Goal: Task Accomplishment & Management: Manage account settings

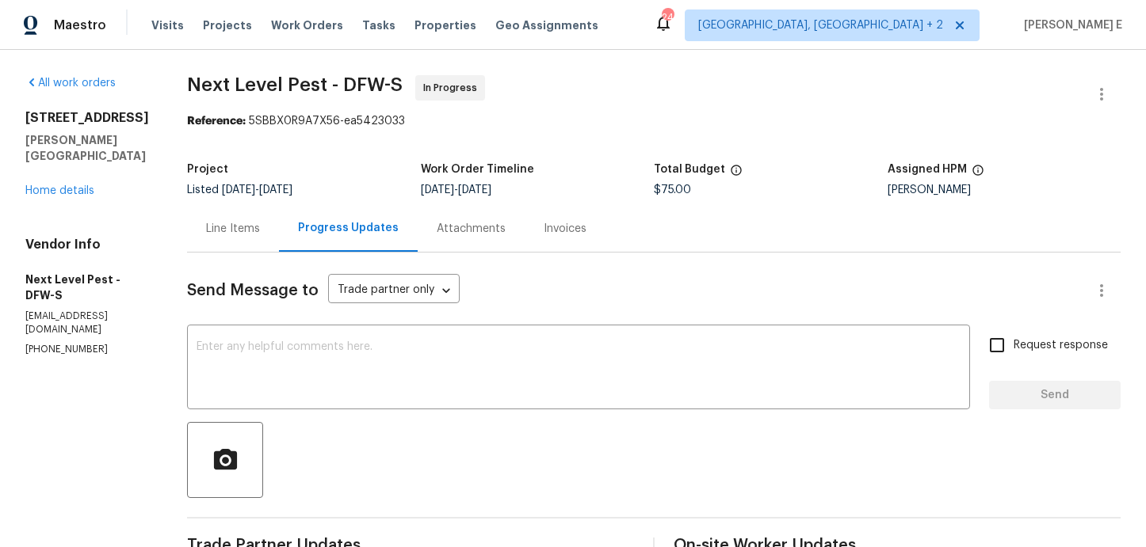
scroll to position [475, 0]
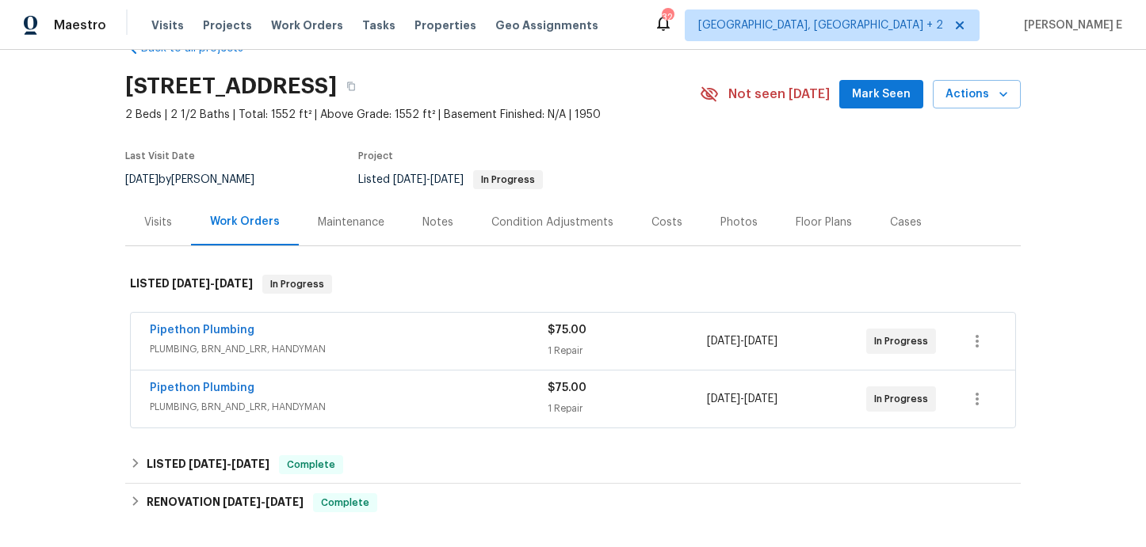
scroll to position [47, 0]
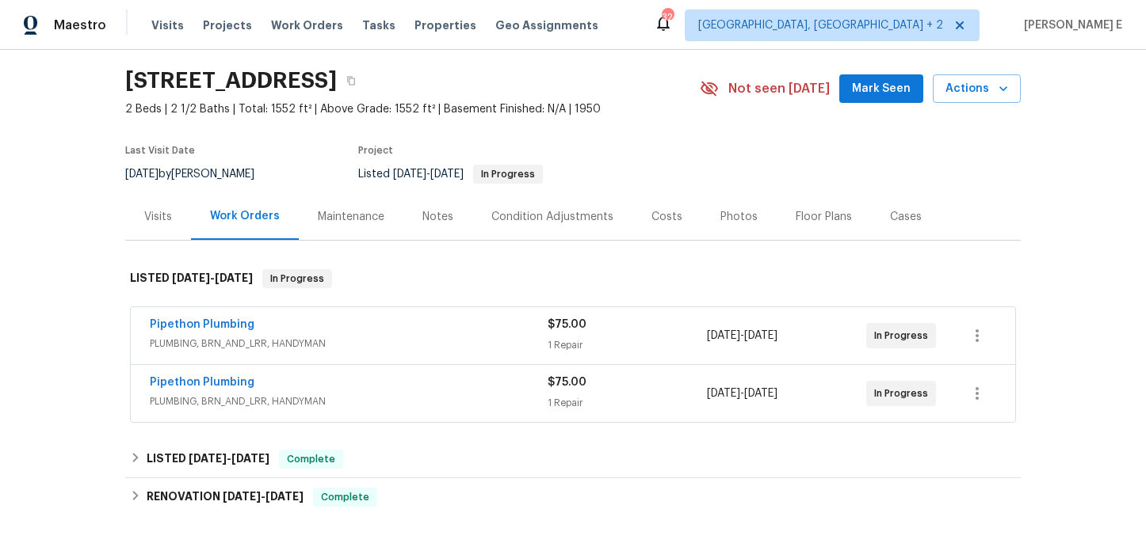
click at [325, 245] on div "Back to all projects 2252 Verde Oak Dr, Los Angeles, CA 90068 2 Beds | 2 1/2 Ba…" at bounding box center [572, 343] width 895 height 642
click at [346, 227] on div "Maintenance" at bounding box center [351, 216] width 105 height 47
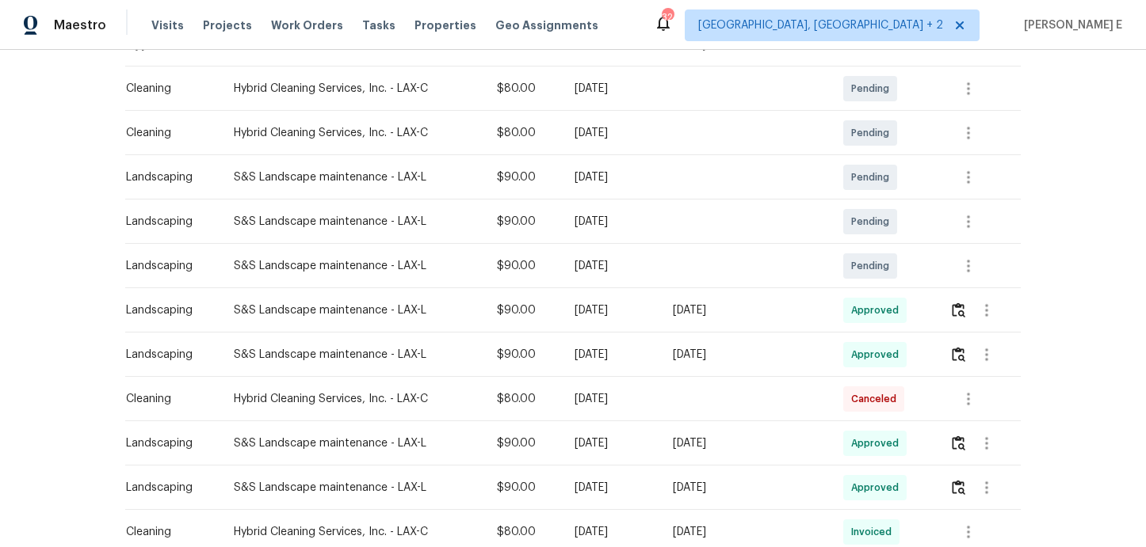
scroll to position [334, 0]
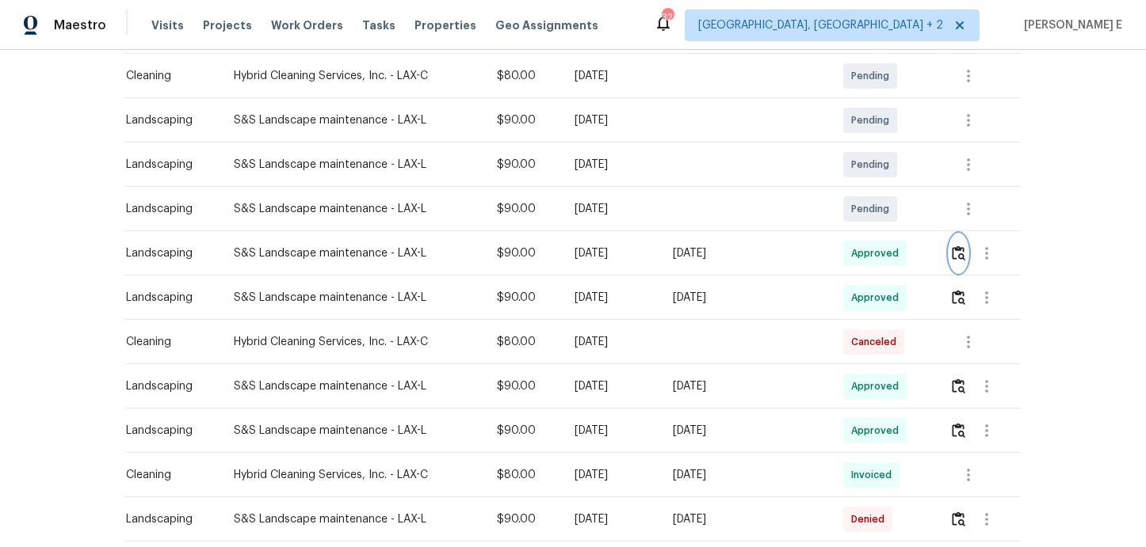
click at [965, 246] on img "button" at bounding box center [957, 253] width 13 height 15
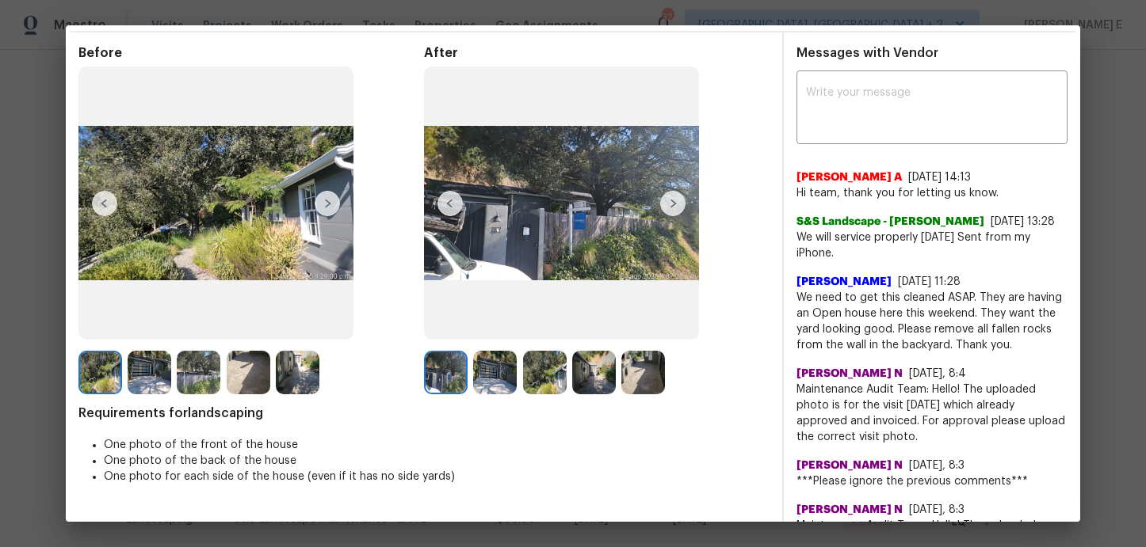
scroll to position [0, 0]
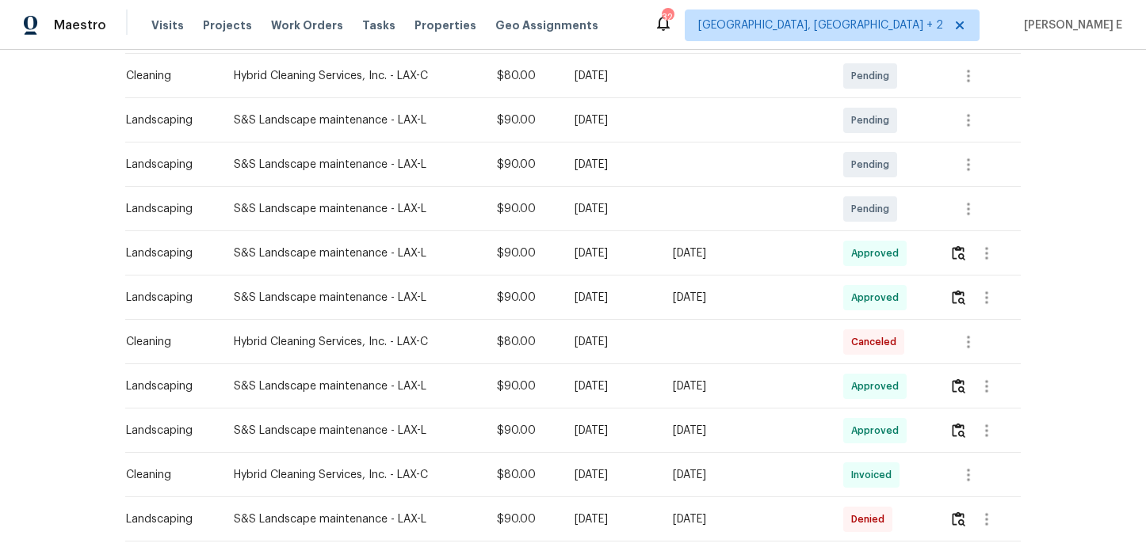
click at [1063, 188] on div "Back to all projects 2252 Verde Oak Dr, Los Angeles, CA 90068 2 Beds | 2 1/2 Ba…" at bounding box center [573, 299] width 1146 height 498
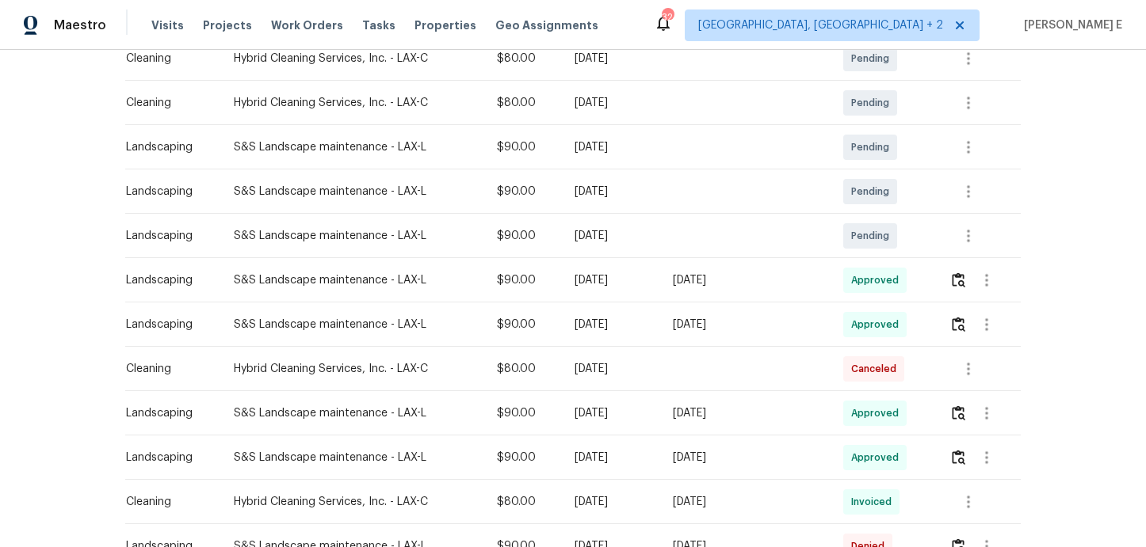
scroll to position [300, 0]
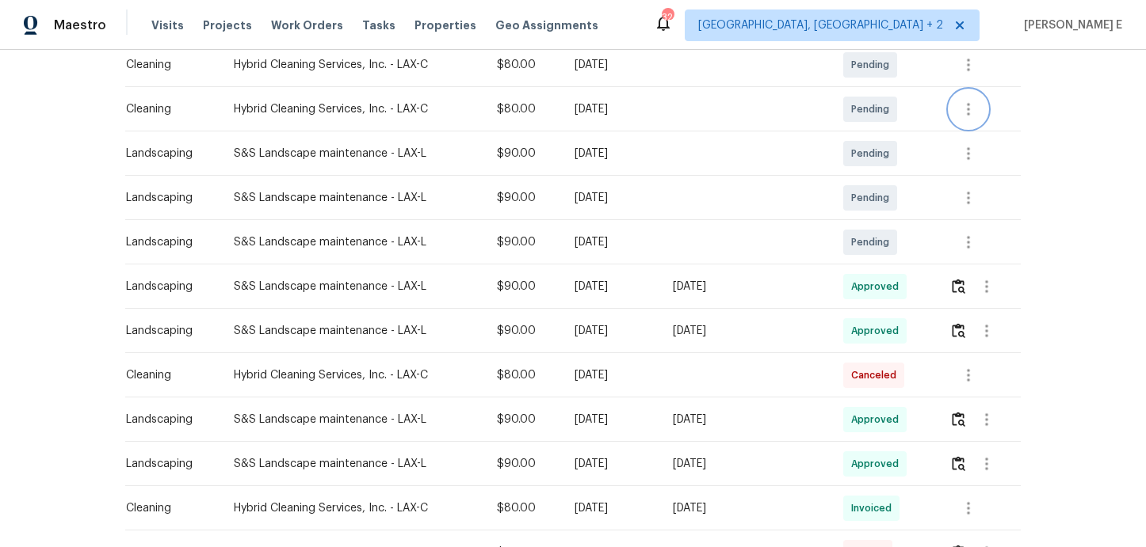
click at [952, 112] on button "button" at bounding box center [968, 109] width 38 height 38
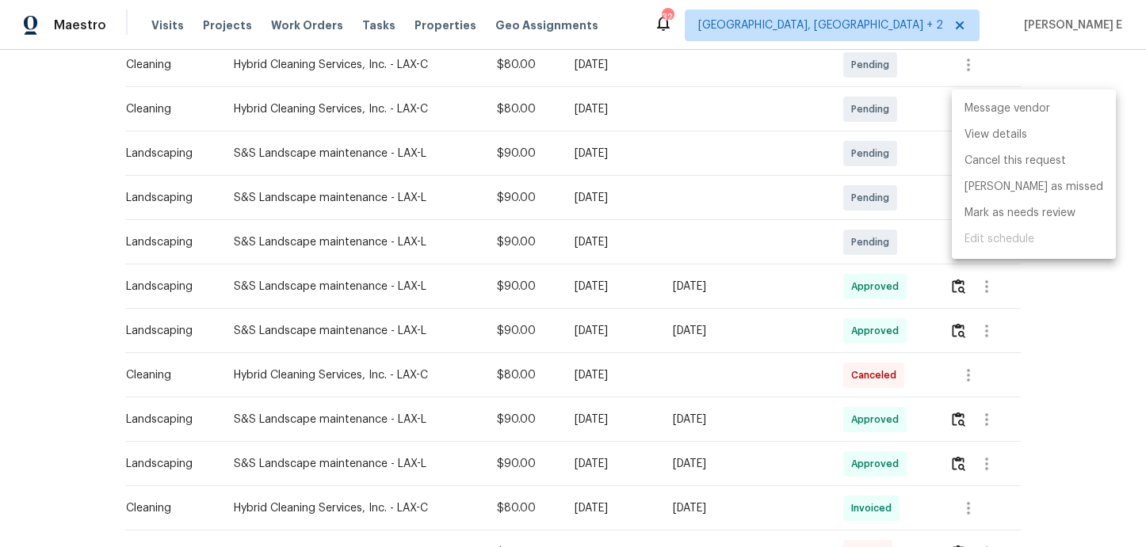
click at [952, 112] on li "Message vendor" at bounding box center [1033, 109] width 164 height 26
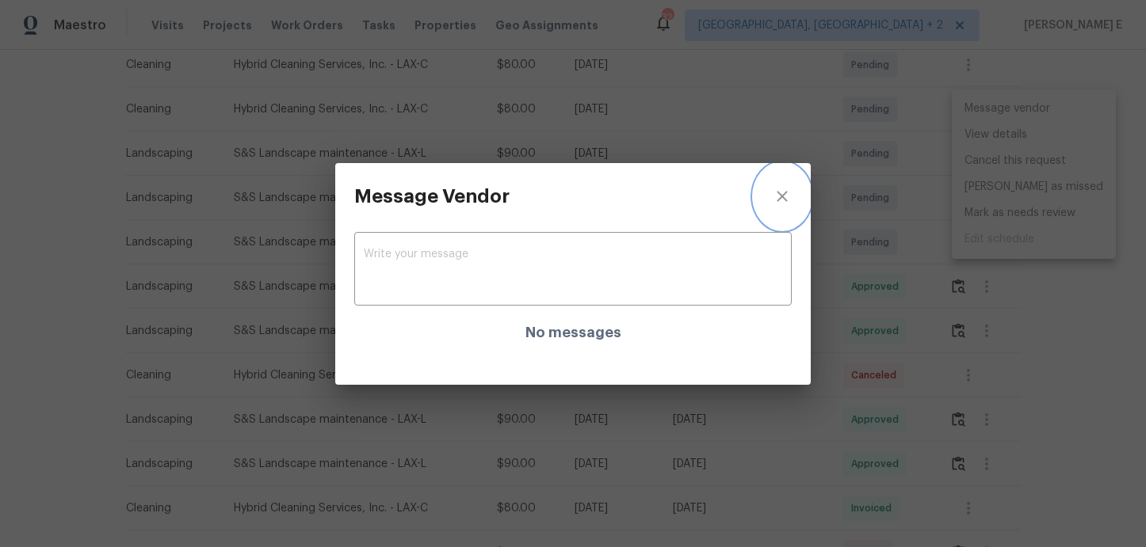
click at [782, 196] on icon "close" at bounding box center [781, 196] width 10 height 10
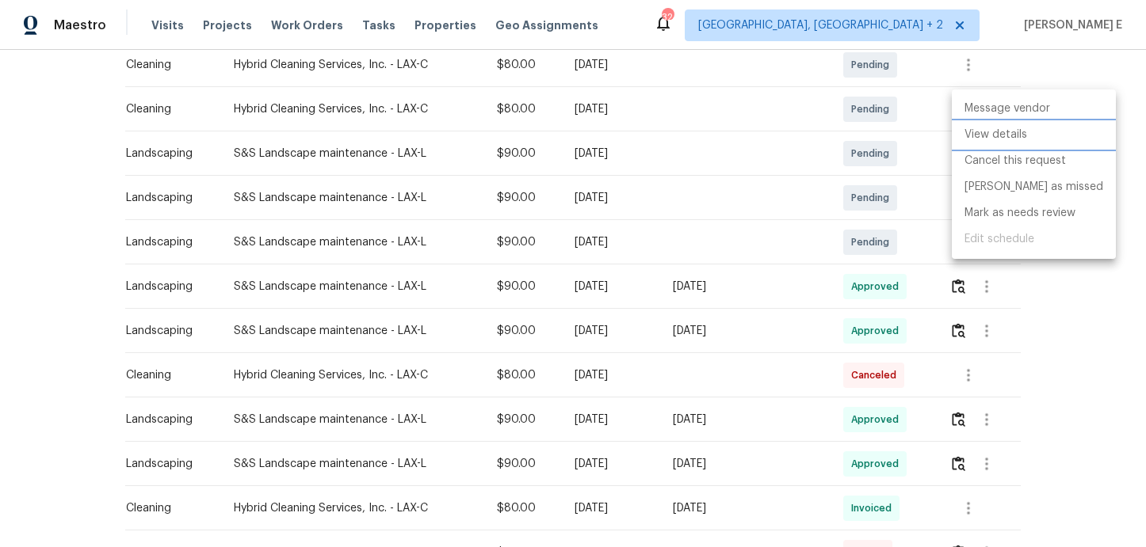
click at [970, 132] on li "View details" at bounding box center [1033, 135] width 164 height 26
click at [1047, 334] on div at bounding box center [573, 273] width 1146 height 547
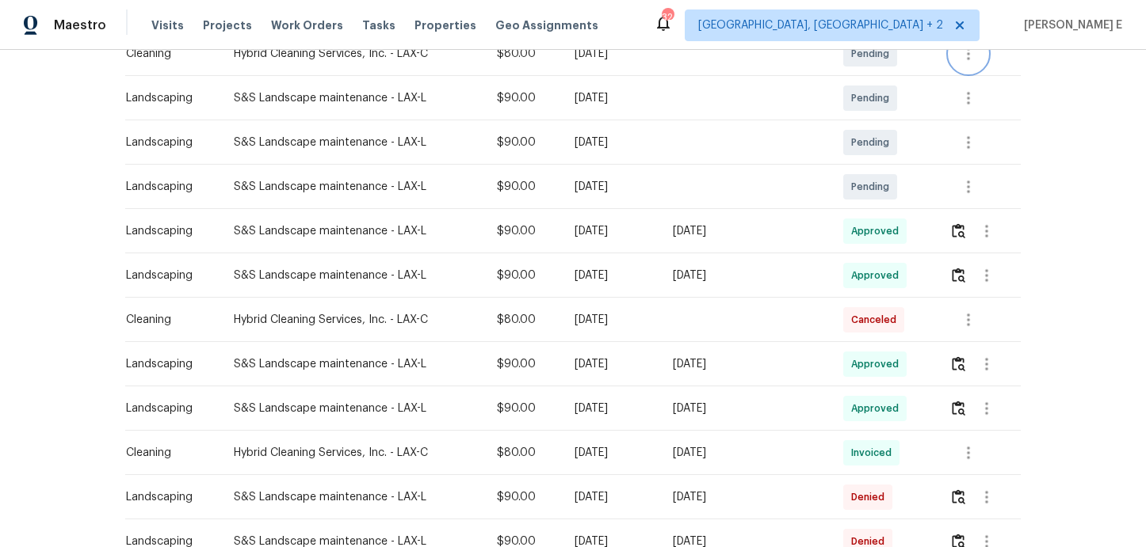
scroll to position [356, 0]
click at [1038, 336] on div "Back to all projects 2252 Verde Oak Dr, Los Angeles, CA 90068 2 Beds | 2 1/2 Ba…" at bounding box center [573, 299] width 1146 height 498
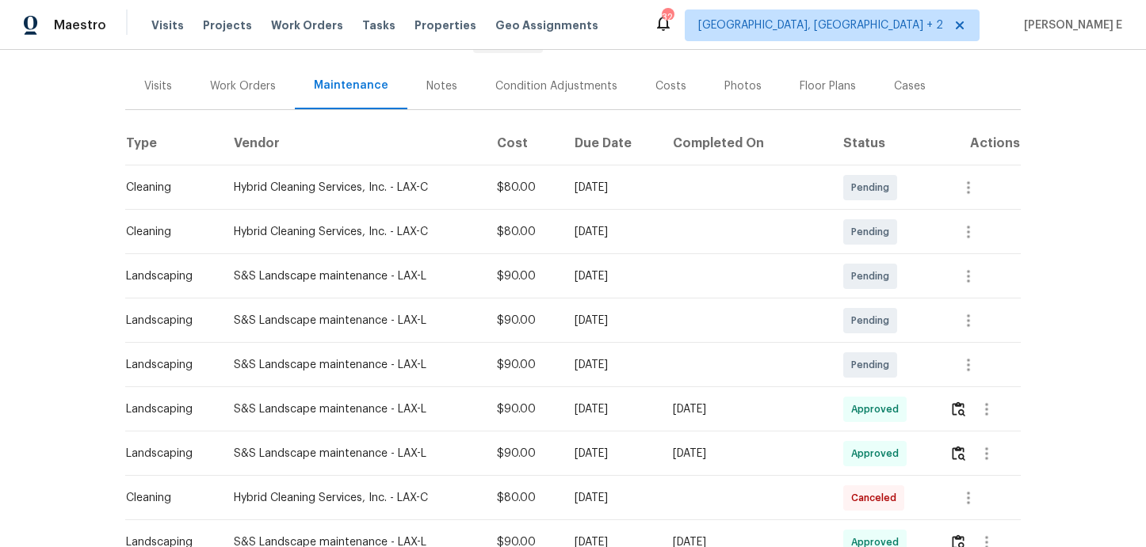
scroll to position [169, 0]
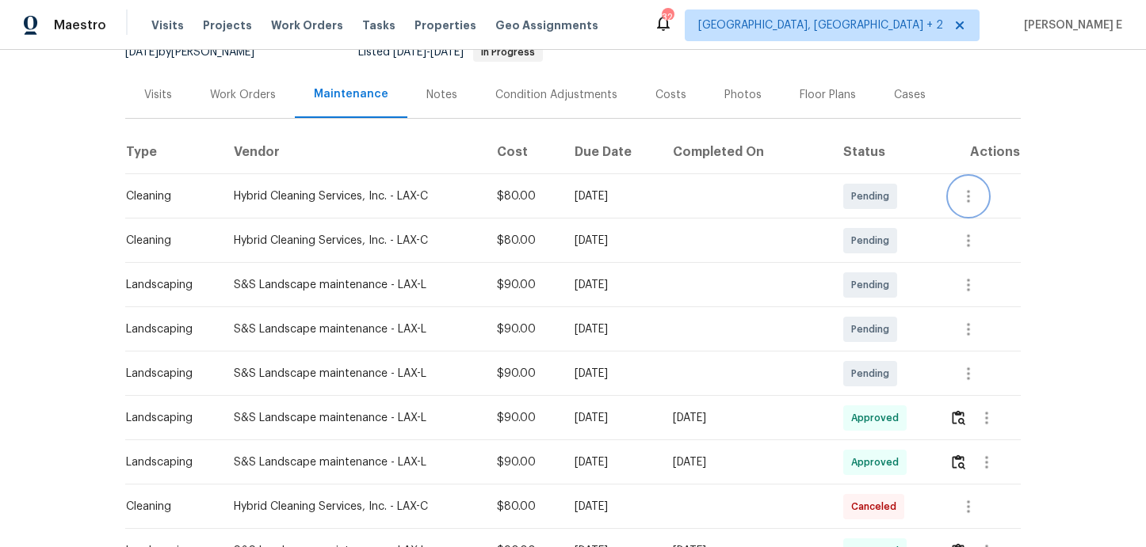
click at [974, 184] on button "button" at bounding box center [968, 196] width 38 height 38
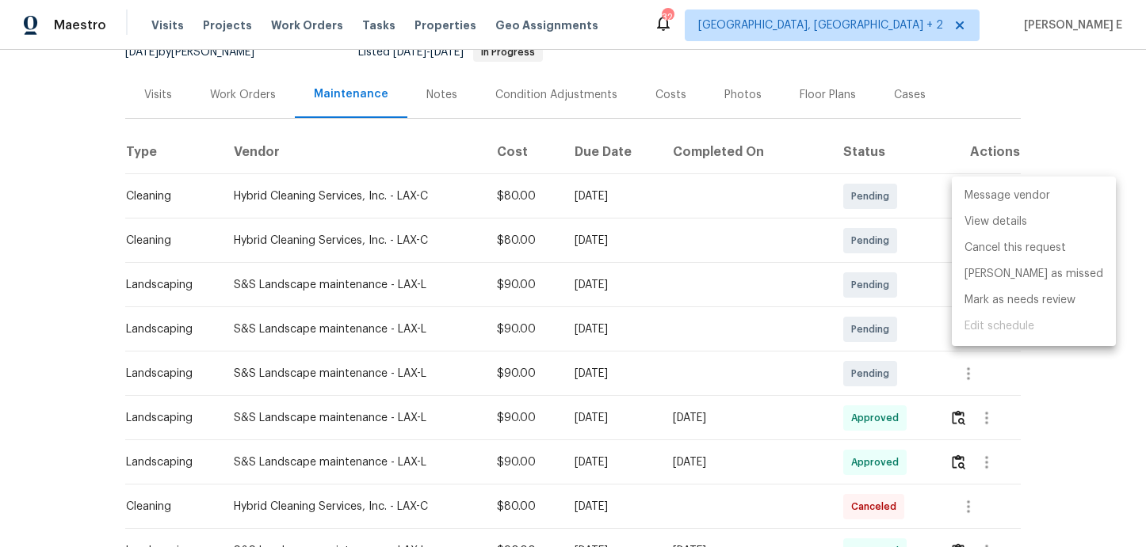
click at [974, 184] on li "Message vendor" at bounding box center [1033, 196] width 164 height 26
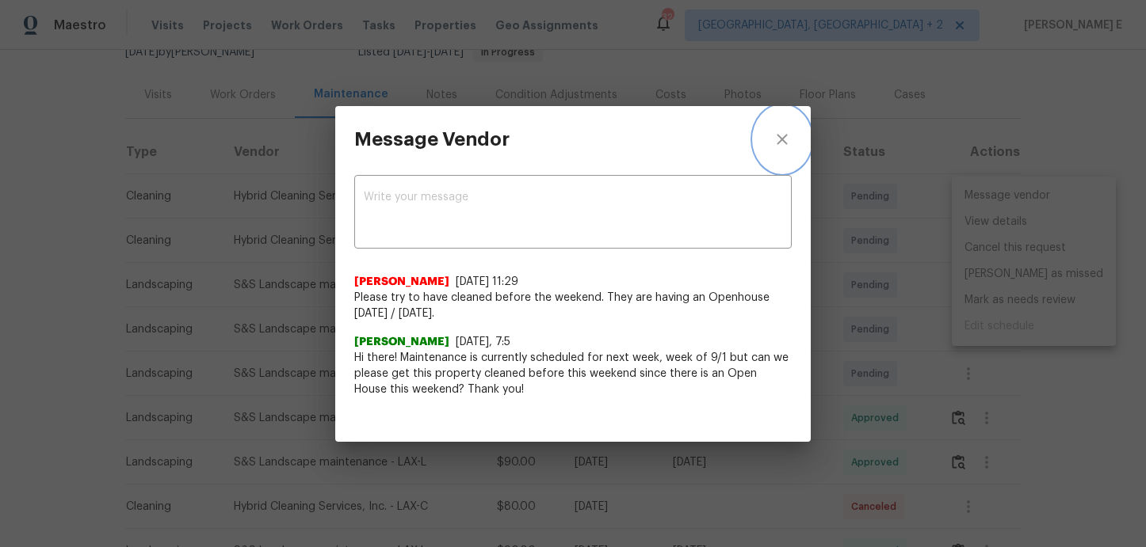
click at [779, 134] on icon "close" at bounding box center [781, 139] width 19 height 19
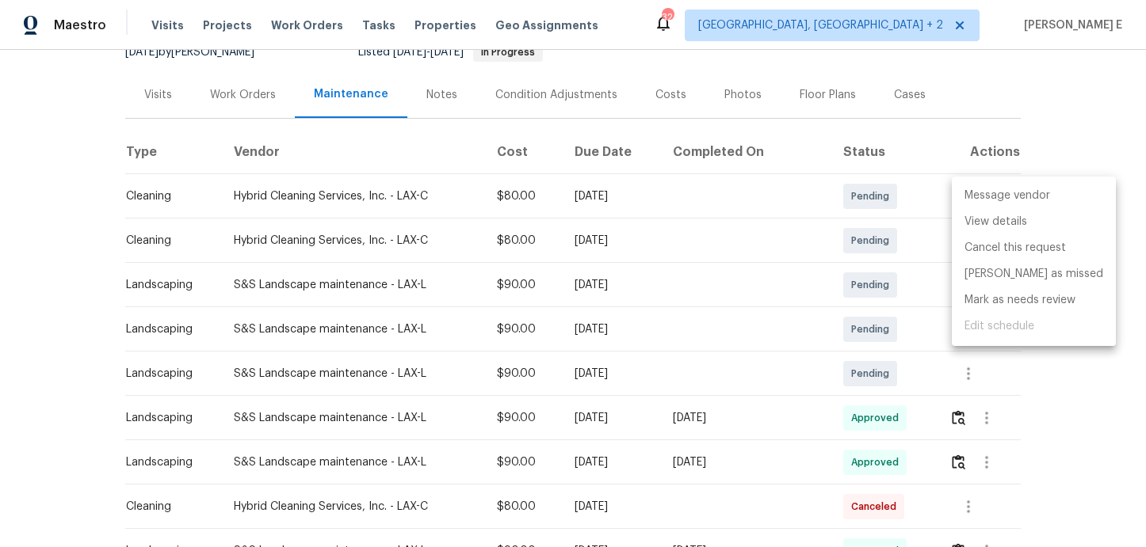
click at [1066, 153] on div at bounding box center [573, 273] width 1146 height 547
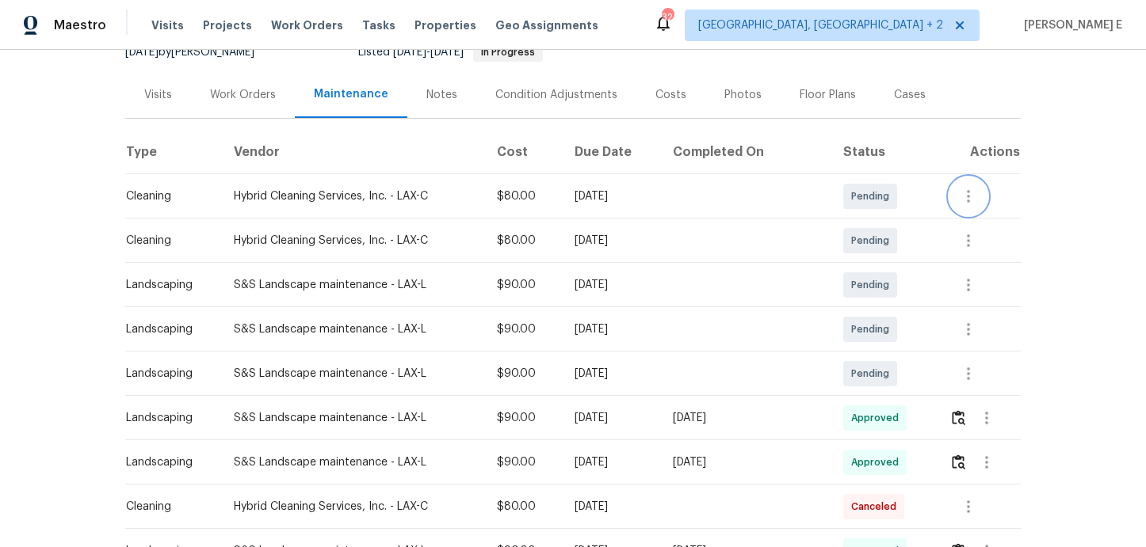
scroll to position [0, 0]
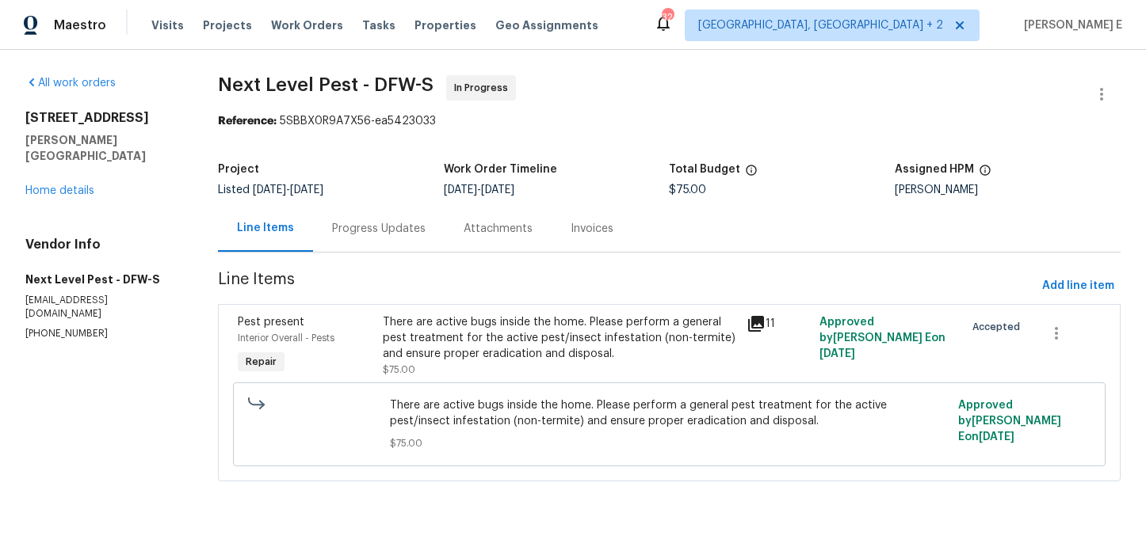
click at [401, 238] on div "Progress Updates" at bounding box center [379, 228] width 132 height 47
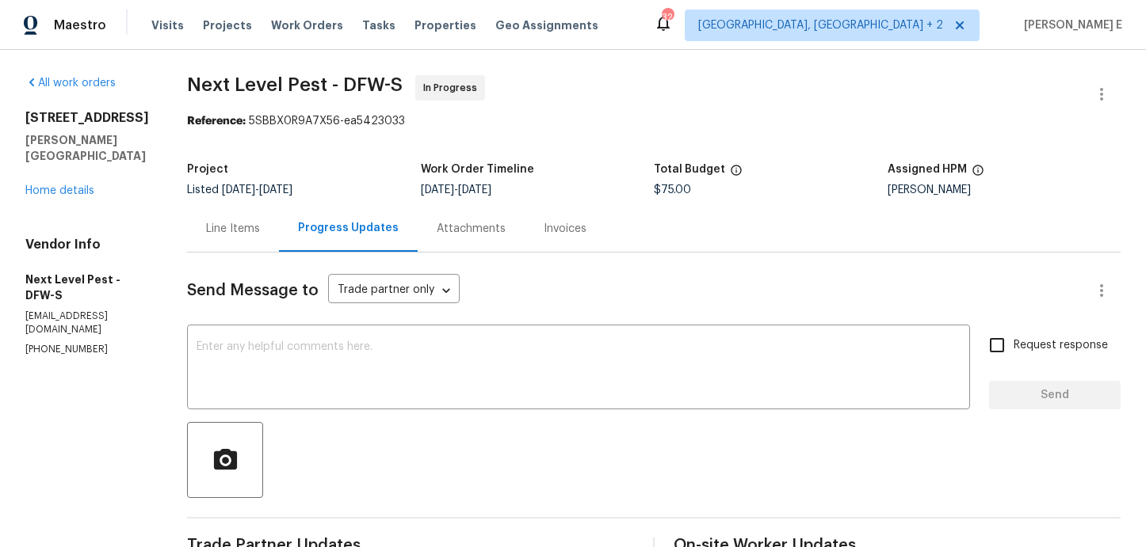
click at [219, 250] on div "Line Items" at bounding box center [233, 228] width 92 height 47
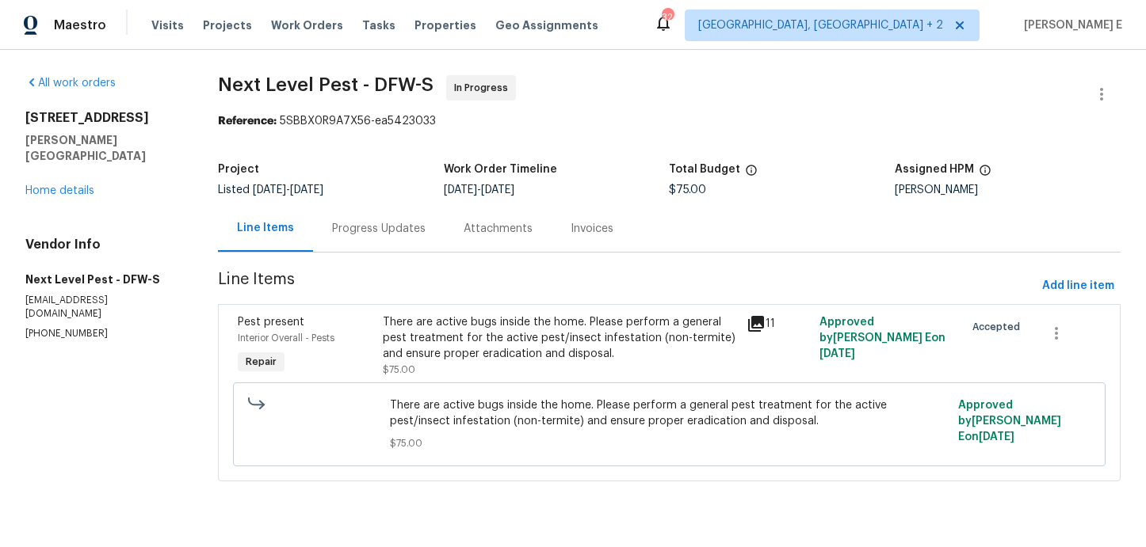
click at [408, 241] on div "Progress Updates" at bounding box center [379, 228] width 132 height 47
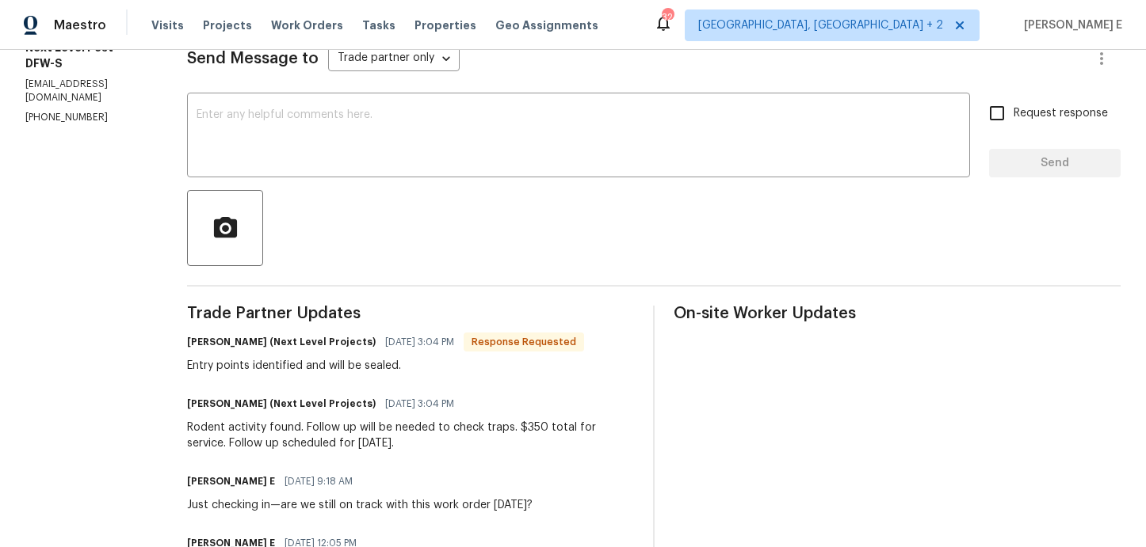
scroll to position [198, 0]
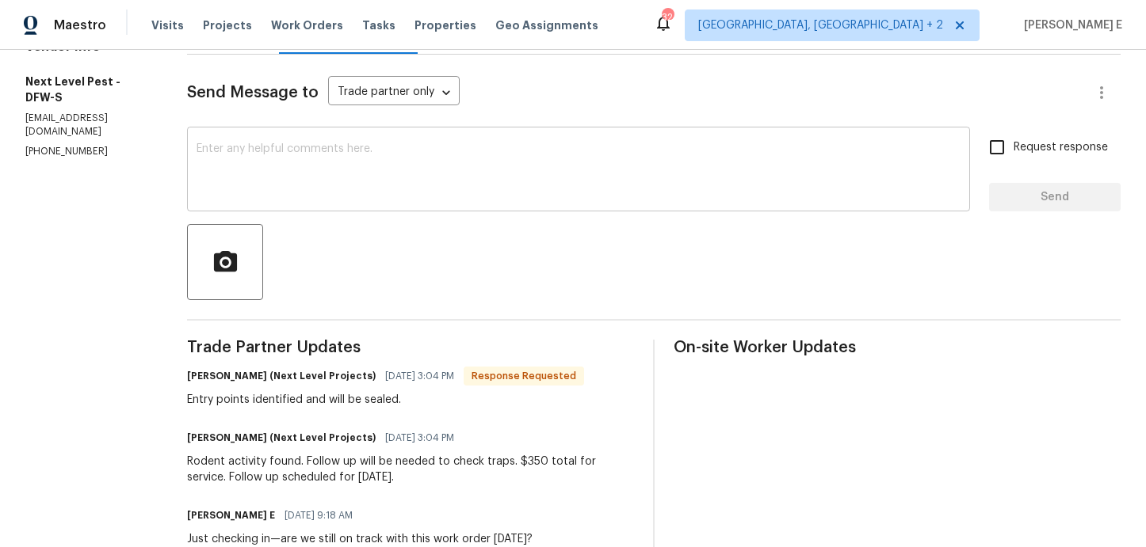
click at [438, 201] on div "x ​" at bounding box center [578, 171] width 783 height 81
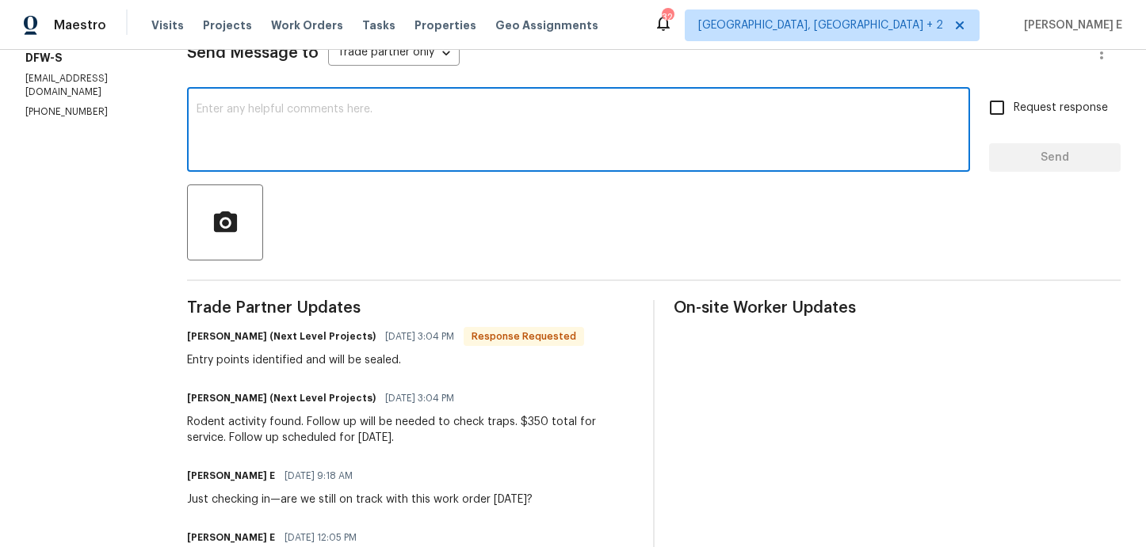
scroll to position [0, 0]
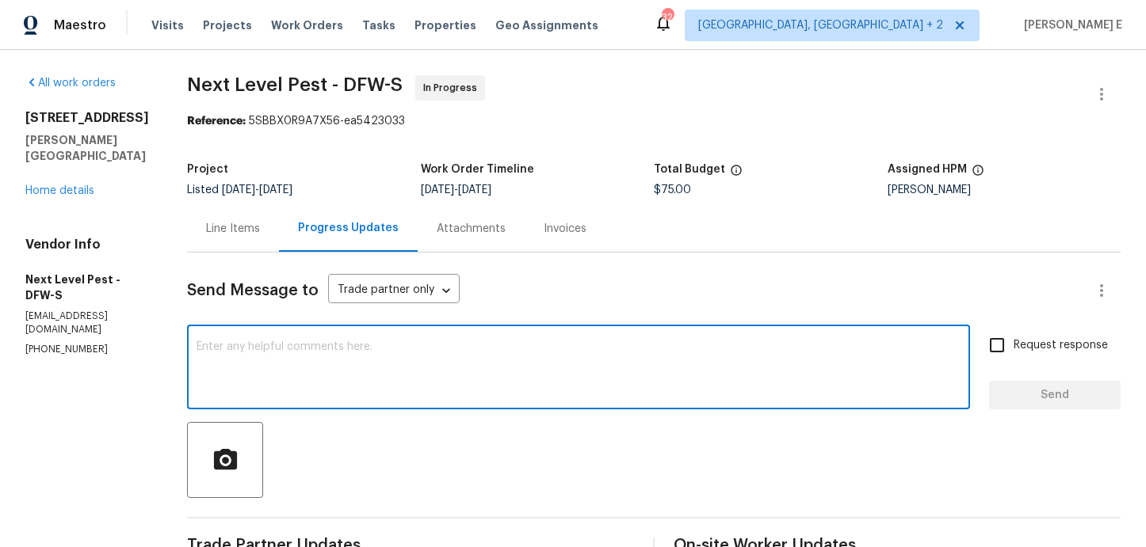
click at [215, 225] on div "Line Items" at bounding box center [233, 229] width 54 height 16
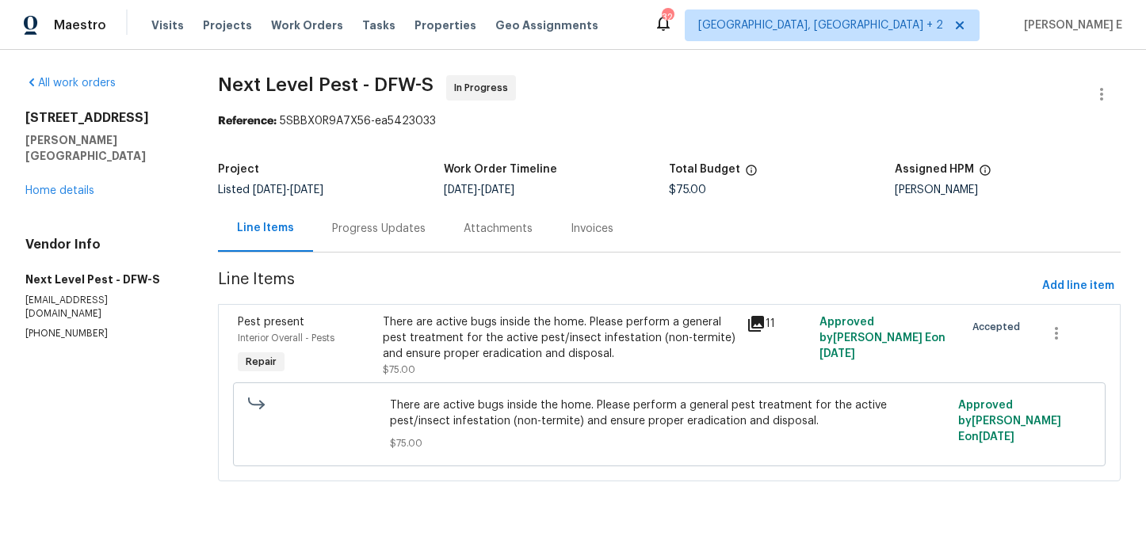
click at [502, 329] on div "There are active bugs inside the home. Please perform a general pest treatment …" at bounding box center [560, 339] width 354 height 48
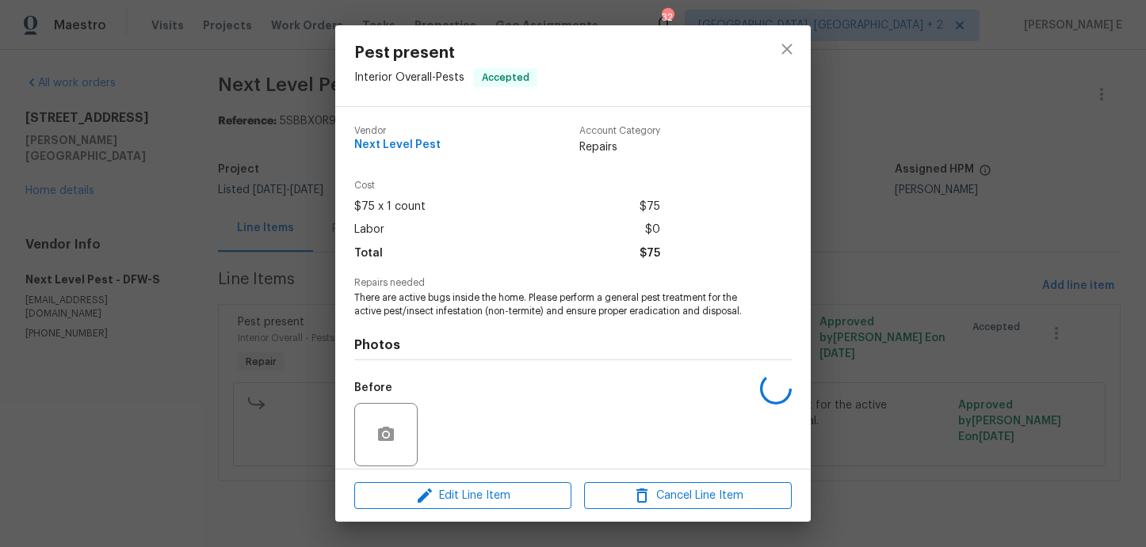
scroll to position [116, 0]
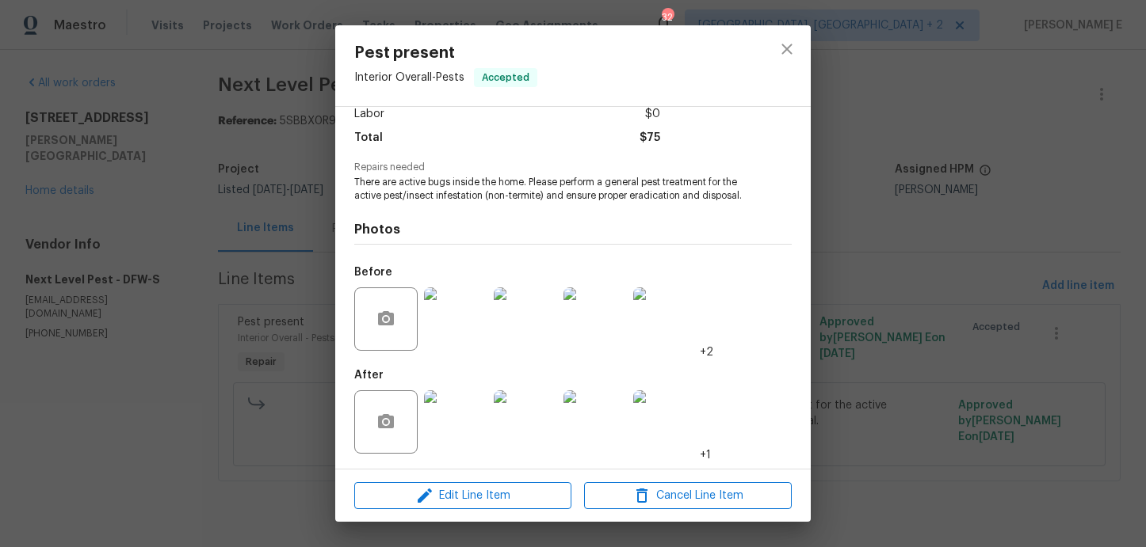
click at [459, 429] on img at bounding box center [455, 422] width 63 height 63
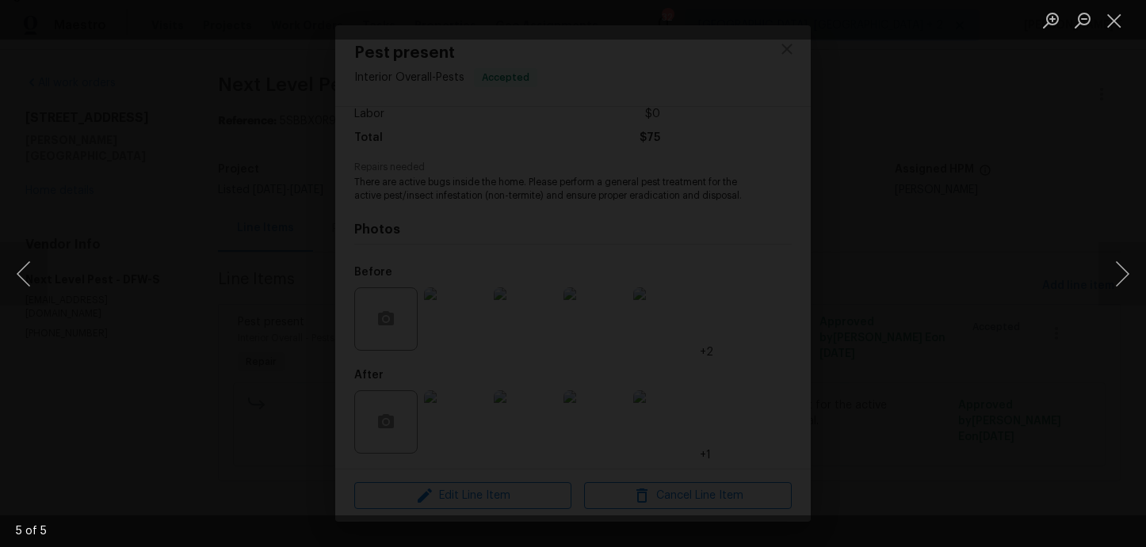
click at [986, 254] on div "Lightbox" at bounding box center [573, 273] width 1146 height 547
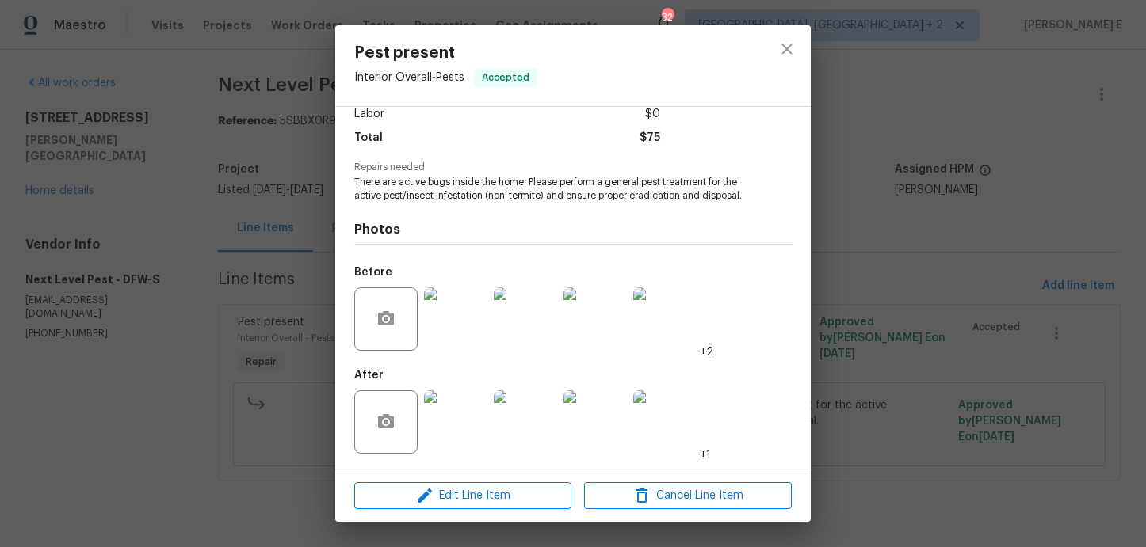
click at [986, 254] on div "Pest present Interior Overall - Pests Accepted Vendor Next Level Pest Account C…" at bounding box center [573, 273] width 1146 height 547
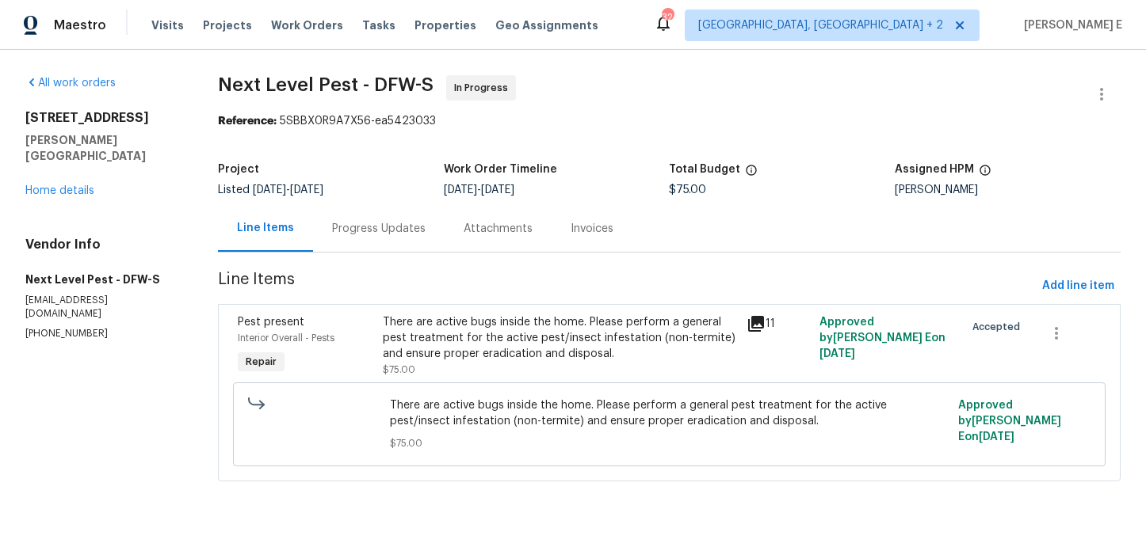
click at [382, 234] on div "Progress Updates" at bounding box center [378, 229] width 93 height 16
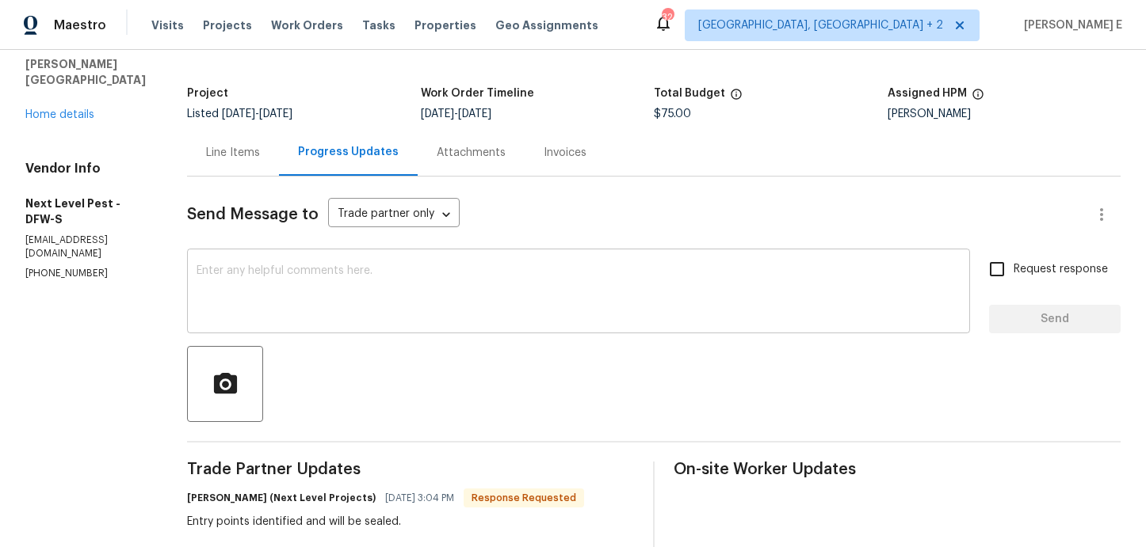
scroll to position [103, 0]
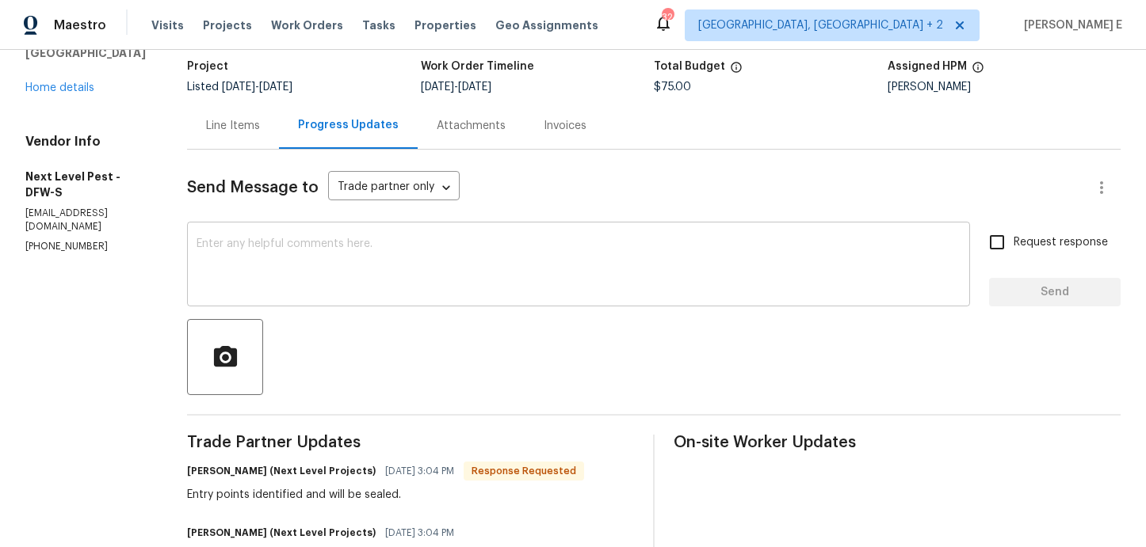
click at [414, 300] on div "x ​" at bounding box center [578, 266] width 783 height 81
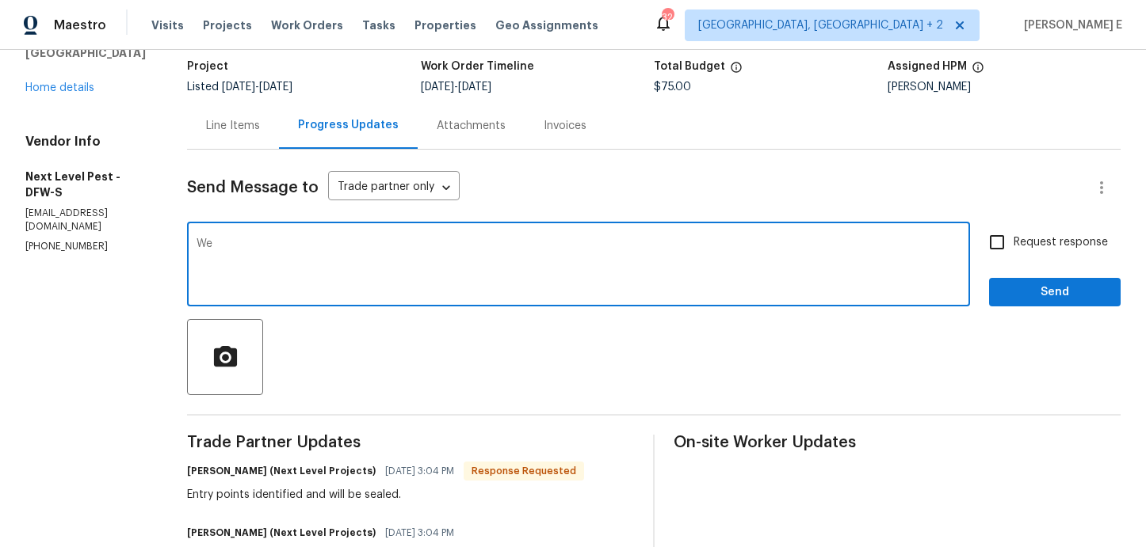
type textarea "W"
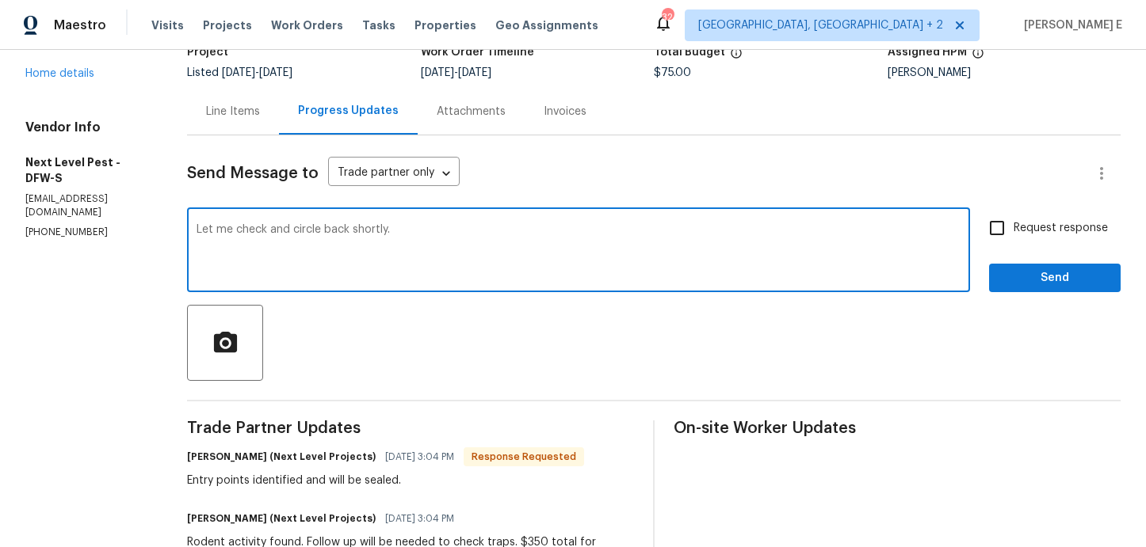
scroll to position [120, 0]
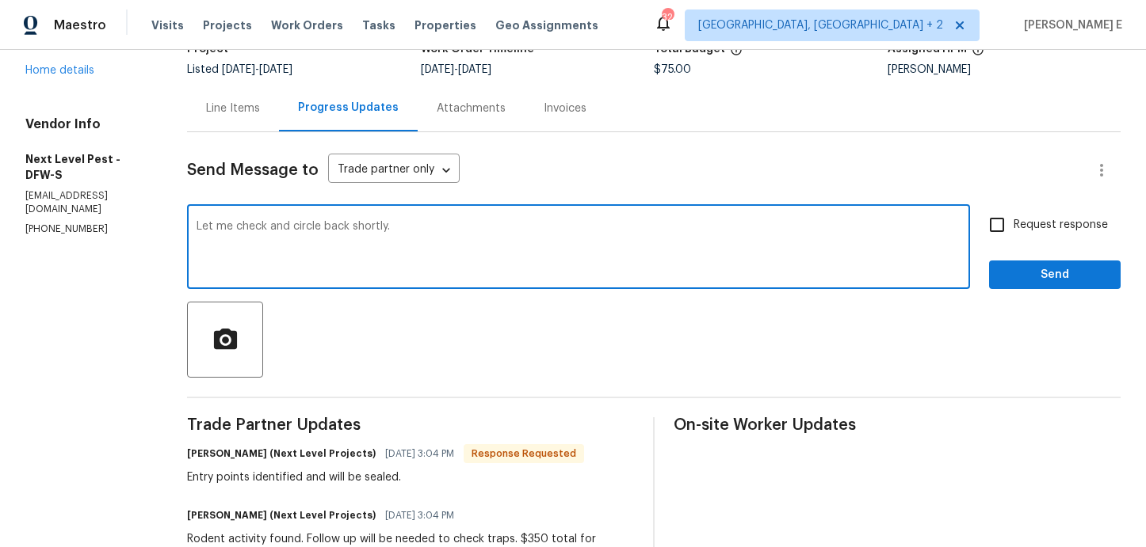
type textarea "Let me check and circle back shortly."
click at [1031, 267] on span "Send" at bounding box center [1054, 275] width 106 height 20
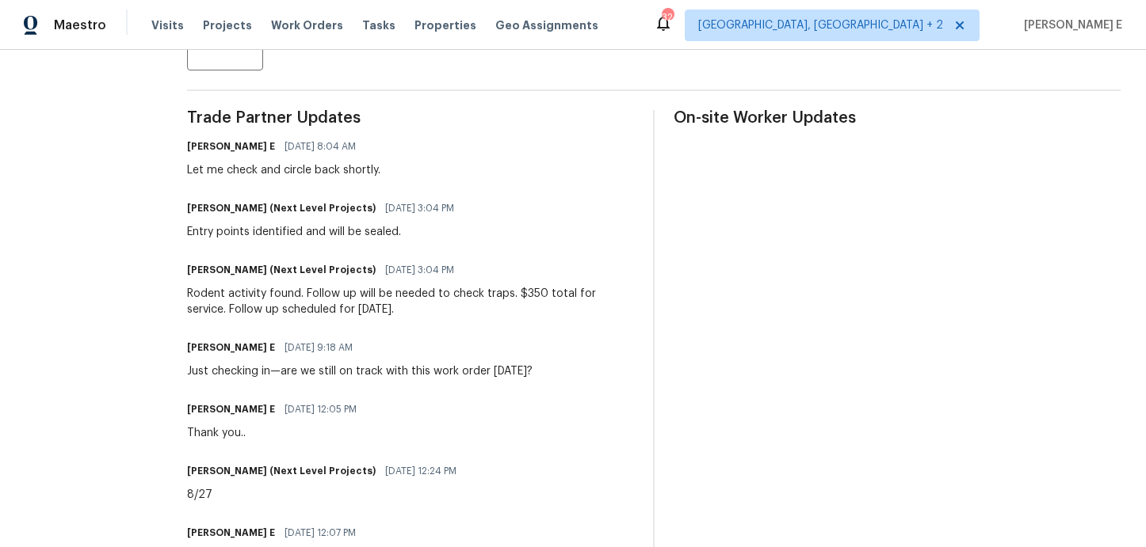
scroll to position [447, 0]
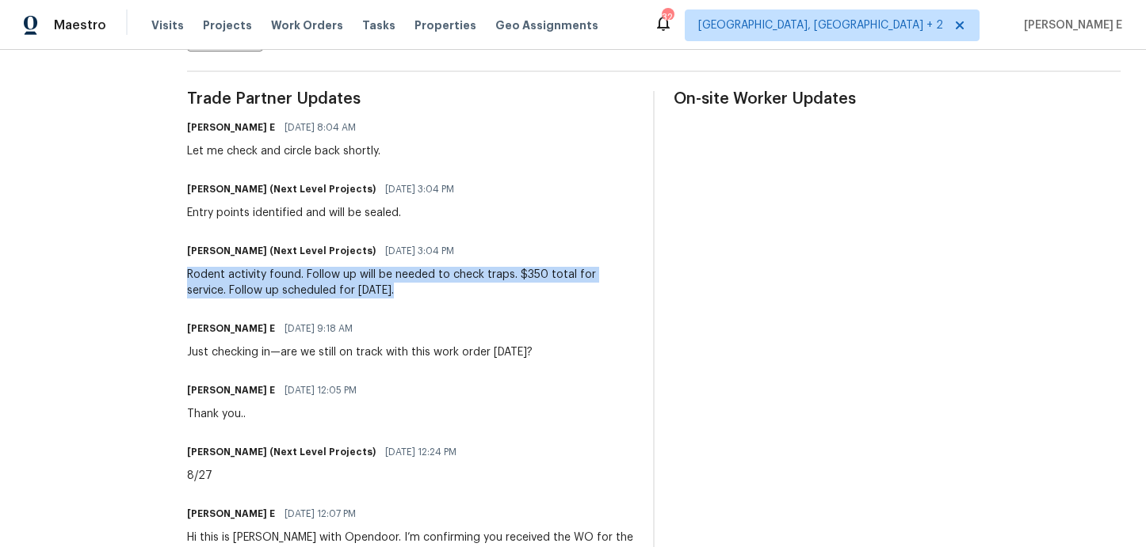
drag, startPoint x: 179, startPoint y: 275, endPoint x: 363, endPoint y: 296, distance: 185.0
click at [363, 296] on div "All work orders 306 Shady Oak Rd Keene, TX 76059 Home details Vendor Info Next …" at bounding box center [573, 128] width 1146 height 1050
copy div "Rodent activity found. Follow up will be needed to check traps. $350 total for …"
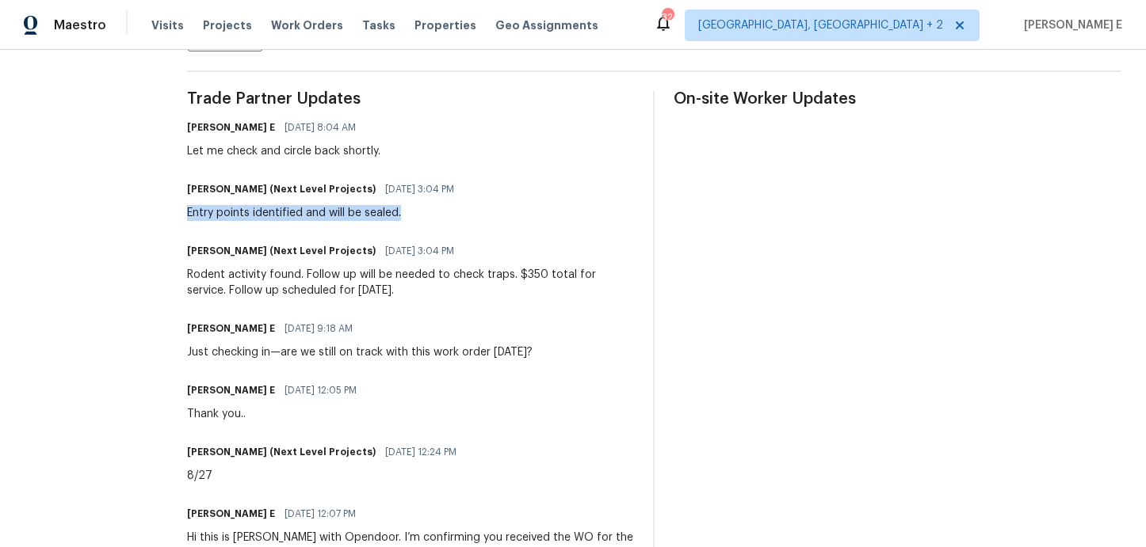
drag, startPoint x: 181, startPoint y: 214, endPoint x: 398, endPoint y: 213, distance: 216.3
click at [398, 213] on div "Entry points identified and will be sealed." at bounding box center [325, 213] width 276 height 16
copy div "Entry points identified and will be sealed."
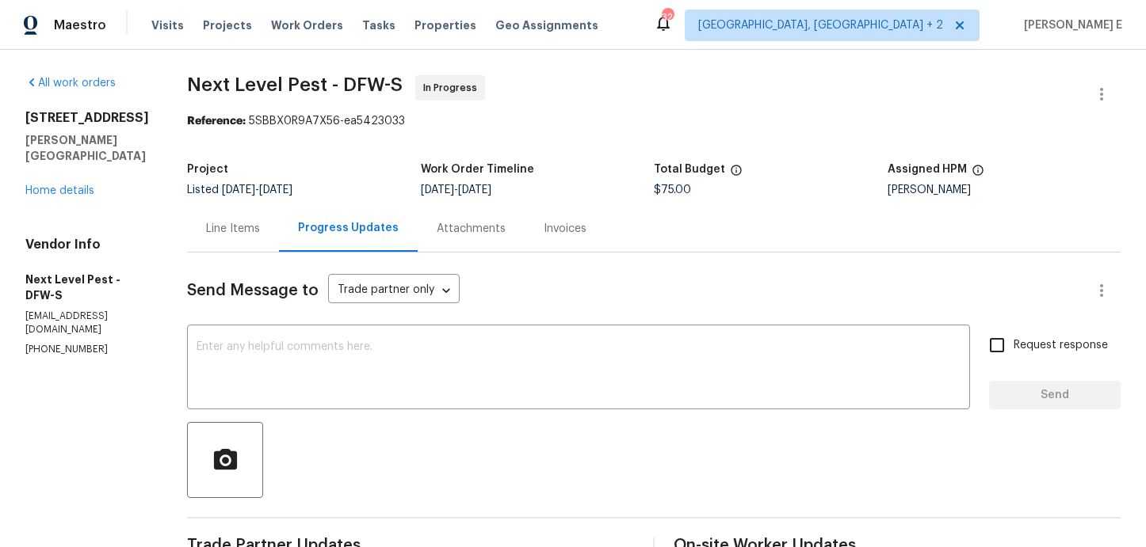
click at [215, 248] on div "Line Items" at bounding box center [233, 228] width 92 height 47
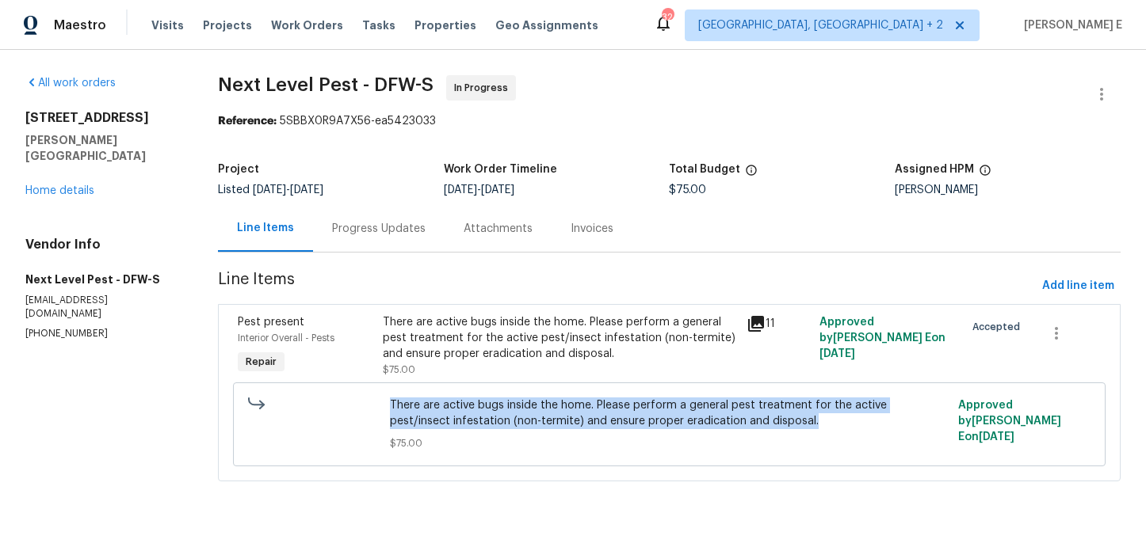
drag, startPoint x: 395, startPoint y: 402, endPoint x: 778, endPoint y: 418, distance: 383.0
click at [778, 419] on div "There are active bugs inside the home. Please perform a general pest treatment …" at bounding box center [669, 424] width 568 height 63
copy span "There are active bugs inside the home. Please perform a general pest treatment …"
click at [57, 185] on link "Home details" at bounding box center [59, 190] width 69 height 11
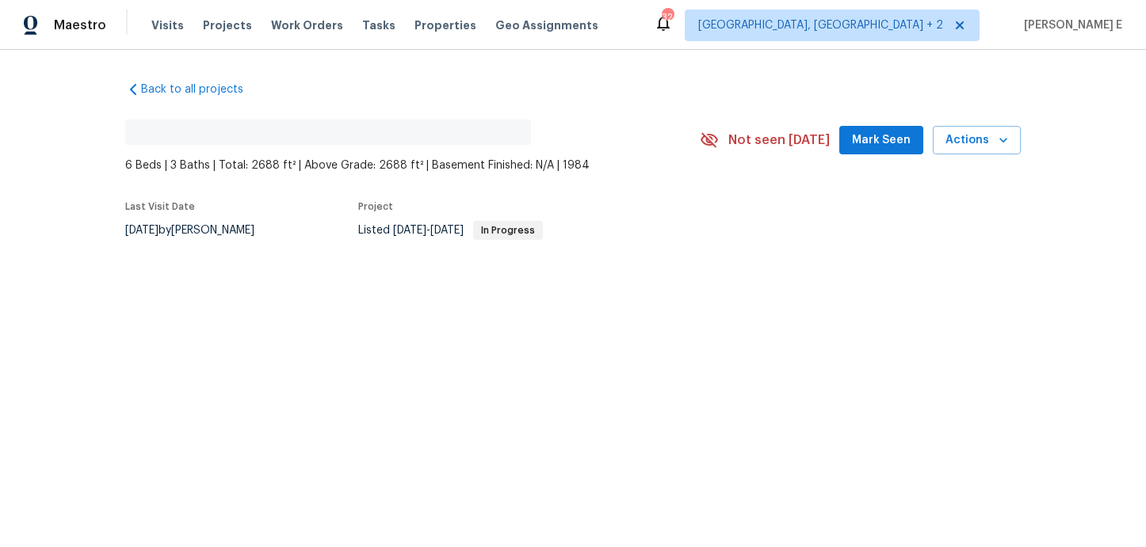
click at [210, 345] on html "Maestro Visits Projects Work Orders Tasks Properties Geo Assignments 32 Albuque…" at bounding box center [573, 172] width 1146 height 345
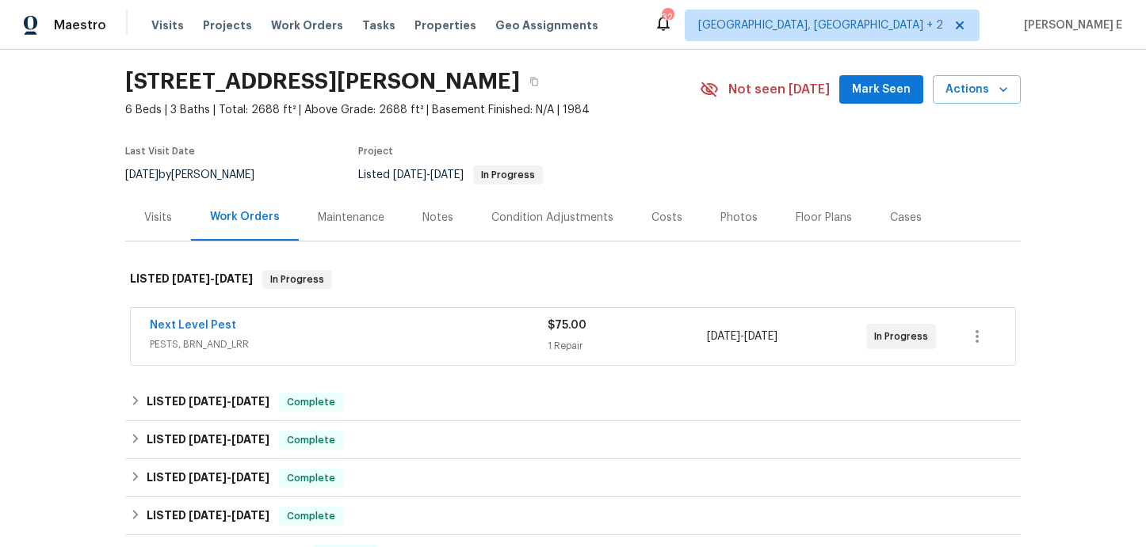
scroll to position [74, 0]
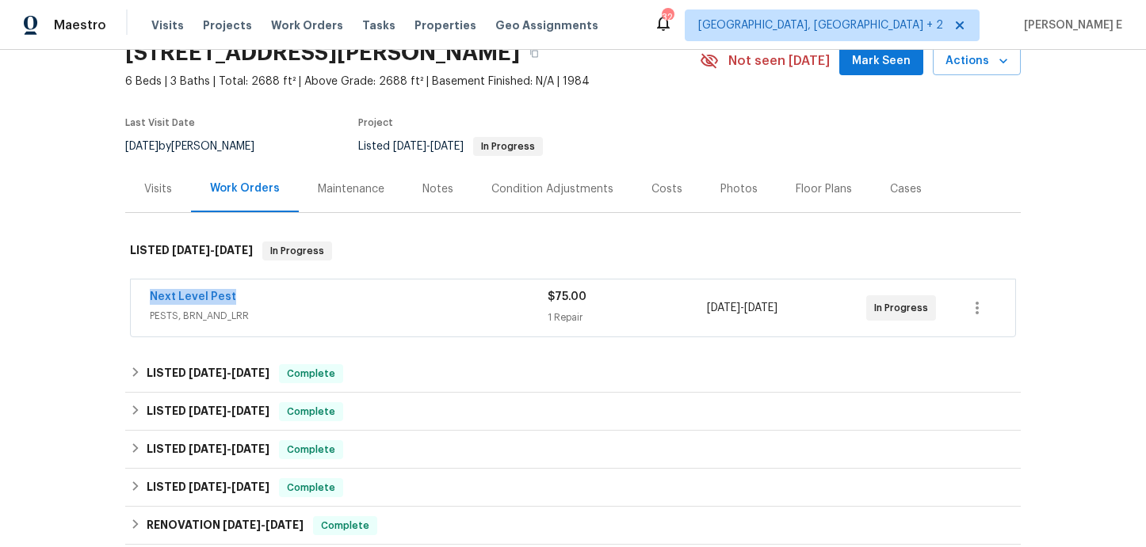
drag, startPoint x: 140, startPoint y: 294, endPoint x: 256, endPoint y: 295, distance: 115.7
click at [256, 295] on div "Next Level Pest PESTS, BRN_AND_LRR $75.00 1 Repair 8/25/2025 - 8/27/2025 In Pro…" at bounding box center [573, 308] width 884 height 57
copy link "Next Level Pest"
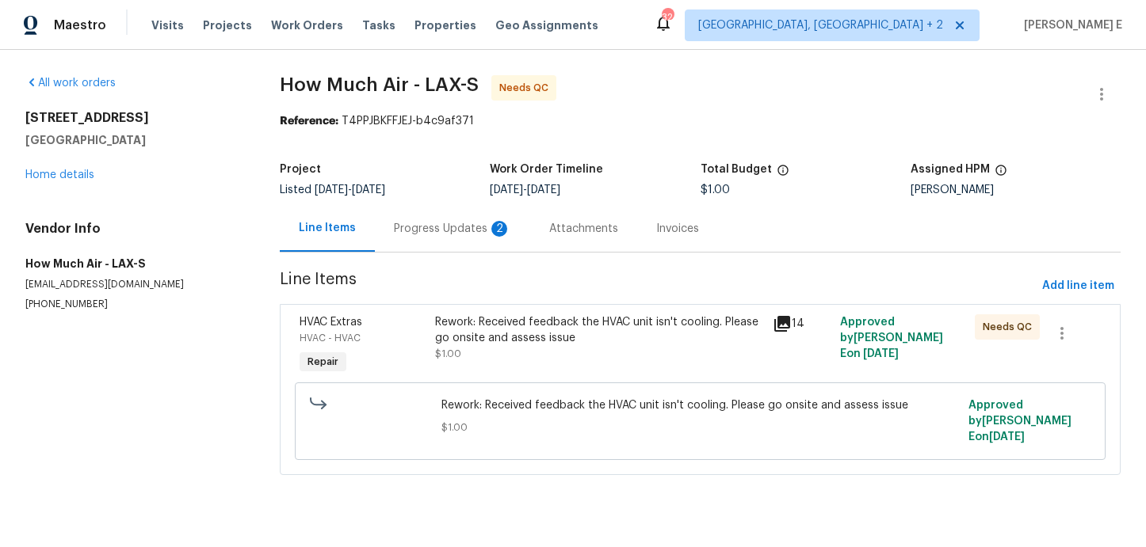
click at [450, 234] on div "Progress Updates 2" at bounding box center [452, 229] width 117 height 16
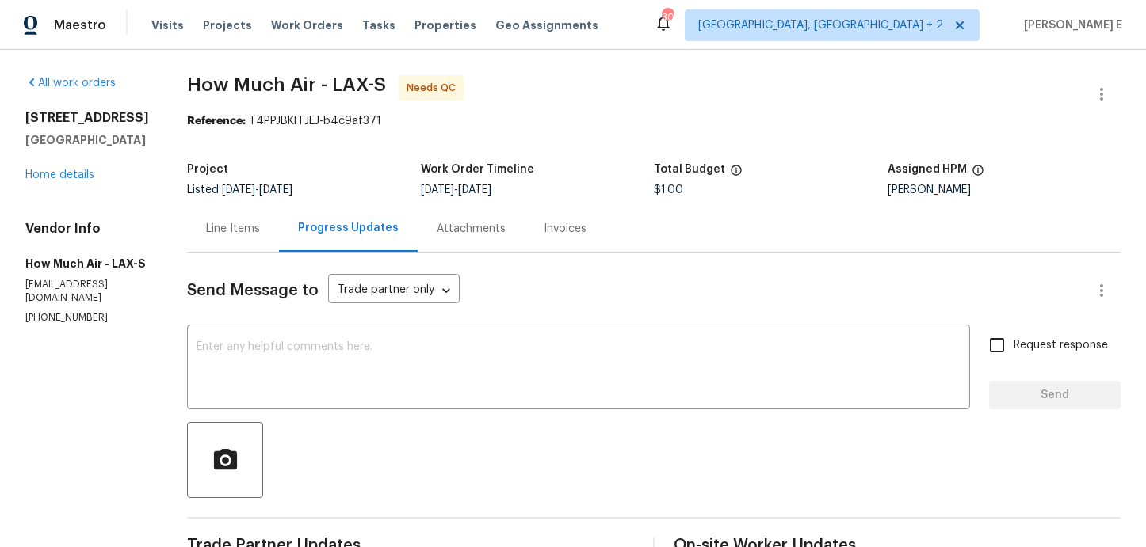
click at [240, 235] on div "Line Items" at bounding box center [233, 229] width 54 height 16
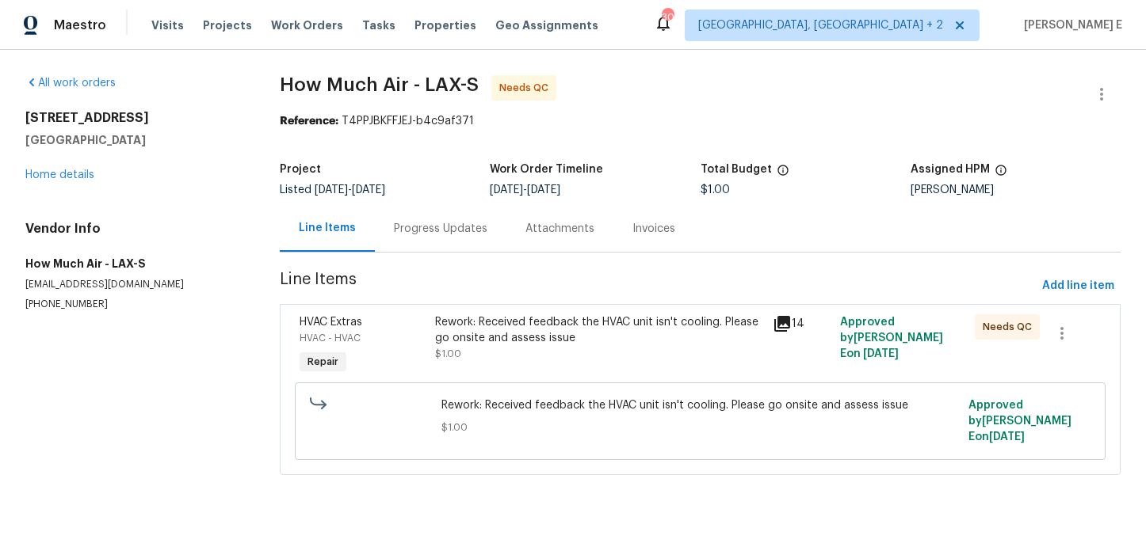
click at [520, 338] on div "Rework: Received feedback the HVAC unit isn't cooling. Please go onsite and ass…" at bounding box center [599, 331] width 328 height 32
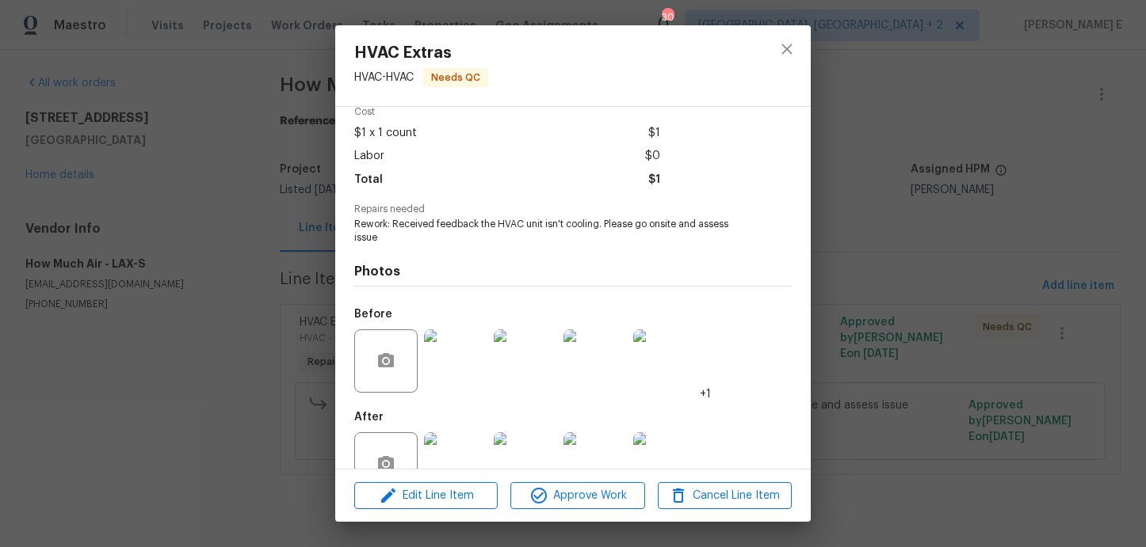
scroll to position [116, 0]
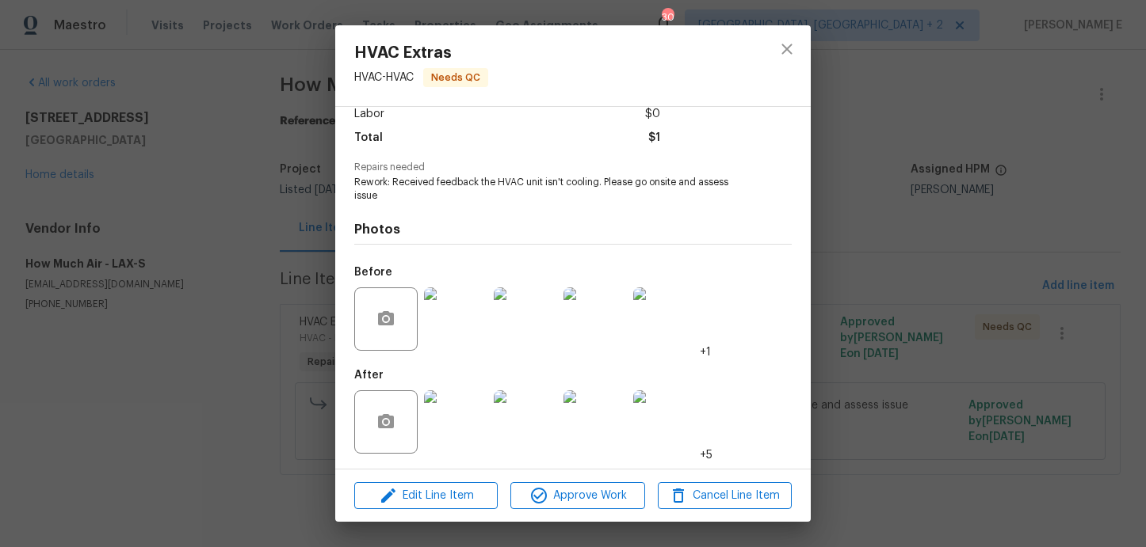
click at [463, 425] on img at bounding box center [455, 422] width 63 height 63
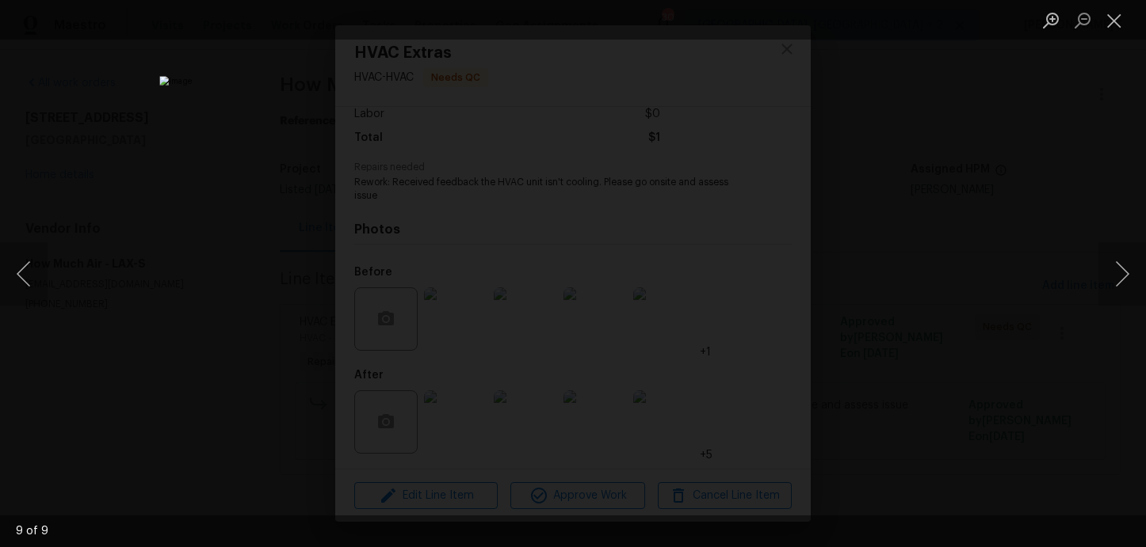
click at [858, 260] on div "Lightbox" at bounding box center [573, 273] width 1146 height 547
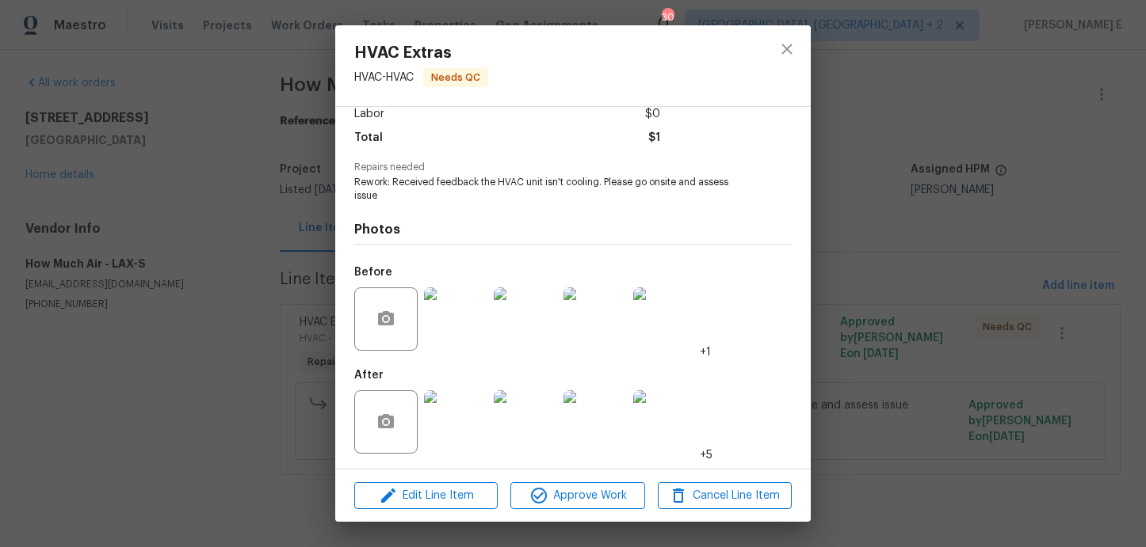
click at [858, 260] on div "HVAC Extras HVAC - HVAC Needs QC Vendor How Much Air Account Category Repairs C…" at bounding box center [573, 273] width 1146 height 547
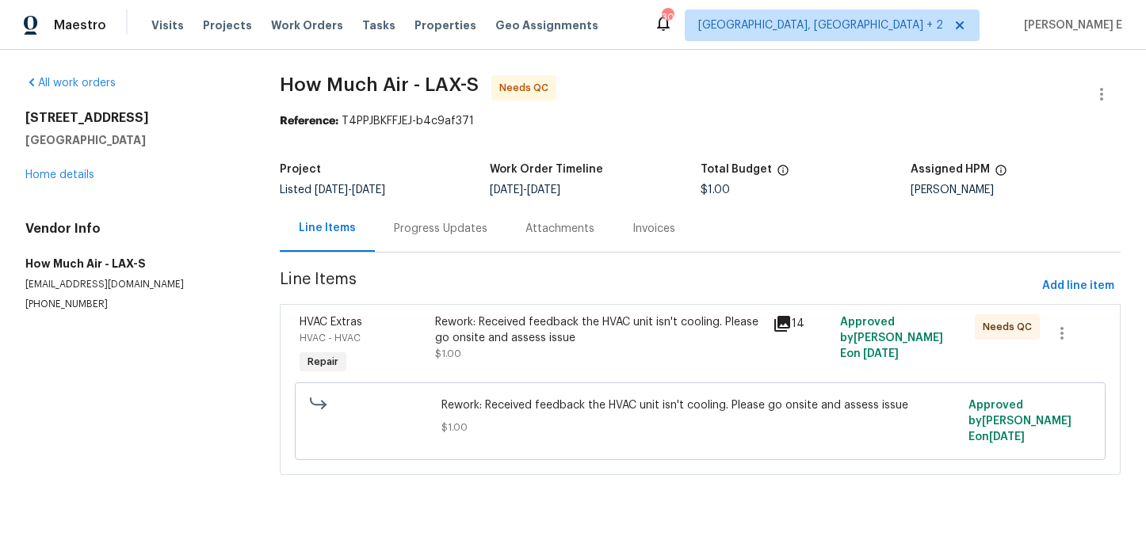
click at [432, 228] on div "Progress Updates" at bounding box center [440, 229] width 93 height 16
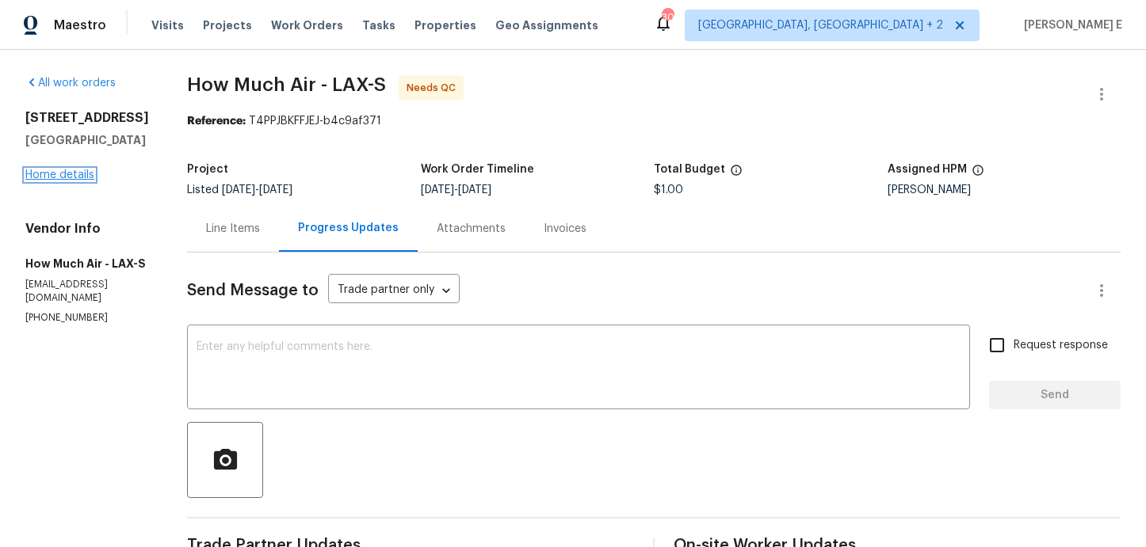
click at [73, 181] on link "Home details" at bounding box center [59, 175] width 69 height 11
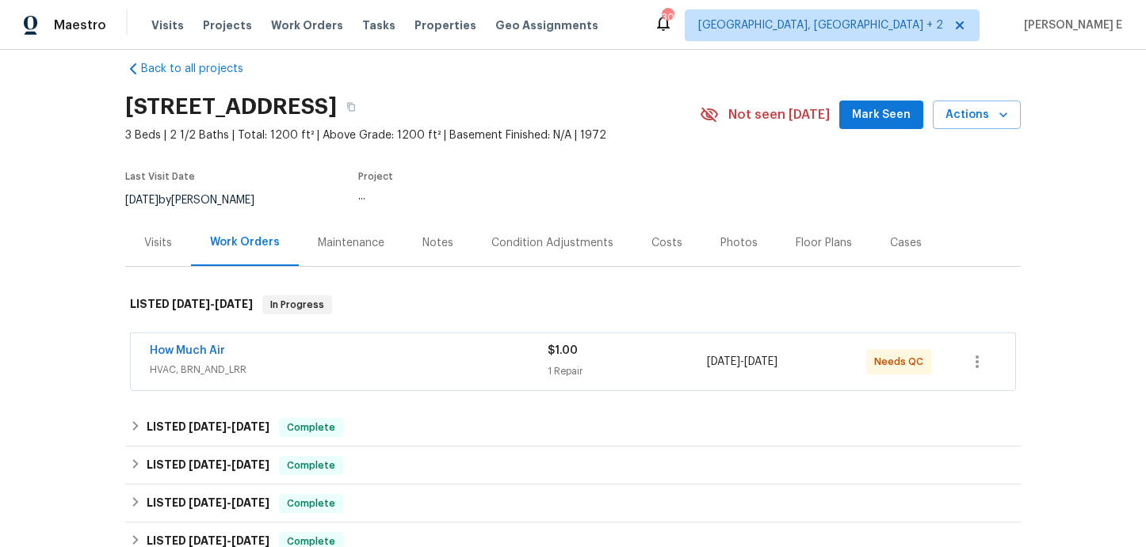
scroll to position [22, 0]
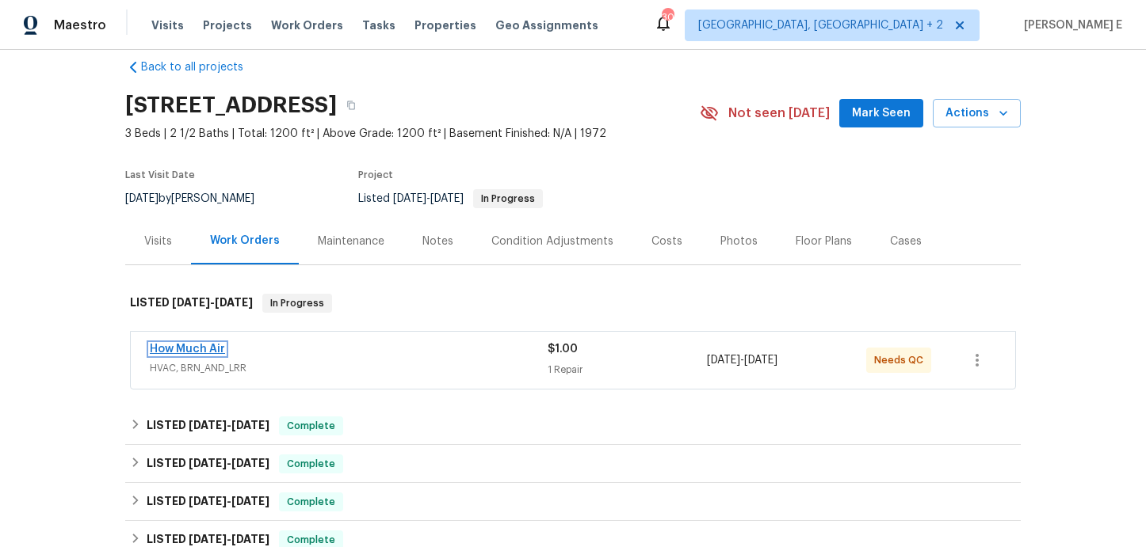
click at [169, 349] on link "How Much Air" at bounding box center [187, 349] width 75 height 11
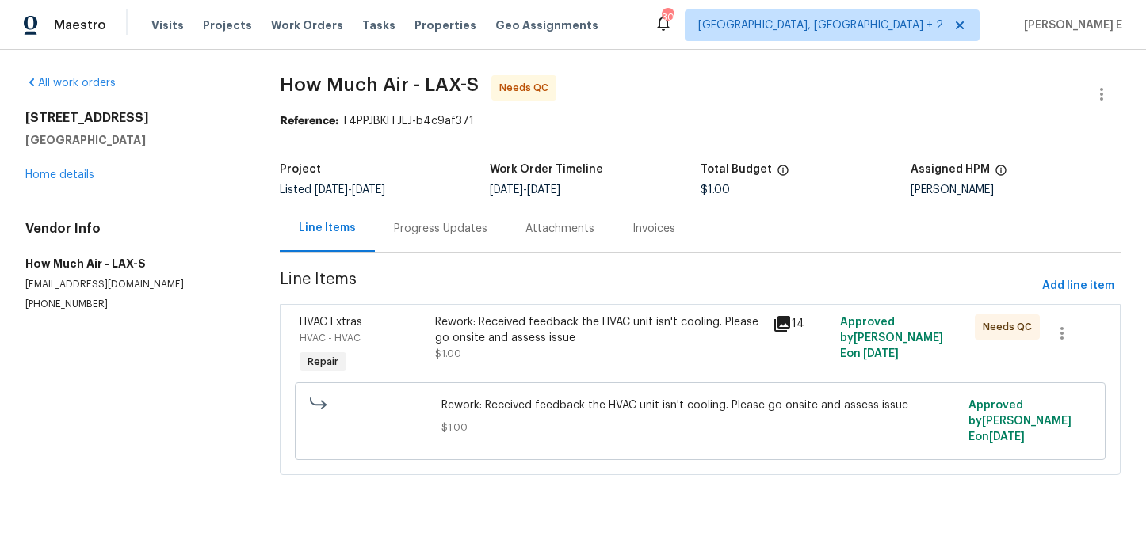
click at [486, 318] on div "Rework: Received feedback the HVAC unit isn't cooling. Please go onsite and ass…" at bounding box center [599, 331] width 328 height 32
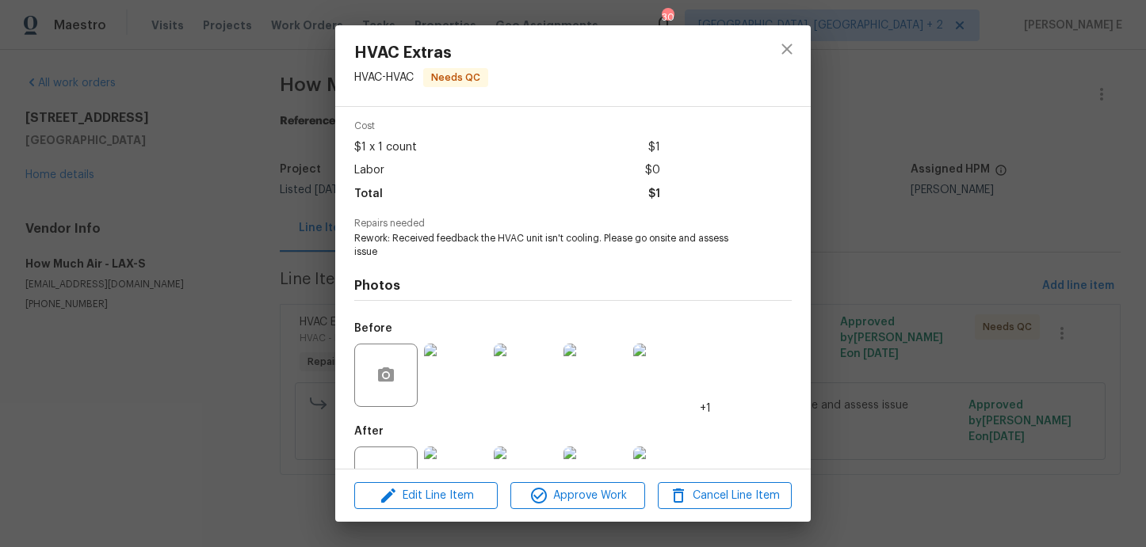
scroll to position [116, 0]
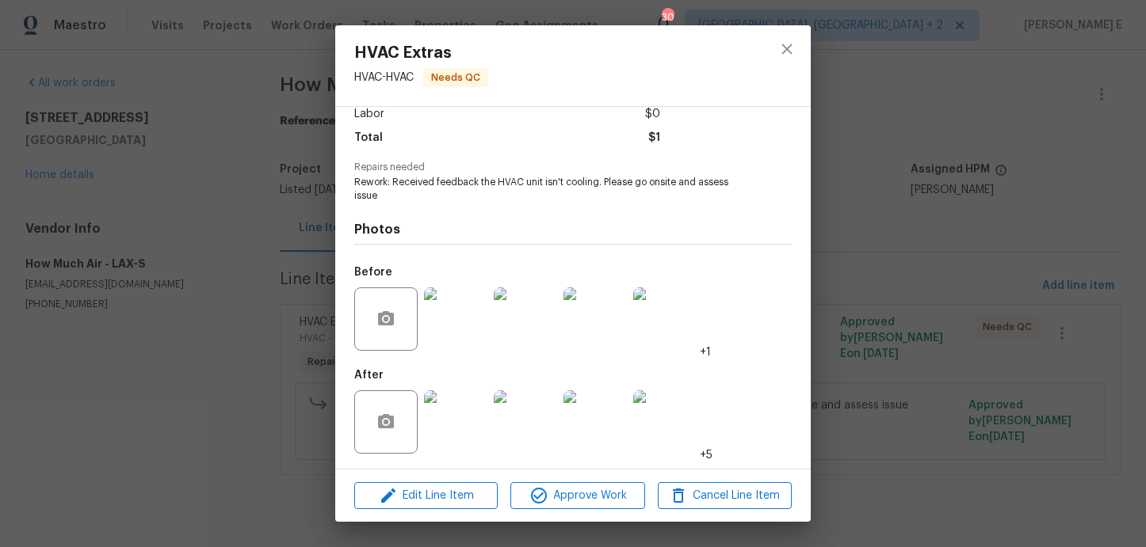
click at [193, 426] on div "HVAC Extras HVAC - HVAC Needs QC Vendor How Much Air Account Category Repairs C…" at bounding box center [573, 273] width 1146 height 547
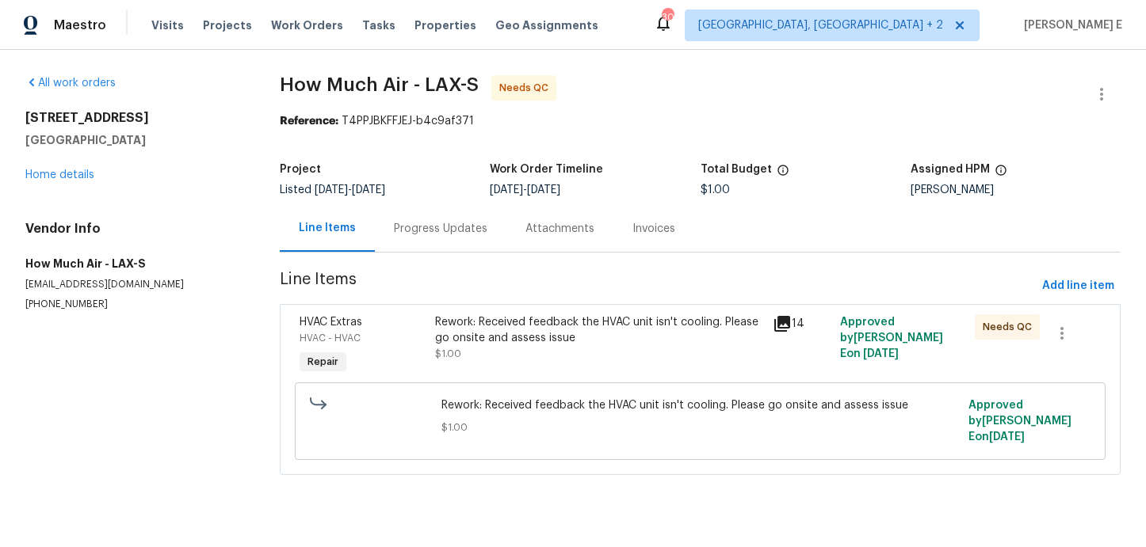
click at [468, 200] on div "Project Listed 8/26/2025 - 8/28/2025 Work Order Timeline 8/26/2025 - 8/28/2025 …" at bounding box center [700, 179] width 841 height 51
click at [456, 216] on div "Progress Updates" at bounding box center [441, 228] width 132 height 47
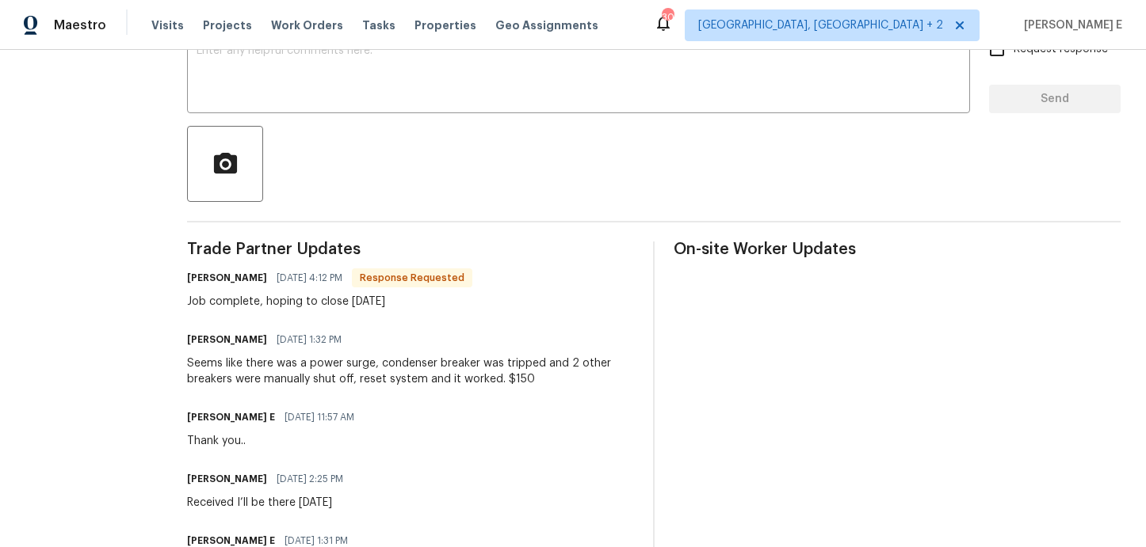
scroll to position [285, 0]
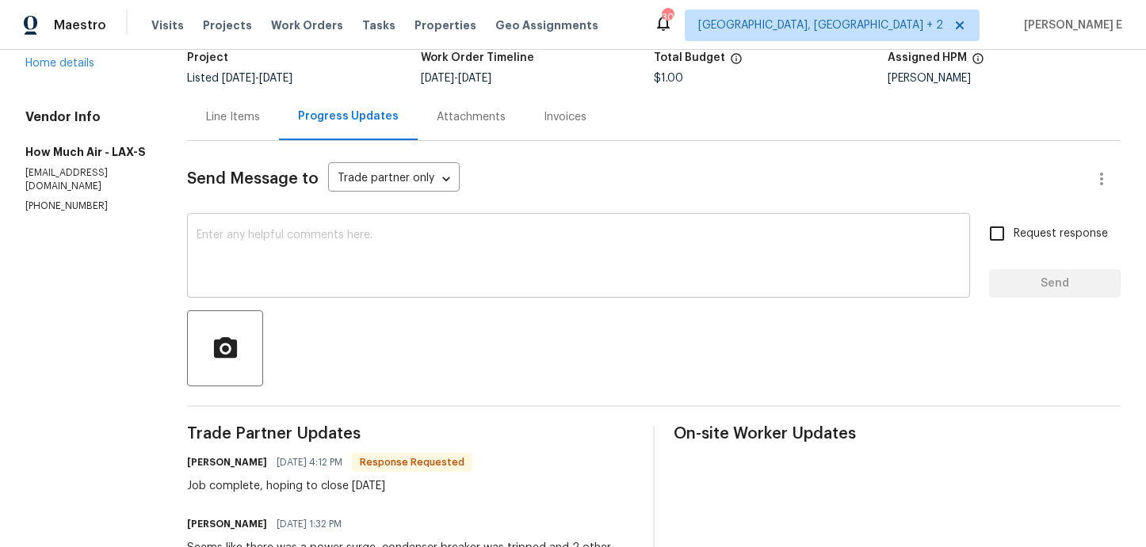
click at [585, 272] on textarea at bounding box center [578, 257] width 764 height 55
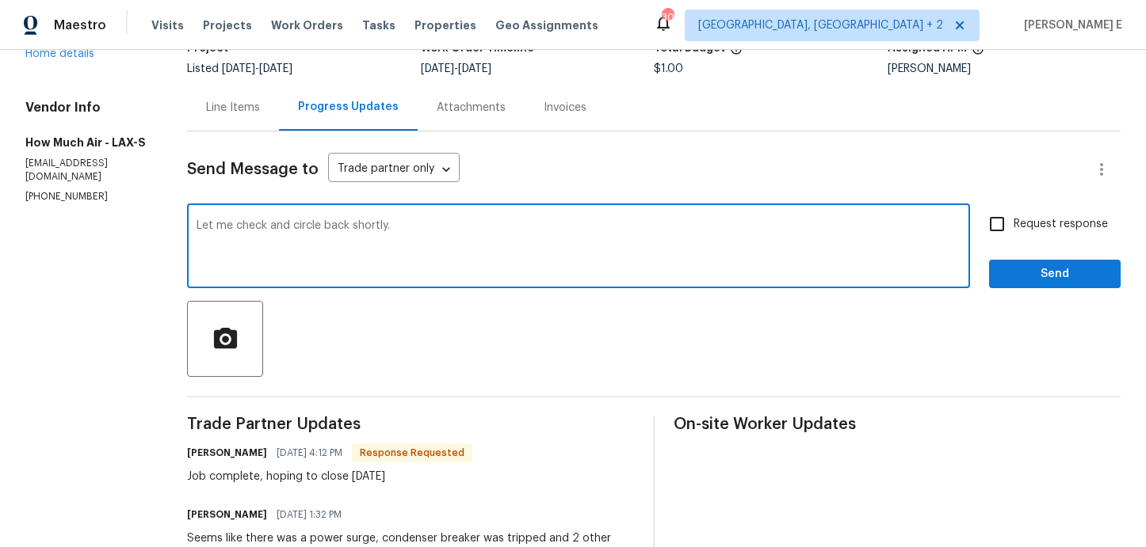
scroll to position [90, 0]
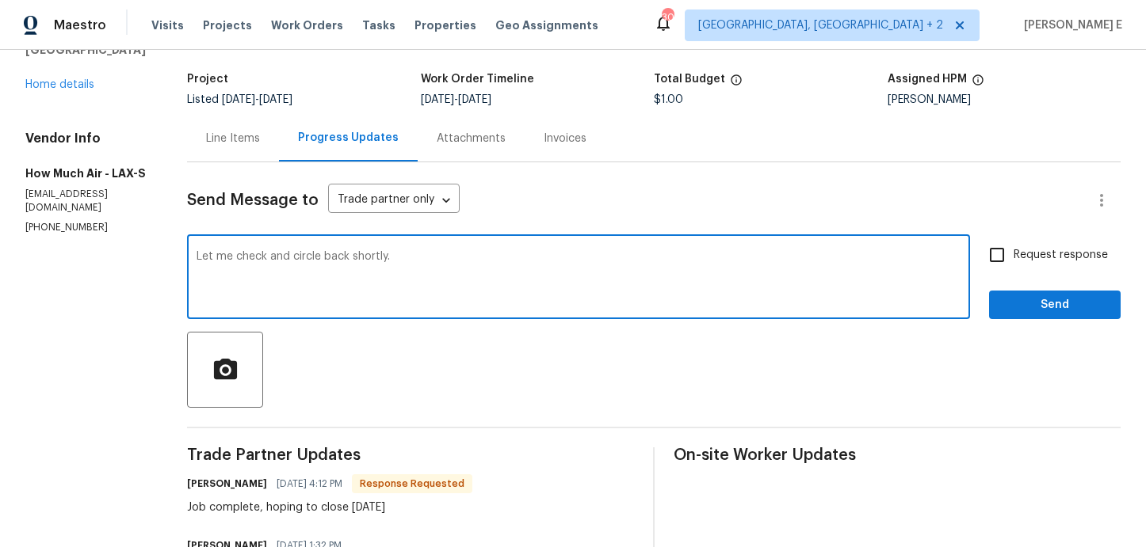
type textarea "Let me check and circle back shortly."
click at [1015, 294] on button "Send" at bounding box center [1055, 305] width 132 height 29
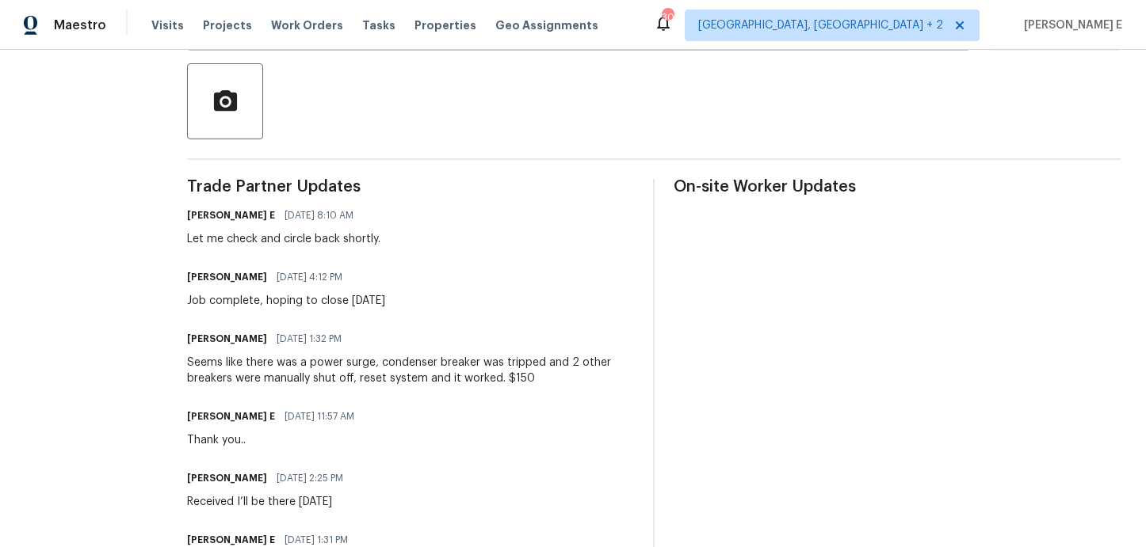
scroll to position [385, 0]
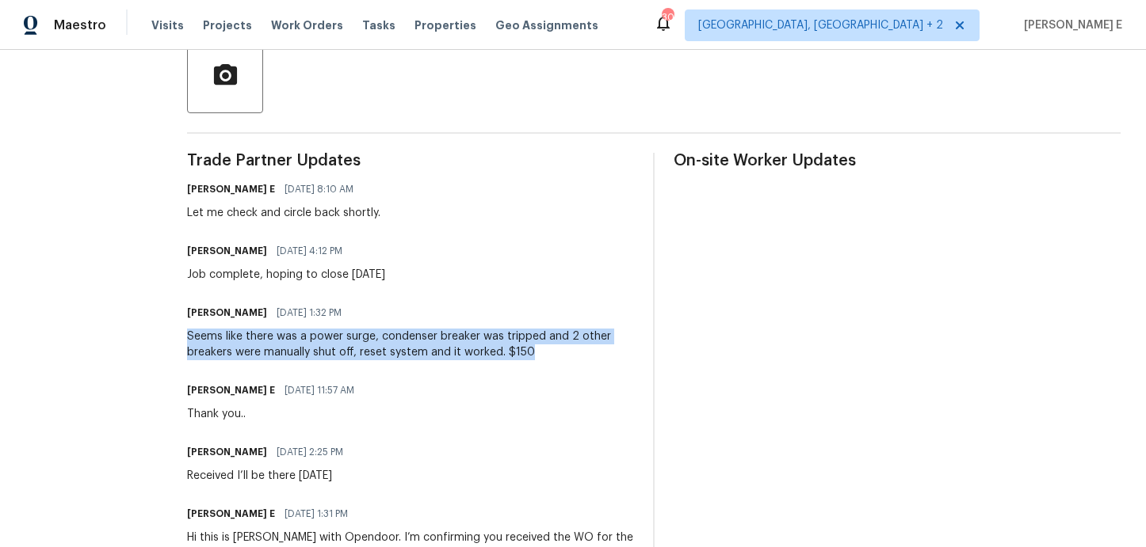
drag, startPoint x: 185, startPoint y: 334, endPoint x: 540, endPoint y: 348, distance: 356.0
click at [540, 348] on div "Seems like there was a power surge, condenser breaker was tripped and 2 other b…" at bounding box center [410, 345] width 447 height 32
copy div "Seems like there was a power surge, condenser breaker was tripped and 2 other b…"
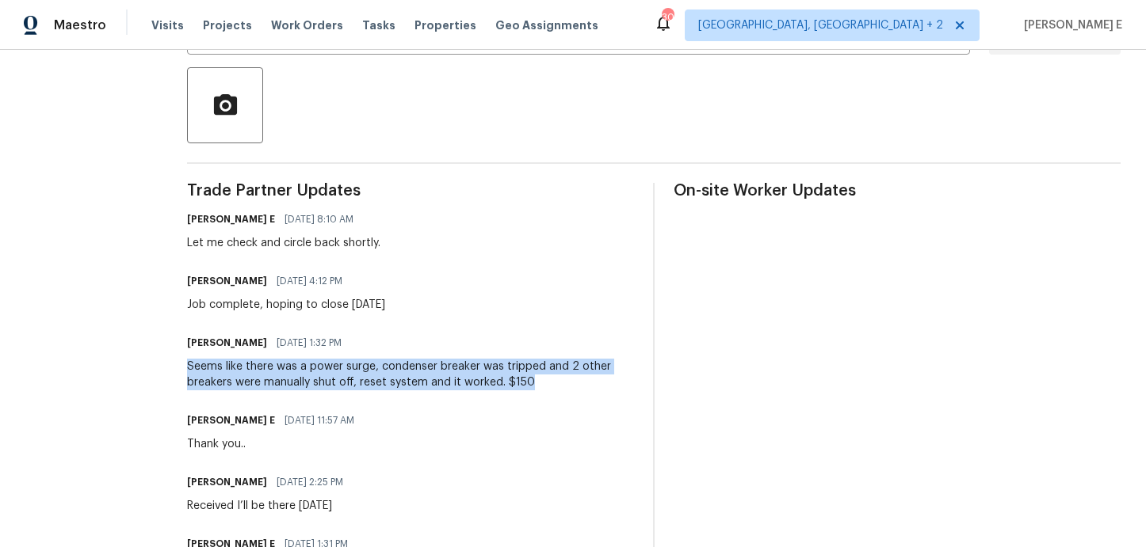
scroll to position [0, 0]
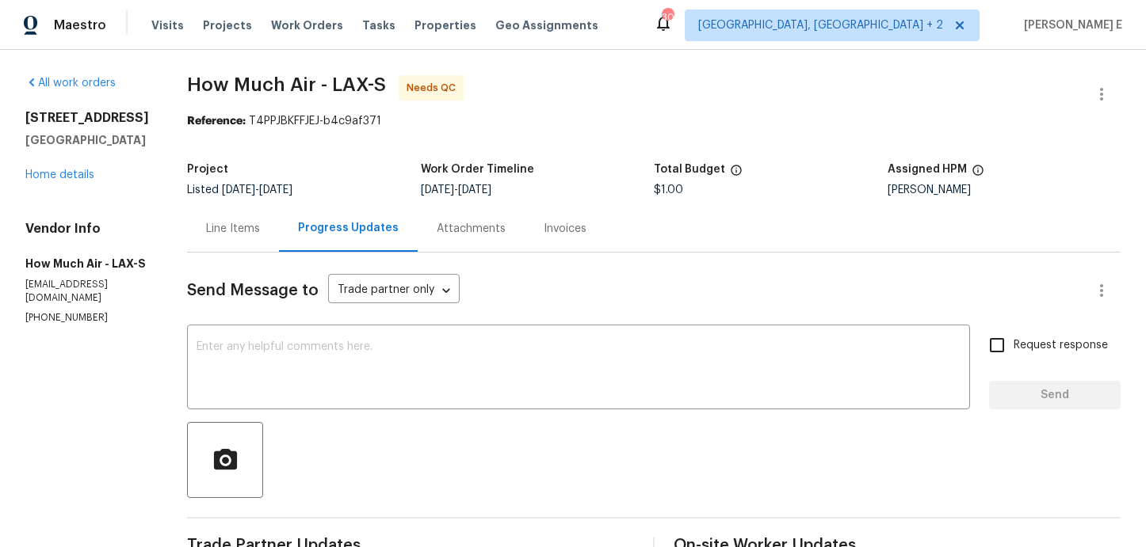
click at [239, 219] on div "Line Items" at bounding box center [233, 228] width 92 height 47
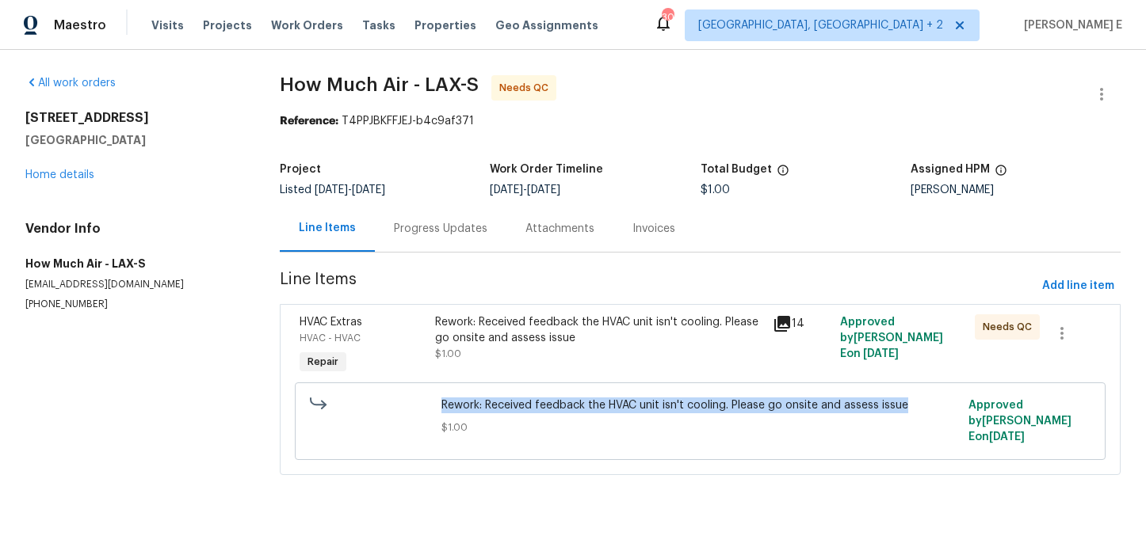
drag, startPoint x: 442, startPoint y: 408, endPoint x: 920, endPoint y: 410, distance: 477.7
click at [920, 410] on div "Rework: Received feedback the HVAC unit isn't cooling. Please go onsite and ass…" at bounding box center [700, 421] width 527 height 57
copy span "Rework: Received feedback the HVAC unit isn't cooling. Please go onsite and ass…"
click at [52, 175] on link "Home details" at bounding box center [59, 175] width 69 height 11
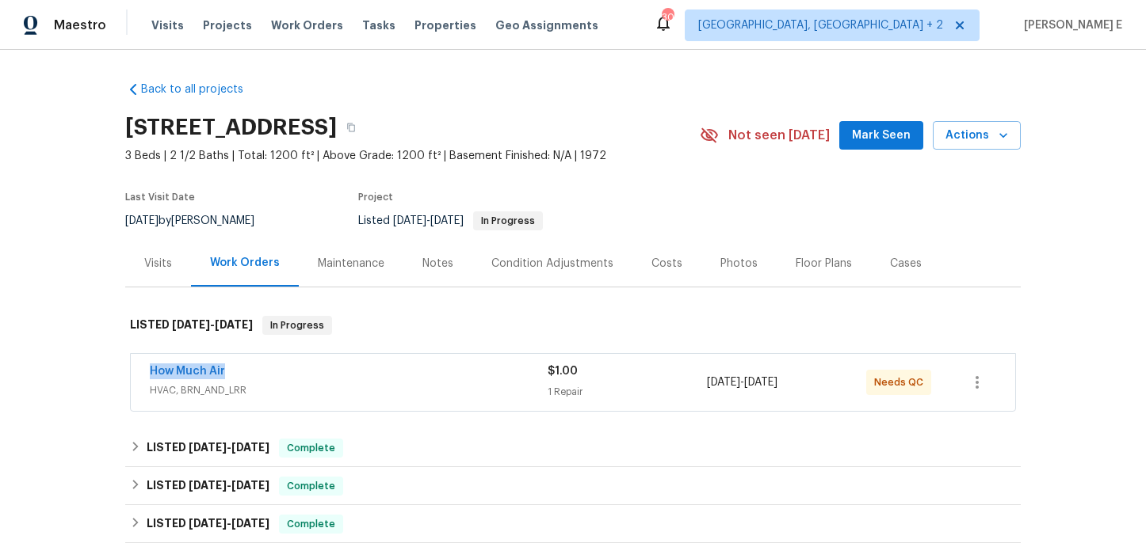
drag, startPoint x: 140, startPoint y: 372, endPoint x: 234, endPoint y: 372, distance: 94.3
click at [234, 372] on div "How Much Air HVAC, BRN_AND_LRR $1.00 1 Repair 8/26/2025 - 8/28/2025 Needs QC" at bounding box center [573, 382] width 884 height 57
copy link "How Much Air"
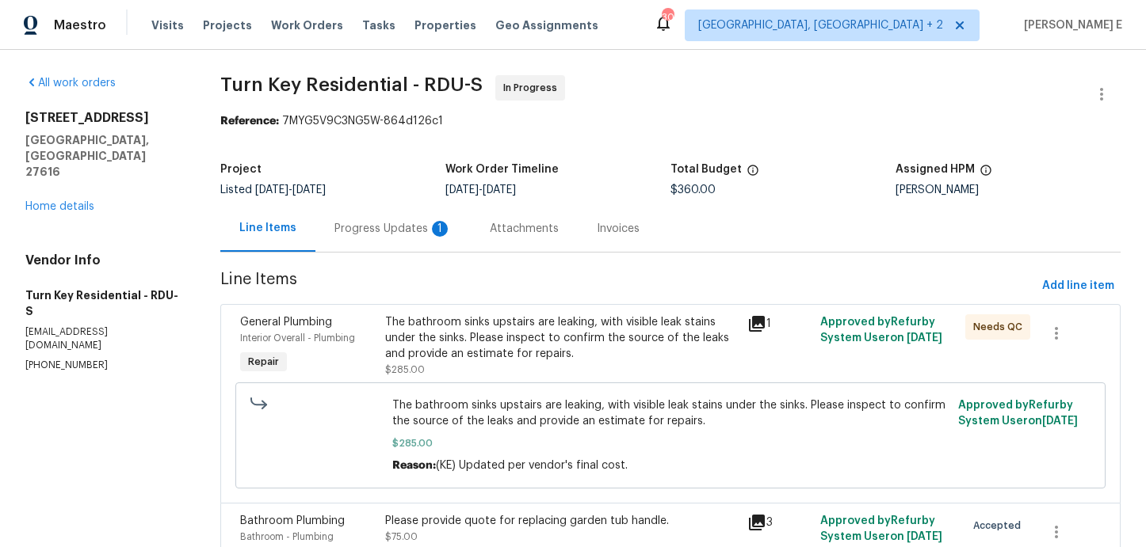
click at [387, 233] on div "Progress Updates 1" at bounding box center [392, 229] width 117 height 16
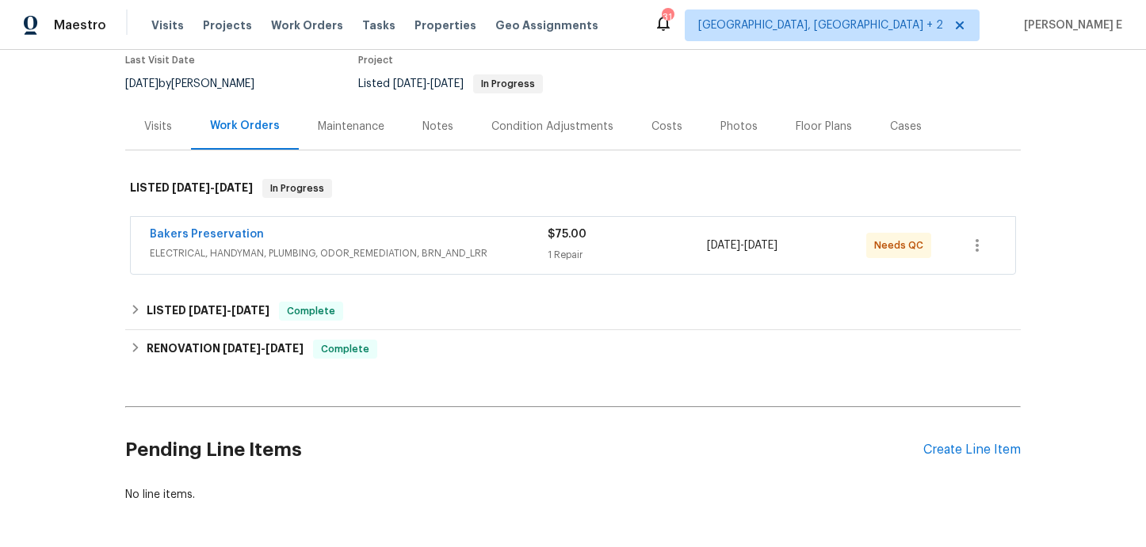
scroll to position [157, 0]
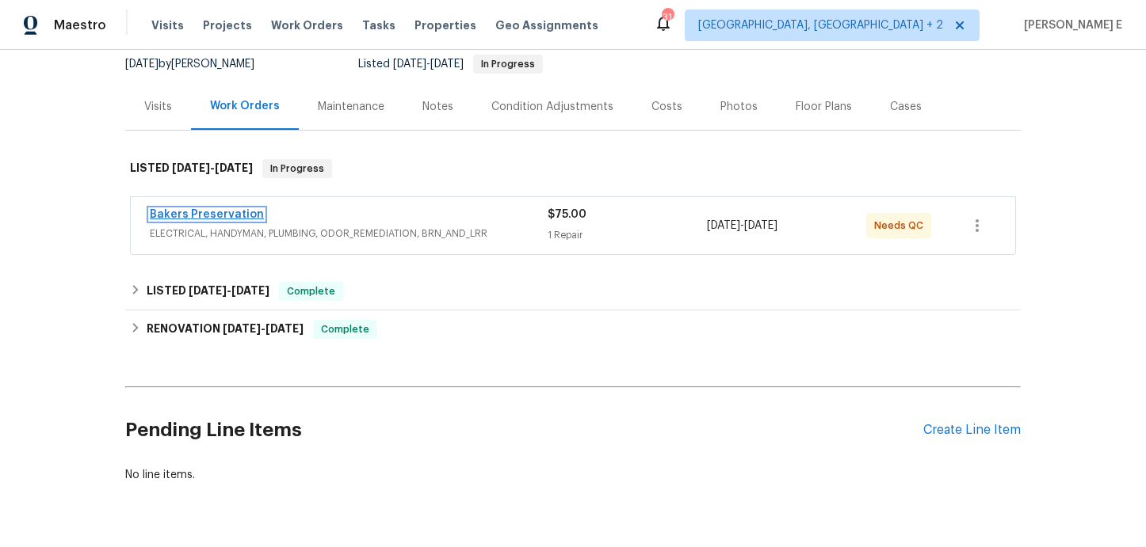
click at [212, 212] on link "Bakers Preservation" at bounding box center [207, 214] width 114 height 11
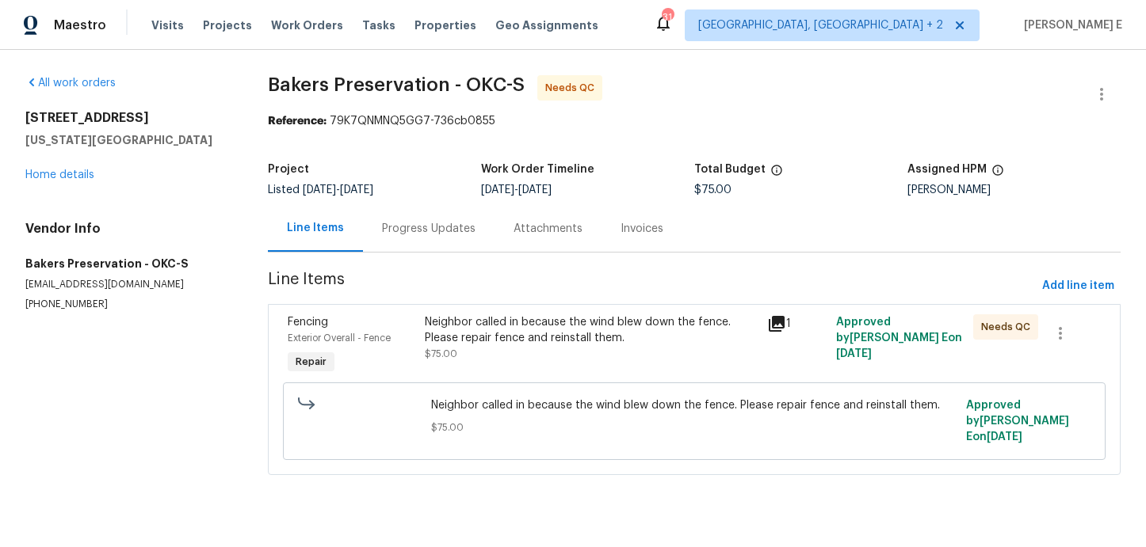
click at [472, 223] on div "Progress Updates" at bounding box center [428, 229] width 93 height 16
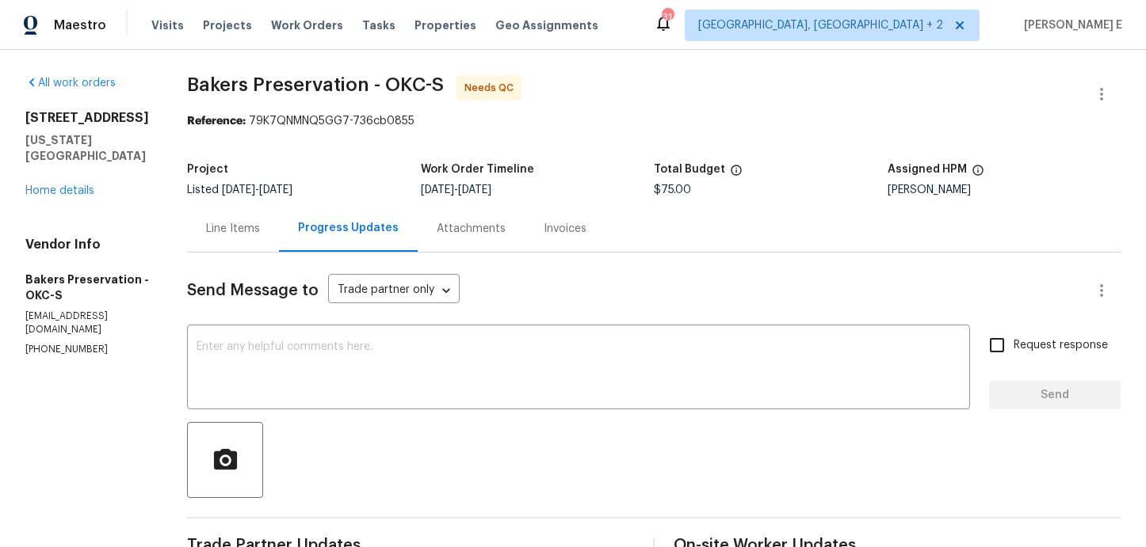
click at [216, 242] on div "Line Items" at bounding box center [233, 228] width 92 height 47
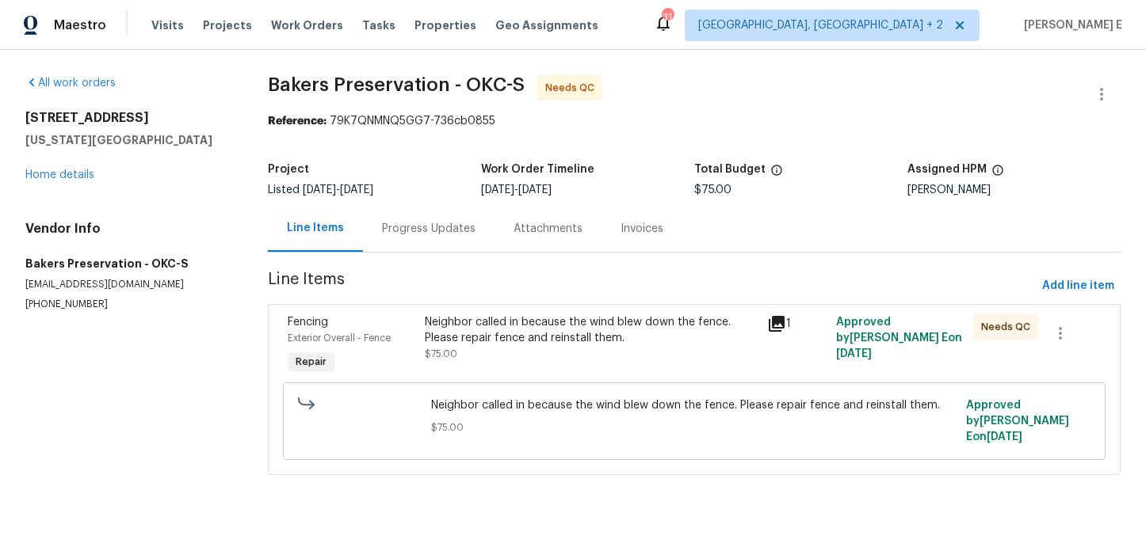
click at [520, 357] on div "Neighbor called in because the wind blew down the fence. Please repair fence an…" at bounding box center [592, 339] width 334 height 48
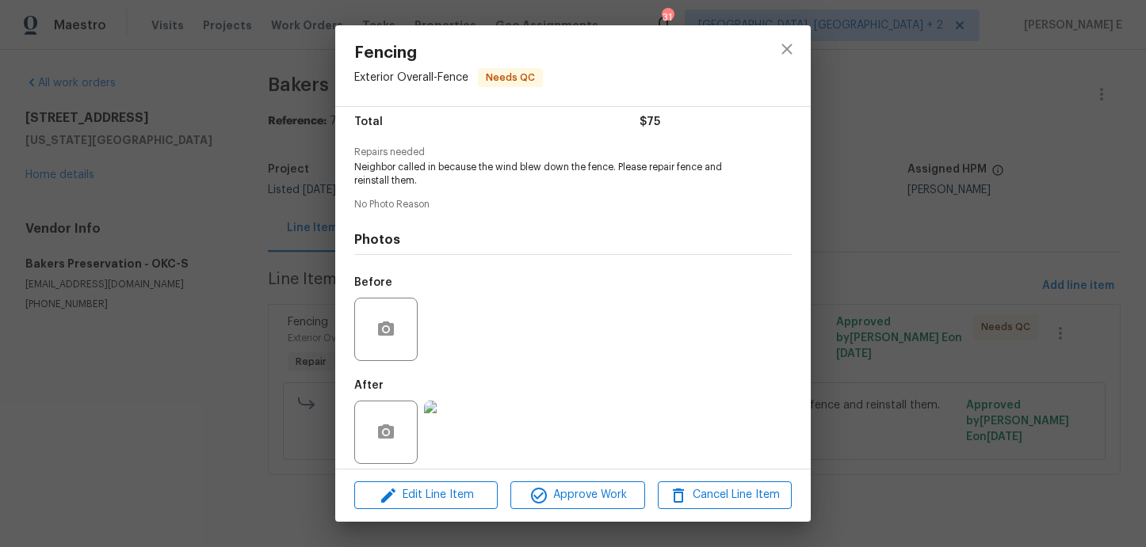
scroll to position [142, 0]
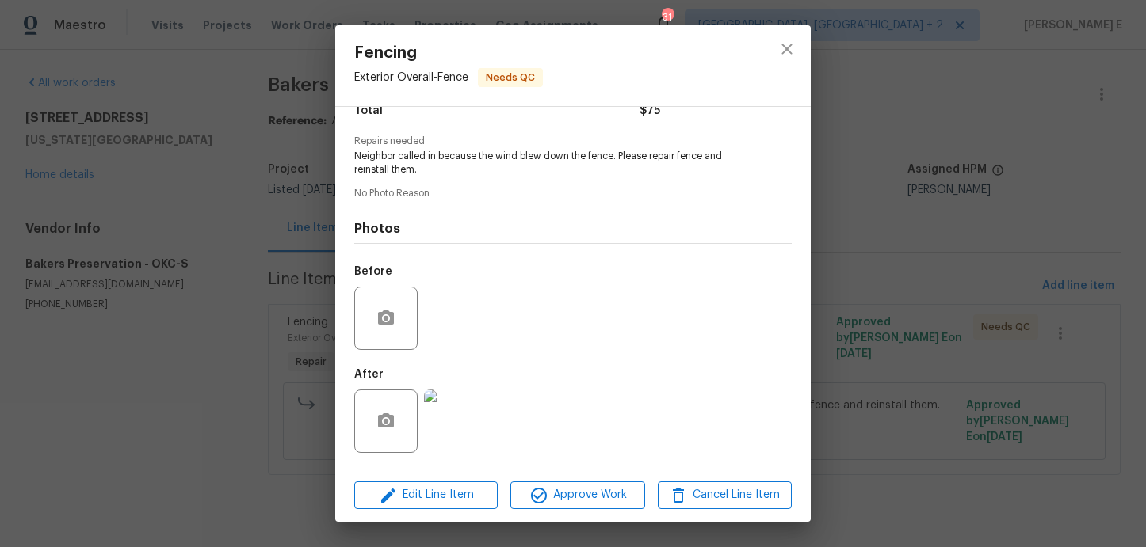
click at [456, 418] on img at bounding box center [455, 421] width 63 height 63
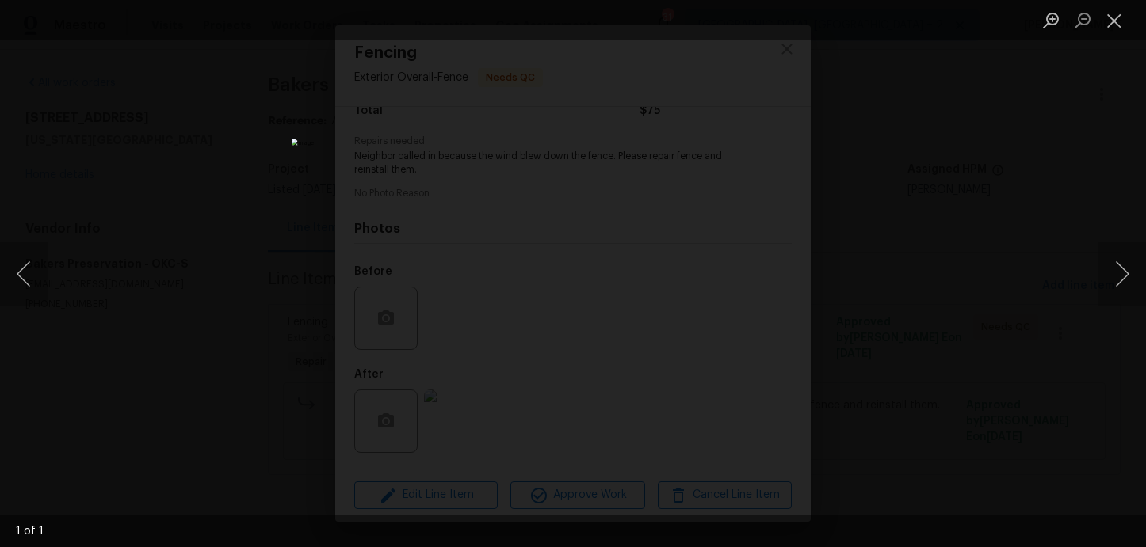
click at [932, 234] on div "Lightbox" at bounding box center [573, 273] width 1146 height 547
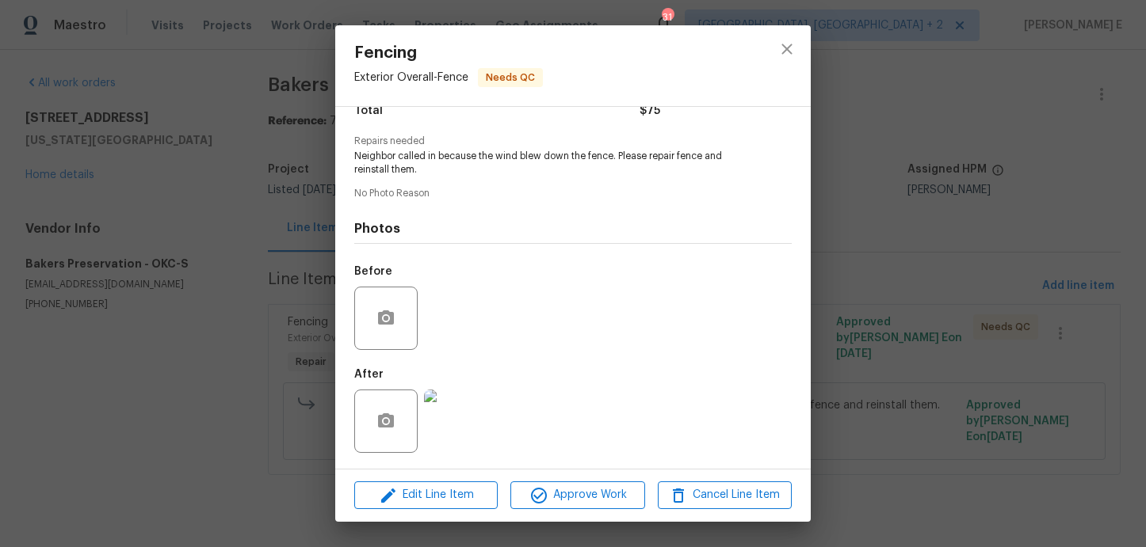
click at [932, 234] on div "Fencing Exterior Overall - Fence Needs QC Vendor Bakers Preservation Account Ca…" at bounding box center [573, 273] width 1146 height 547
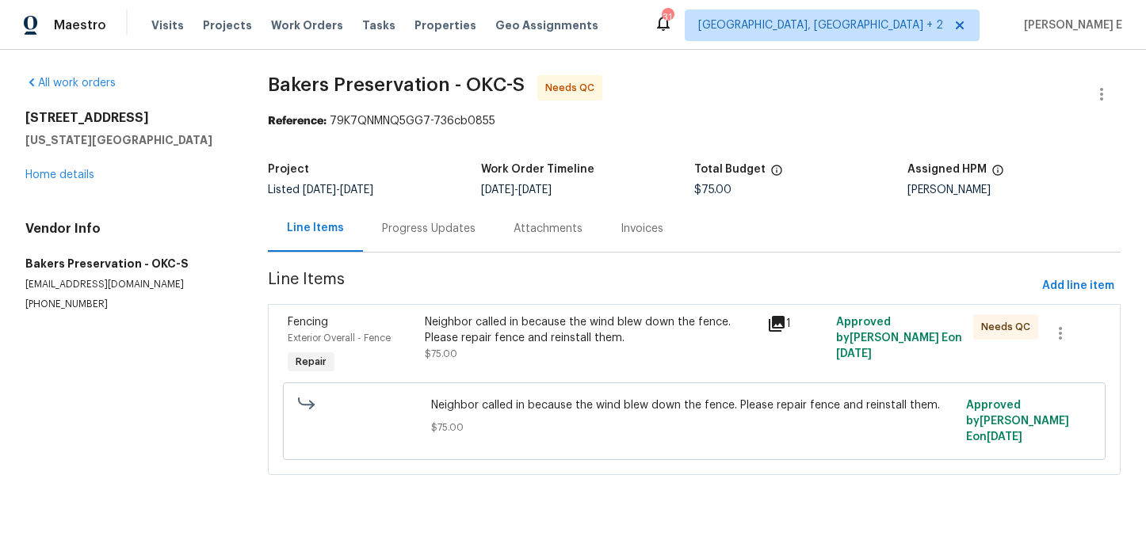
click at [474, 234] on div "Progress Updates" at bounding box center [429, 228] width 132 height 47
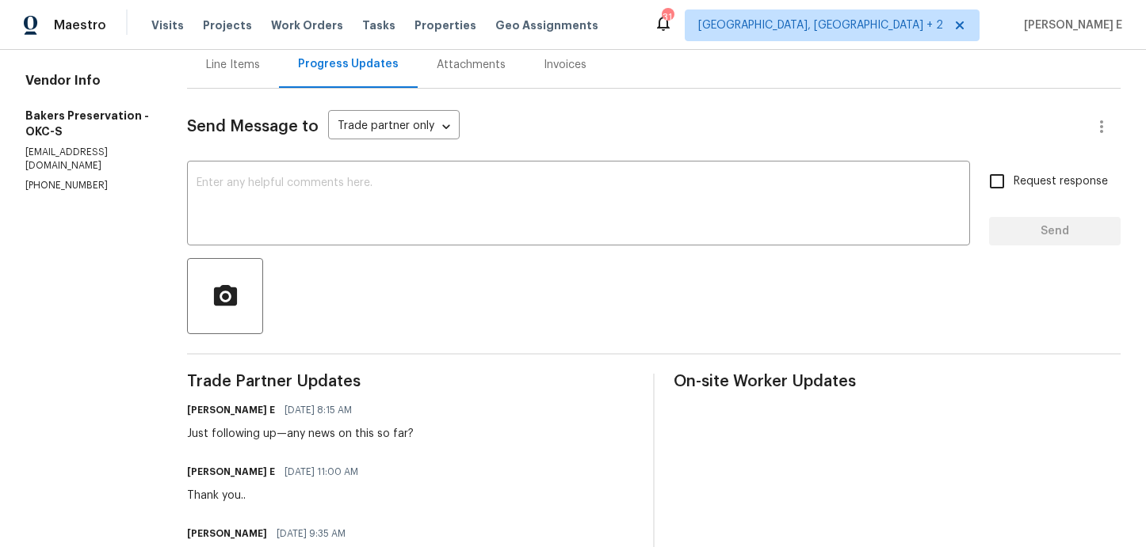
scroll to position [156, 0]
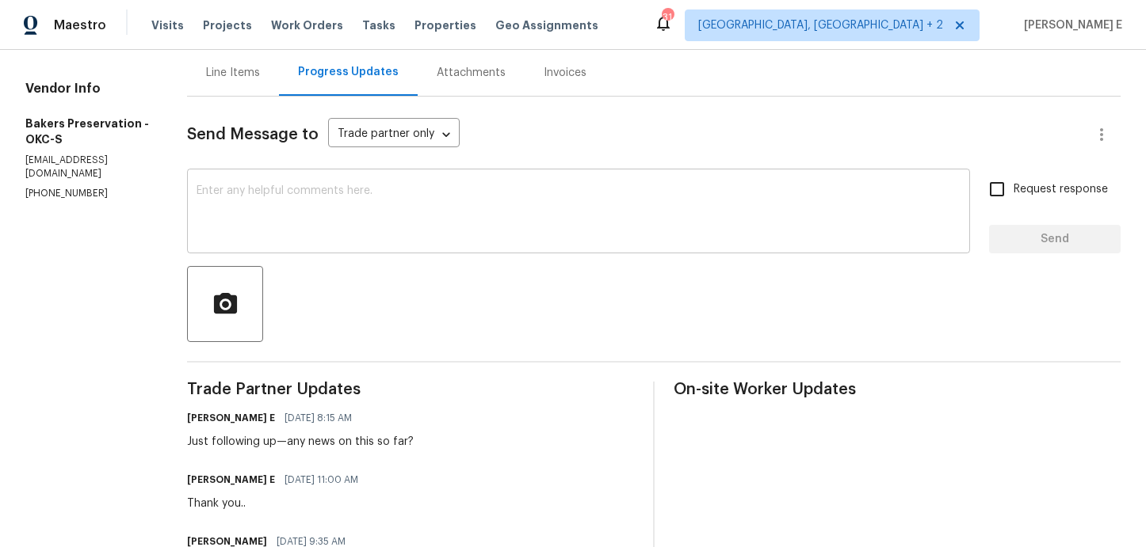
click at [555, 196] on textarea at bounding box center [578, 212] width 764 height 55
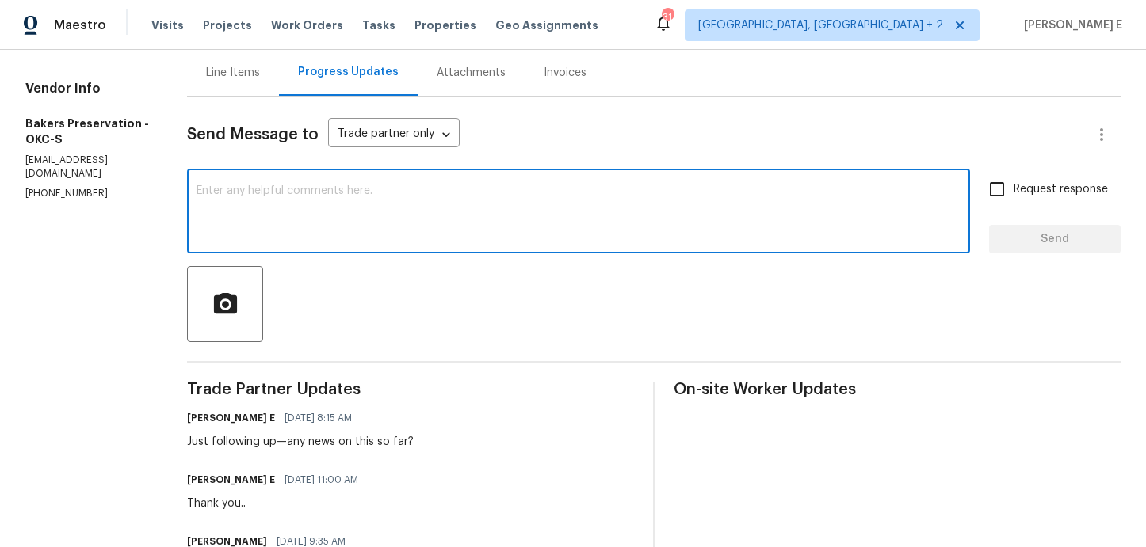
paste textarea "We saw that this work order is marked complete—can you confirm if everything’s …"
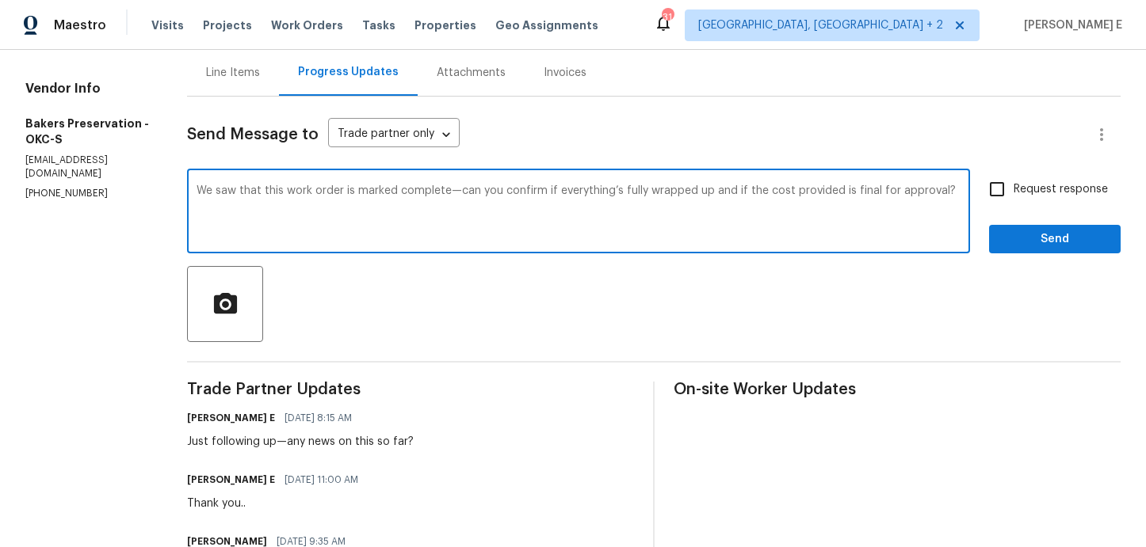
type textarea "We saw that this work order is marked complete—can you confirm if everything’s …"
click at [1000, 197] on input "Request response" at bounding box center [996, 189] width 33 height 33
checkbox input "true"
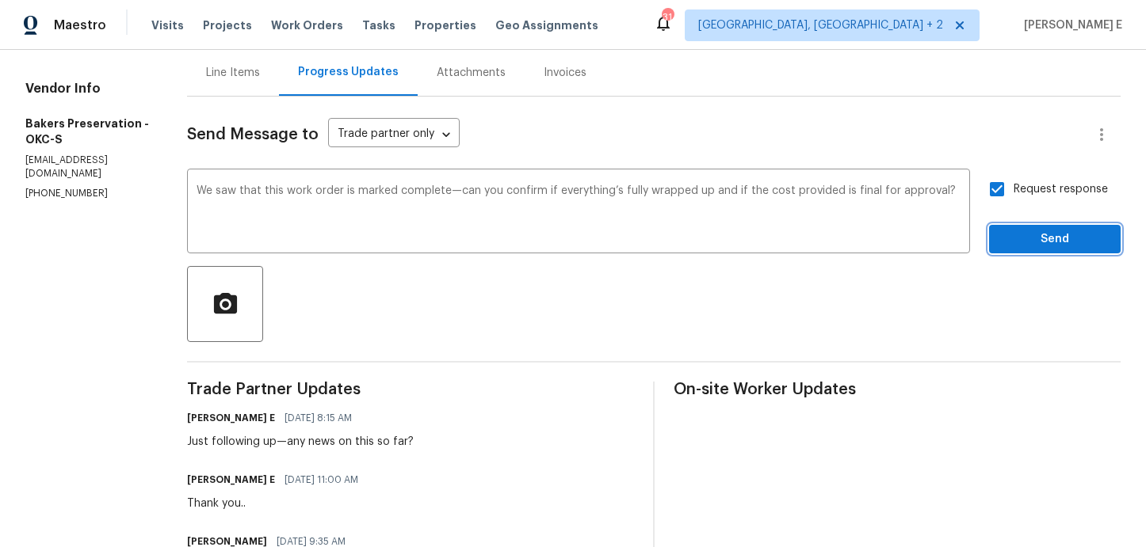
click at [1027, 253] on button "Send" at bounding box center [1055, 239] width 132 height 29
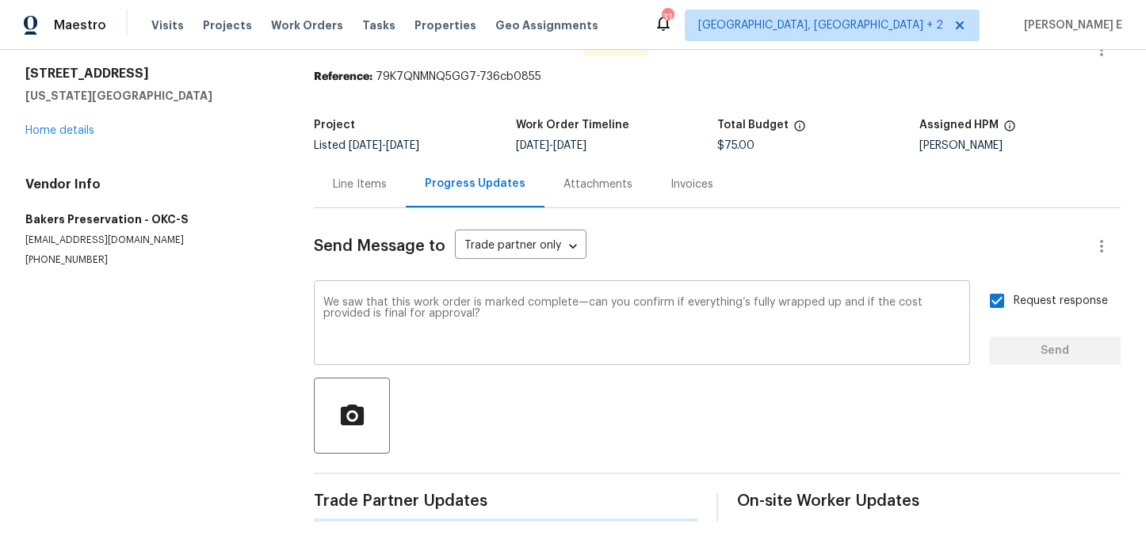
scroll to position [0, 0]
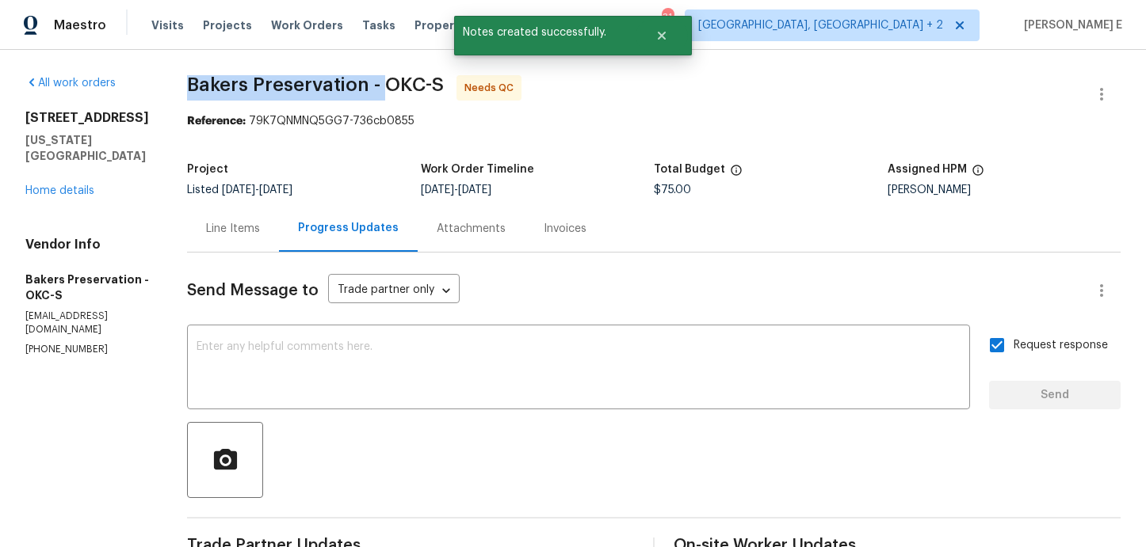
drag, startPoint x: 203, startPoint y: 84, endPoint x: 404, endPoint y: 85, distance: 201.2
copy span "Bakers Preservation -"
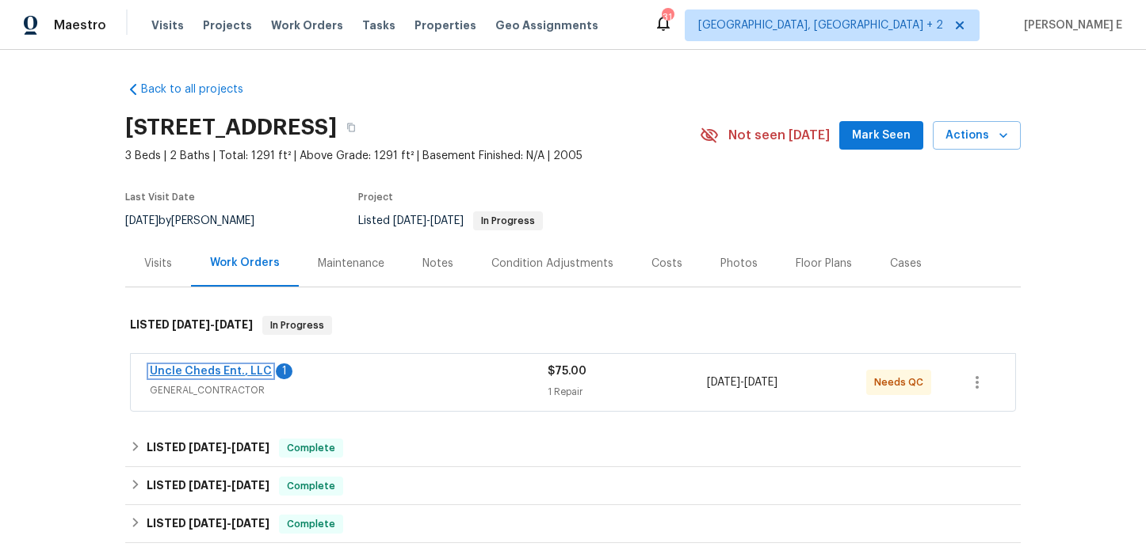
click at [229, 368] on link "Uncle Cheds Ent., LLC" at bounding box center [211, 371] width 122 height 11
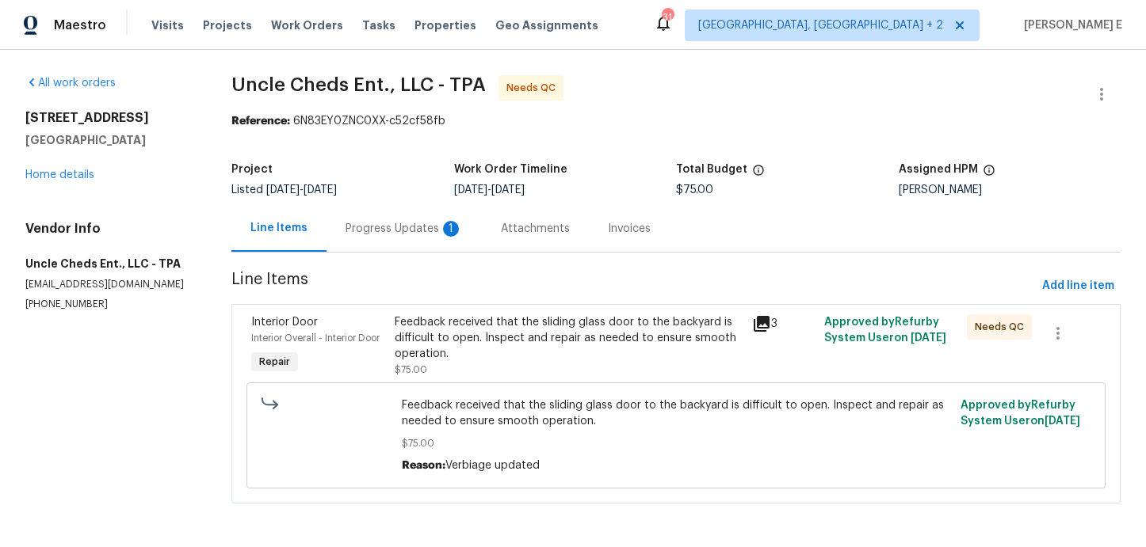
click at [427, 227] on div "Progress Updates 1" at bounding box center [403, 229] width 117 height 16
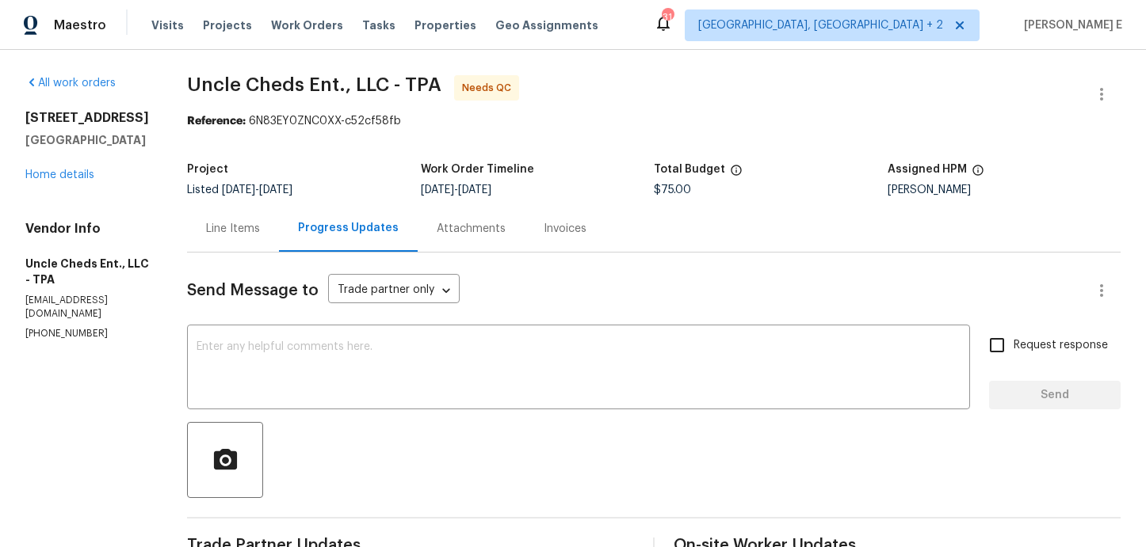
click at [234, 224] on div "Line Items" at bounding box center [233, 229] width 54 height 16
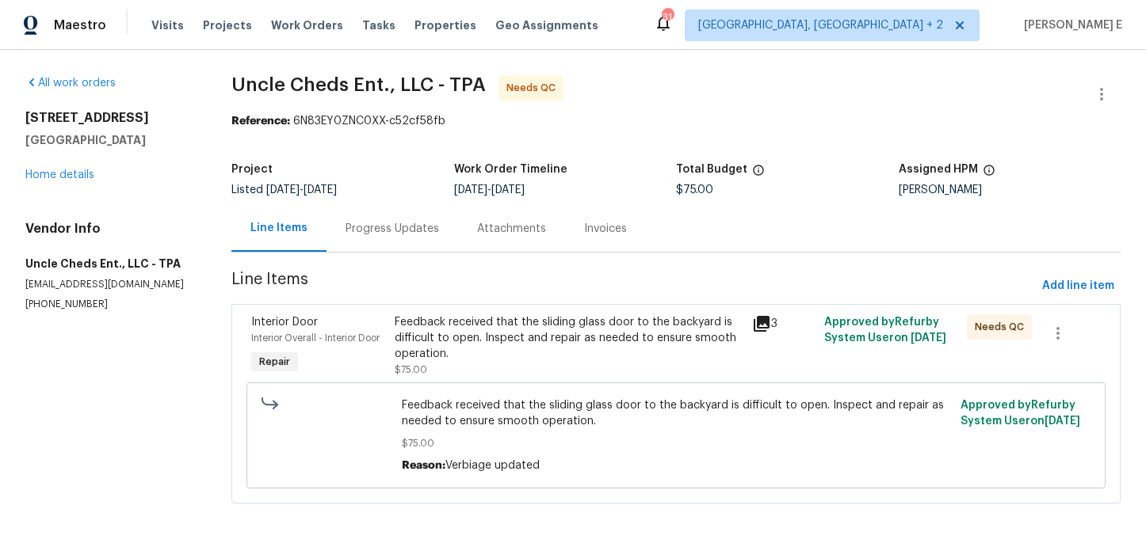
click at [456, 364] on div "Feedback received that the sliding glass door to the backyard is difficult to o…" at bounding box center [569, 346] width 349 height 63
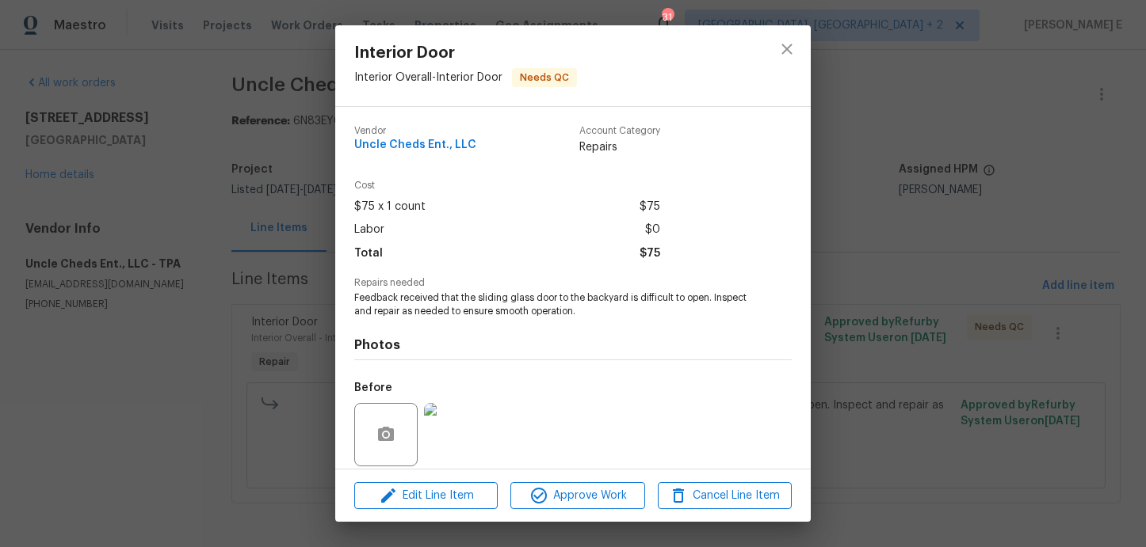
scroll to position [116, 0]
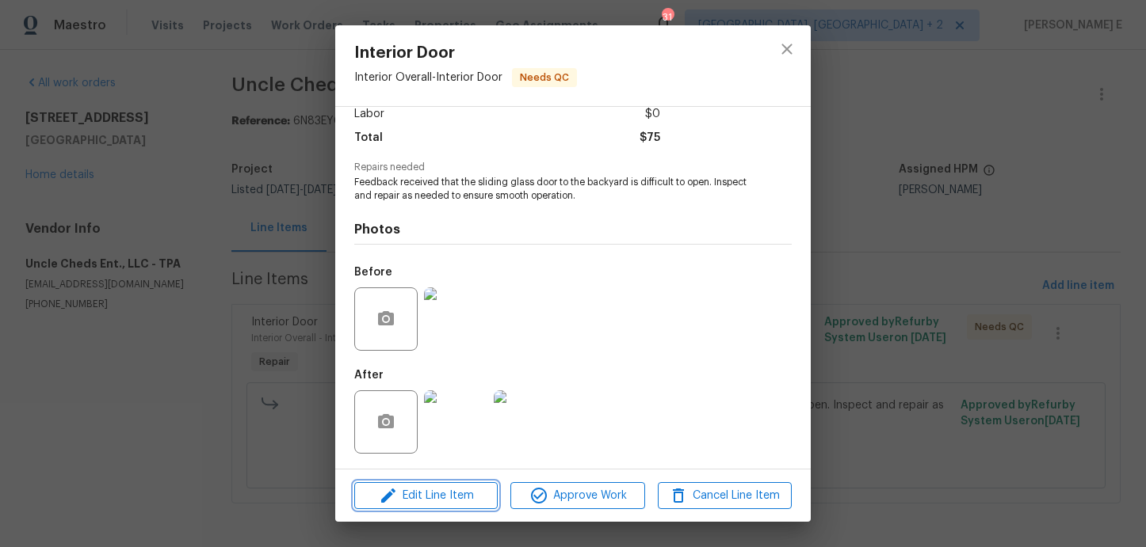
click at [428, 485] on button "Edit Line Item" at bounding box center [425, 496] width 143 height 28
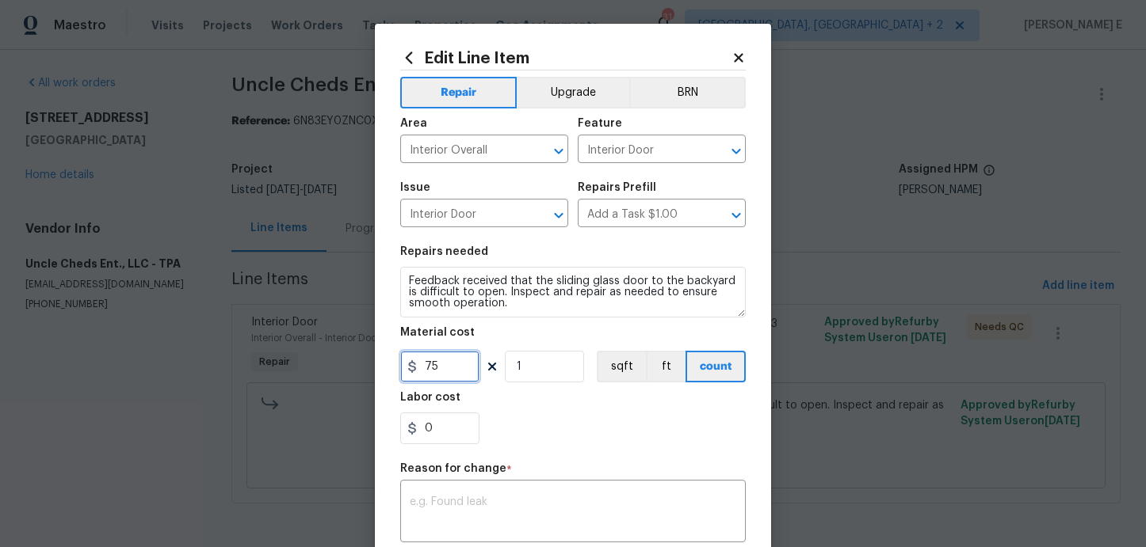
click at [444, 362] on input "75" at bounding box center [439, 367] width 79 height 32
click at [444, 362] on input "150" at bounding box center [439, 367] width 79 height 32
type input "150"
click at [578, 490] on div "x ​" at bounding box center [572, 513] width 345 height 59
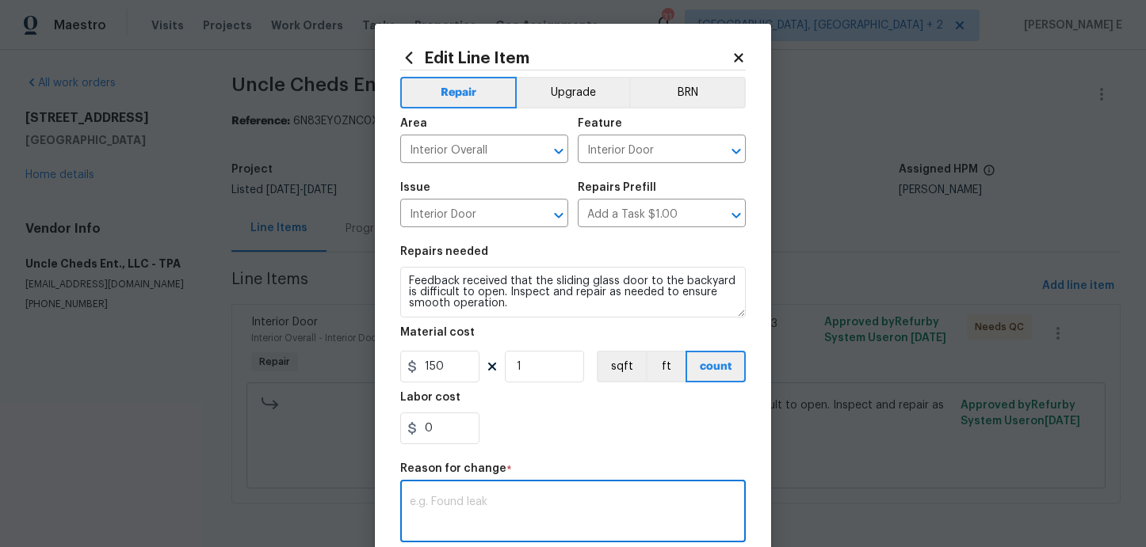
paste textarea "(KE) Updated per vendor's final cost."
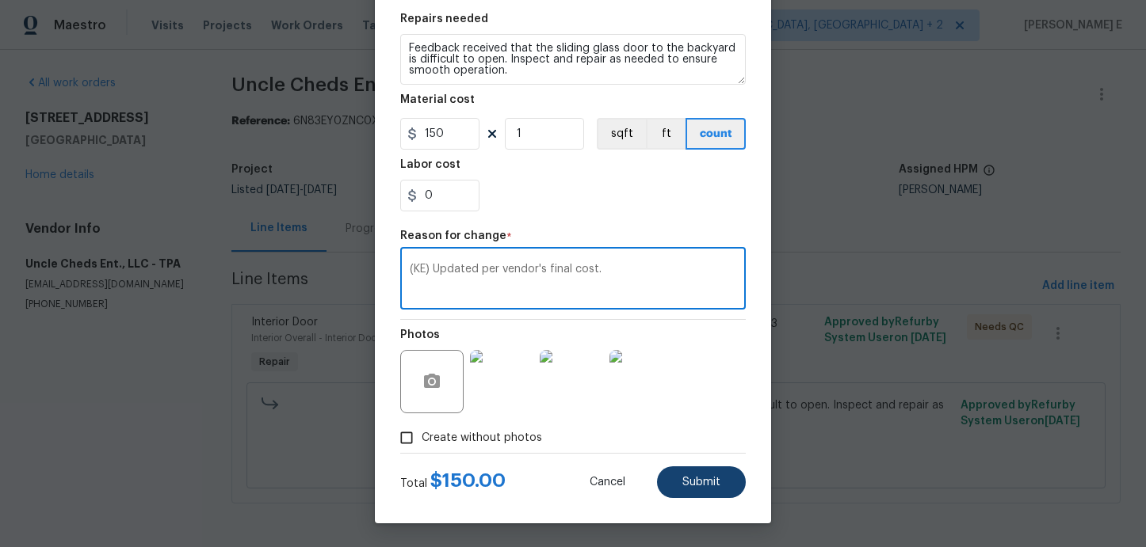
type textarea "(KE) Updated per vendor's final cost."
click at [688, 478] on span "Submit" at bounding box center [701, 483] width 38 height 12
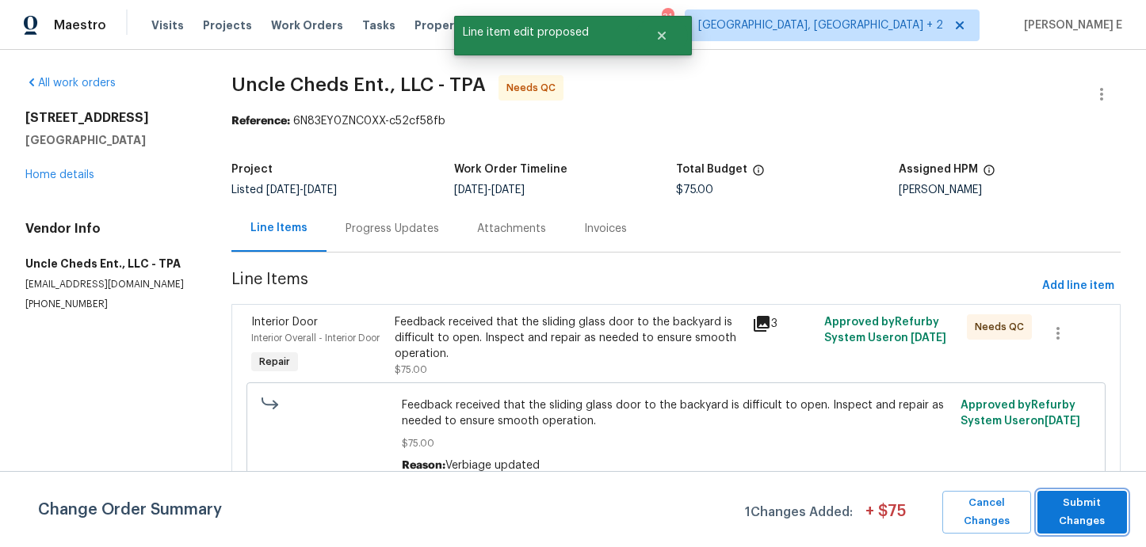
click at [1059, 511] on span "Submit Changes" at bounding box center [1082, 512] width 74 height 36
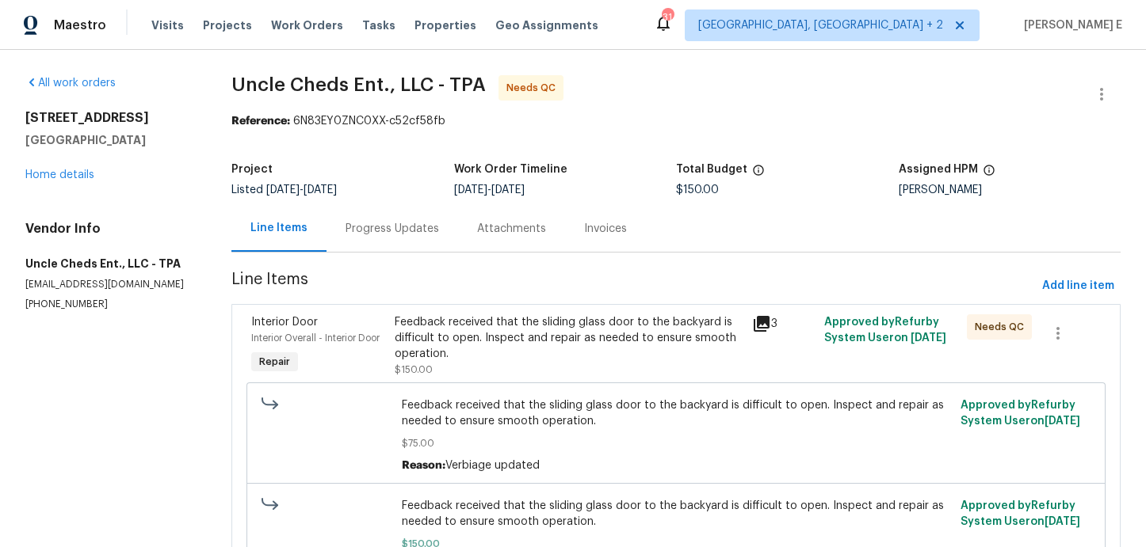
click at [1074, 93] on span "Uncle Cheds Ent., LLC - TPA Needs QC" at bounding box center [656, 94] width 851 height 38
click at [1092, 90] on icon "button" at bounding box center [1101, 94] width 19 height 19
click at [994, 94] on li "Edit" at bounding box center [1049, 95] width 171 height 26
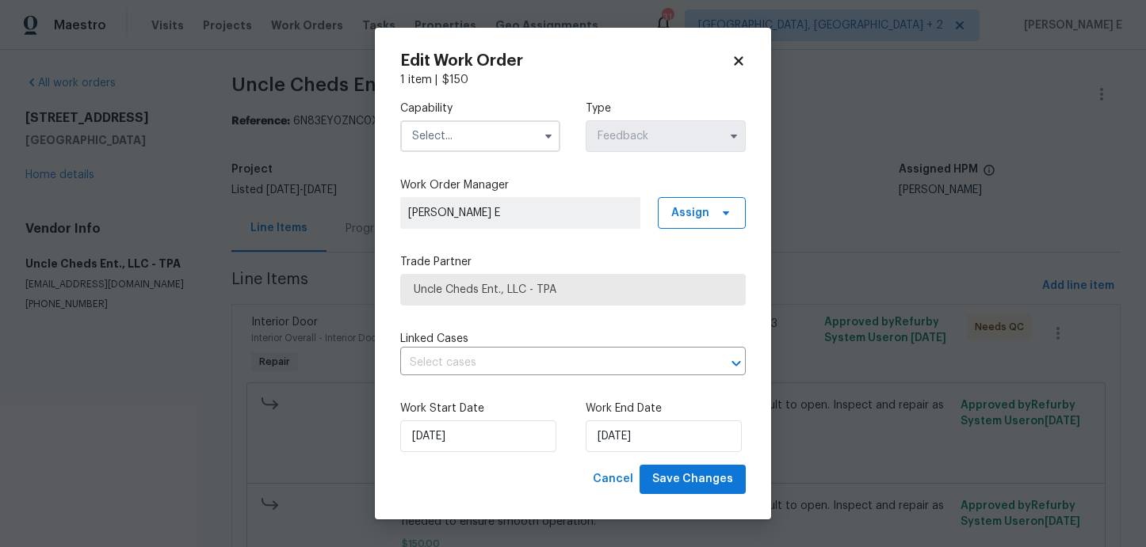
click at [471, 123] on input "text" at bounding box center [480, 136] width 160 height 32
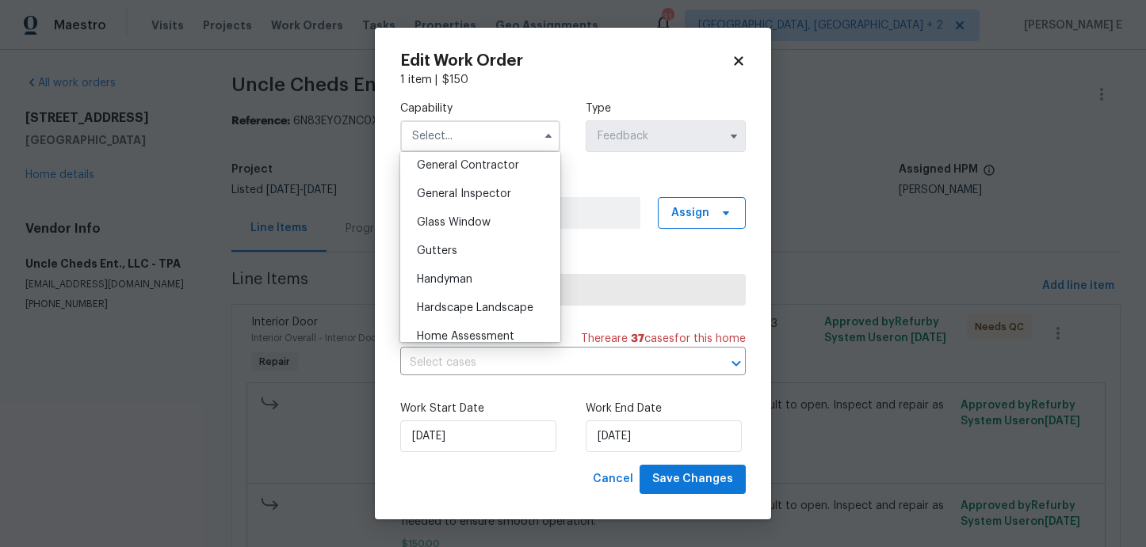
scroll to position [799, 0]
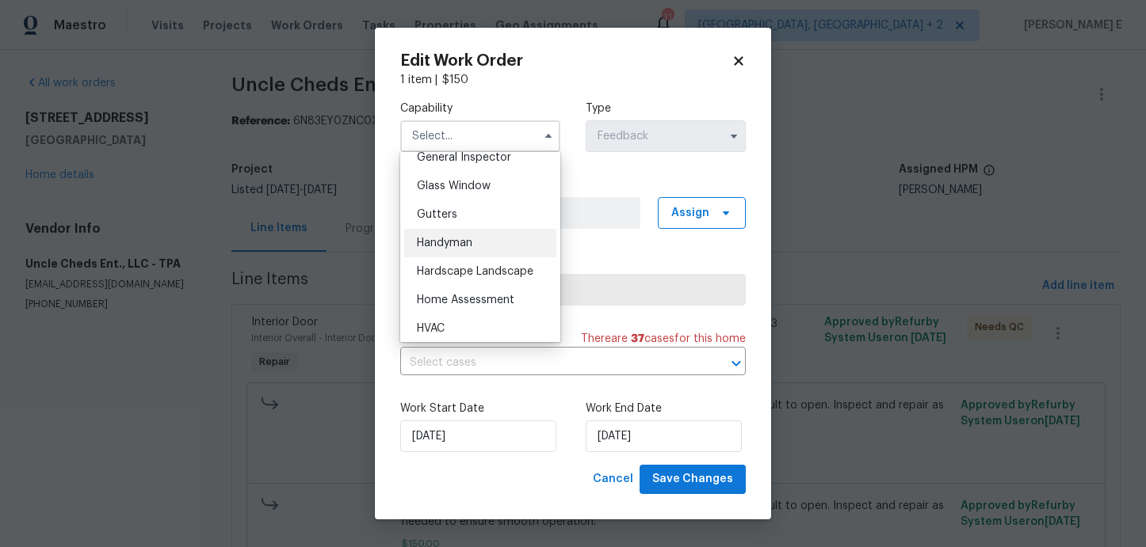
click at [486, 245] on div "Handyman" at bounding box center [480, 243] width 152 height 29
type input "Handyman"
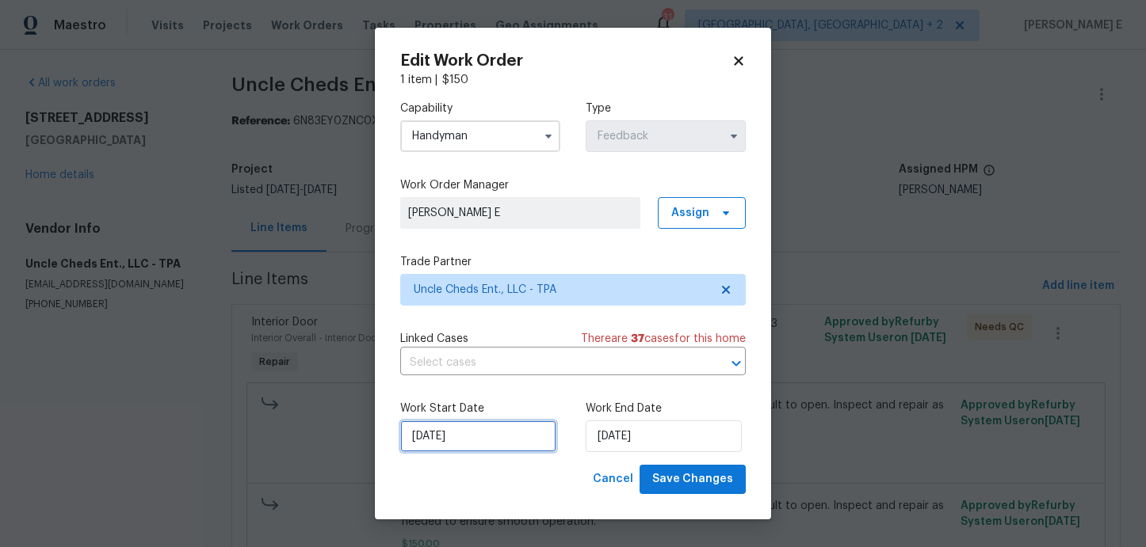
click at [486, 435] on input "[DATE]" at bounding box center [478, 437] width 156 height 32
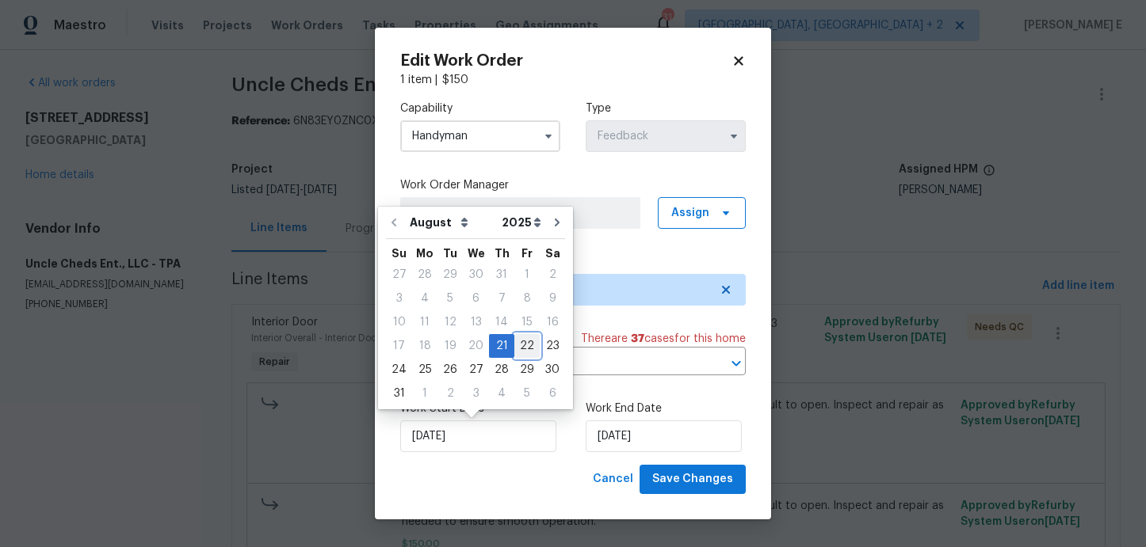
click at [520, 345] on div "22" at bounding box center [526, 346] width 25 height 22
type input "22/08/2025"
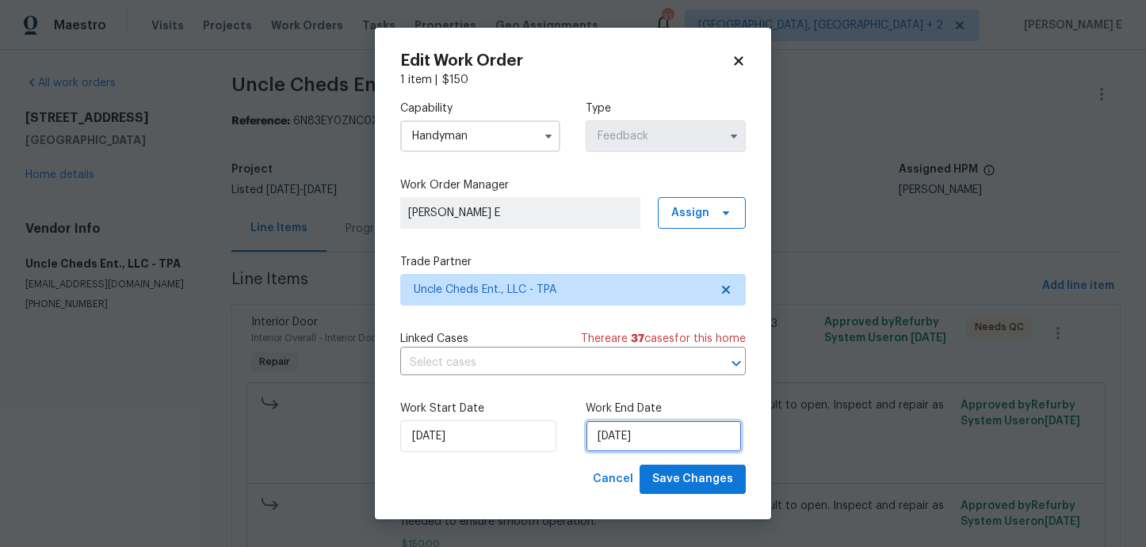
click at [603, 448] on input "25/08/2025" at bounding box center [663, 437] width 156 height 32
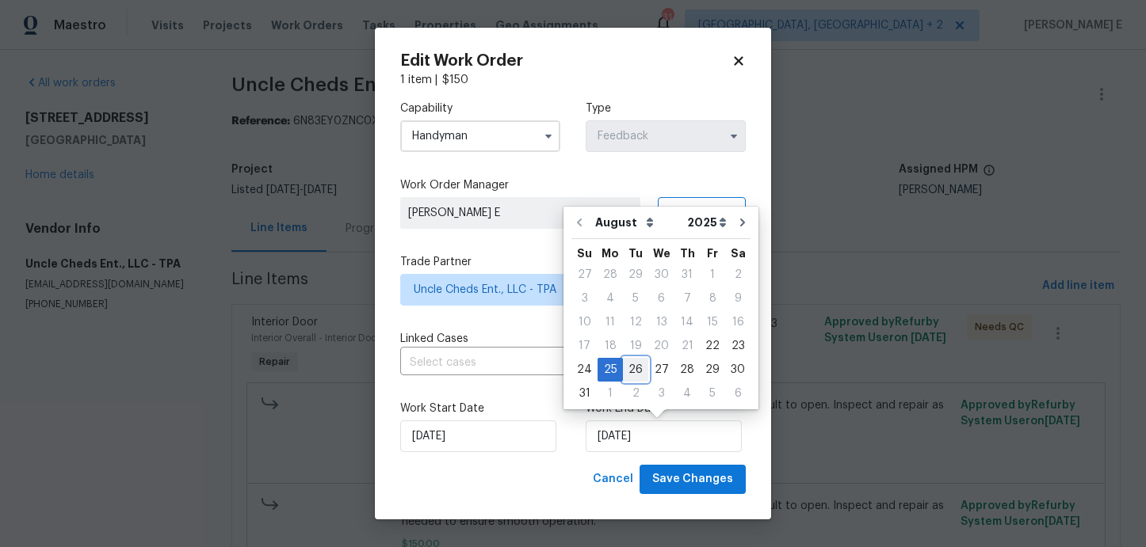
click at [631, 370] on div "26" at bounding box center [635, 370] width 25 height 22
type input "[DATE]"
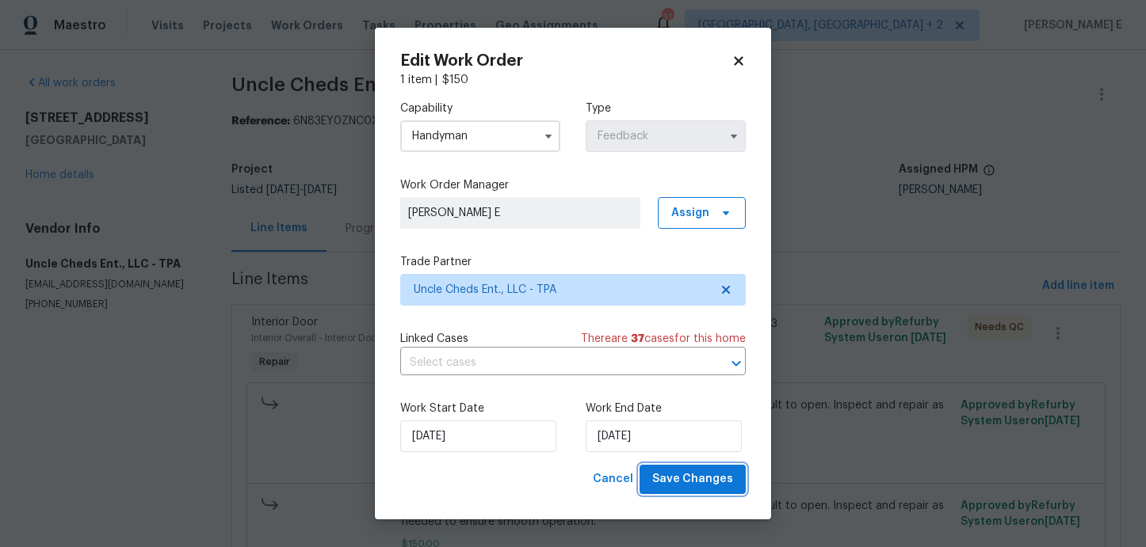
click at [715, 486] on span "Save Changes" at bounding box center [692, 480] width 81 height 20
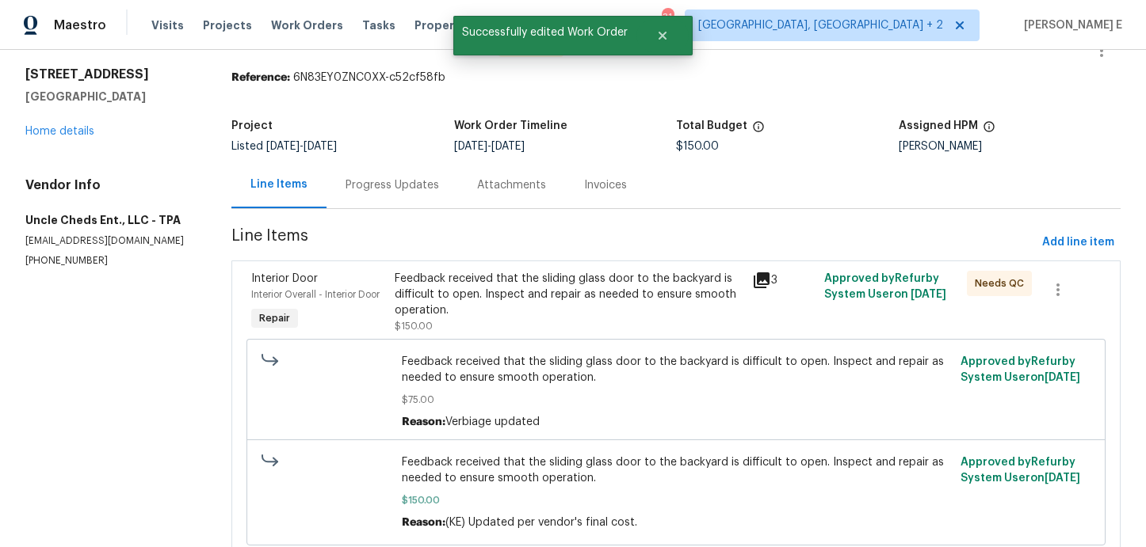
scroll to position [102, 0]
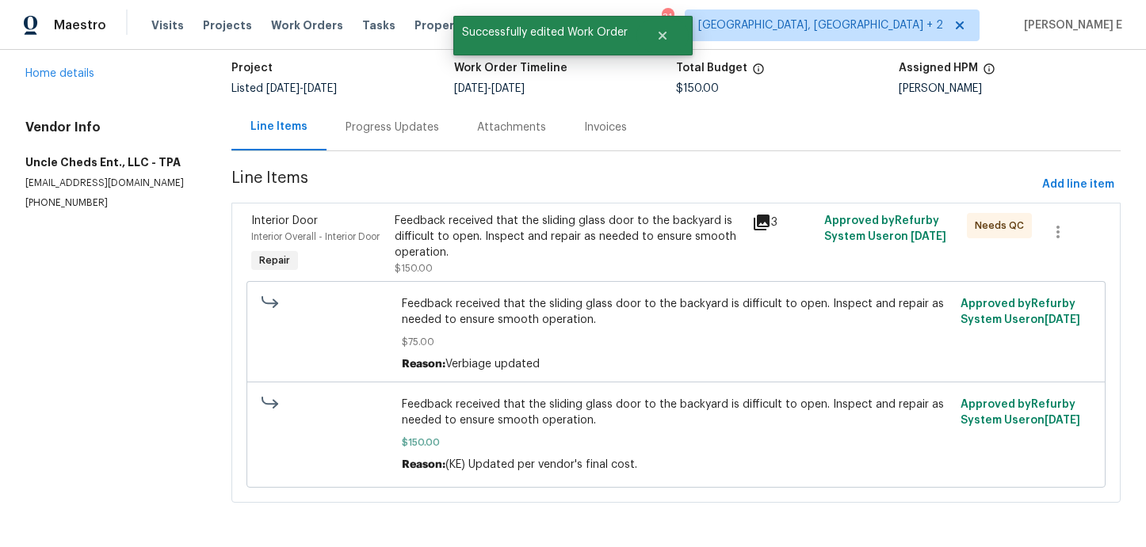
click at [543, 259] on div "Feedback received that the sliding glass door to the backyard is difficult to o…" at bounding box center [569, 244] width 349 height 63
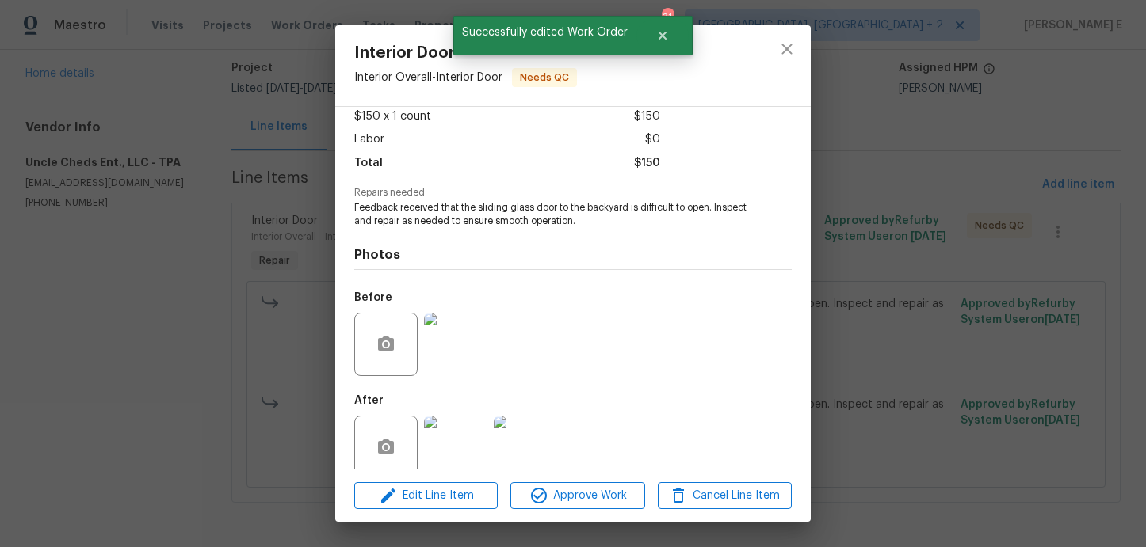
scroll to position [116, 0]
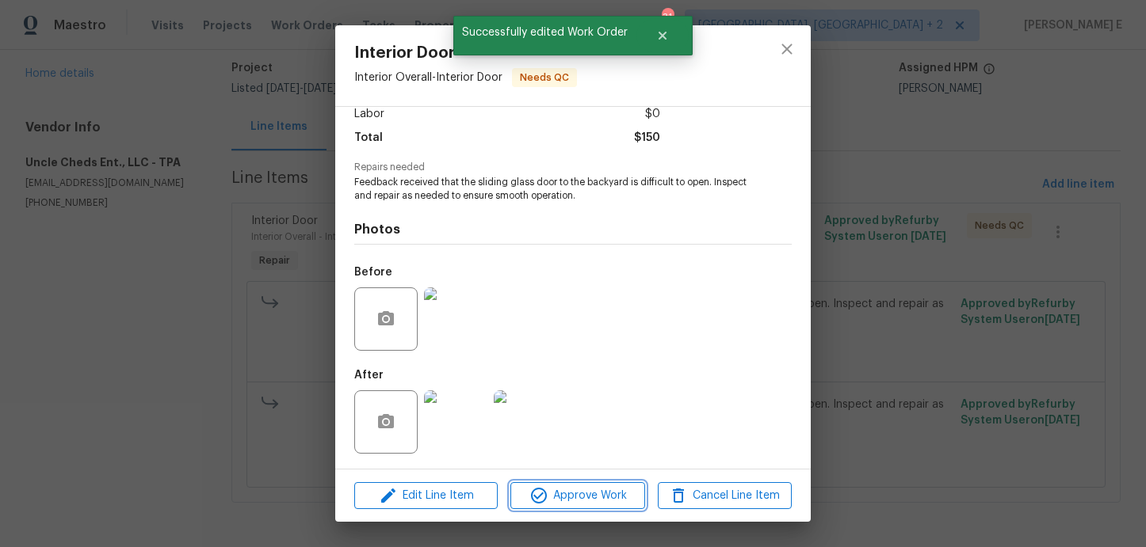
click at [580, 505] on button "Approve Work" at bounding box center [577, 496] width 134 height 28
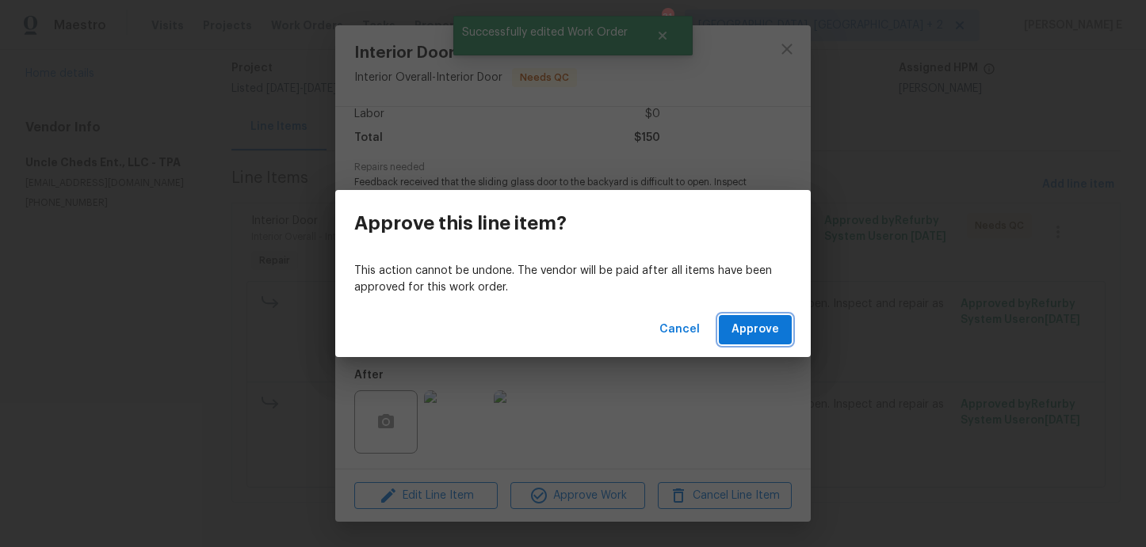
click at [767, 330] on span "Approve" at bounding box center [755, 330] width 48 height 20
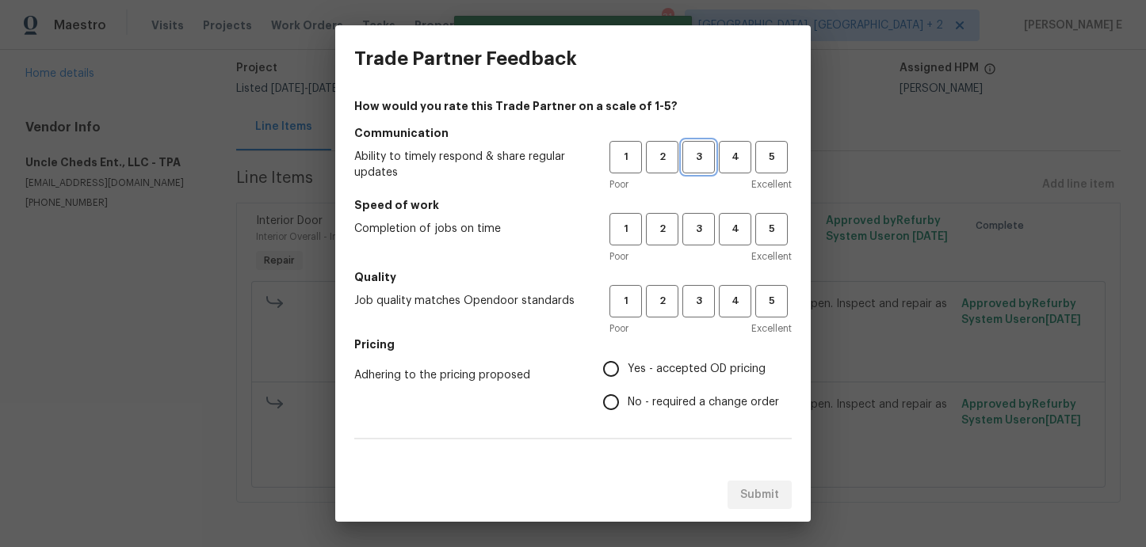
click at [695, 148] on span "3" at bounding box center [698, 157] width 29 height 18
click at [702, 228] on span "3" at bounding box center [698, 229] width 29 height 18
click at [701, 319] on div "1 2 3 4 5 Poor Excellent" at bounding box center [700, 310] width 182 height 51
click at [700, 293] on span "3" at bounding box center [698, 301] width 29 height 18
click at [630, 401] on span "No - required a change order" at bounding box center [702, 403] width 151 height 17
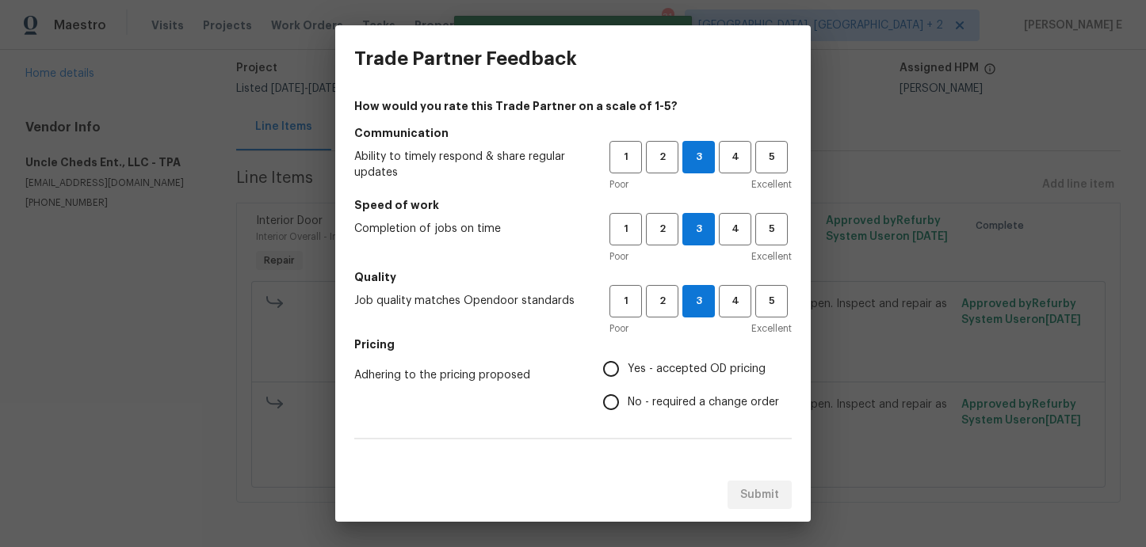
click at [627, 401] on input "No - required a change order" at bounding box center [610, 402] width 33 height 33
radio input "true"
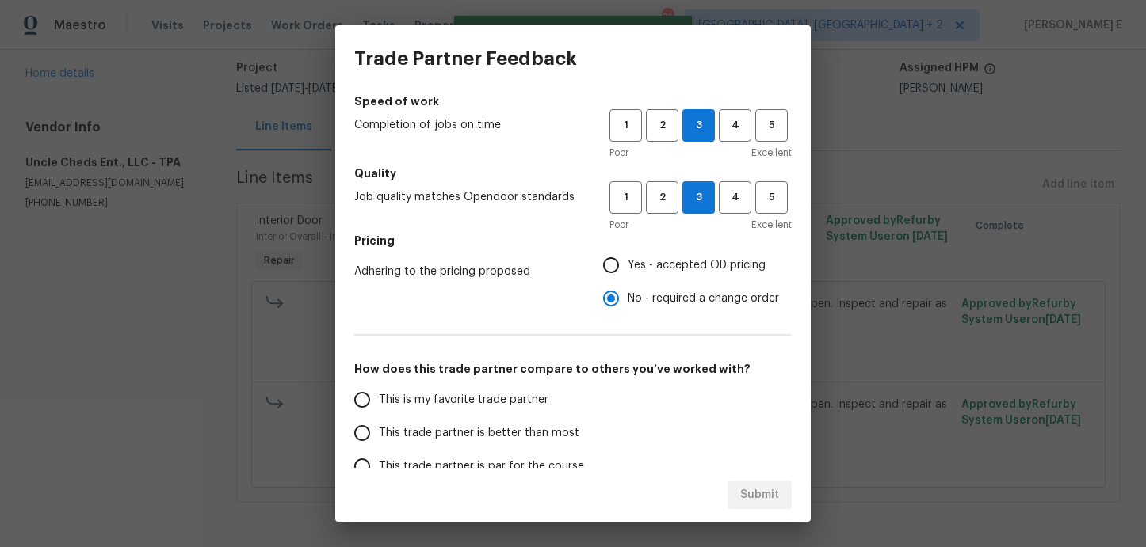
scroll to position [257, 0]
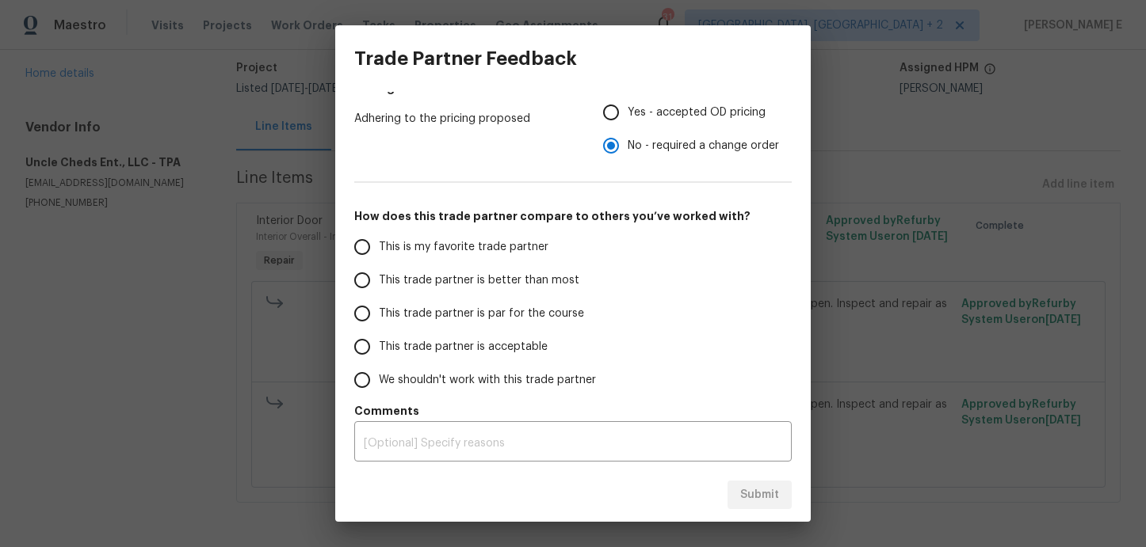
click at [527, 315] on span "This trade partner is par for the course" at bounding box center [481, 314] width 205 height 17
click at [379, 315] on input "This trade partner is par for the course" at bounding box center [361, 313] width 33 height 33
click at [747, 495] on span "Submit" at bounding box center [759, 496] width 39 height 20
radio input "true"
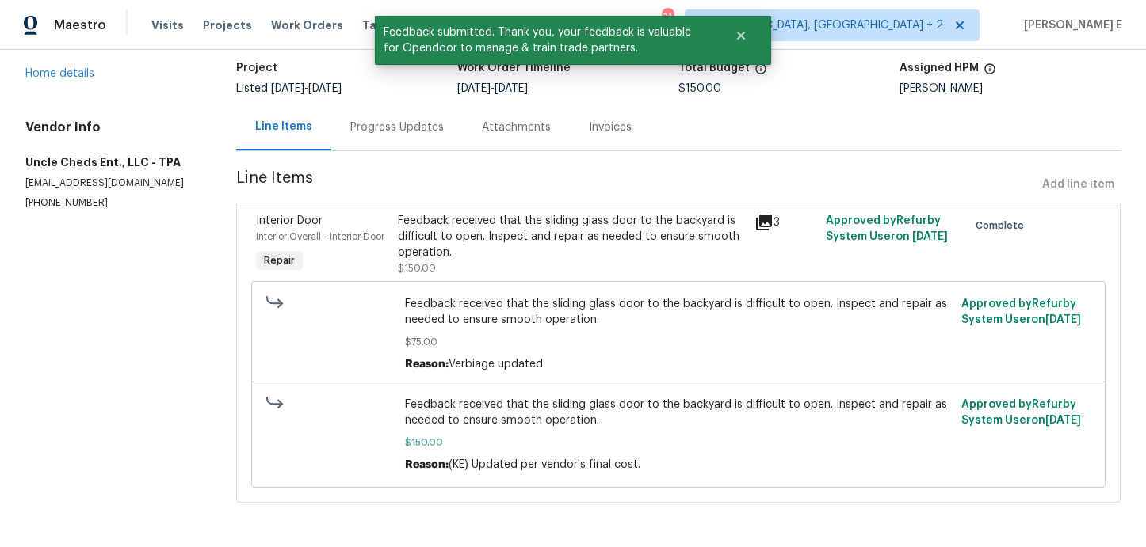
click at [406, 144] on div "Progress Updates" at bounding box center [397, 127] width 132 height 47
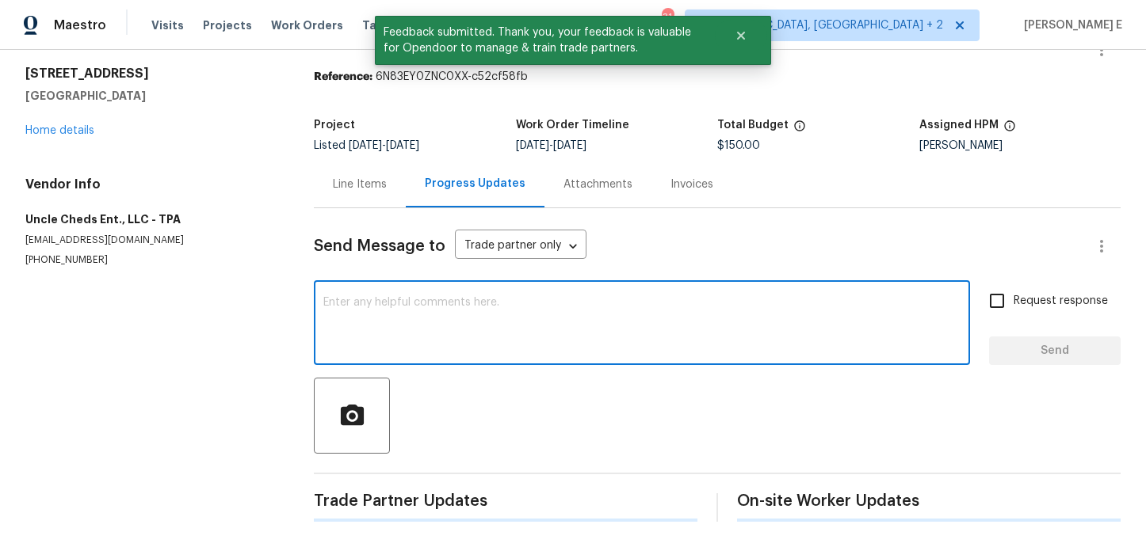
click at [444, 319] on textarea at bounding box center [641, 324] width 637 height 55
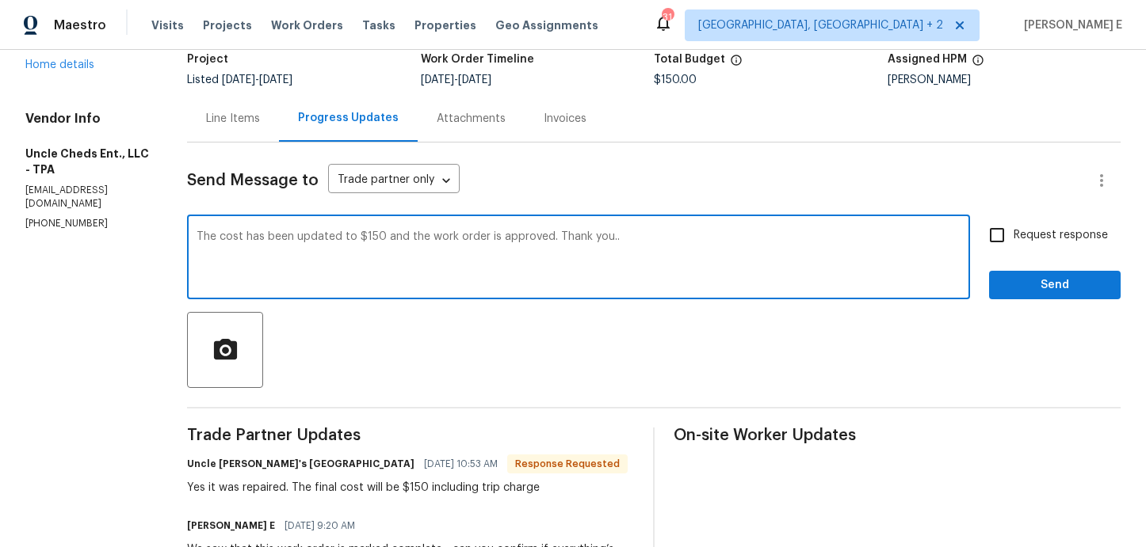
scroll to position [52, 0]
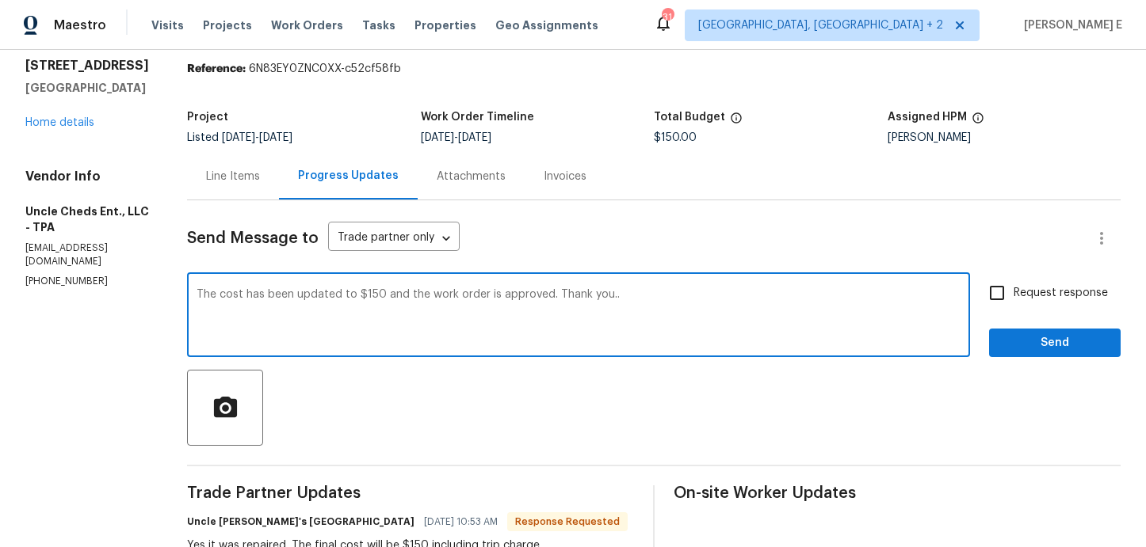
type textarea "The cost has been updated to $150 and the work order is approved. Thank you.."
click at [991, 299] on input "Request response" at bounding box center [996, 292] width 33 height 33
checkbox input "true"
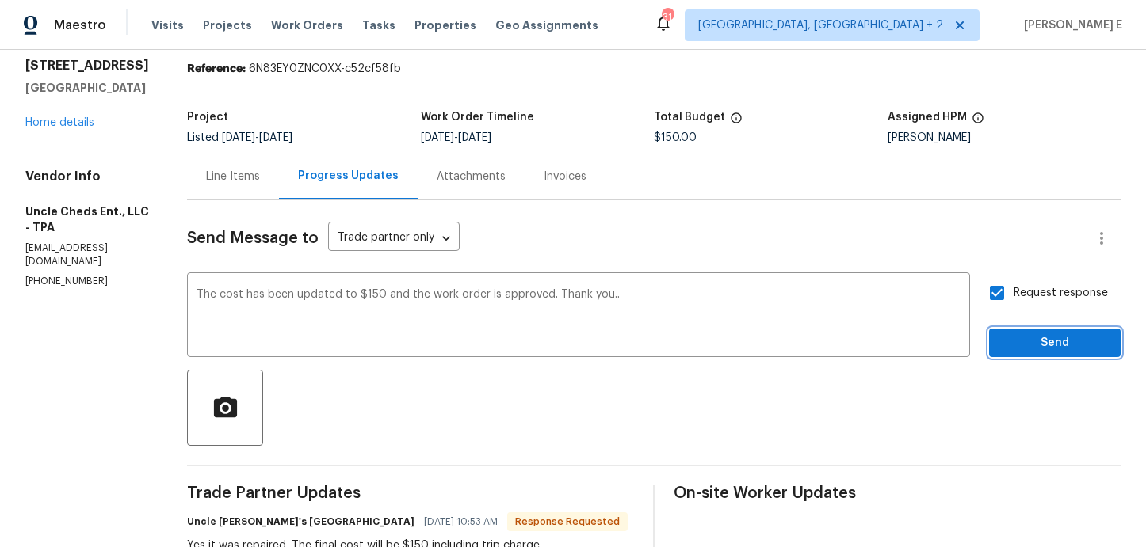
click at [1027, 353] on button "Send" at bounding box center [1055, 343] width 132 height 29
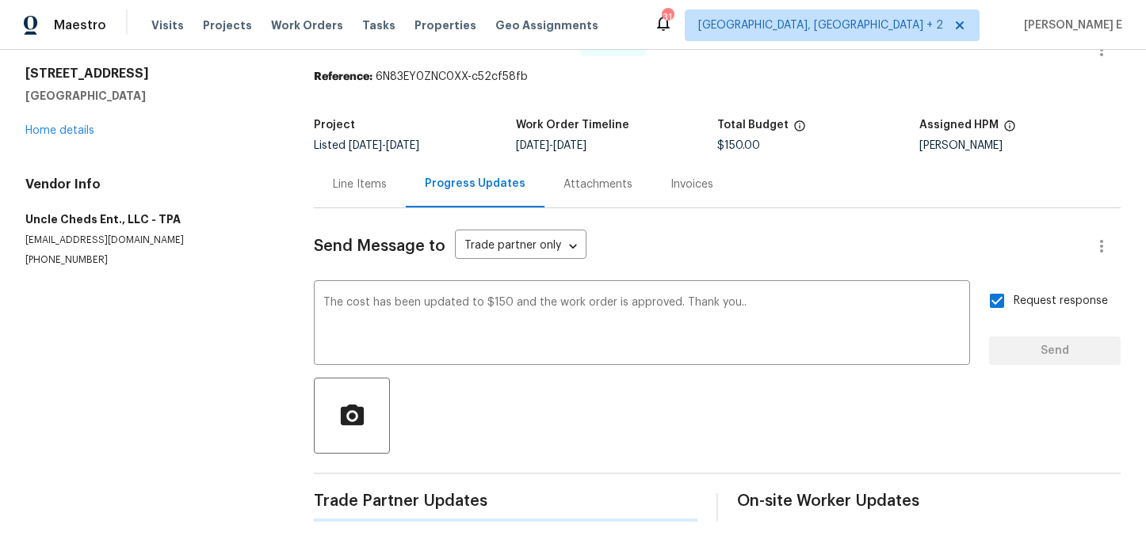
scroll to position [0, 0]
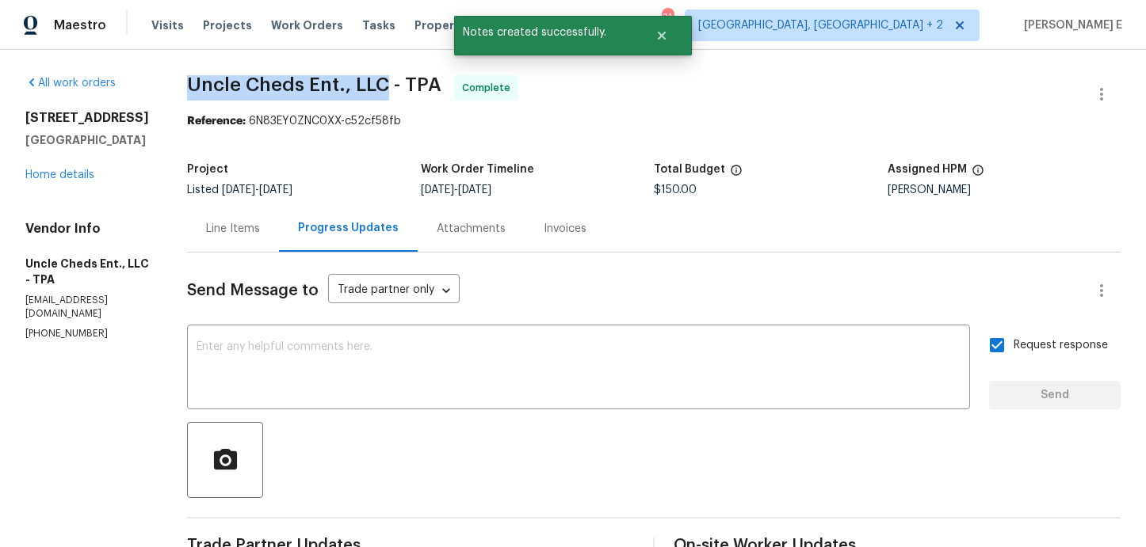
drag, startPoint x: 181, startPoint y: 88, endPoint x: 379, endPoint y: 88, distance: 197.3
copy span "Uncle Cheds Ent., LLC"
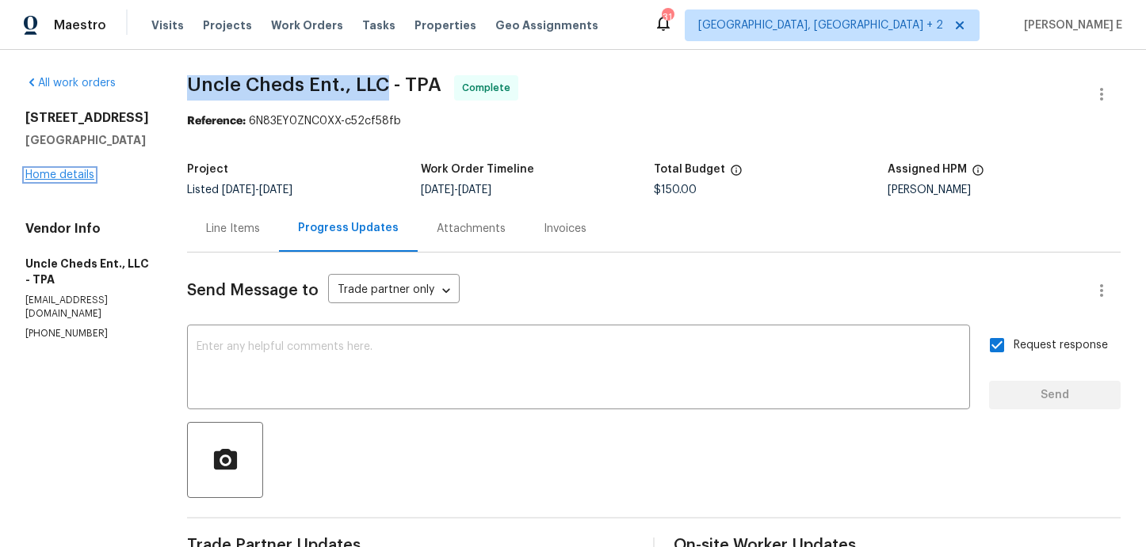
click at [56, 173] on link "Home details" at bounding box center [59, 175] width 69 height 11
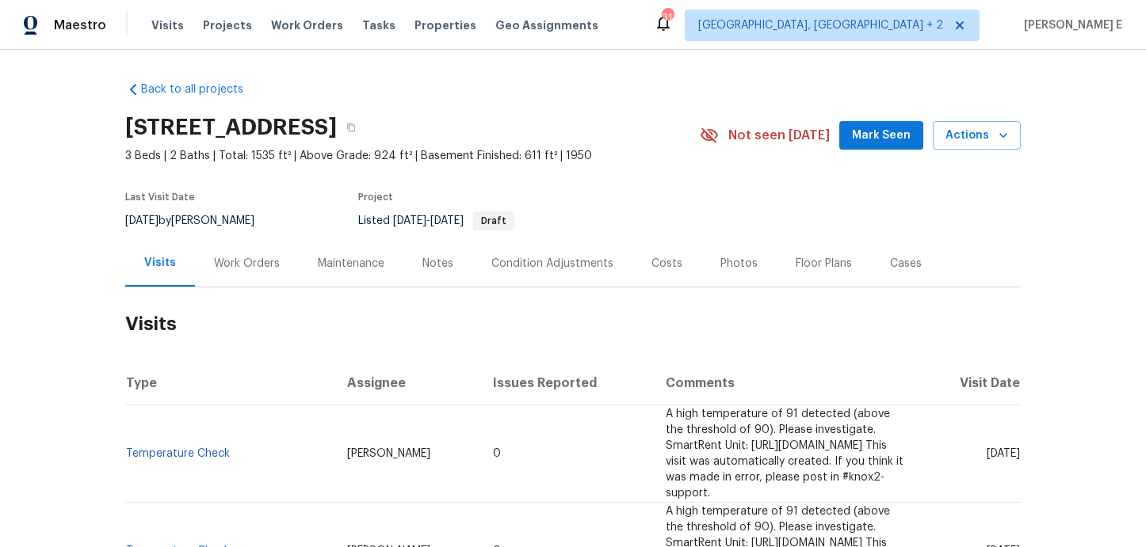
click at [257, 258] on div "Work Orders" at bounding box center [247, 264] width 66 height 16
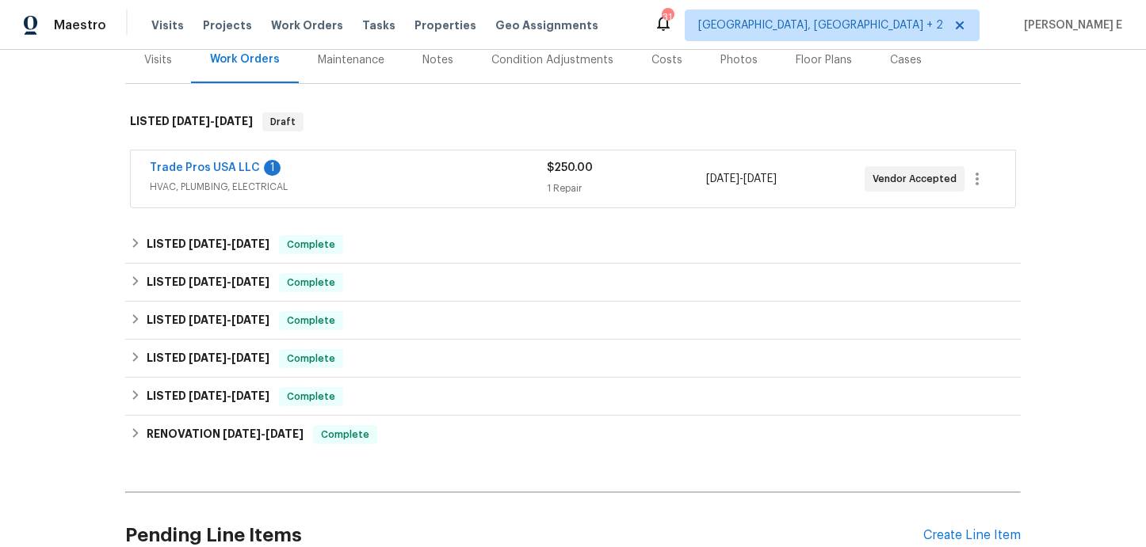
scroll to position [194, 0]
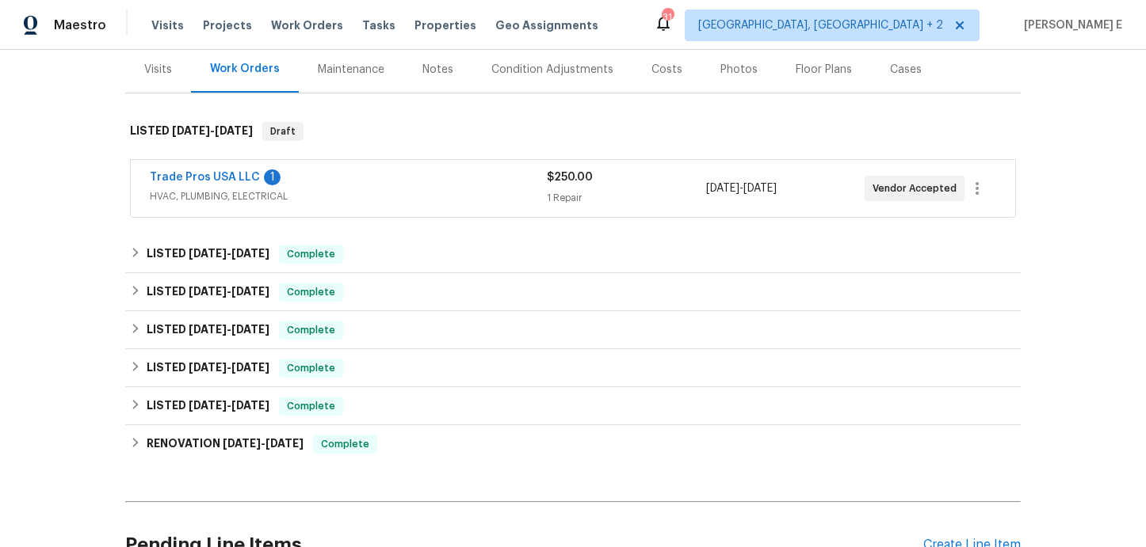
click at [346, 166] on div "Trade Pros USA LLC 1 HVAC, PLUMBING, ELECTRICAL $250.00 1 Repair 8/21/2025 - 8/…" at bounding box center [573, 188] width 884 height 57
click at [336, 190] on span "HVAC, PLUMBING, ELECTRICAL" at bounding box center [348, 197] width 397 height 16
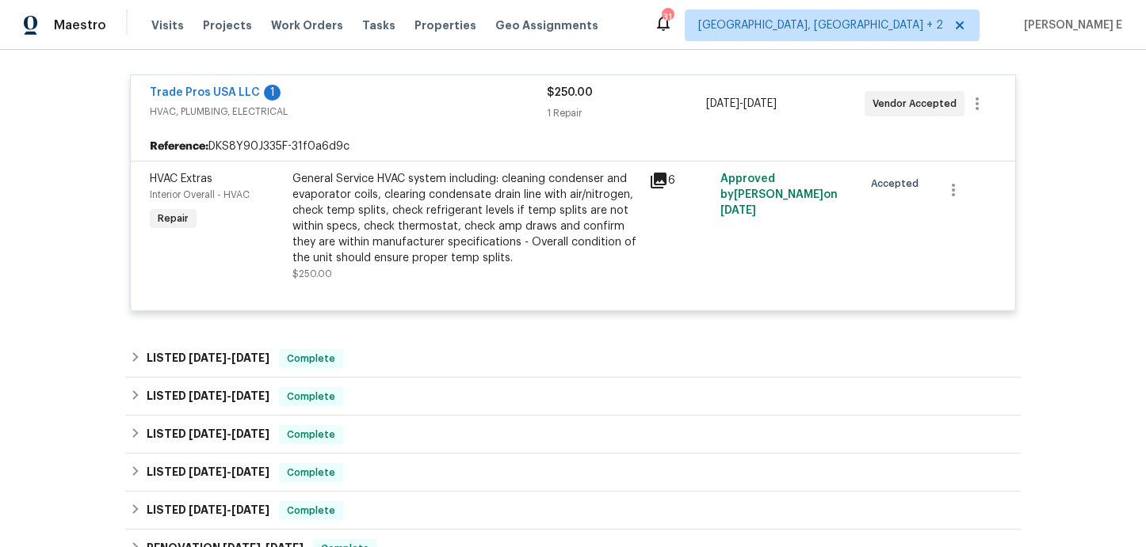
scroll to position [342, 0]
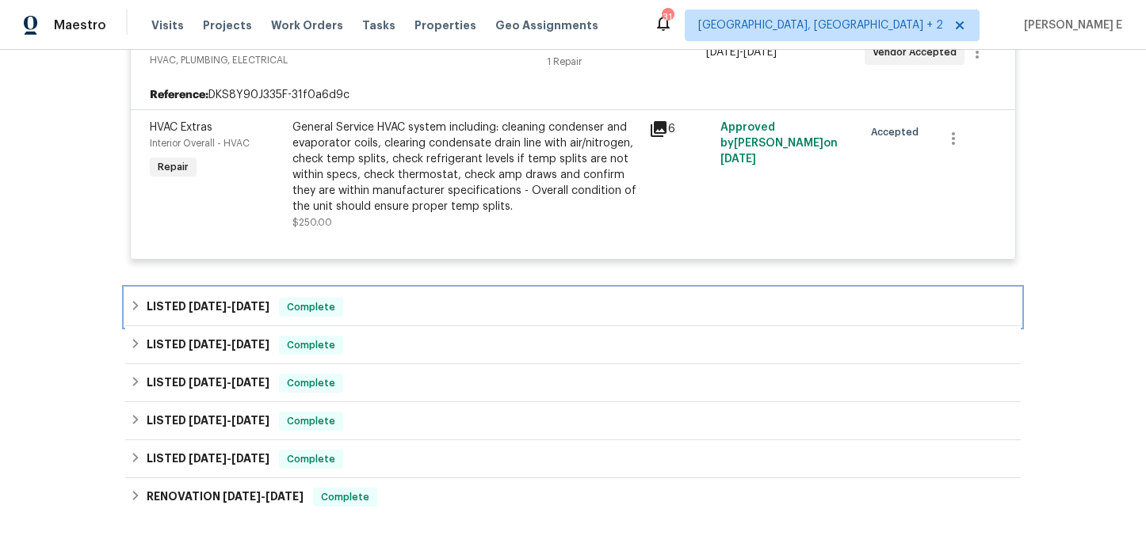
click at [149, 309] on h6 "LISTED 7/23/25 - 7/25/25" at bounding box center [208, 307] width 123 height 19
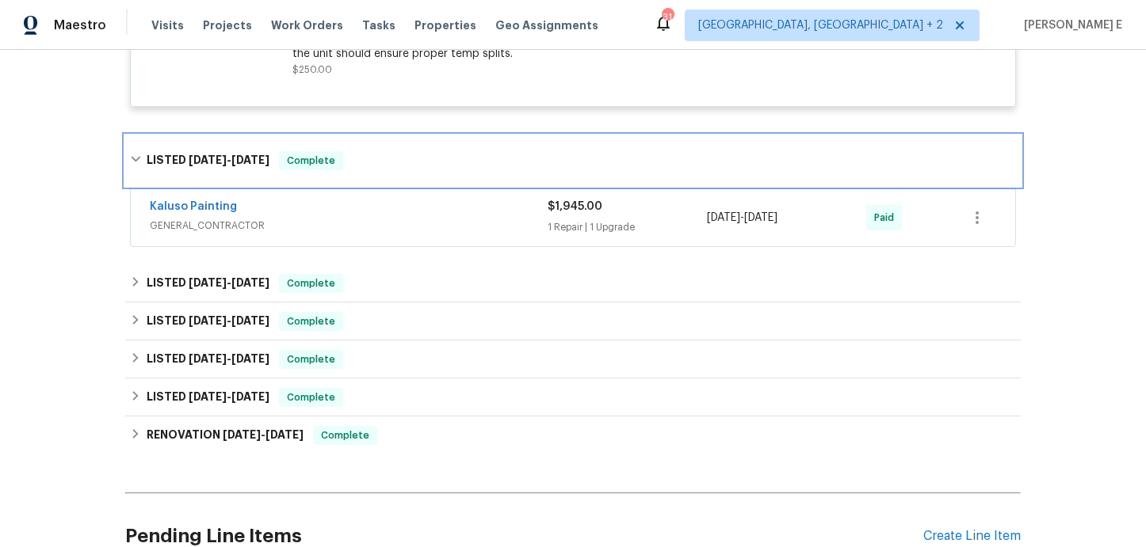
scroll to position [496, 0]
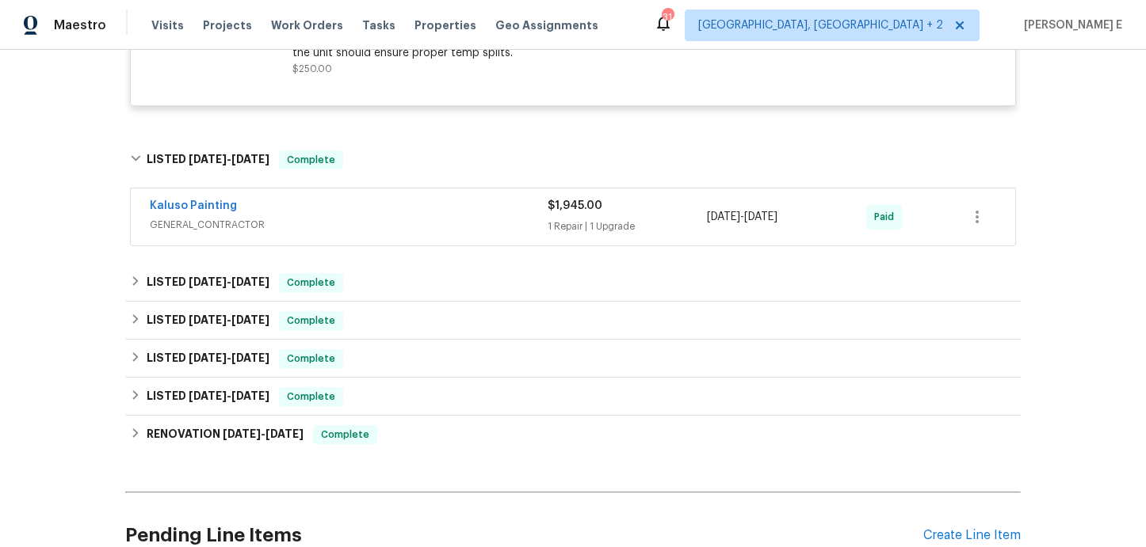
click at [276, 197] on div "Kaluso Painting GENERAL_CONTRACTOR $1,945.00 1 Repair | 1 Upgrade 7/23/2025 - 7…" at bounding box center [573, 217] width 884 height 57
click at [275, 207] on div "Kaluso Painting" at bounding box center [349, 207] width 398 height 19
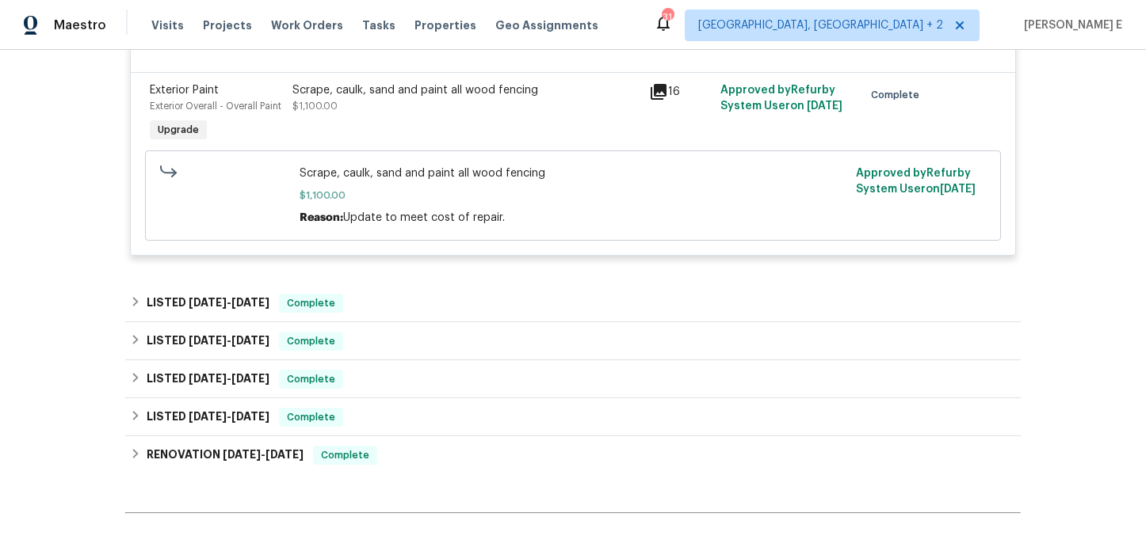
scroll to position [814, 0]
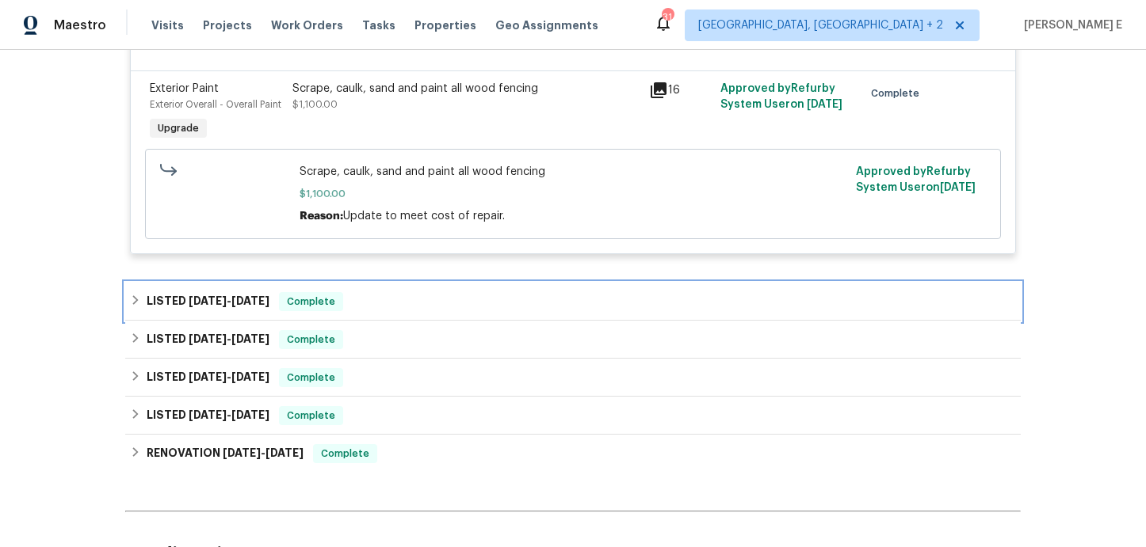
click at [239, 317] on div "LISTED 6/29/25 - 7/9/25 Complete" at bounding box center [572, 302] width 895 height 38
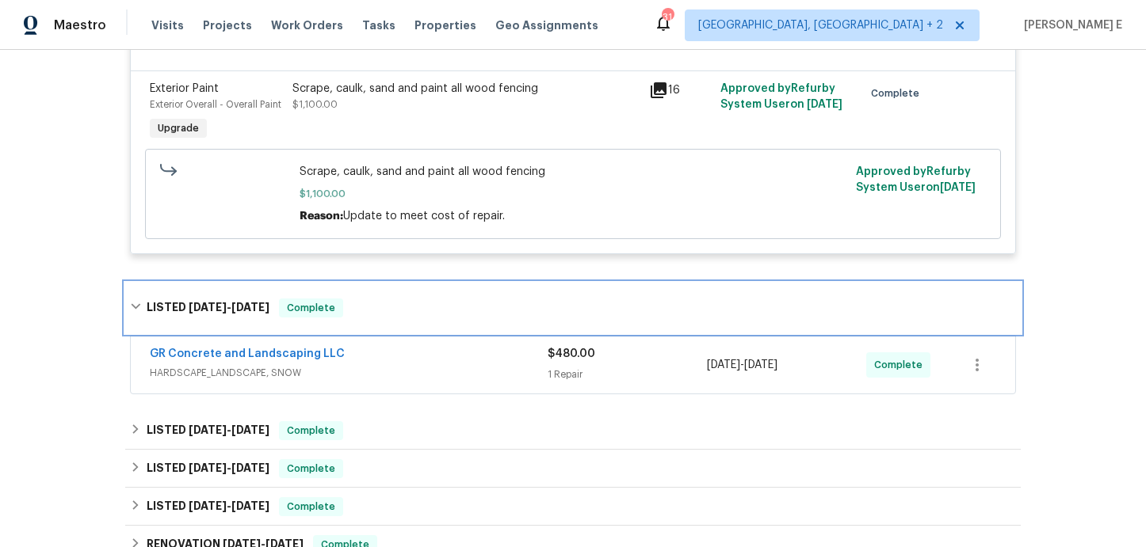
scroll to position [875, 0]
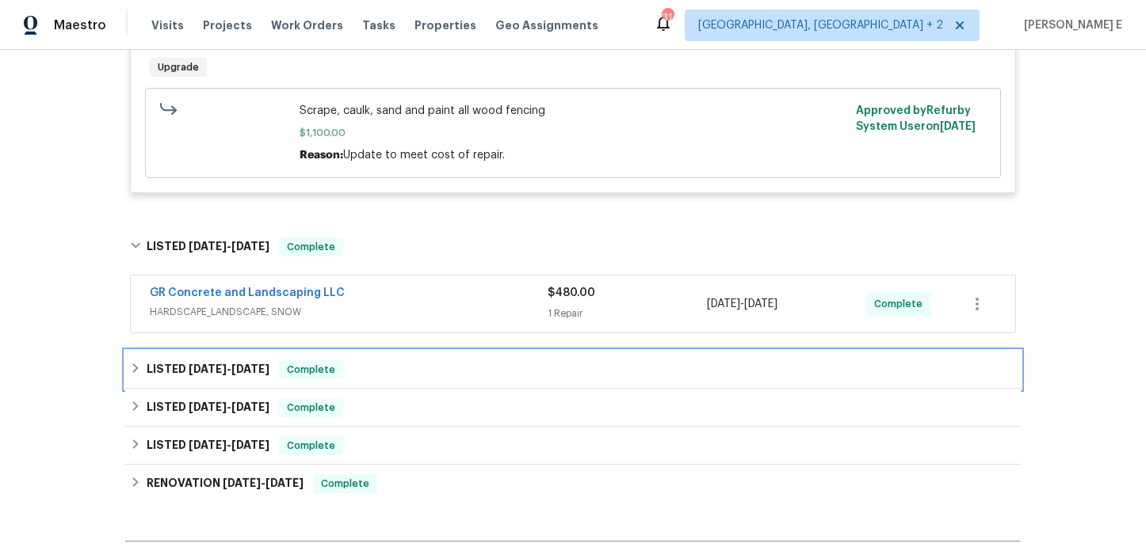
click at [254, 376] on h6 "LISTED 6/25/25 - 6/28/25" at bounding box center [208, 369] width 123 height 19
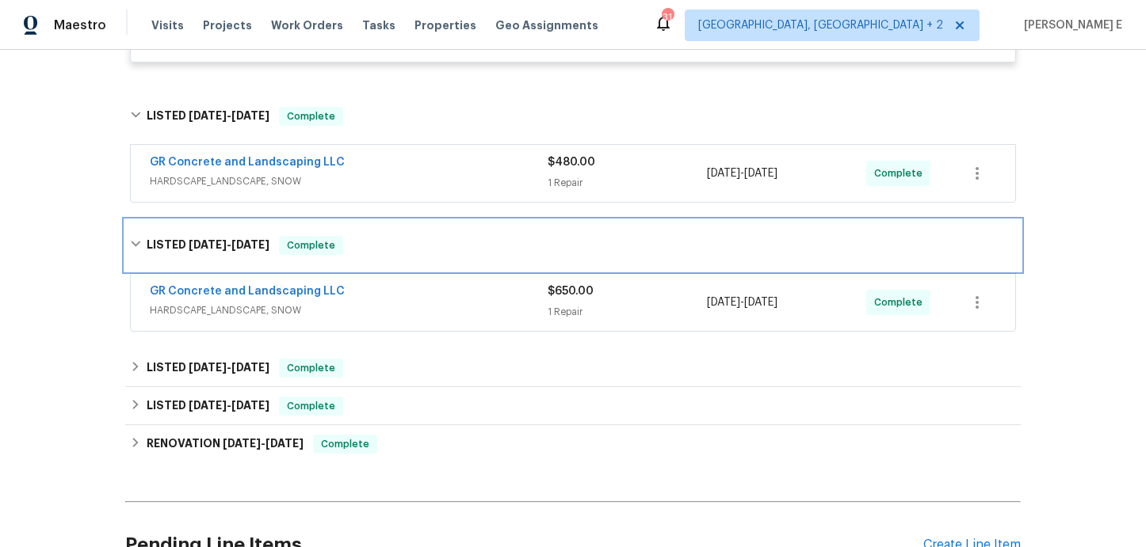
scroll to position [1008, 0]
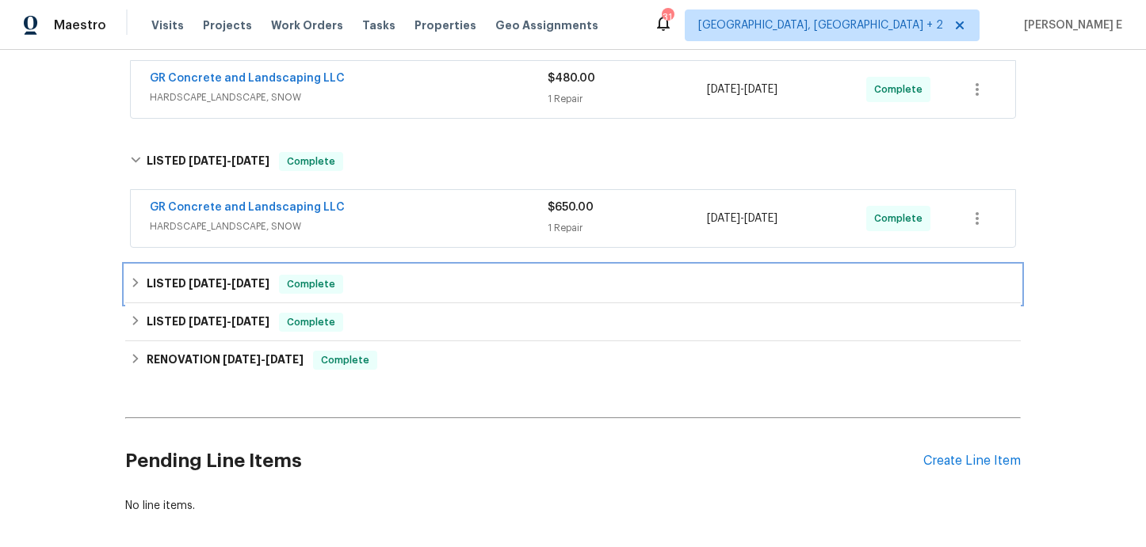
click at [240, 295] on div "LISTED 5/15/25 - 5/19/25 Complete" at bounding box center [572, 284] width 895 height 38
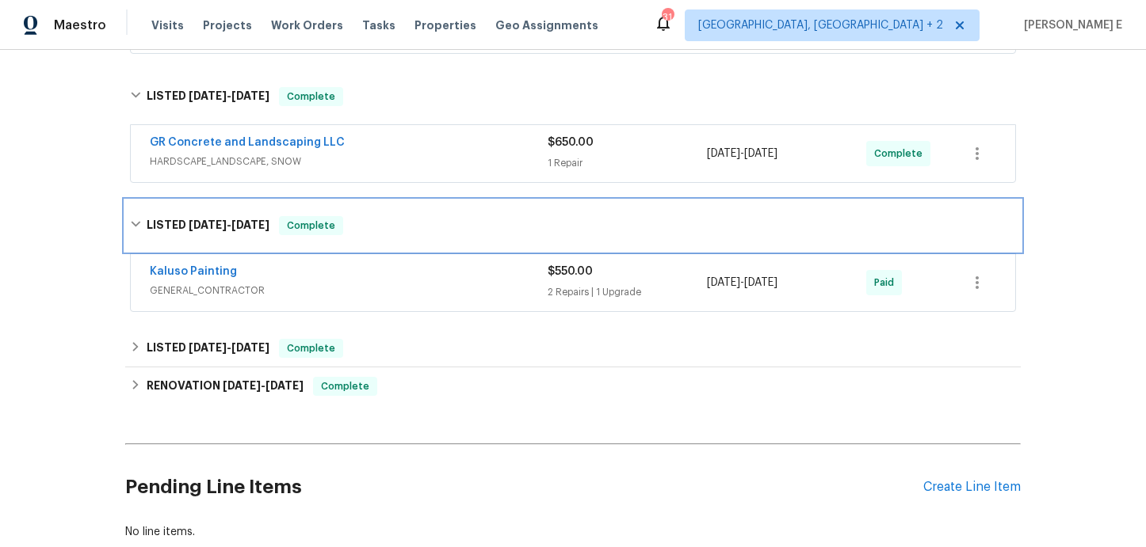
scroll to position [1158, 0]
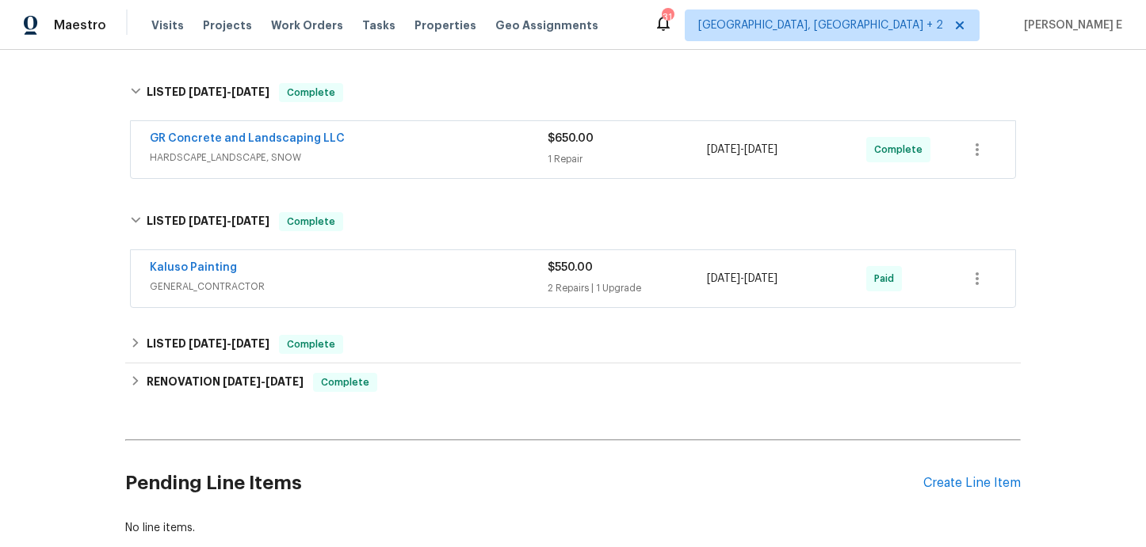
click at [282, 275] on div "Kaluso Painting" at bounding box center [349, 269] width 398 height 19
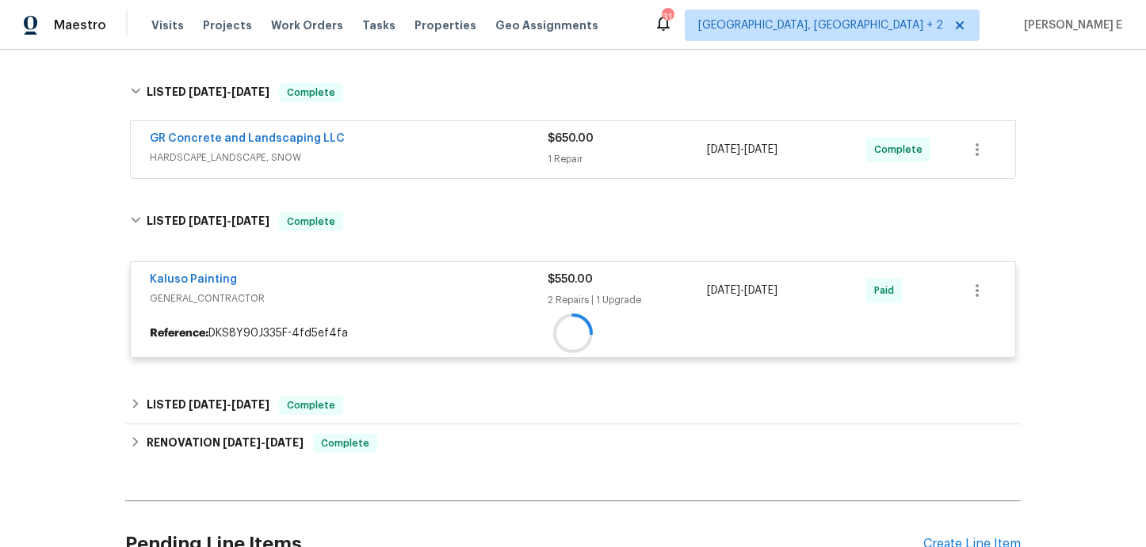
scroll to position [1195, 0]
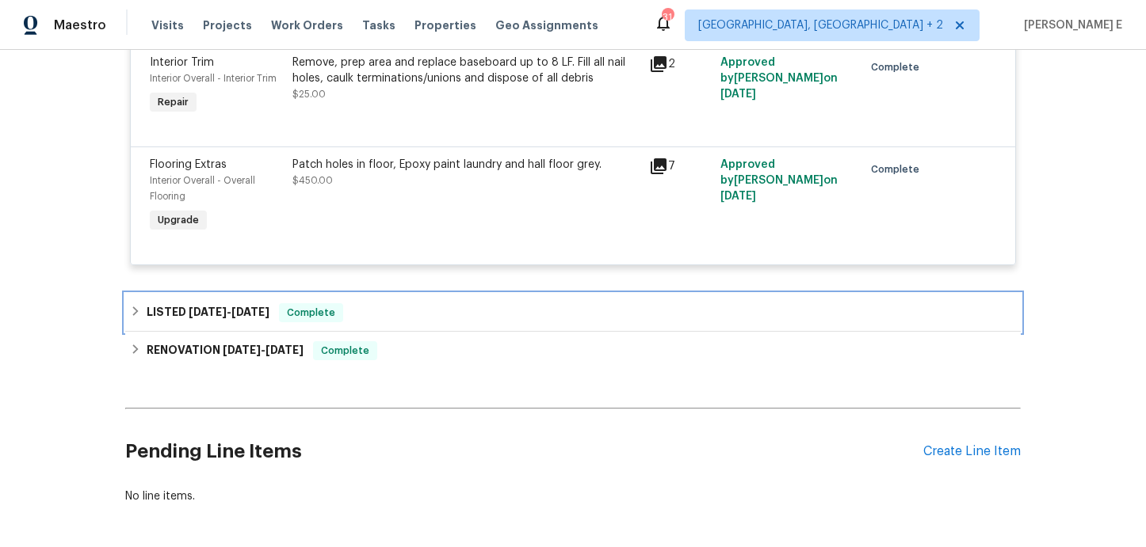
click at [230, 310] on span "2/21/25 - 2/22/25" at bounding box center [229, 312] width 81 height 11
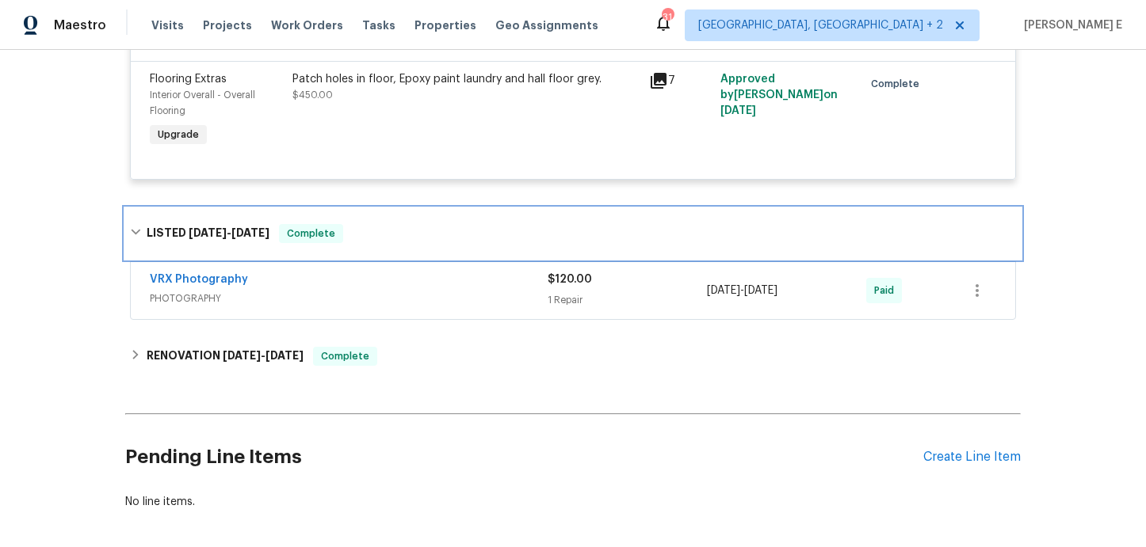
scroll to position [1650, 0]
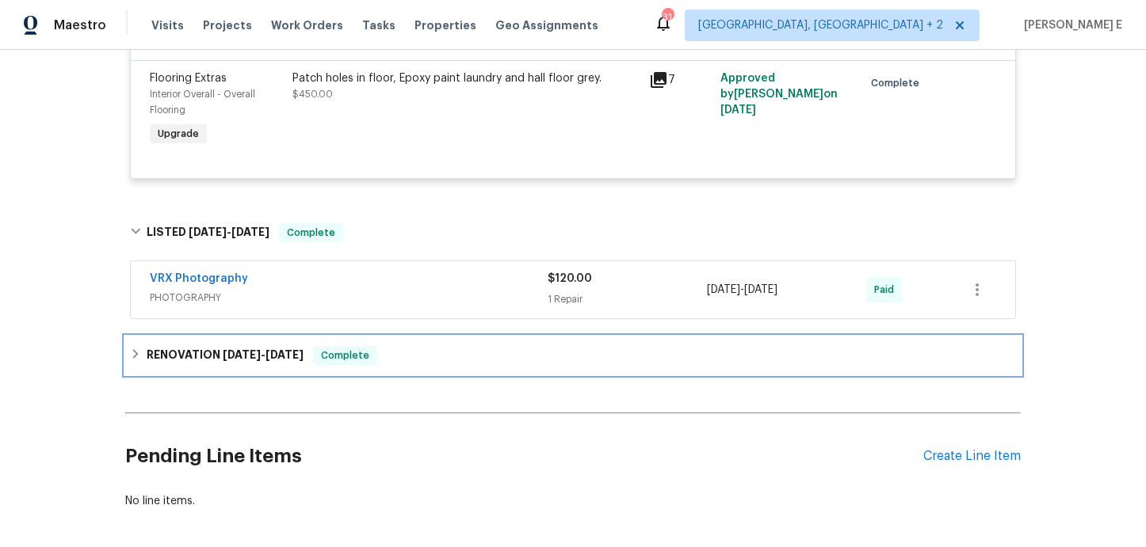
click at [208, 349] on div "RENOVATION 2/3/25 - 2/15/25 Complete" at bounding box center [572, 356] width 895 height 38
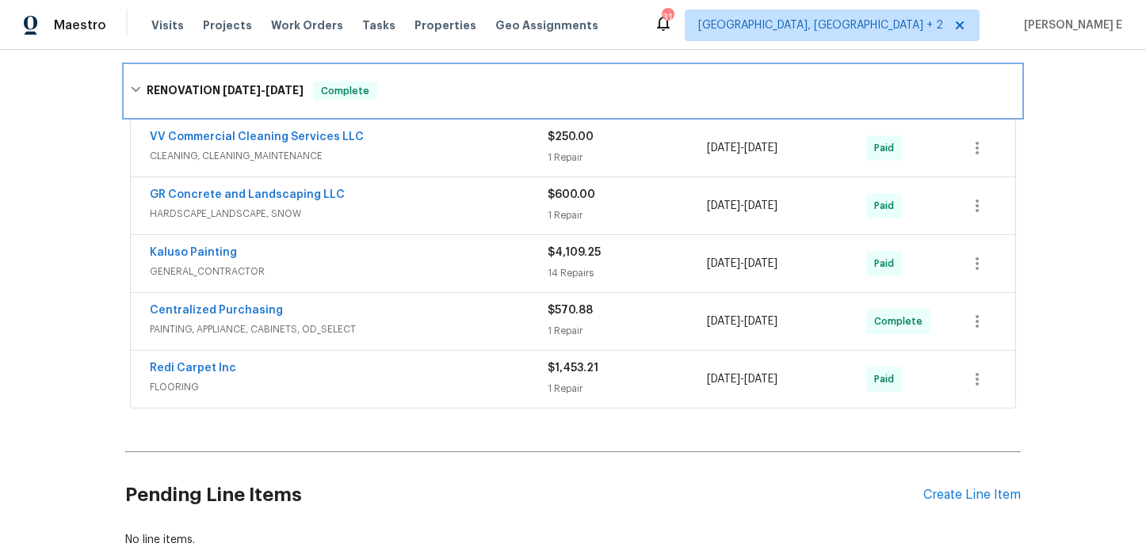
scroll to position [1923, 0]
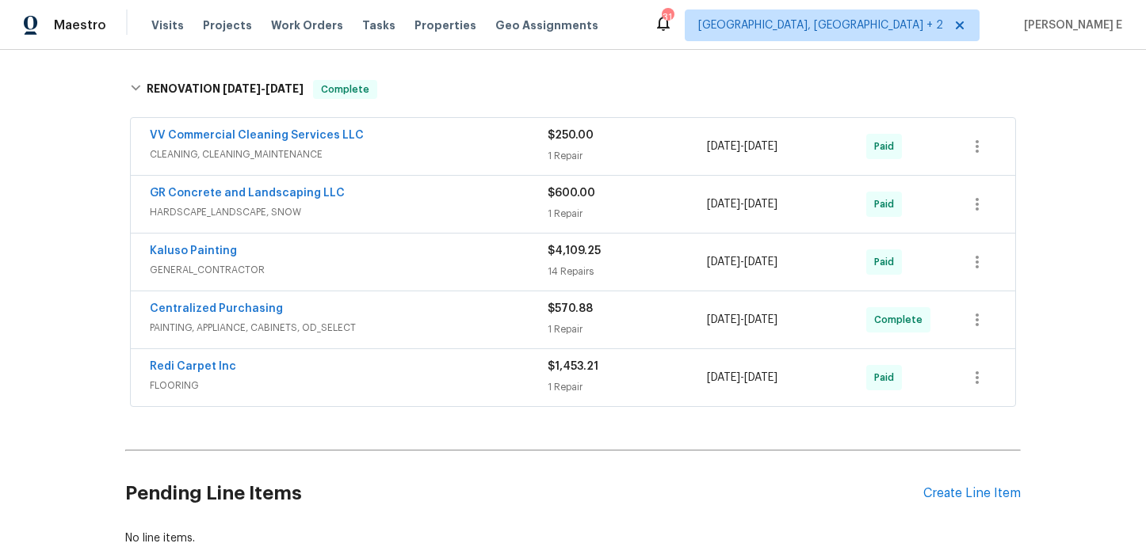
click at [330, 262] on div "Kaluso Painting" at bounding box center [349, 252] width 398 height 19
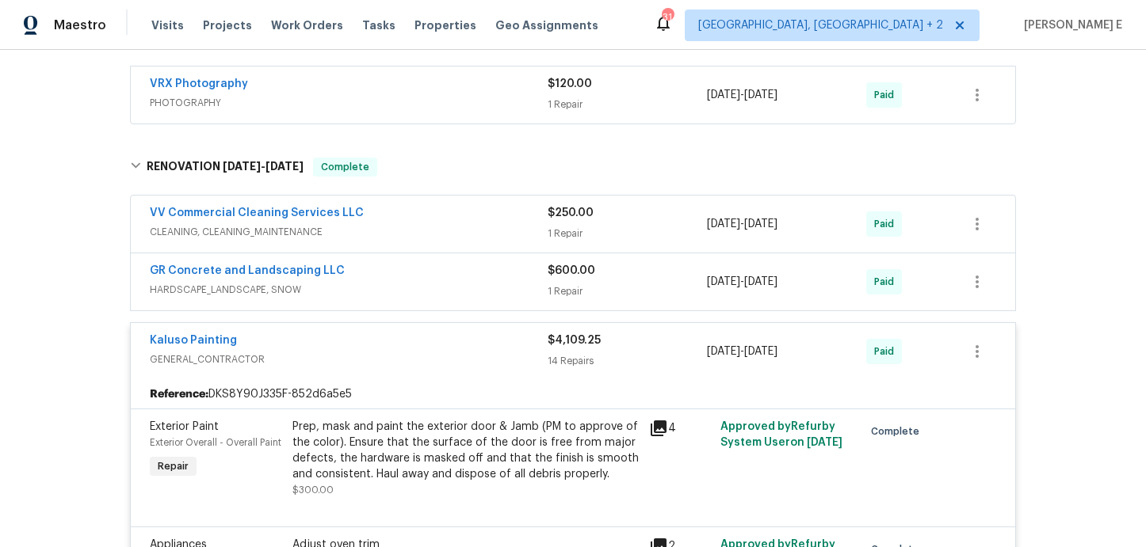
scroll to position [1832, 0]
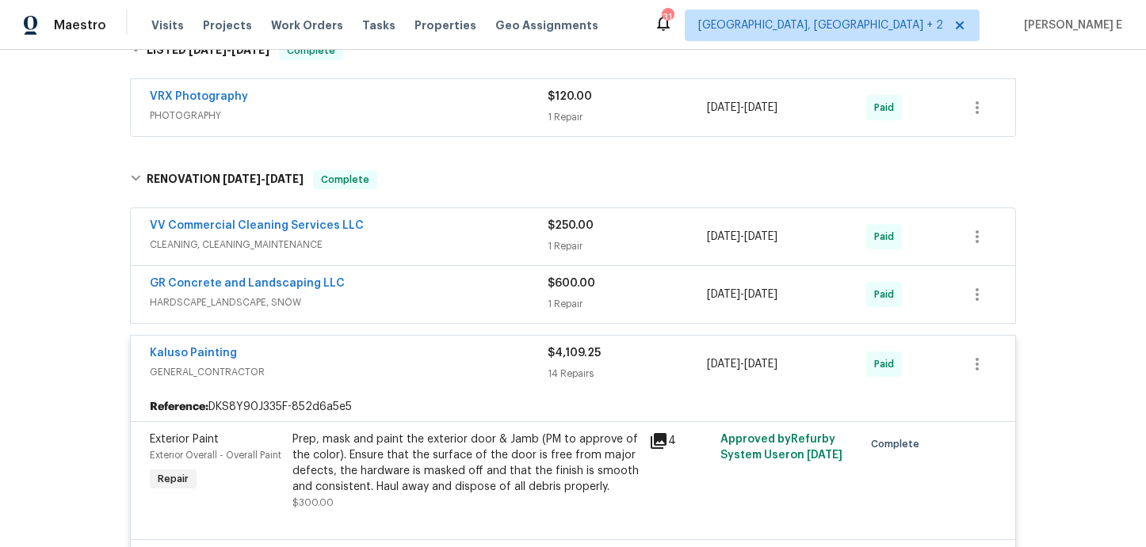
click at [425, 253] on span "CLEANING, CLEANING_MAINTENANCE" at bounding box center [349, 245] width 398 height 16
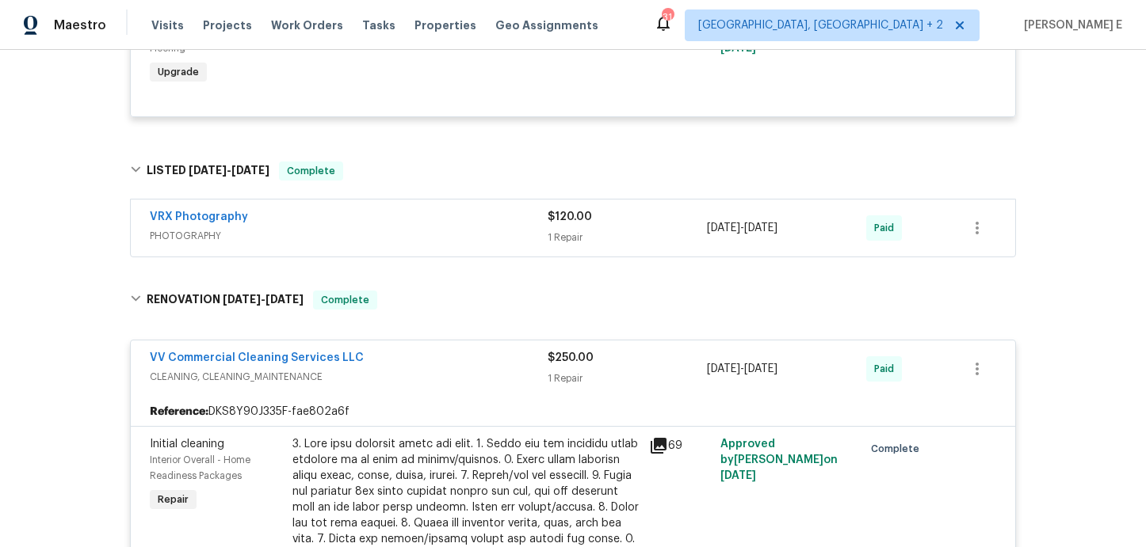
scroll to position [1713, 0]
click at [364, 368] on div "VV Commercial Cleaning Services LLC" at bounding box center [349, 358] width 398 height 19
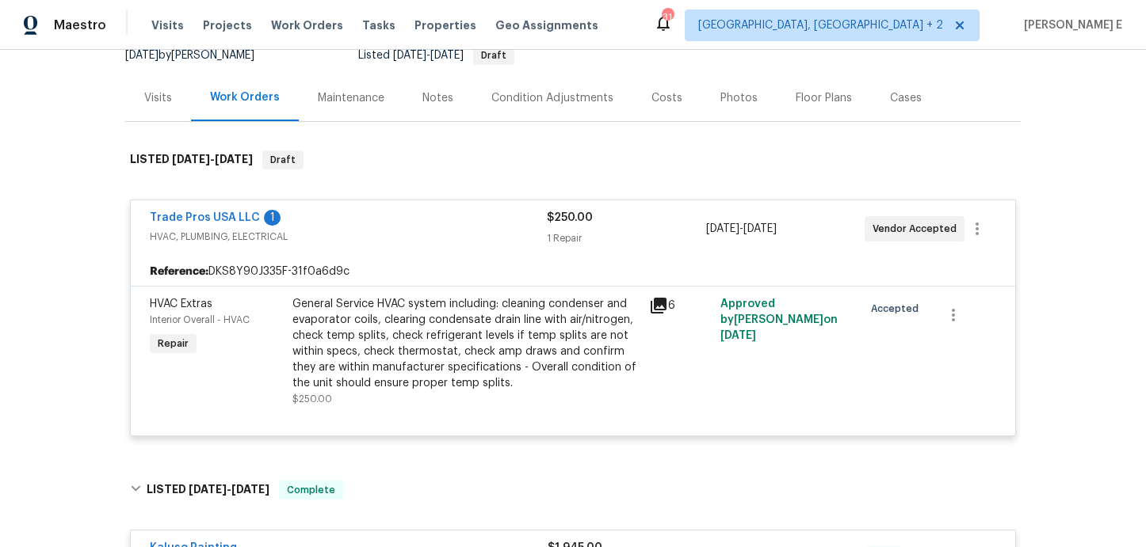
scroll to position [0, 0]
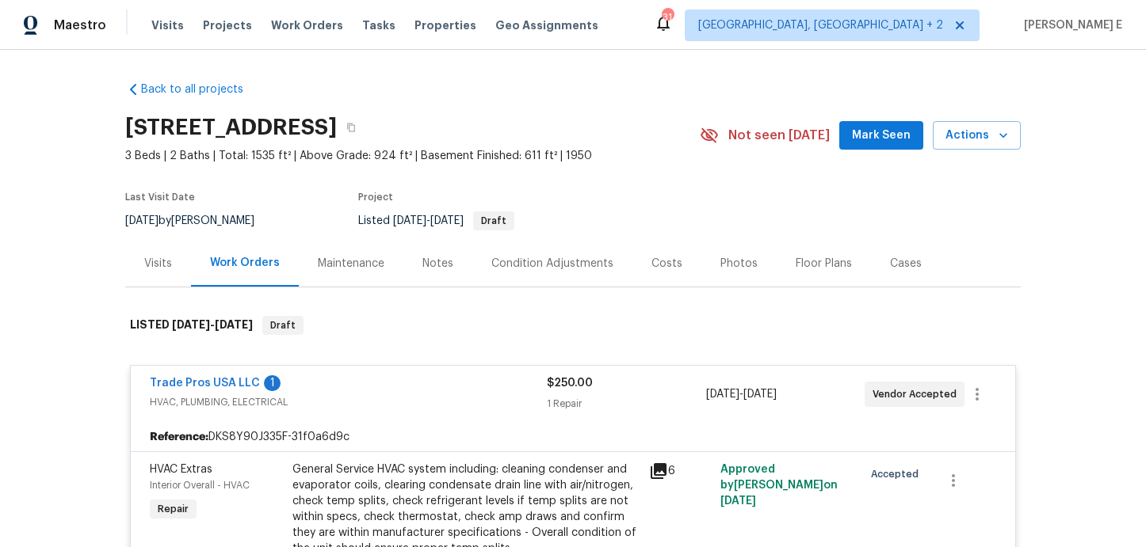
click at [371, 265] on div "Maintenance" at bounding box center [351, 264] width 67 height 16
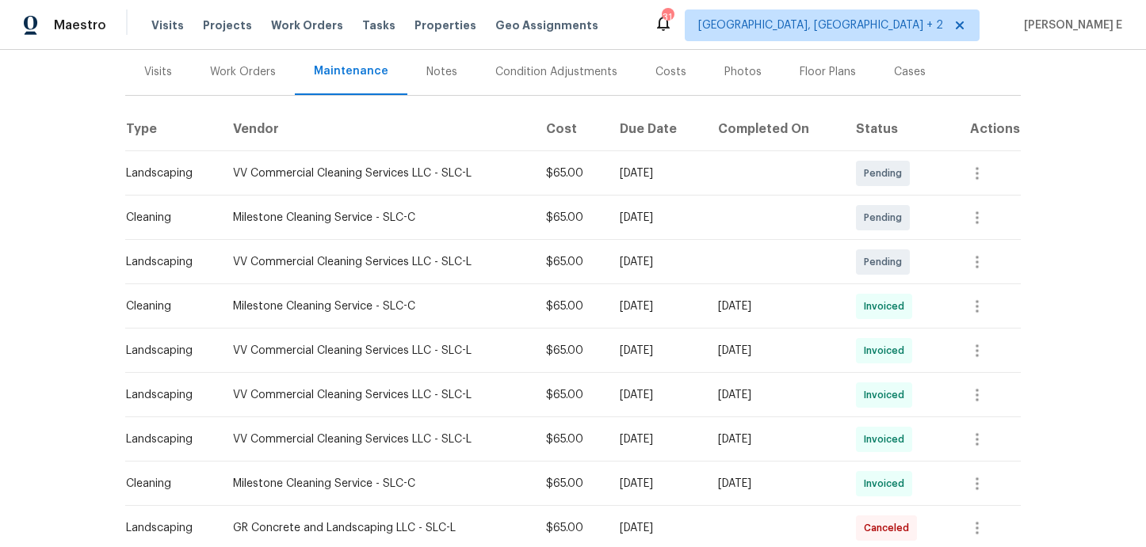
scroll to position [193, 0]
click at [976, 345] on icon "button" at bounding box center [976, 350] width 19 height 19
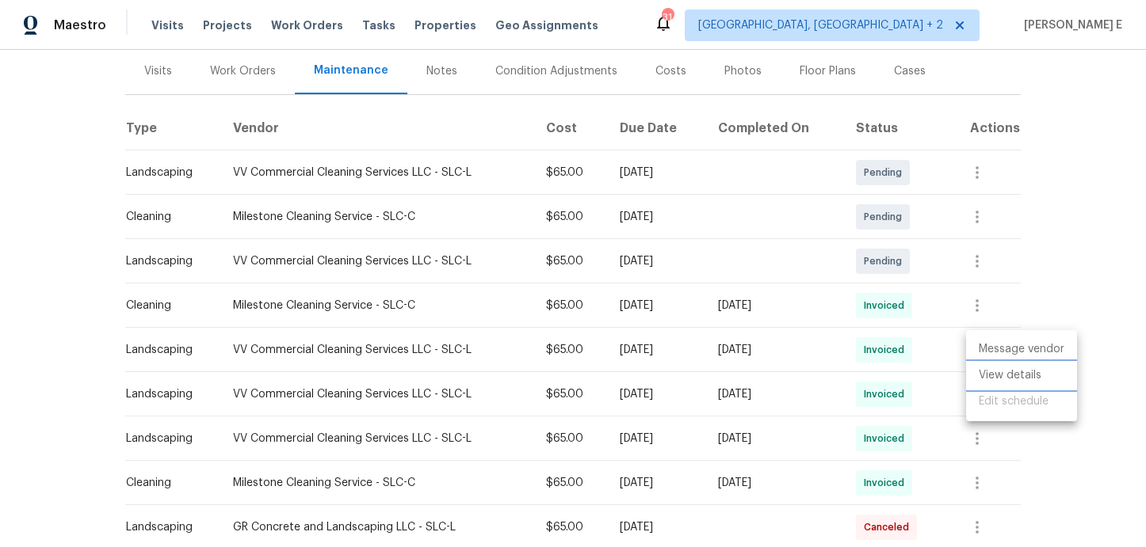
click at [970, 378] on li "View details" at bounding box center [1021, 376] width 111 height 26
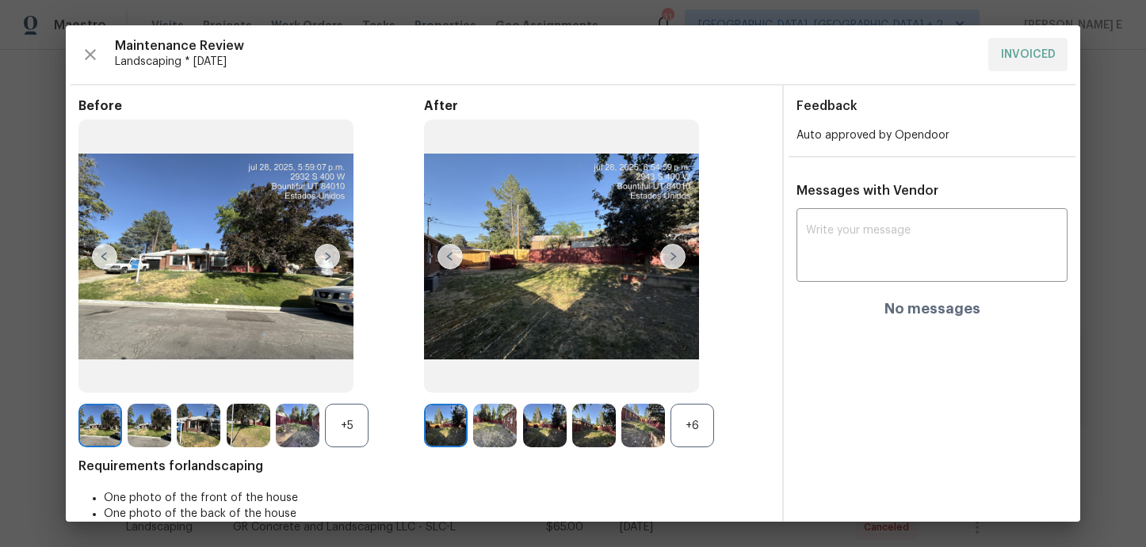
click at [694, 429] on div "+6" at bounding box center [692, 426] width 44 height 44
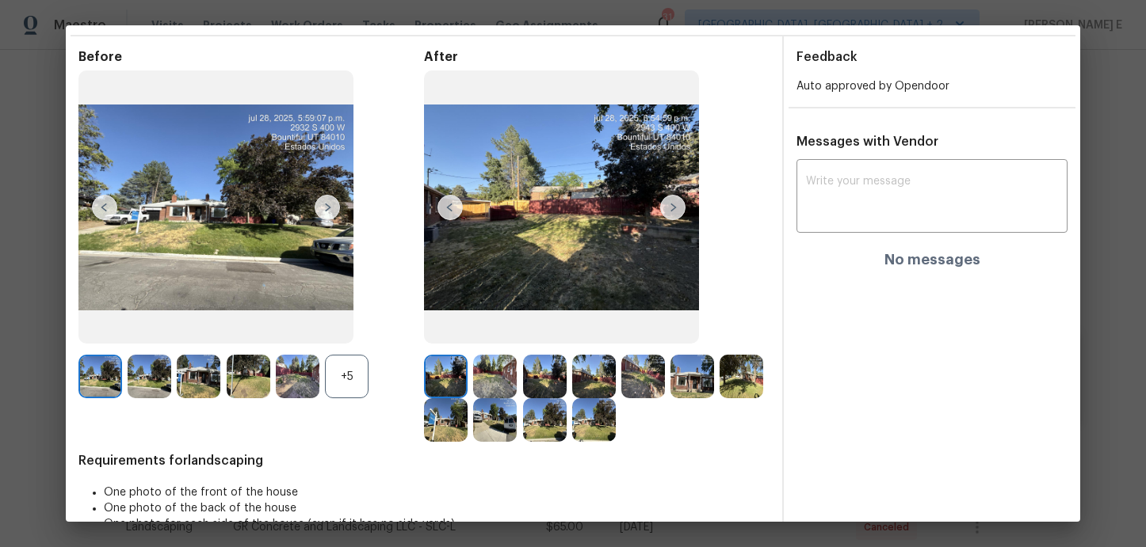
scroll to position [82, 0]
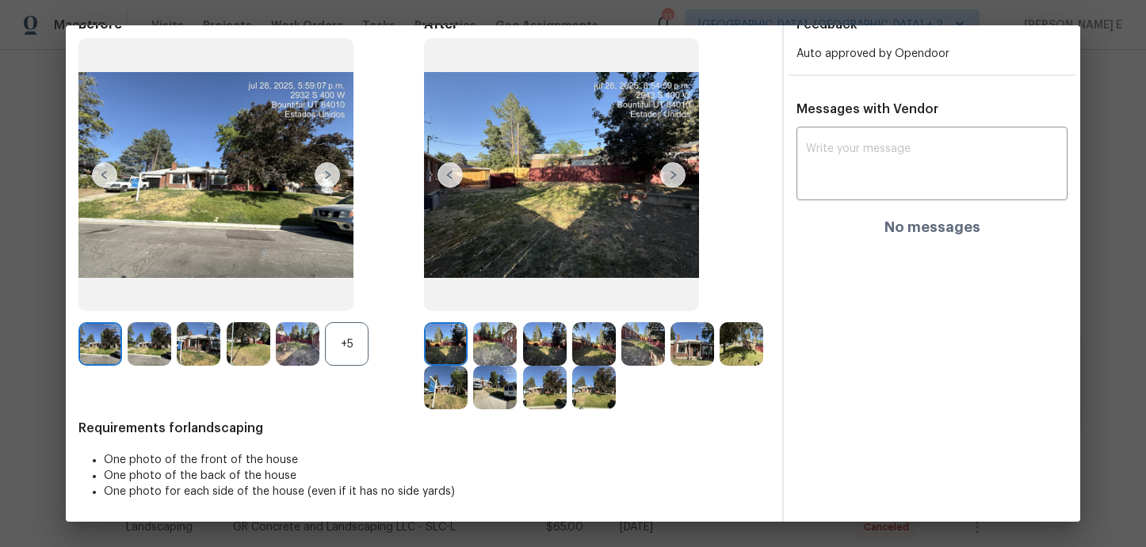
click at [683, 341] on img at bounding box center [692, 344] width 44 height 44
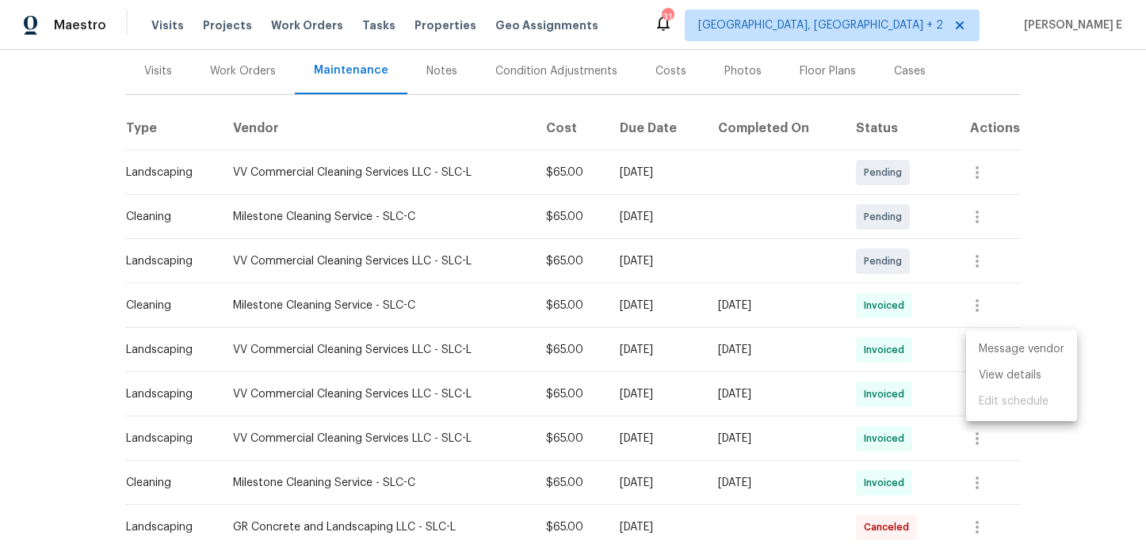
click at [286, 88] on div at bounding box center [573, 273] width 1146 height 547
click at [256, 81] on div "Work Orders" at bounding box center [243, 71] width 104 height 47
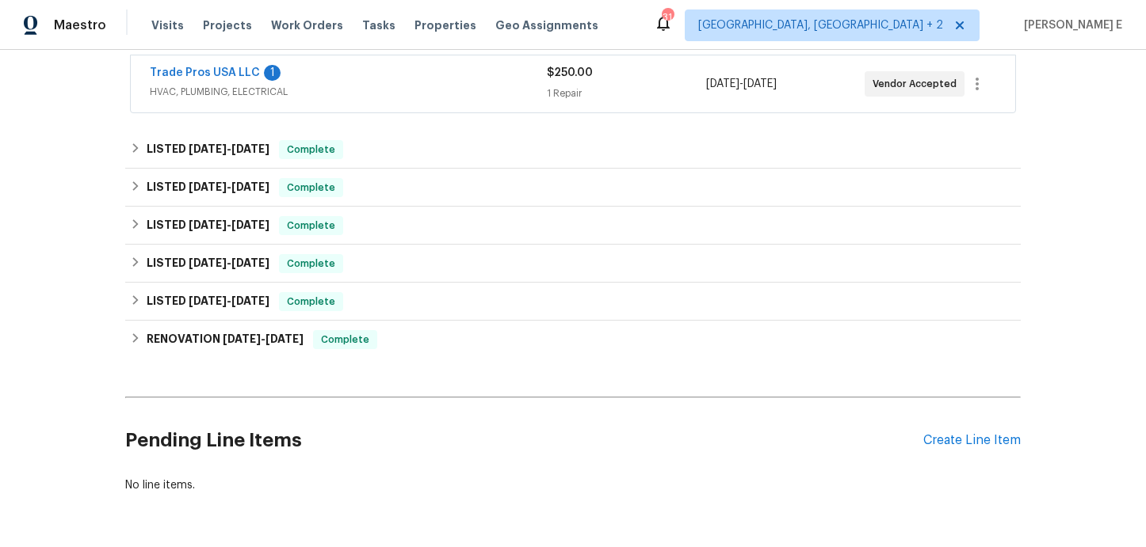
scroll to position [353, 0]
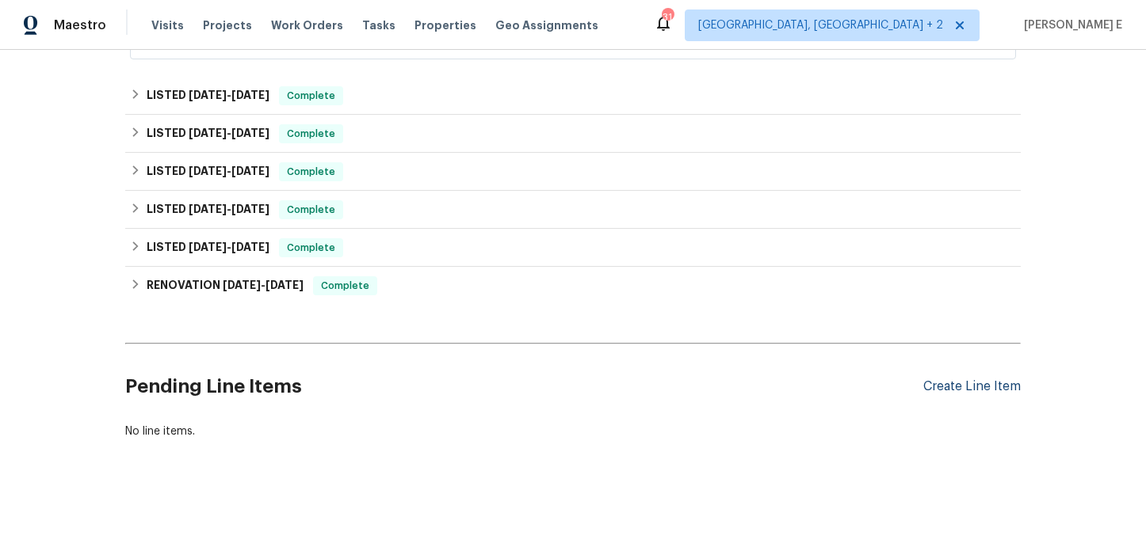
click at [1008, 387] on div "Create Line Item" at bounding box center [971, 386] width 97 height 15
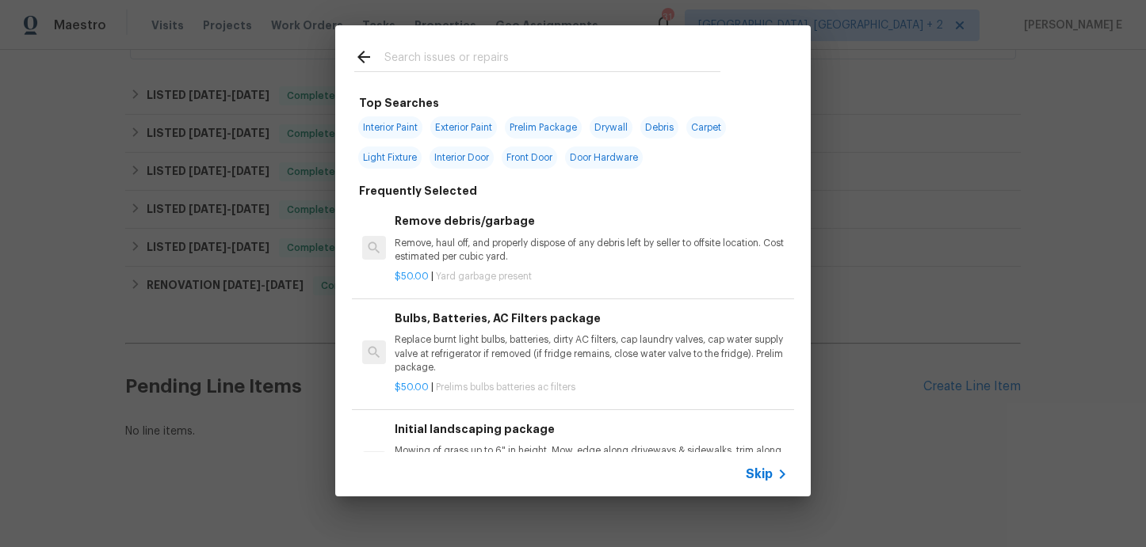
click at [754, 469] on span "Skip" at bounding box center [758, 475] width 27 height 16
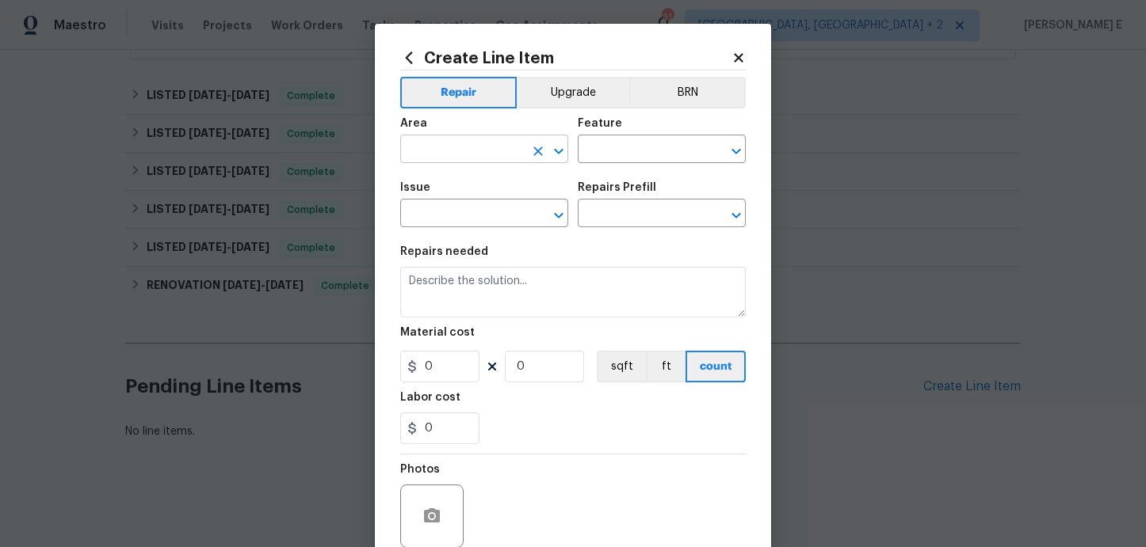
click at [487, 149] on input "text" at bounding box center [462, 151] width 124 height 25
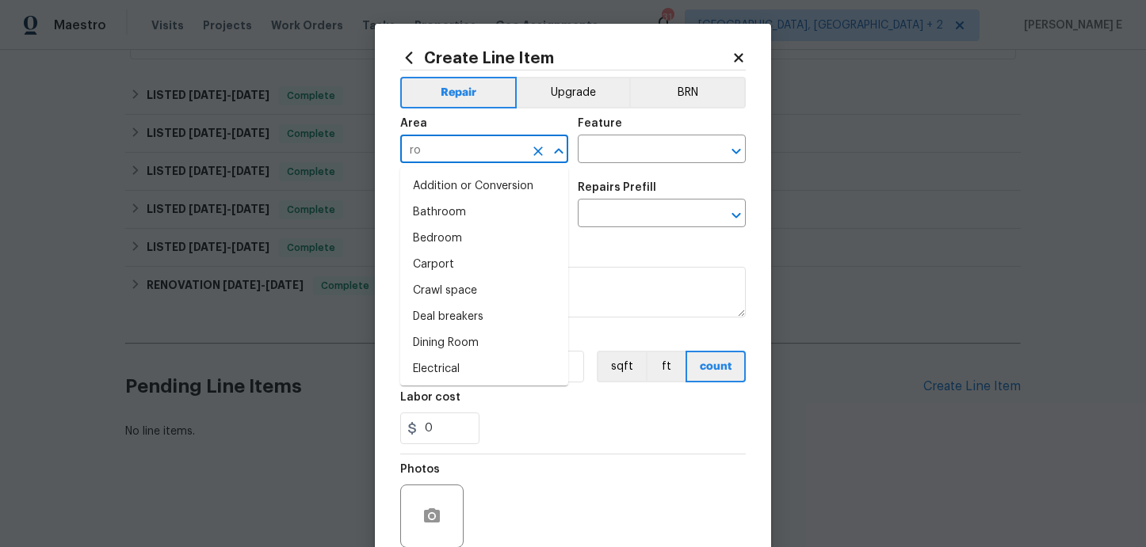
type input "roo"
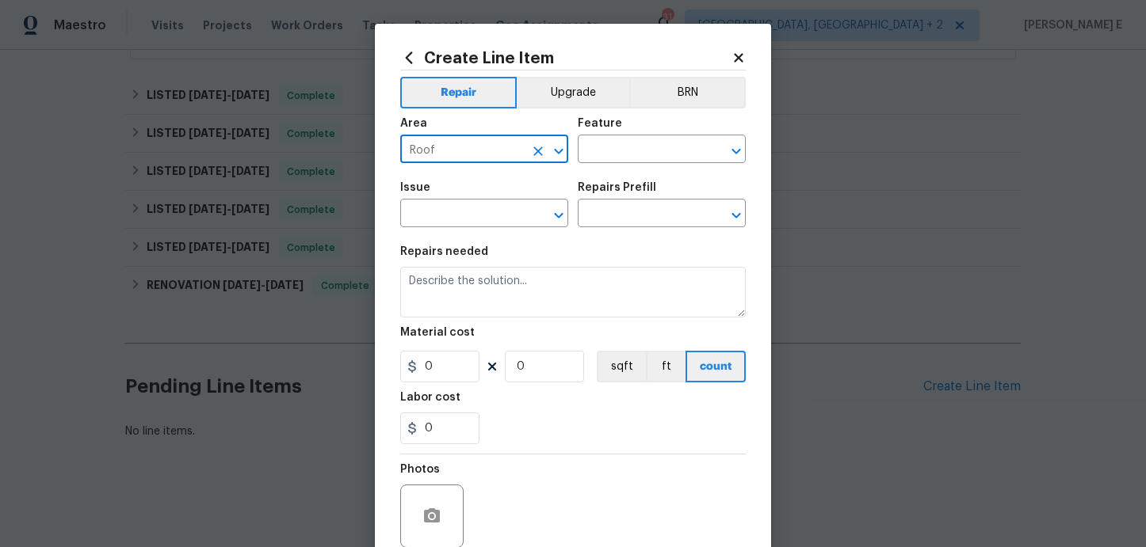
type input "Roof"
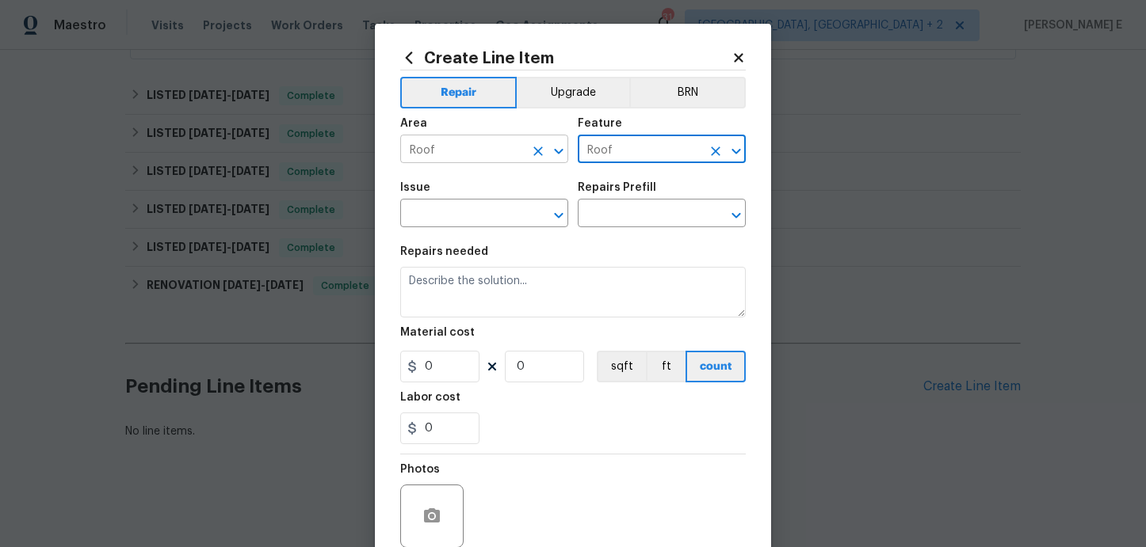
type input "Roof"
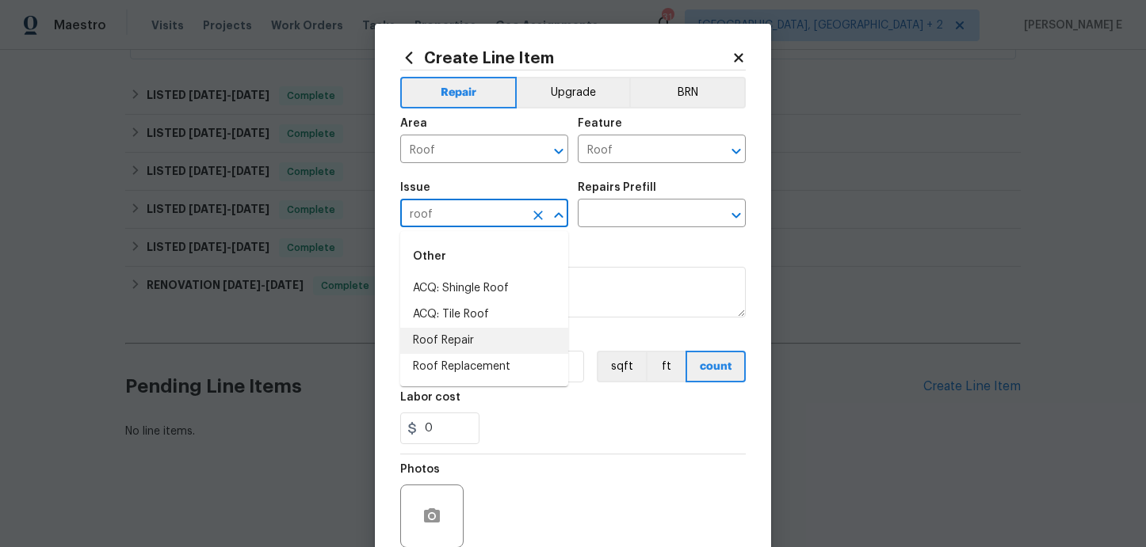
click at [463, 337] on li "Roof Repair" at bounding box center [484, 341] width 168 height 26
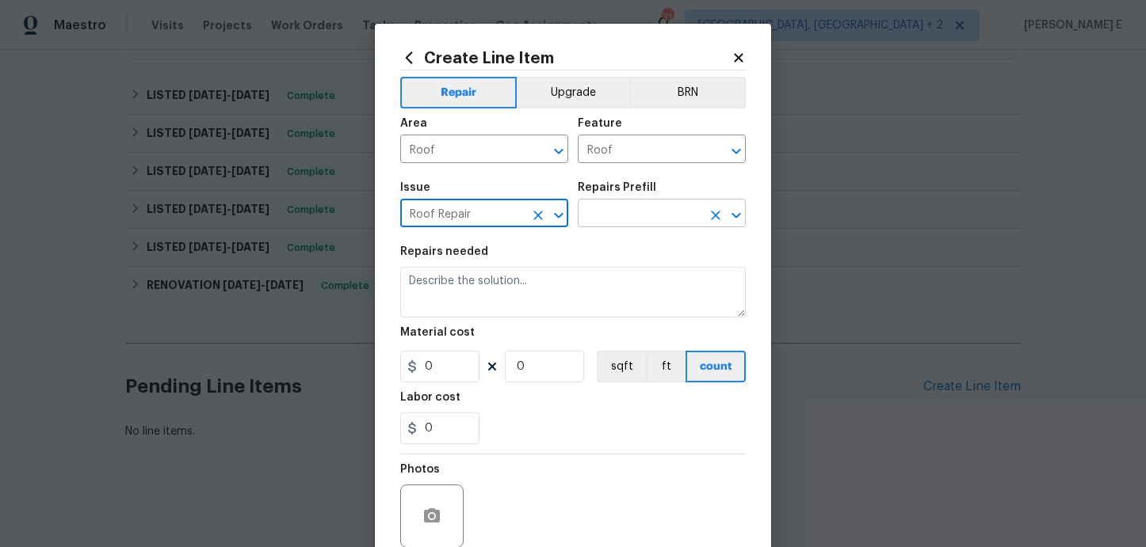
type input "Roof Repair"
click at [591, 221] on input "text" at bounding box center [640, 215] width 124 height 25
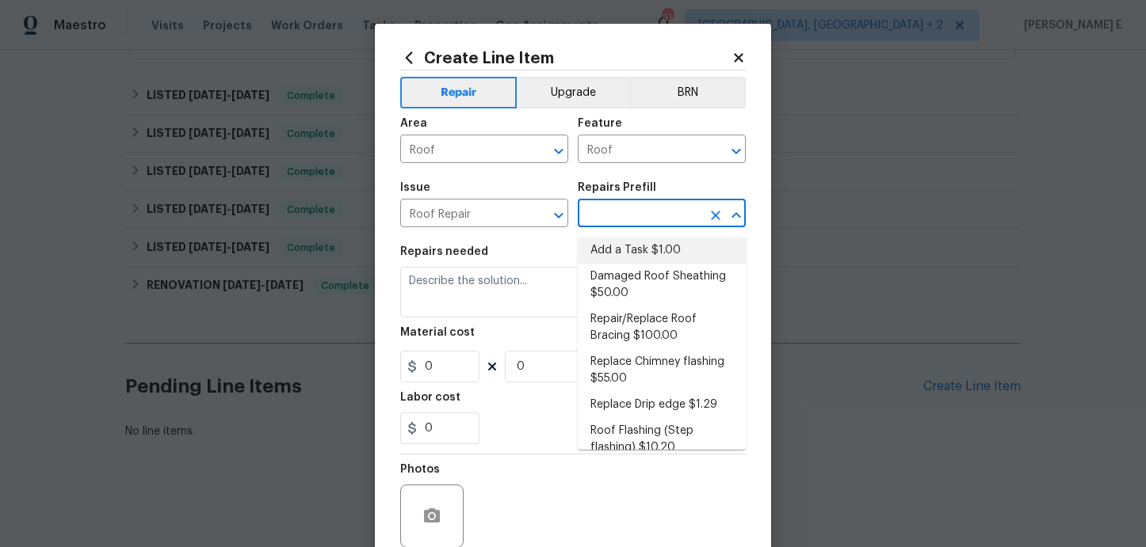
click at [618, 258] on li "Add a Task $1.00" at bounding box center [662, 251] width 168 height 26
type input "Eaves and Trim"
type input "Add a Task $1.00"
type textarea "HPM to detail"
type input "1"
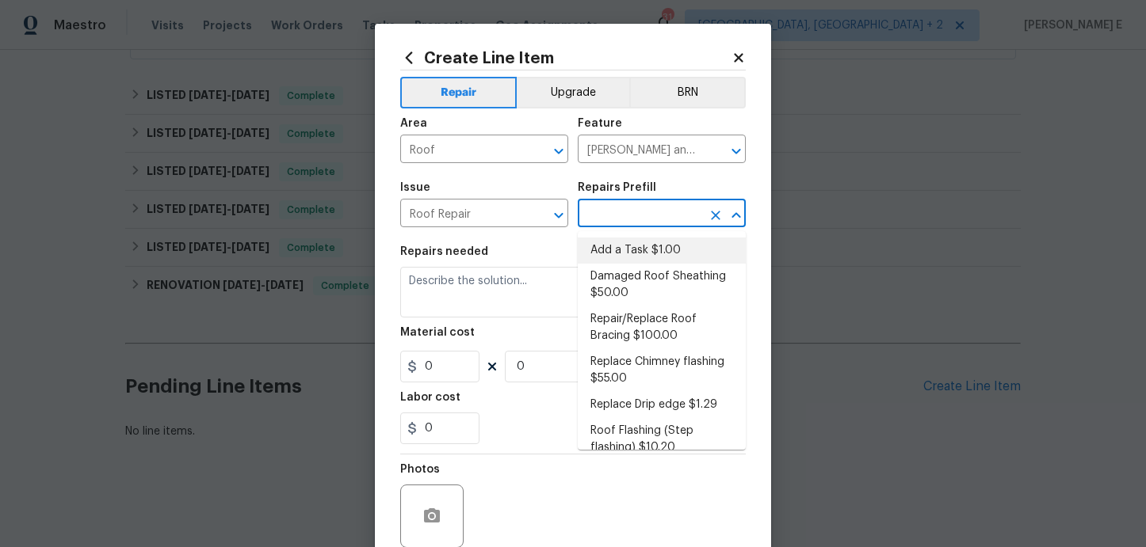
type input "1"
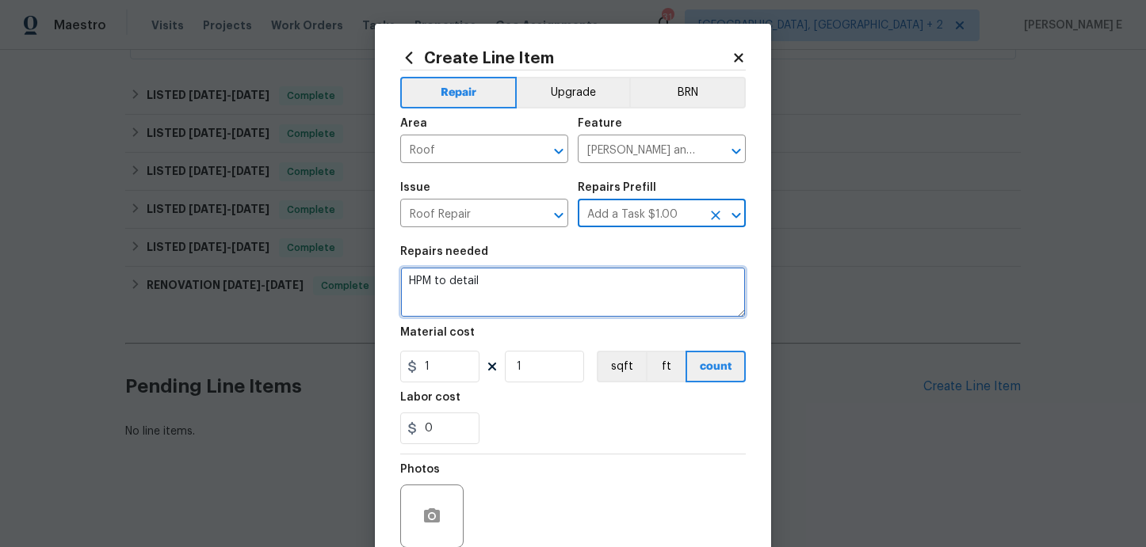
click at [532, 290] on textarea "HPM to detail" at bounding box center [572, 292] width 345 height 51
paste textarea "Please investigate the report that the roof, rain gutter over garage is falling…"
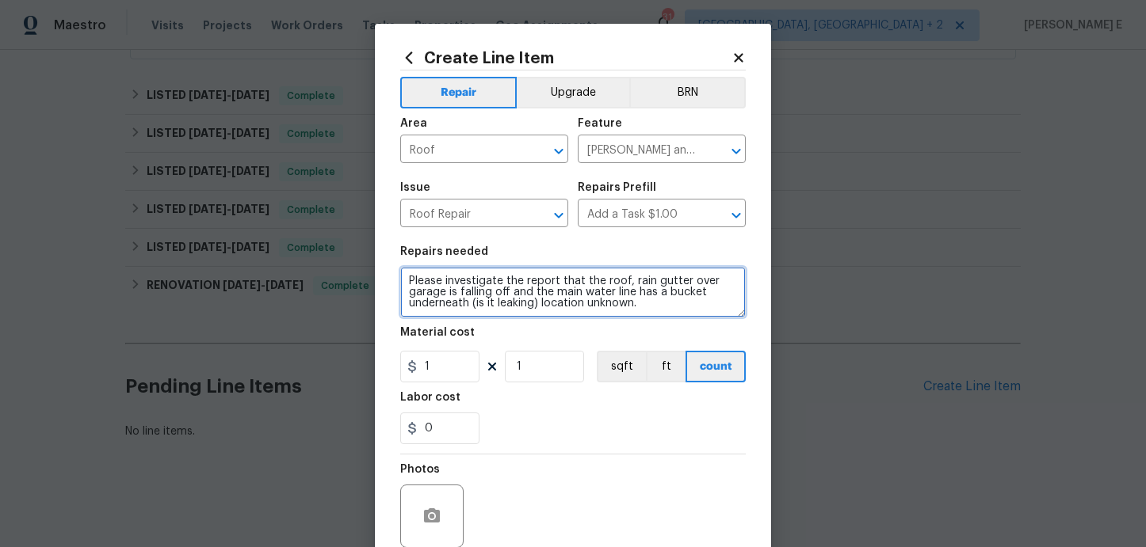
type textarea "Please investigate the report that the roof, rain gutter over garage is falling…"
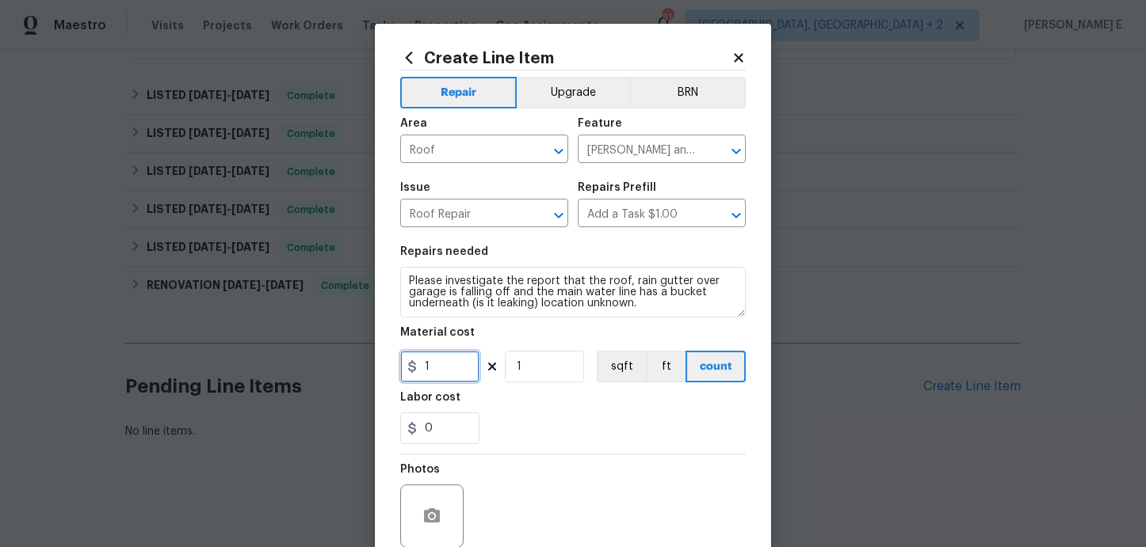
drag, startPoint x: 427, startPoint y: 366, endPoint x: 385, endPoint y: 367, distance: 42.0
click at [387, 367] on div "Create Line Item Repair Upgrade BRN Area Roof ​ Feature Eaves and Trim ​ Issue …" at bounding box center [573, 341] width 396 height 635
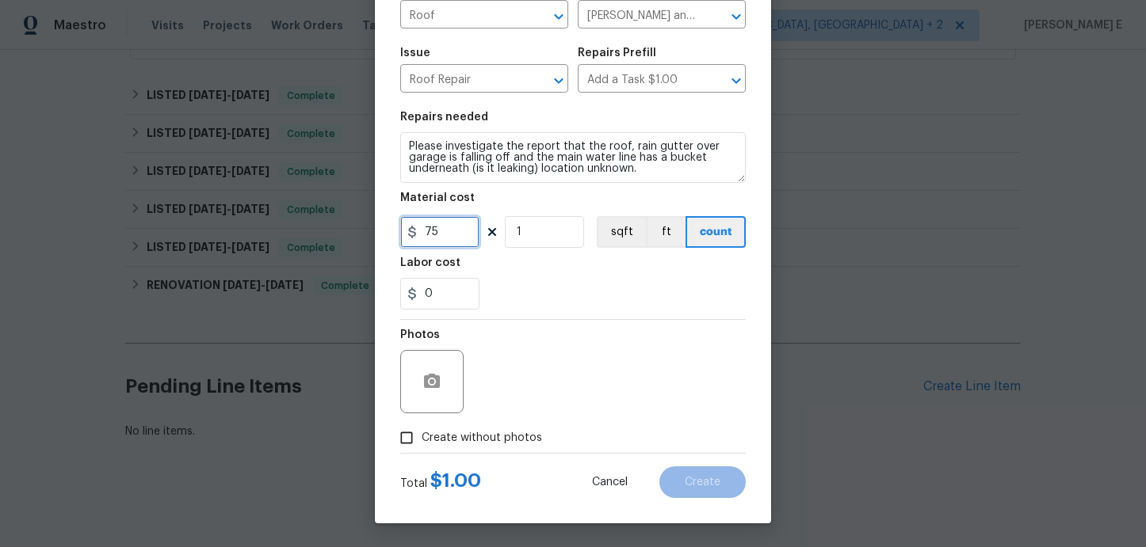
type input "75"
click at [455, 444] on span "Create without photos" at bounding box center [481, 438] width 120 height 17
click at [421, 444] on input "Create without photos" at bounding box center [406, 438] width 30 height 30
checkbox input "true"
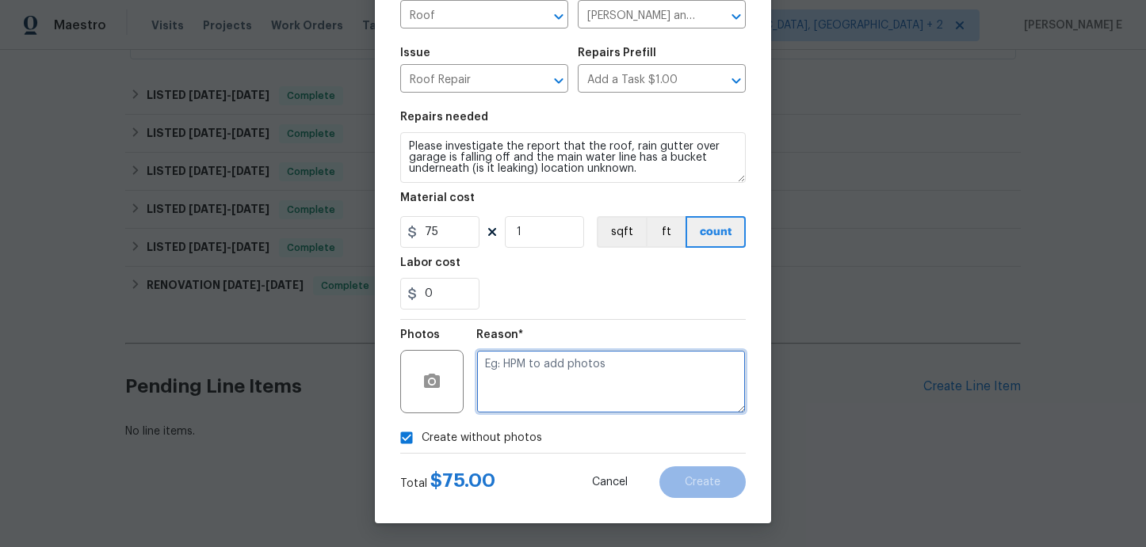
click at [570, 376] on textarea at bounding box center [610, 381] width 269 height 63
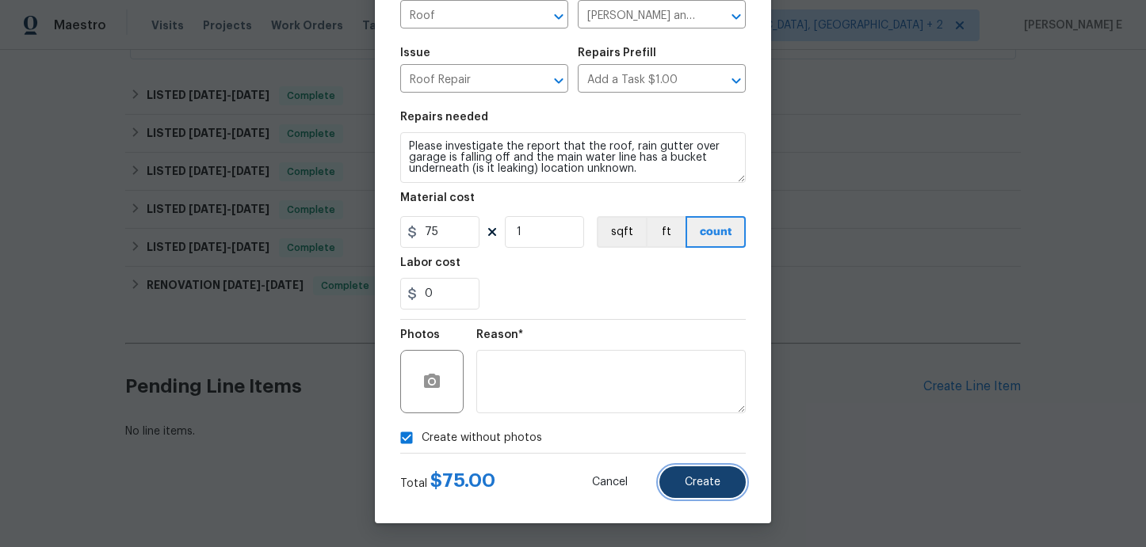
click at [722, 481] on button "Create" at bounding box center [702, 483] width 86 height 32
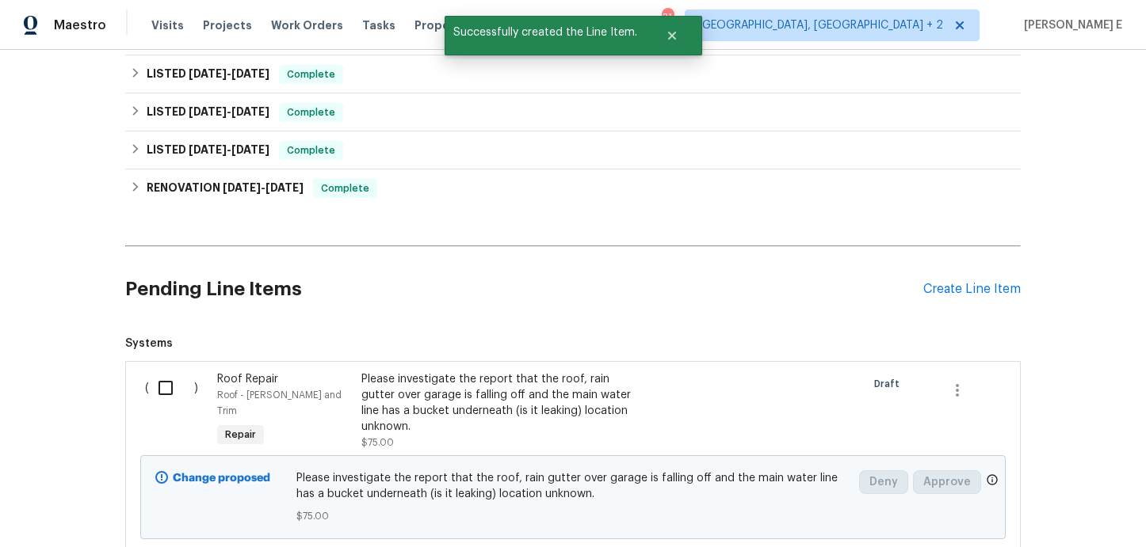
scroll to position [549, 0]
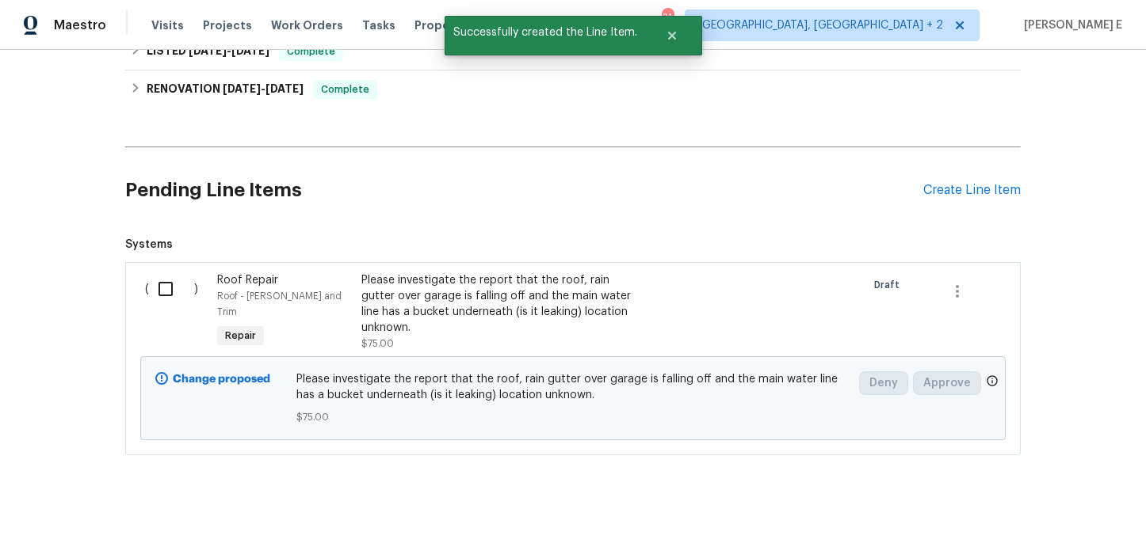
click at [168, 273] on input "checkbox" at bounding box center [171, 289] width 45 height 33
checkbox input "true"
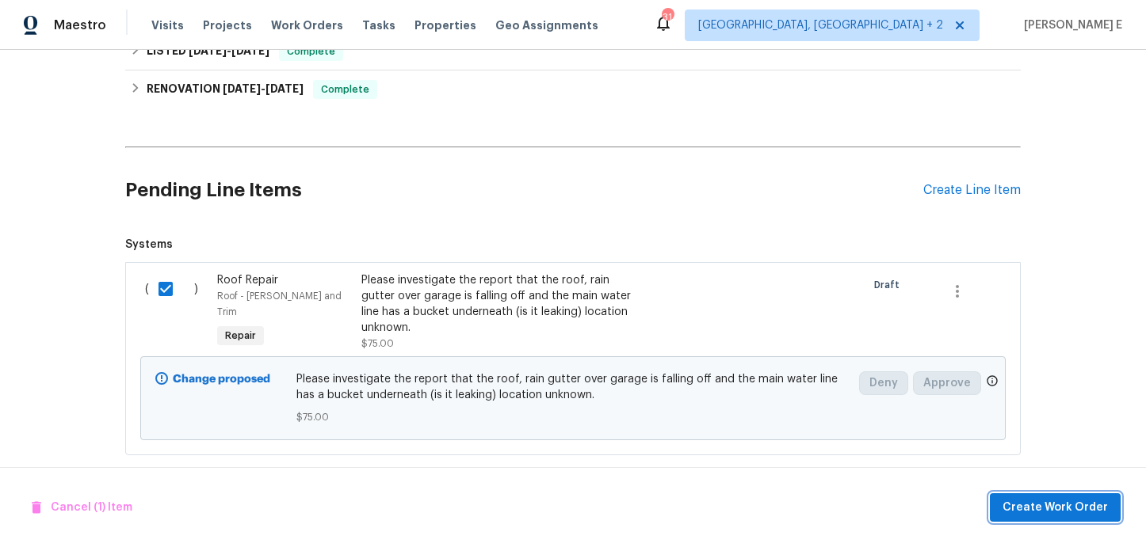
click at [1062, 506] on span "Create Work Order" at bounding box center [1054, 508] width 105 height 20
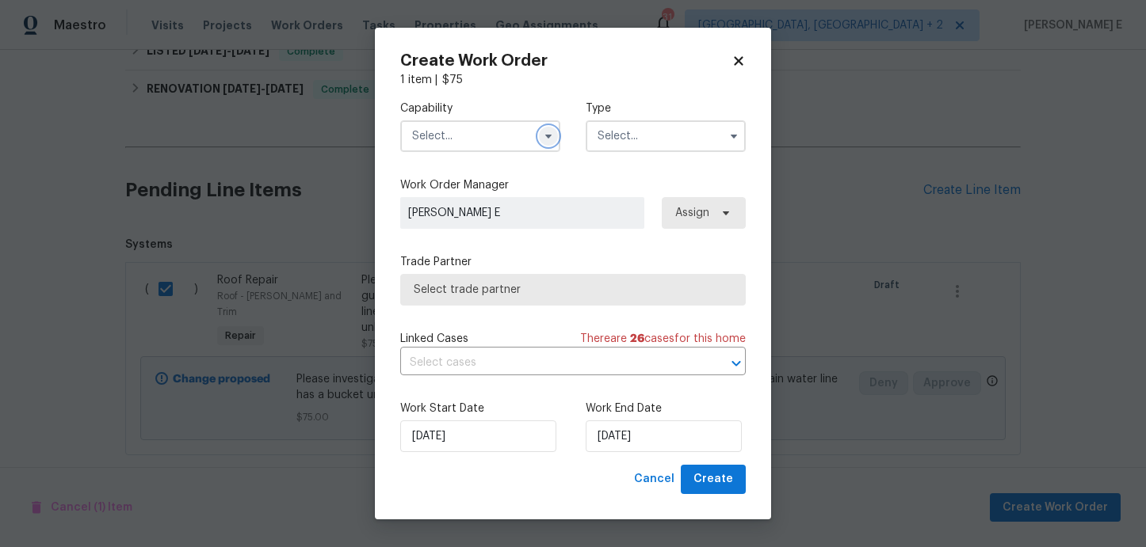
click at [548, 139] on icon "button" at bounding box center [548, 136] width 13 height 13
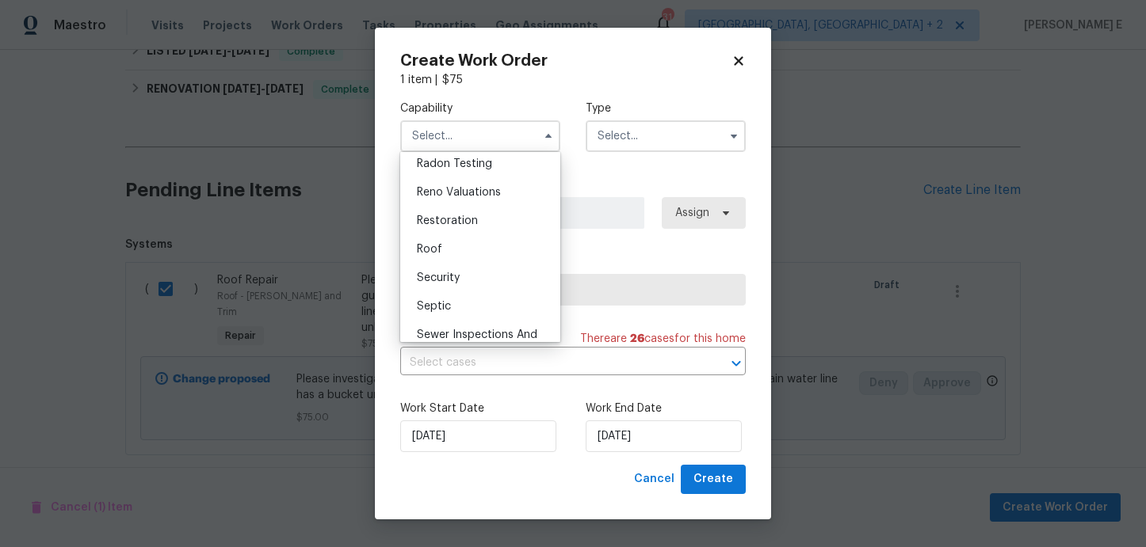
scroll to position [1539, 0]
click at [502, 244] on div "Roof" at bounding box center [480, 247] width 152 height 29
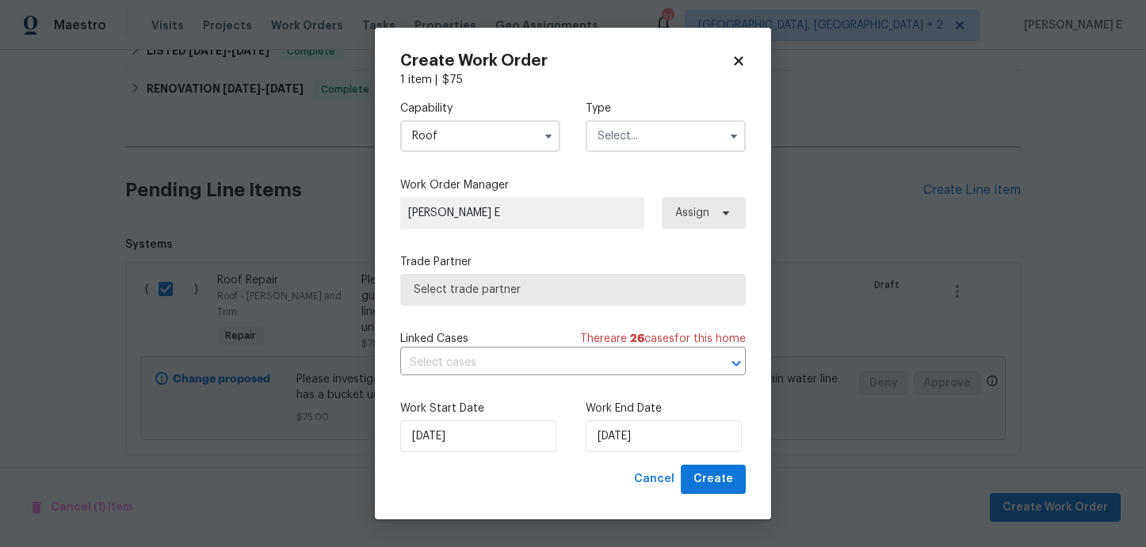
click at [450, 124] on input "Roof" at bounding box center [480, 136] width 160 height 32
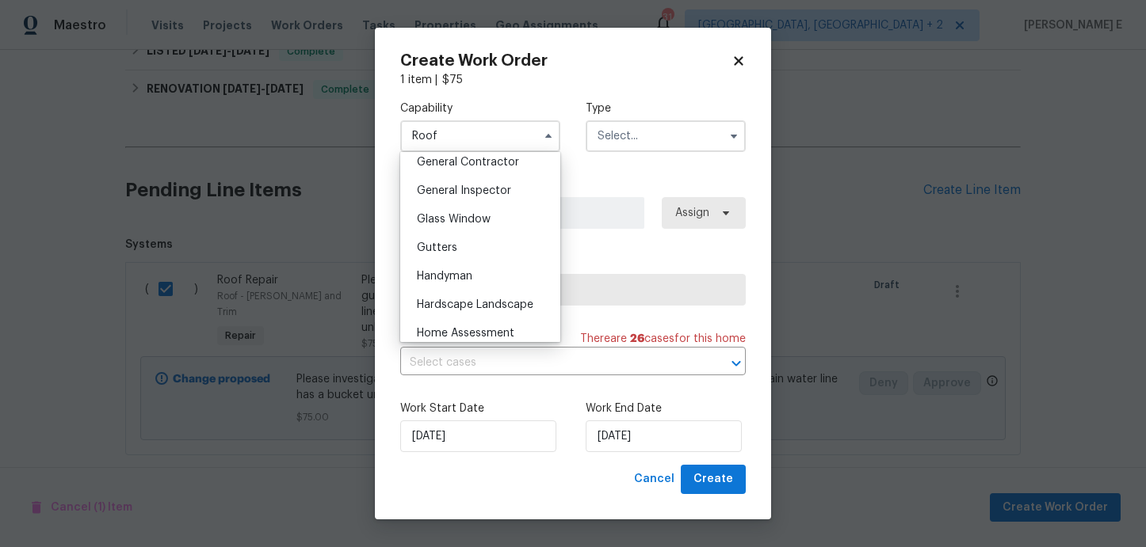
scroll to position [784, 0]
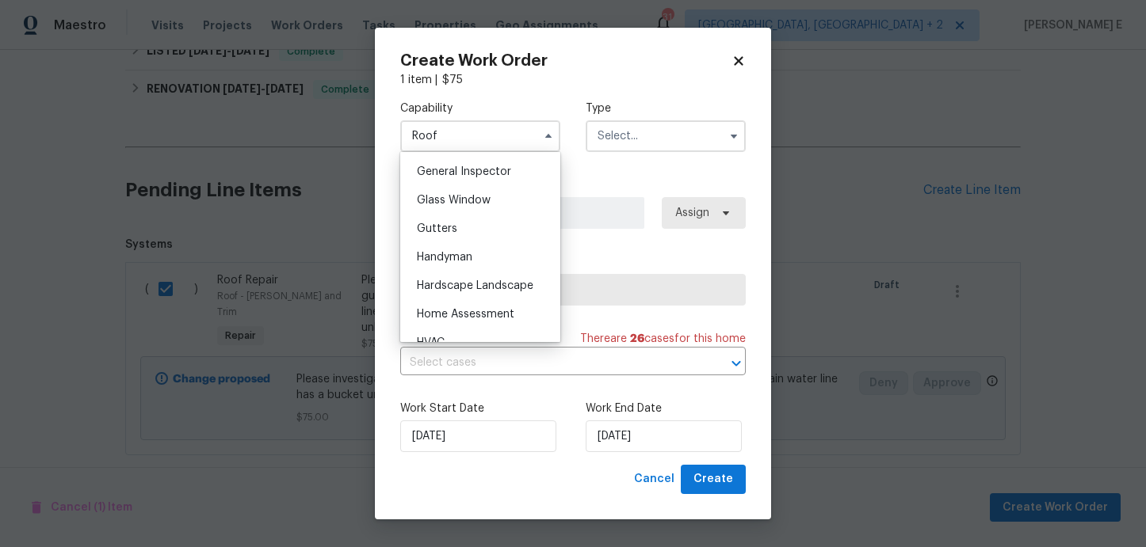
click at [448, 256] on span "Handyman" at bounding box center [444, 257] width 55 height 11
type input "Handyman"
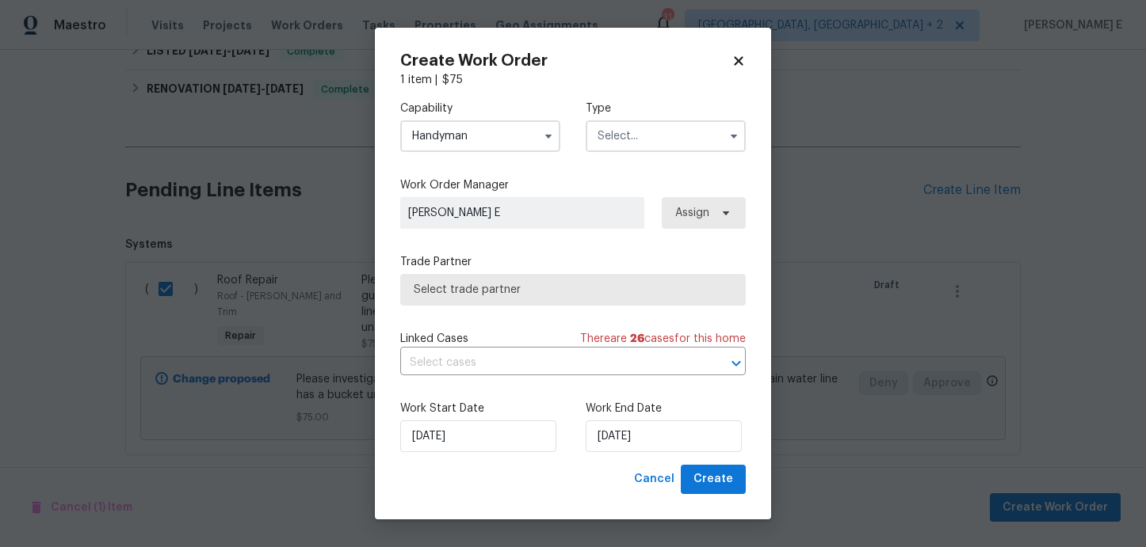
click at [678, 100] on div "Capability Handyman Type" at bounding box center [572, 126] width 345 height 77
click at [641, 131] on input "text" at bounding box center [665, 136] width 160 height 32
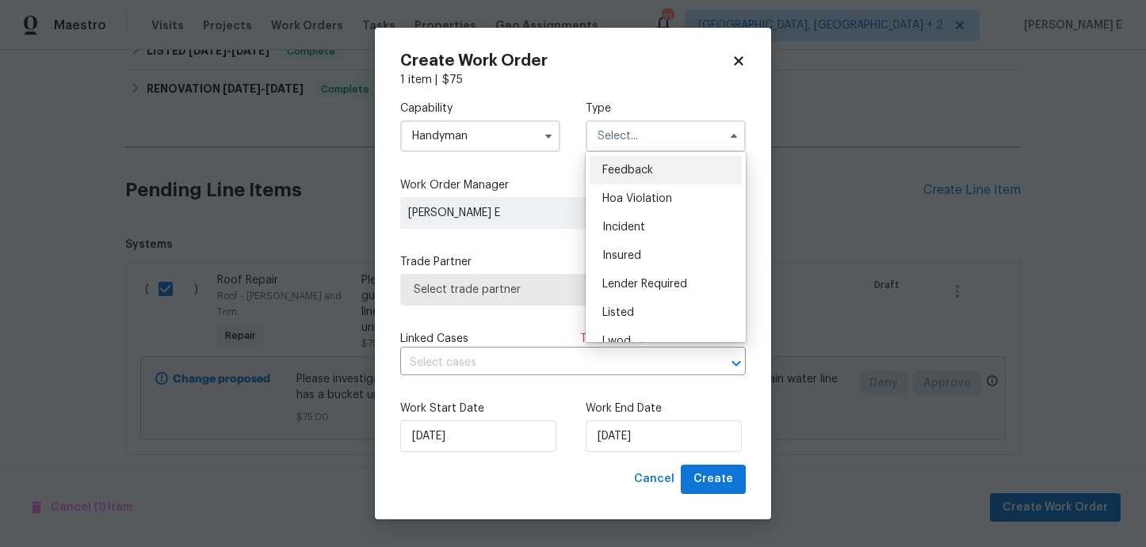
click at [635, 162] on div "Feedback" at bounding box center [665, 170] width 152 height 29
type input "Feedback"
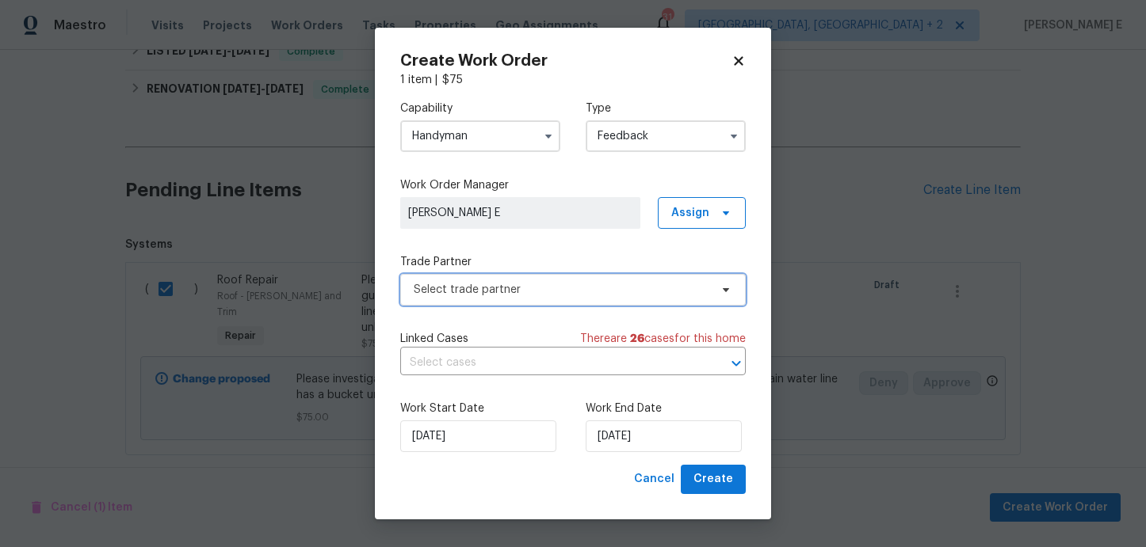
click at [490, 296] on span "Select trade partner" at bounding box center [561, 290] width 295 height 16
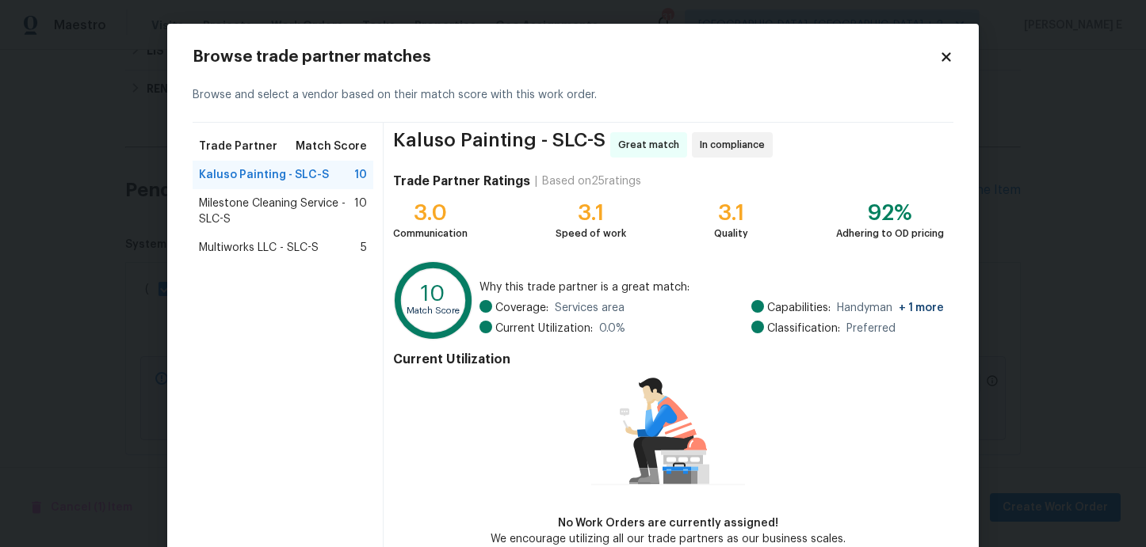
click at [329, 224] on span "Milestone Cleaning Service - SLC-S" at bounding box center [276, 212] width 155 height 32
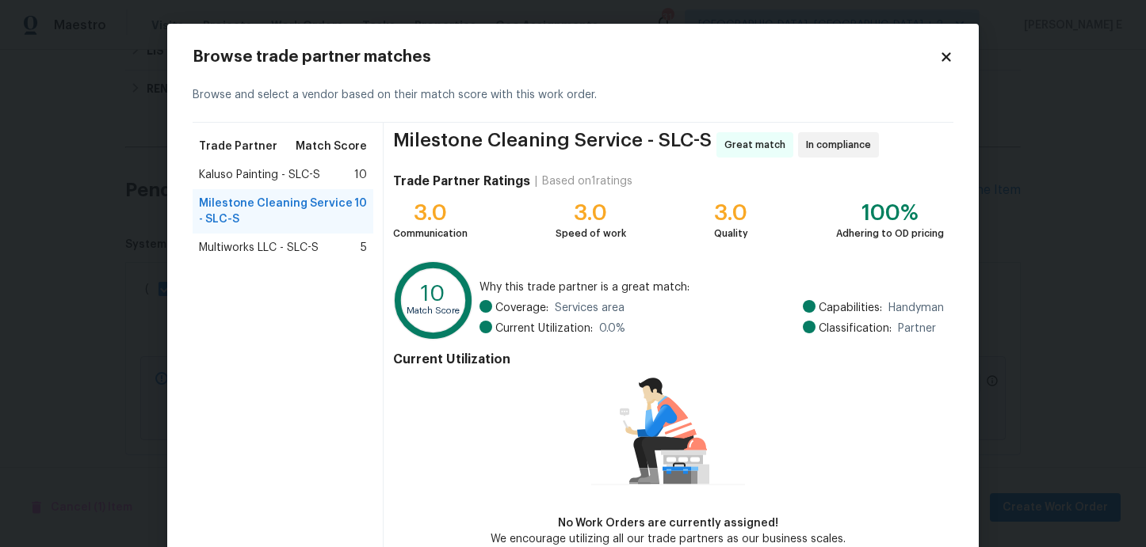
click at [316, 176] on span "Kaluso Painting - SLC-S" at bounding box center [259, 175] width 121 height 16
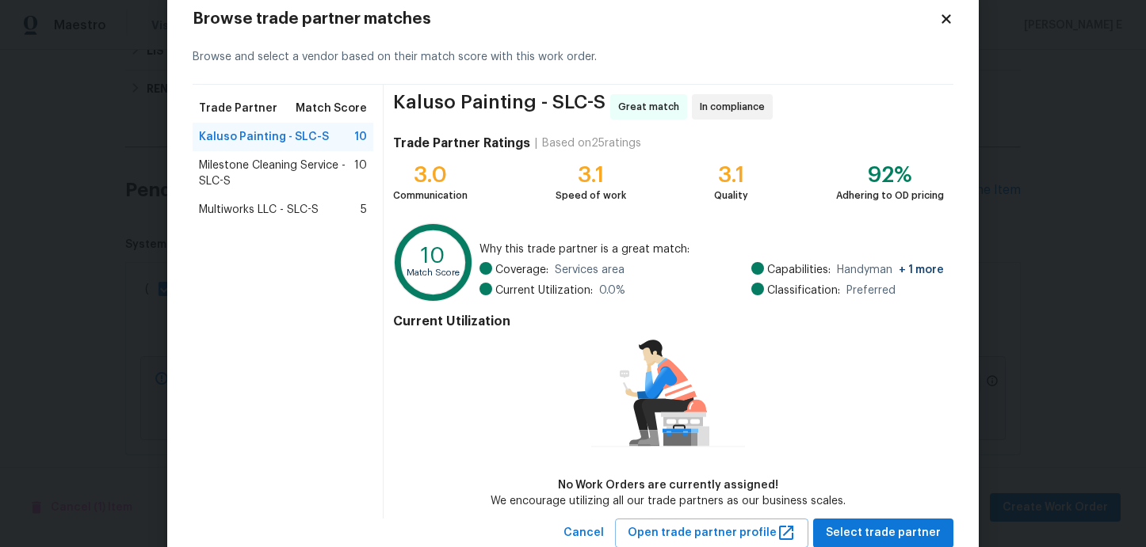
scroll to position [86, 0]
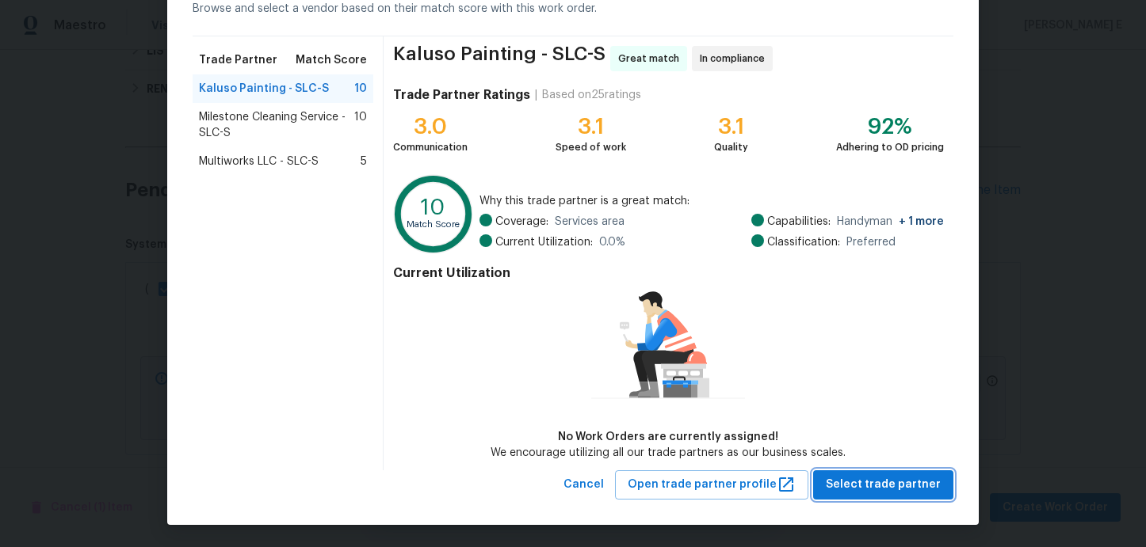
click at [856, 476] on span "Select trade partner" at bounding box center [882, 485] width 115 height 20
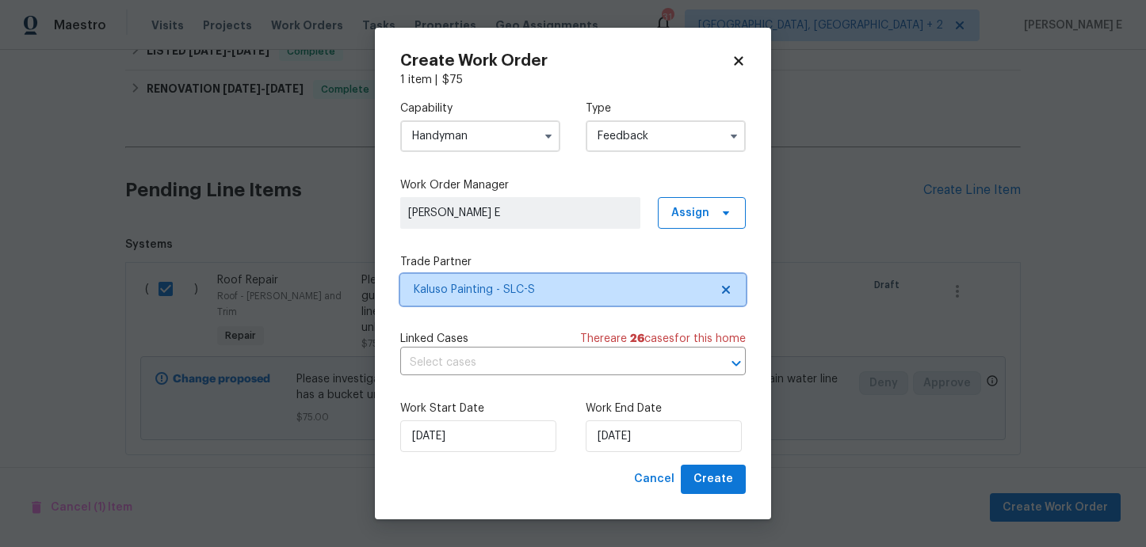
scroll to position [0, 0]
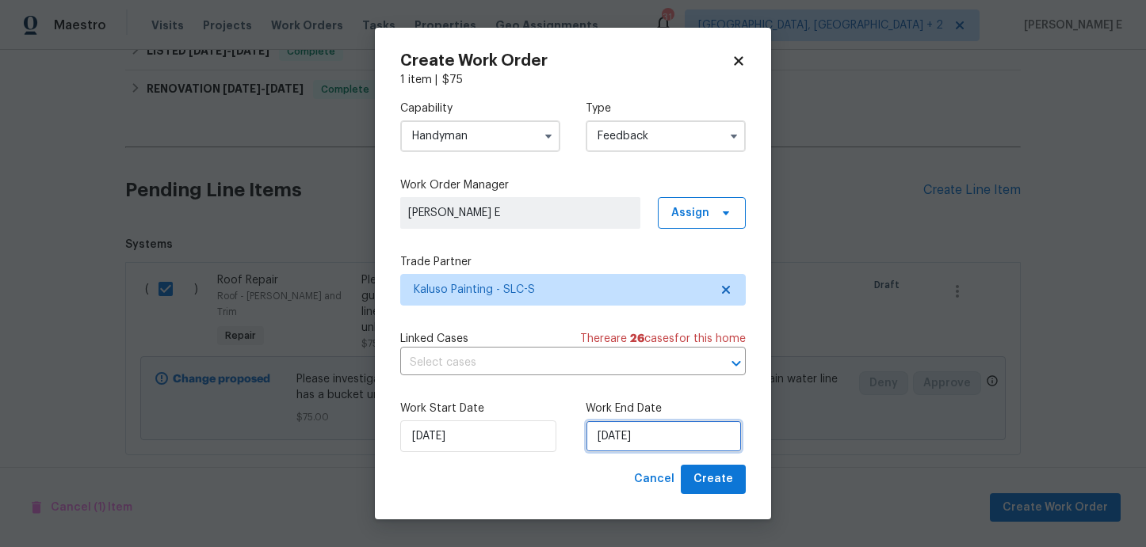
click at [608, 448] on input "[DATE]" at bounding box center [663, 437] width 156 height 32
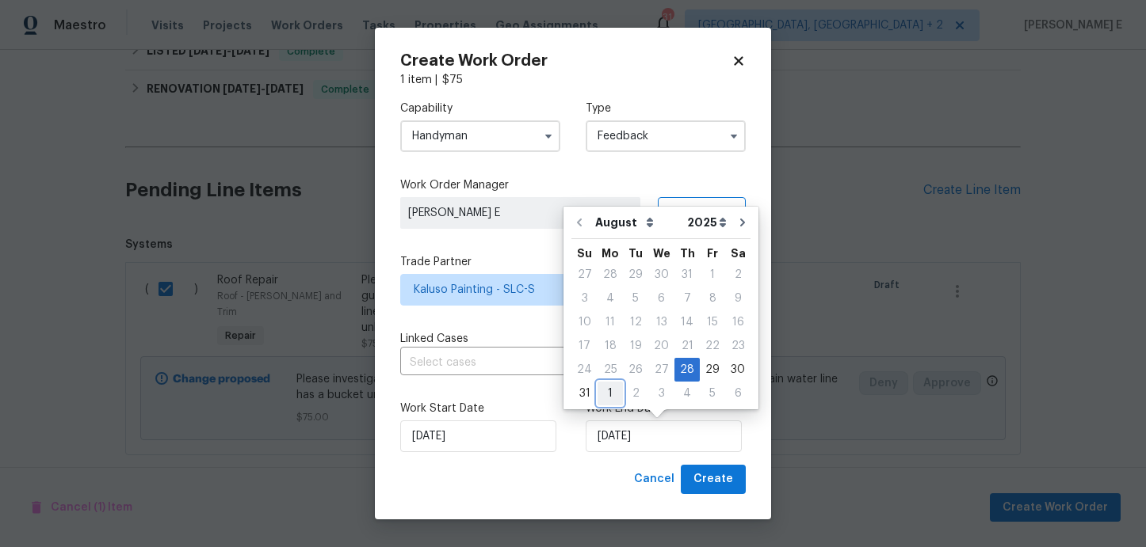
click at [607, 396] on div "1" at bounding box center [609, 394] width 25 height 22
type input "[DATE]"
select select "8"
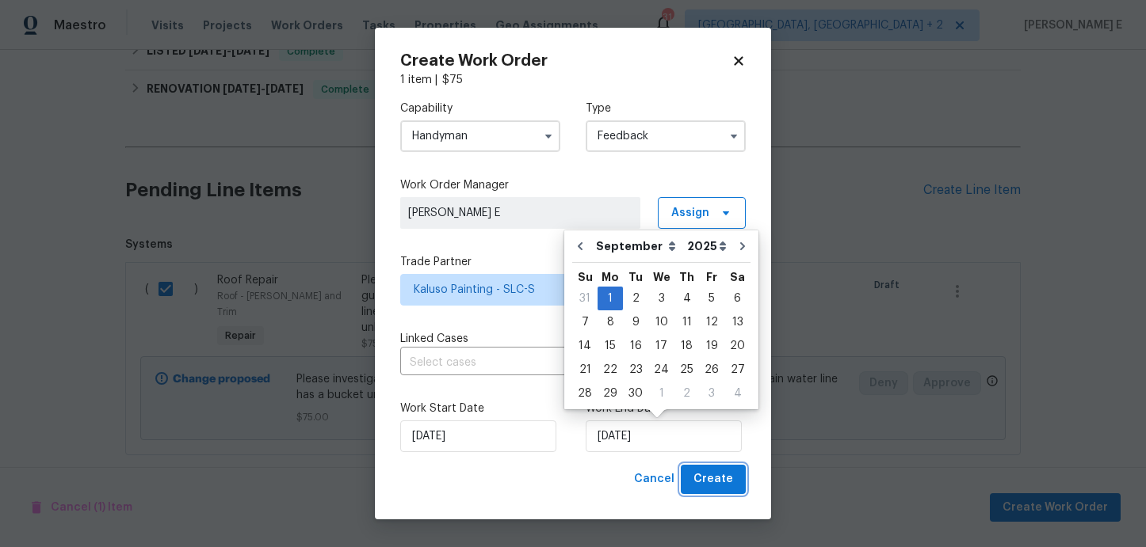
click at [696, 481] on button "Create" at bounding box center [713, 479] width 65 height 29
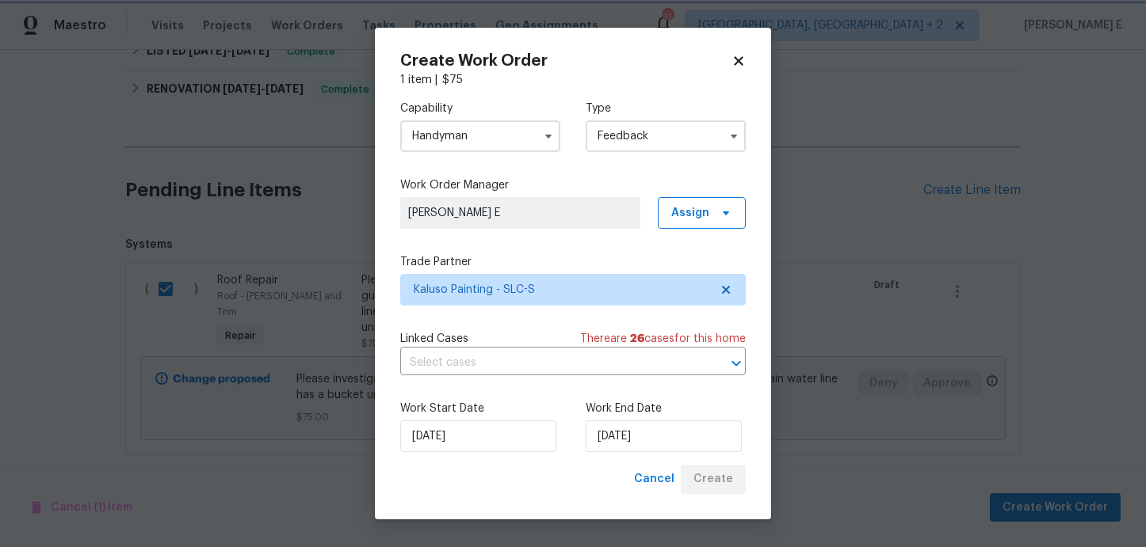
checkbox input "false"
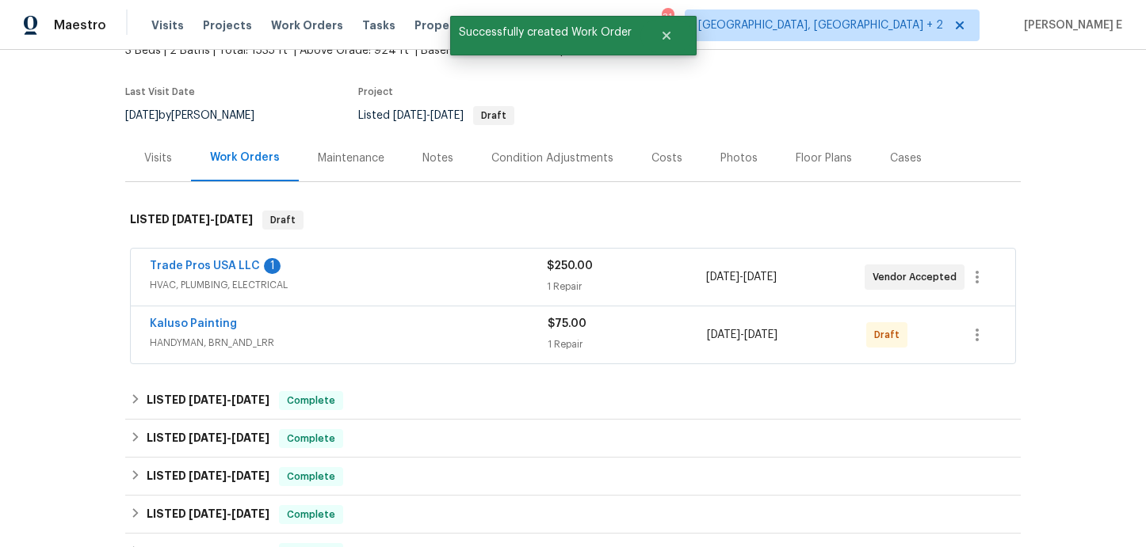
scroll to position [123, 0]
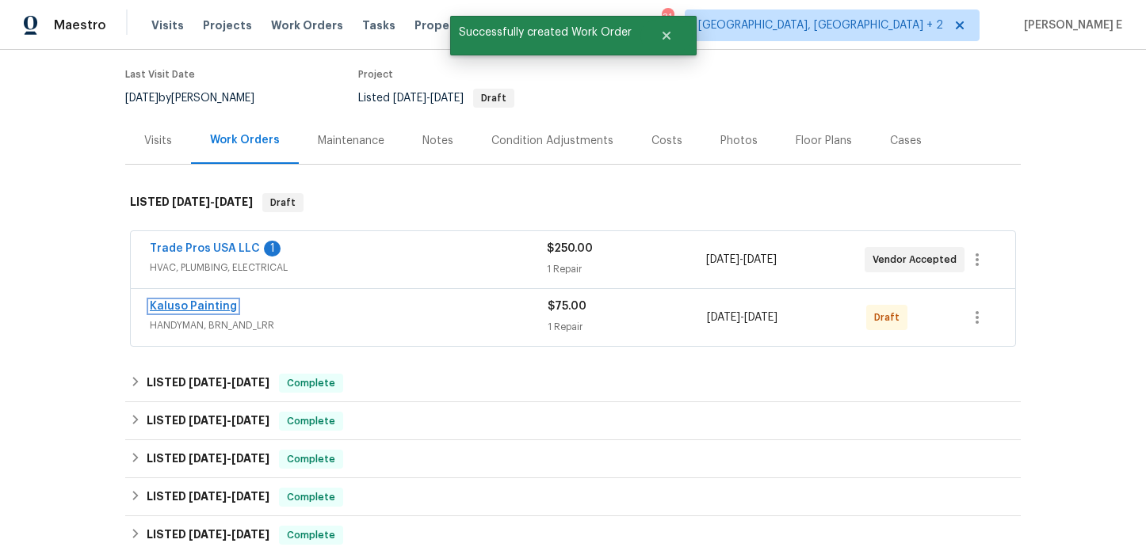
click at [217, 310] on link "Kaluso Painting" at bounding box center [193, 306] width 87 height 11
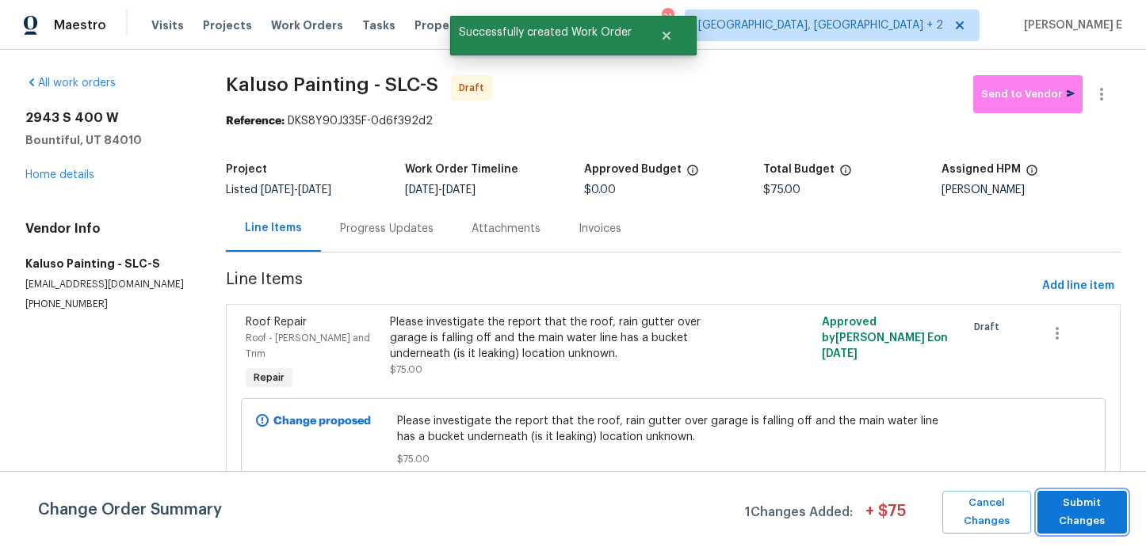
click at [1063, 511] on span "Submit Changes" at bounding box center [1082, 512] width 74 height 36
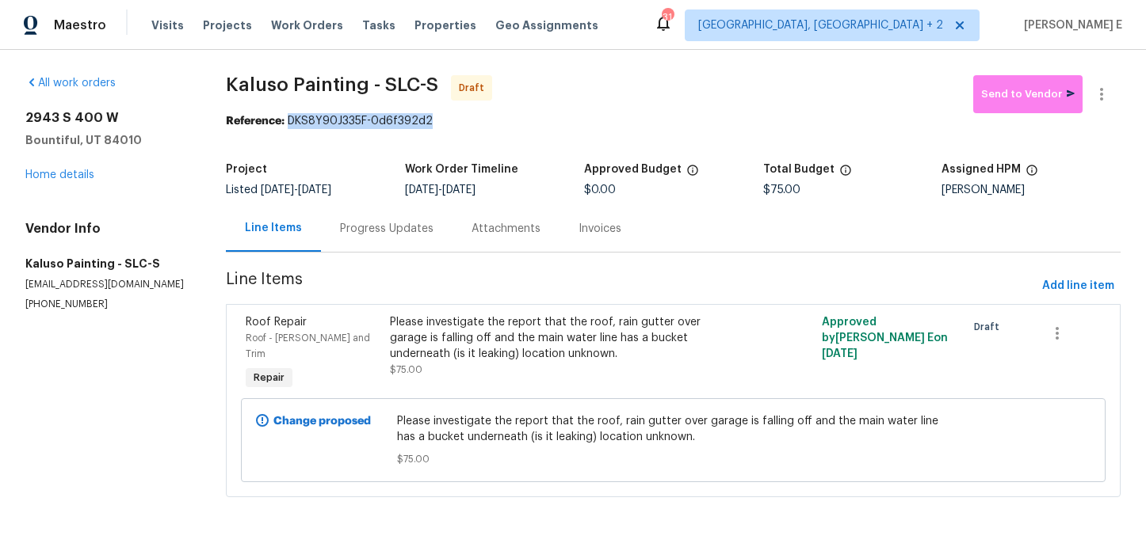
drag, startPoint x: 299, startPoint y: 124, endPoint x: 454, endPoint y: 123, distance: 155.3
click at [454, 123] on div "Reference: DKS8Y90J335F-0d6f392d2" at bounding box center [673, 121] width 894 height 16
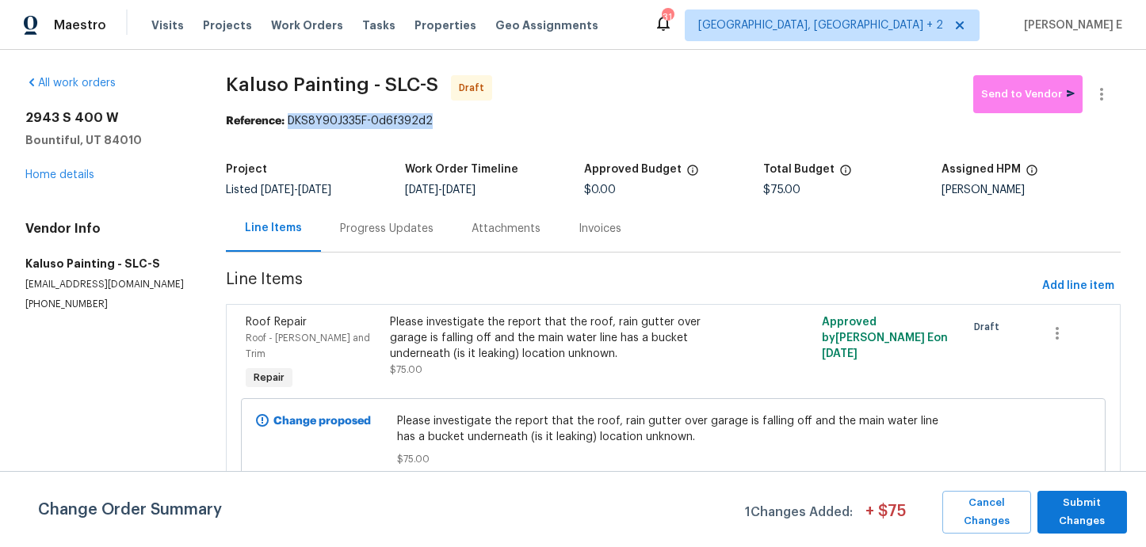
copy div "DKS8Y90J335F-0d6f392d2"
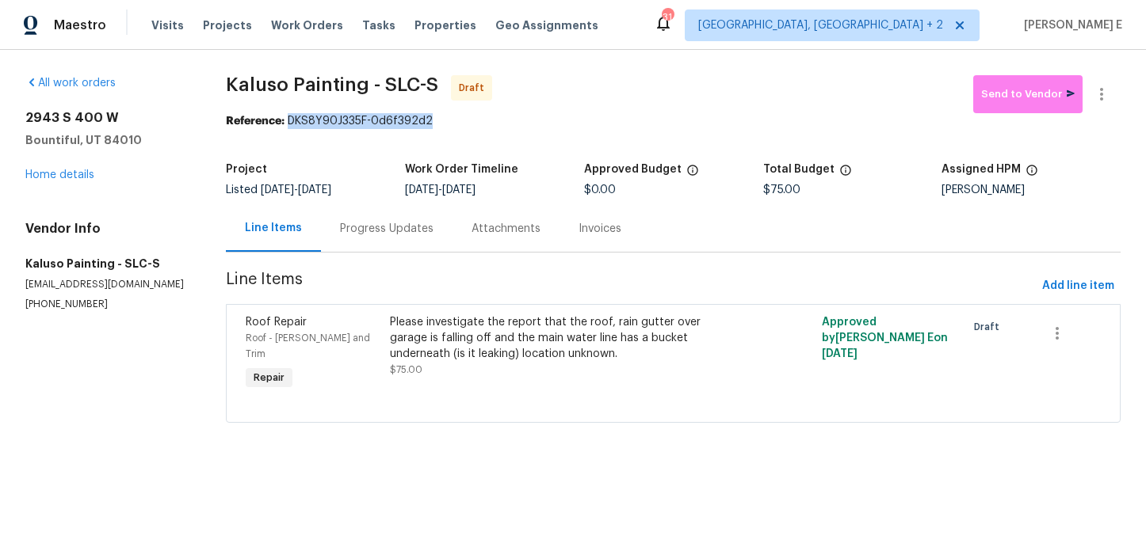
click at [364, 235] on div "Progress Updates" at bounding box center [386, 229] width 93 height 16
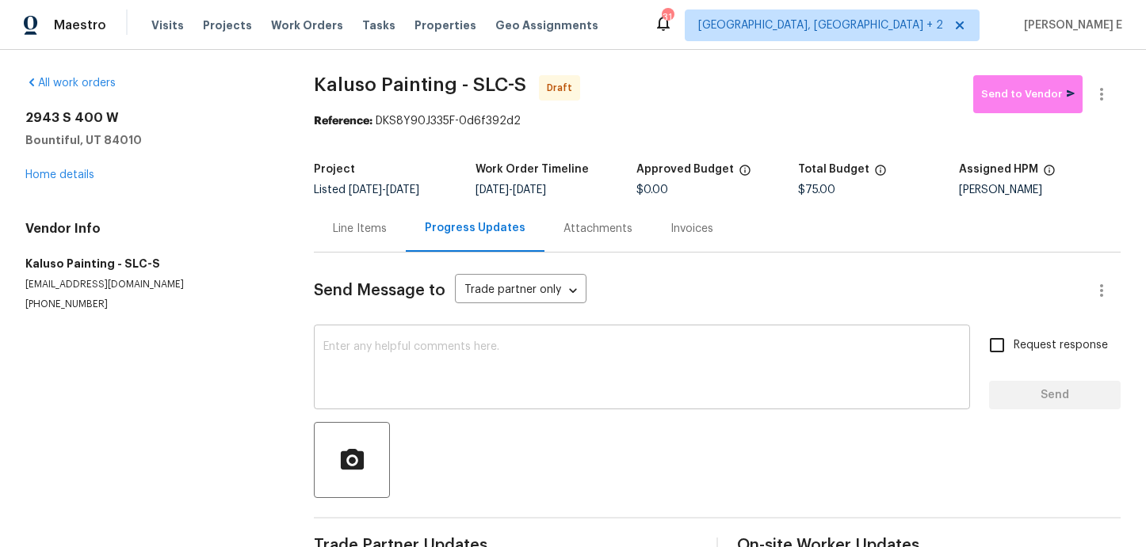
click at [472, 365] on textarea at bounding box center [641, 368] width 637 height 55
paste textarea "Hi this is Keerthana with Opendoor. I’m confirming you received the WO for the …"
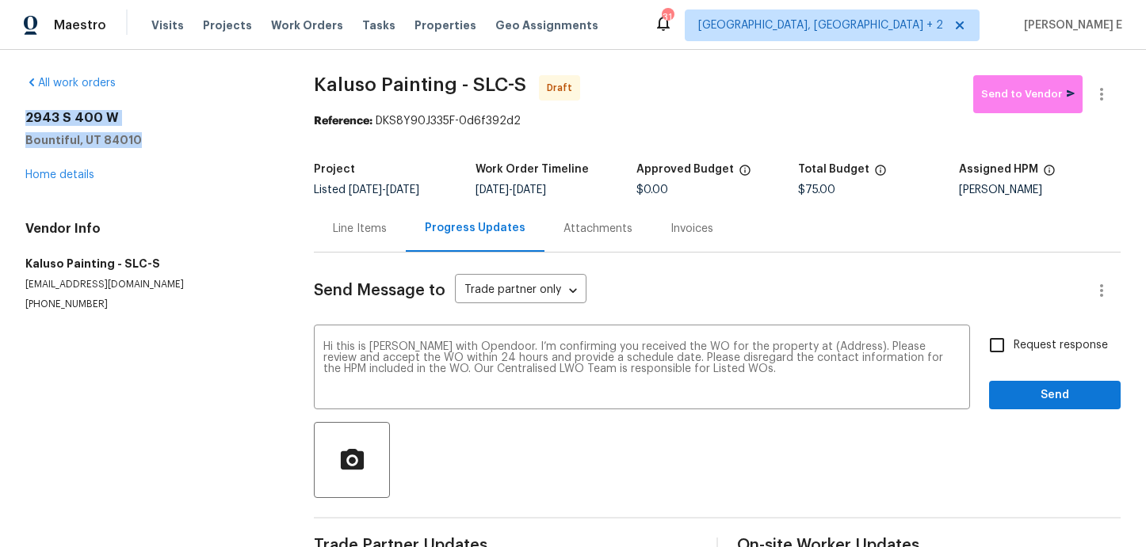
drag, startPoint x: 24, startPoint y: 119, endPoint x: 151, endPoint y: 143, distance: 129.7
click at [151, 143] on div "All work orders 2943 S 400 W Bountiful, UT 84010 Home details Vendor Info Kalus…" at bounding box center [573, 319] width 1146 height 539
copy div "2943 S 400 W Bountiful, UT 84010"
click at [833, 348] on textarea "Hi this is Keerthana with Opendoor. I’m confirming you received the WO for the …" at bounding box center [641, 368] width 637 height 55
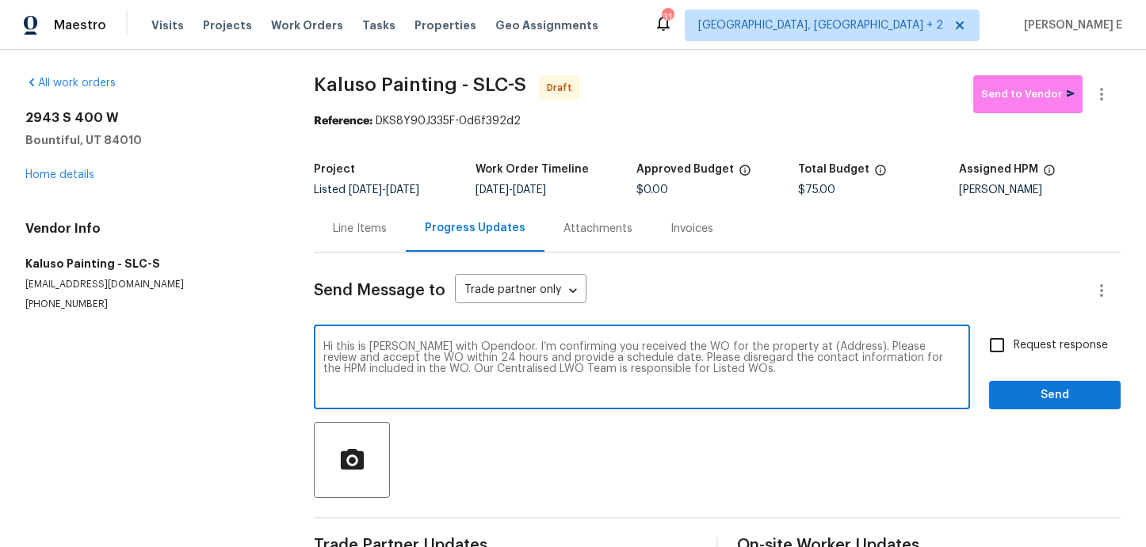
click at [833, 348] on textarea "Hi this is Keerthana with Opendoor. I’m confirming you received the WO for the …" at bounding box center [641, 368] width 637 height 55
paste textarea "2943 S 400 W Bountiful, UT 84010"
type textarea "Hi this is Keerthana with Opendoor. I’m confirming you received the WO for the …"
click at [1032, 341] on span "Request response" at bounding box center [1060, 345] width 94 height 17
click at [1013, 341] on input "Request response" at bounding box center [996, 345] width 33 height 33
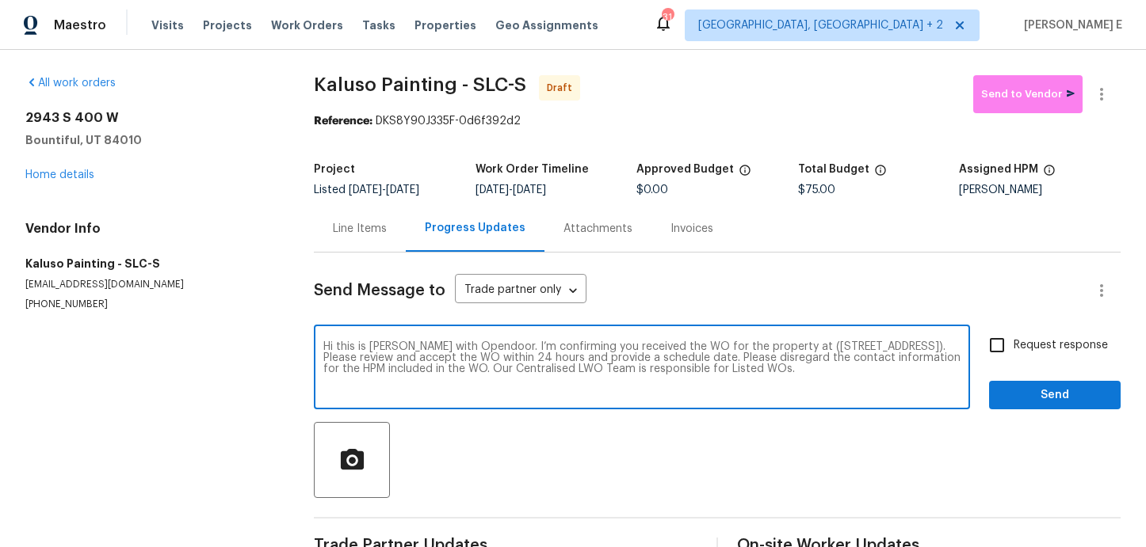
checkbox input "true"
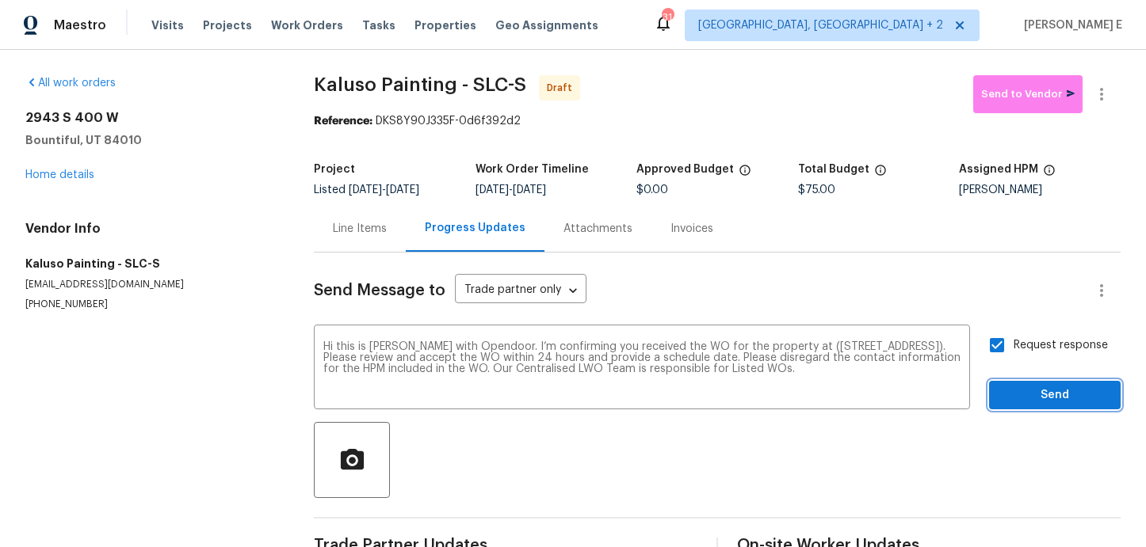
click at [1027, 402] on span "Send" at bounding box center [1054, 396] width 106 height 20
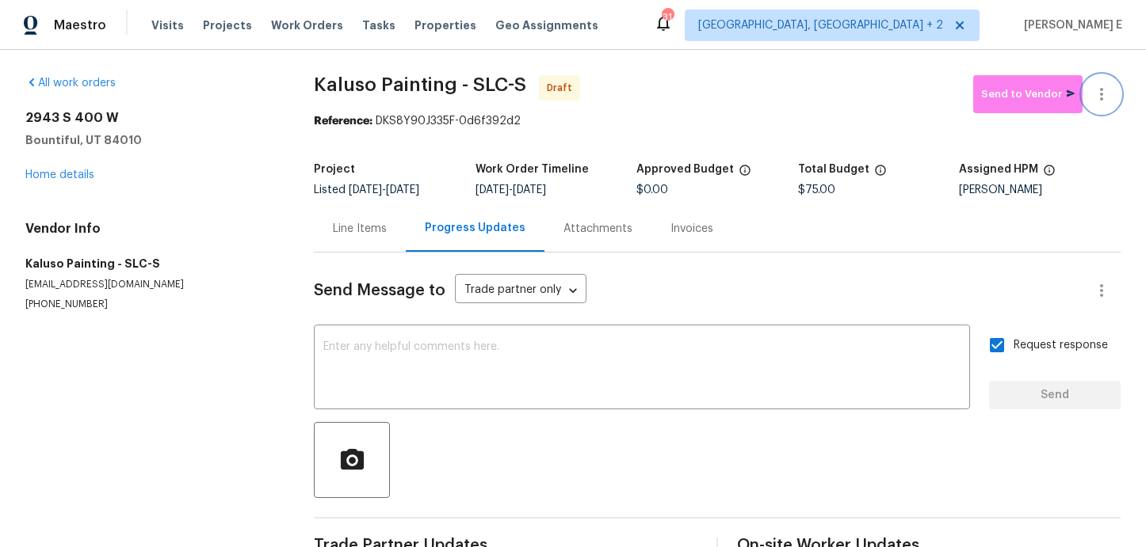
click at [1101, 97] on icon "button" at bounding box center [1101, 94] width 3 height 13
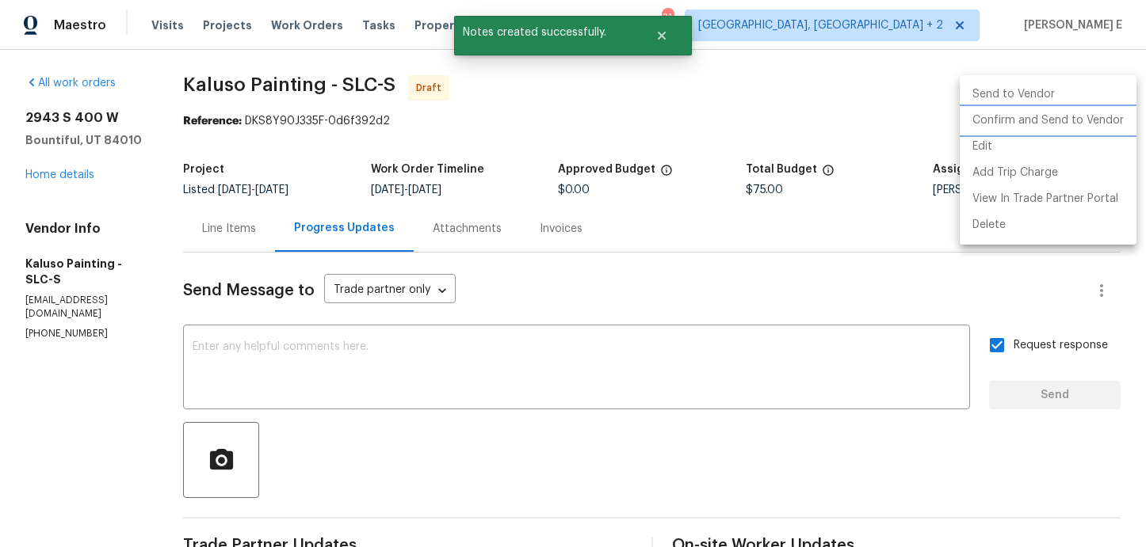
click at [1063, 126] on li "Confirm and Send to Vendor" at bounding box center [1047, 121] width 177 height 26
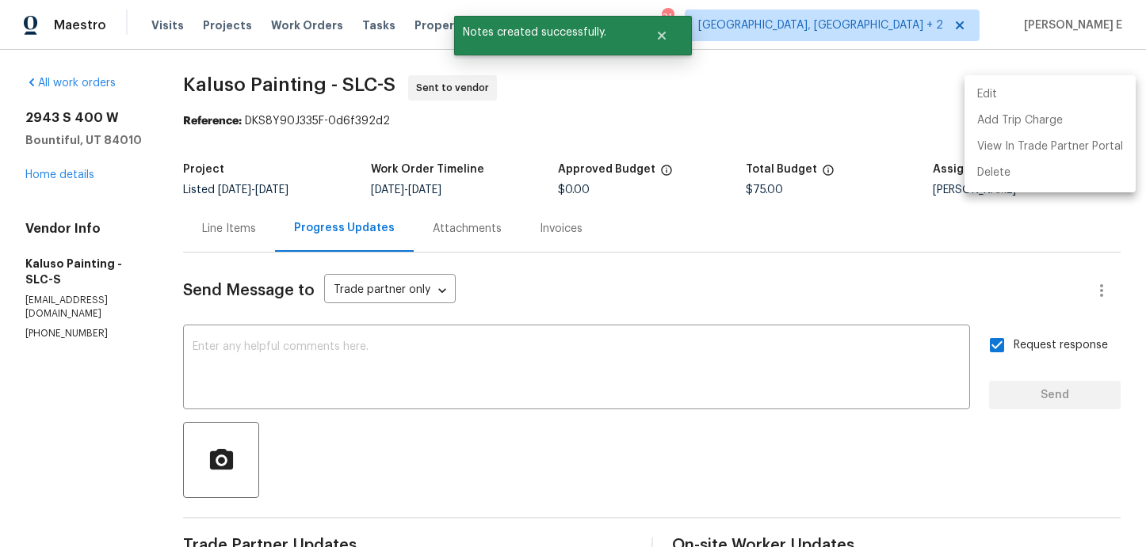
click at [769, 152] on div at bounding box center [573, 273] width 1146 height 547
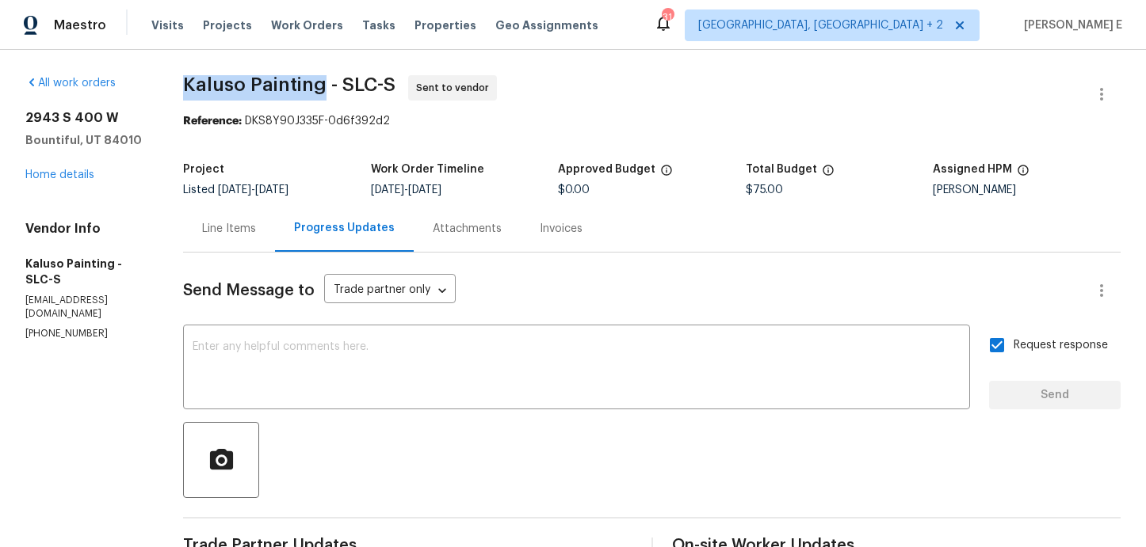
drag, startPoint x: 185, startPoint y: 90, endPoint x: 319, endPoint y: 86, distance: 134.7
click at [319, 86] on span "Kaluso Painting - SLC-S" at bounding box center [289, 84] width 212 height 19
copy span "Kaluso Painting"
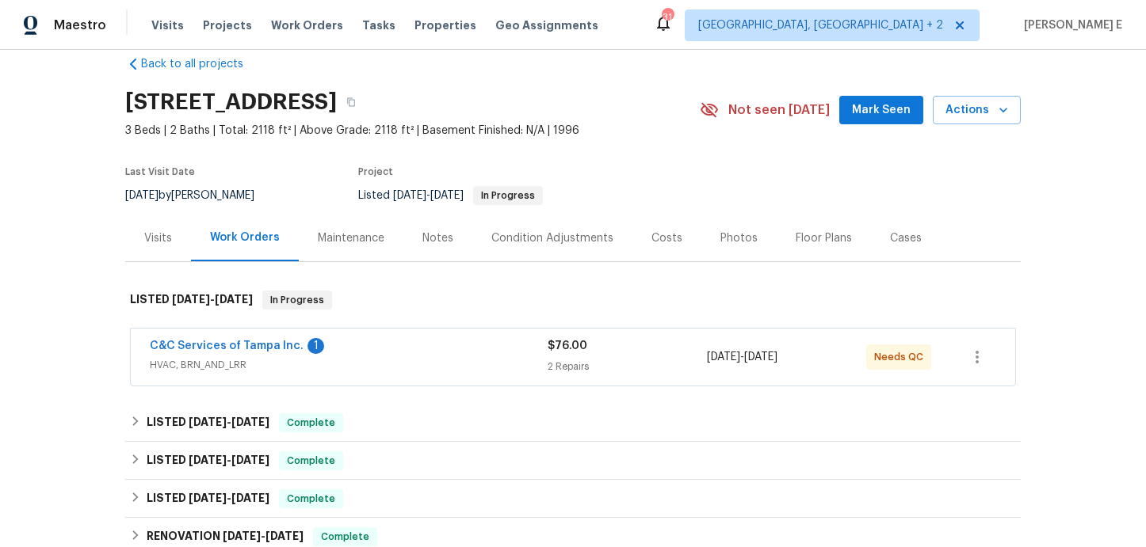
scroll to position [48, 0]
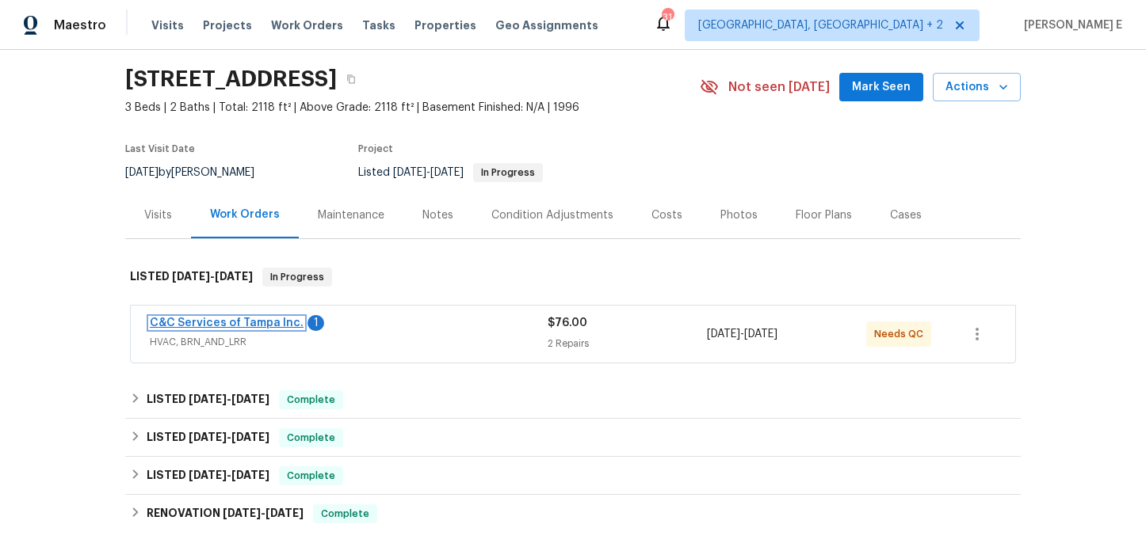
click at [238, 327] on link "C&C Services of Tampa Inc." at bounding box center [227, 323] width 154 height 11
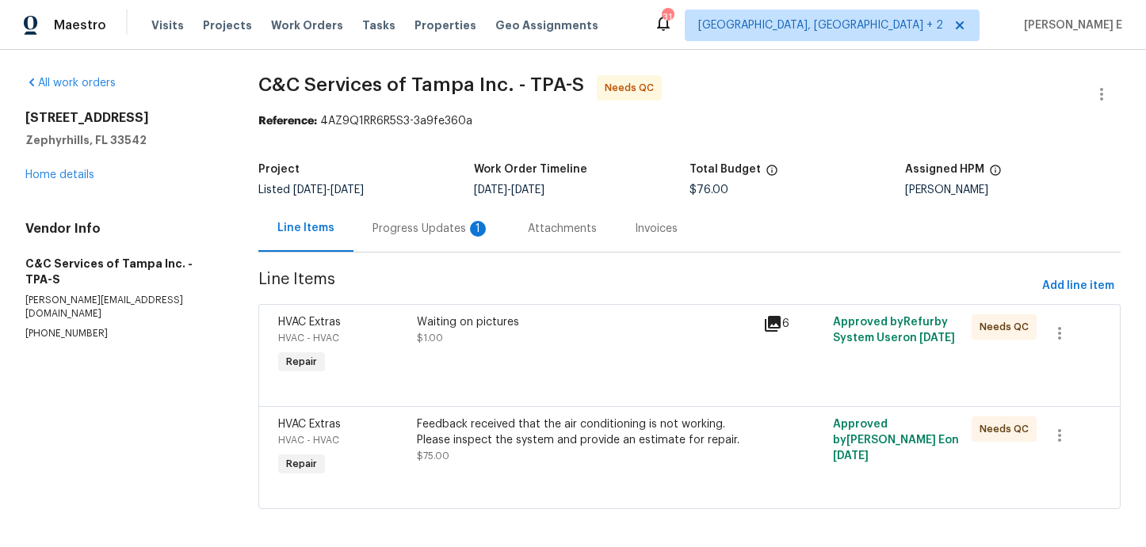
click at [437, 227] on div "Progress Updates 1" at bounding box center [430, 229] width 117 height 16
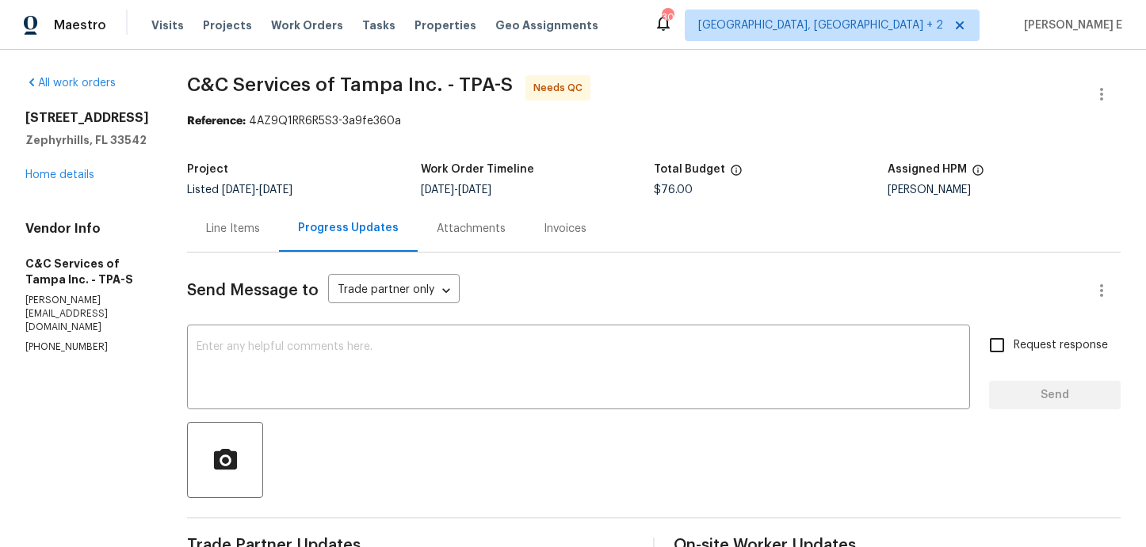
click at [251, 205] on div "Line Items" at bounding box center [233, 228] width 92 height 47
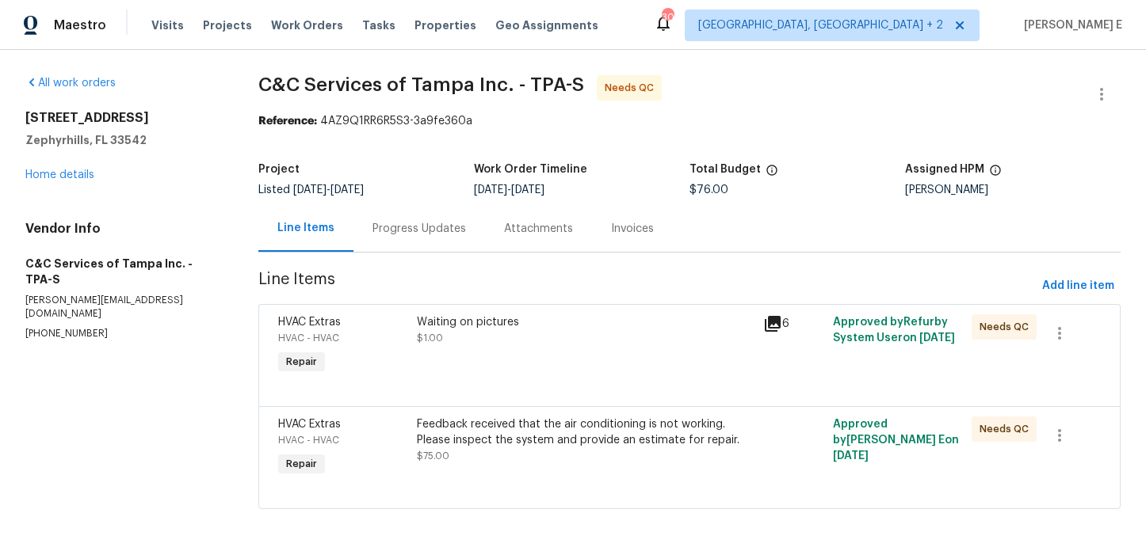
scroll to position [7, 0]
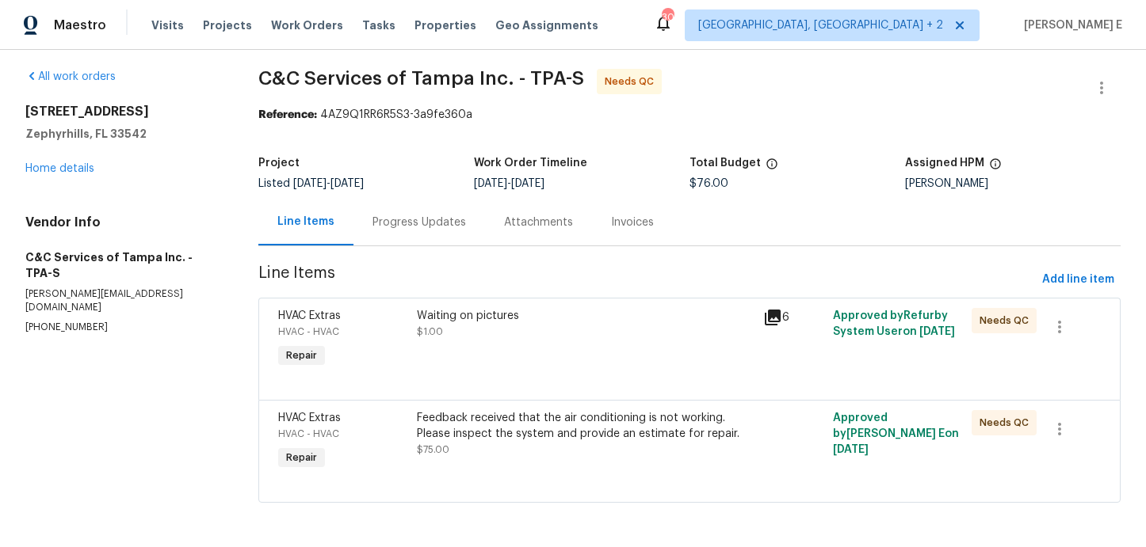
click at [554, 309] on div "Waiting on pictures" at bounding box center [585, 316] width 337 height 16
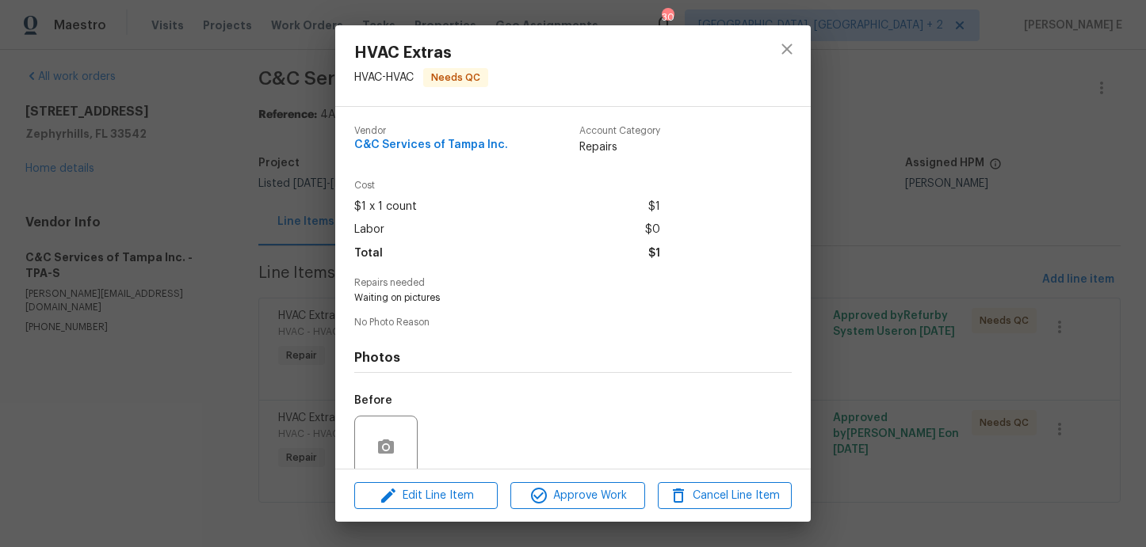
scroll to position [128, 0]
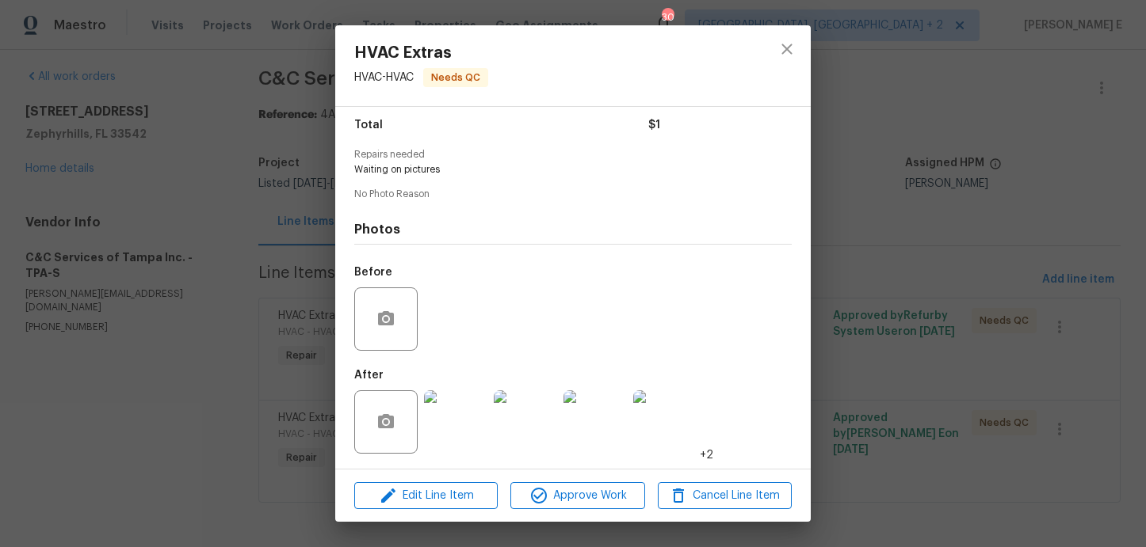
click at [456, 432] on img at bounding box center [455, 422] width 63 height 63
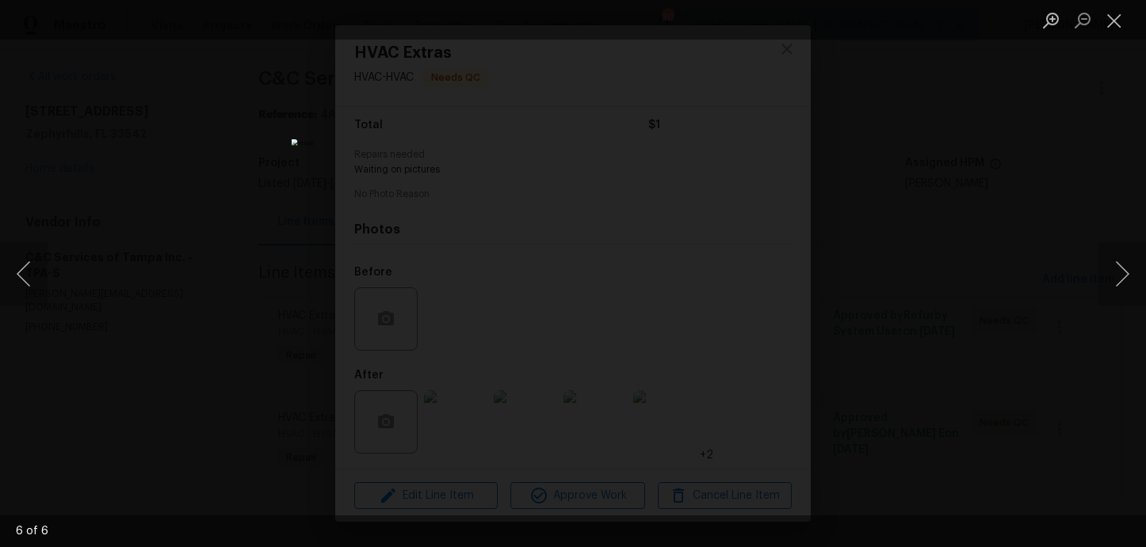
click at [1030, 218] on div "Lightbox" at bounding box center [573, 273] width 1146 height 547
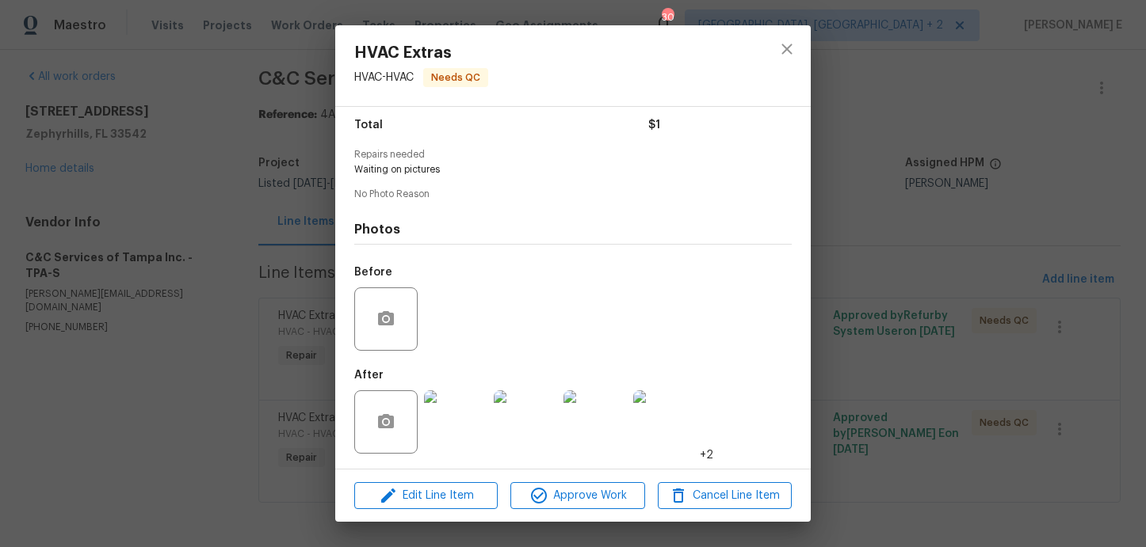
click at [1030, 218] on div "HVAC Extras HVAC - HVAC Needs QC Vendor C&C Services of Tampa Inc. Account Cate…" at bounding box center [573, 273] width 1146 height 547
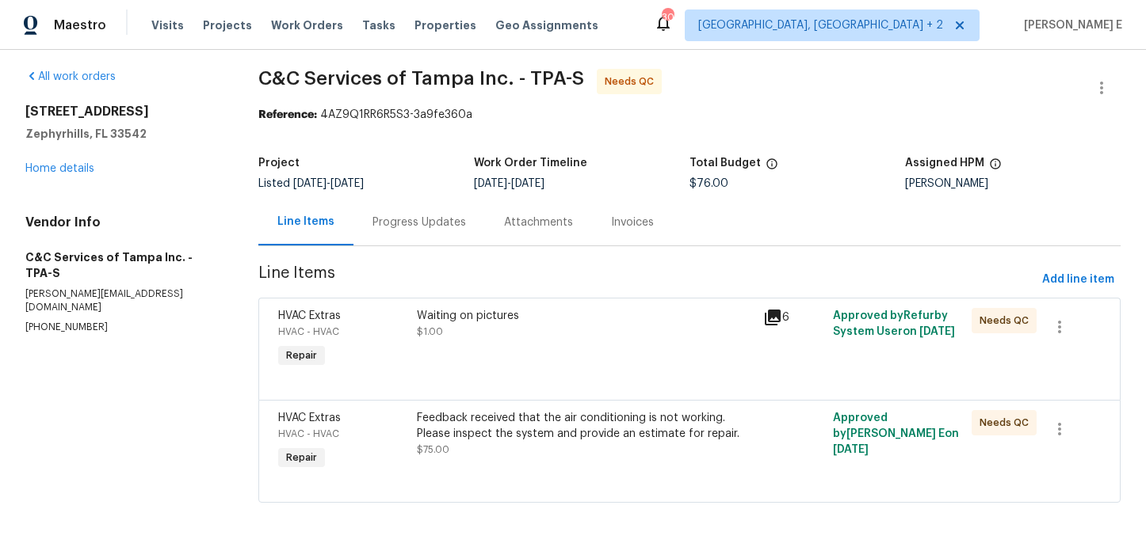
click at [402, 232] on div "Progress Updates" at bounding box center [419, 222] width 132 height 47
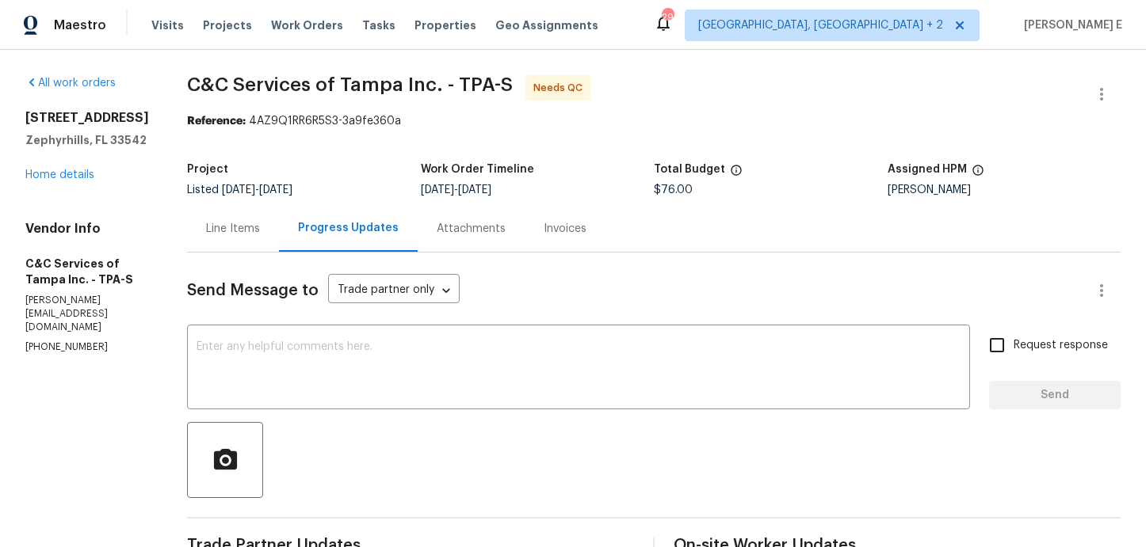
click at [260, 234] on div "Line Items" at bounding box center [233, 229] width 54 height 16
click at [273, 234] on div "Line Items" at bounding box center [233, 228] width 92 height 47
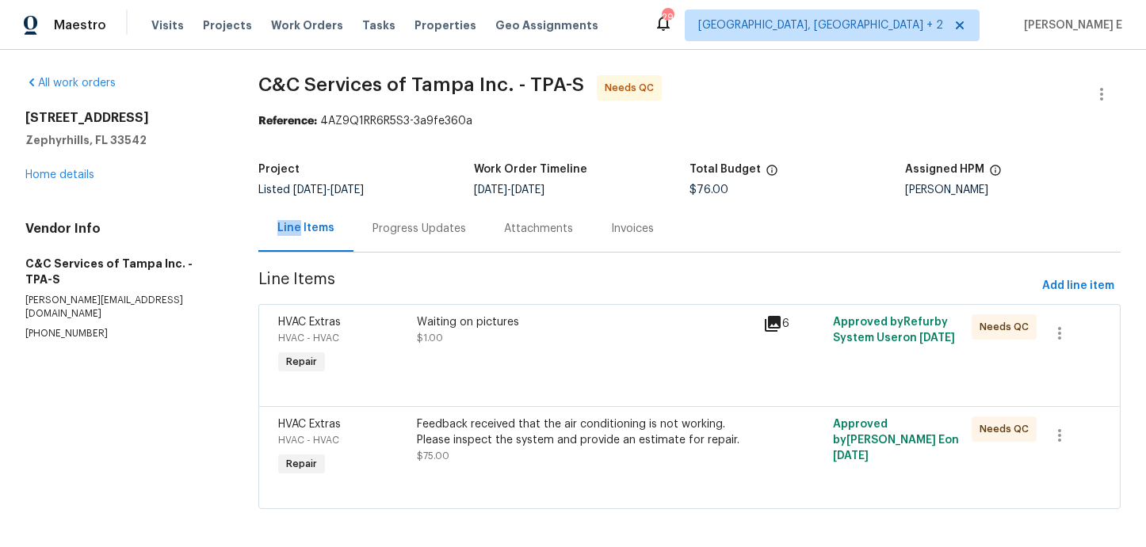
scroll to position [7, 0]
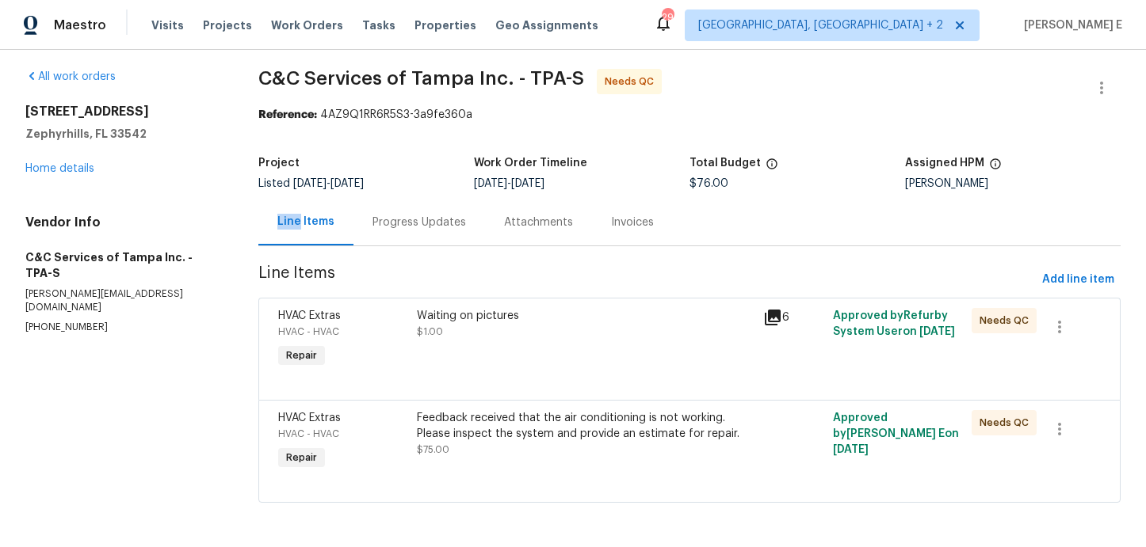
click at [483, 377] on div at bounding box center [689, 381] width 822 height 19
click at [495, 355] on div "Waiting on pictures $1.00" at bounding box center [585, 339] width 347 height 73
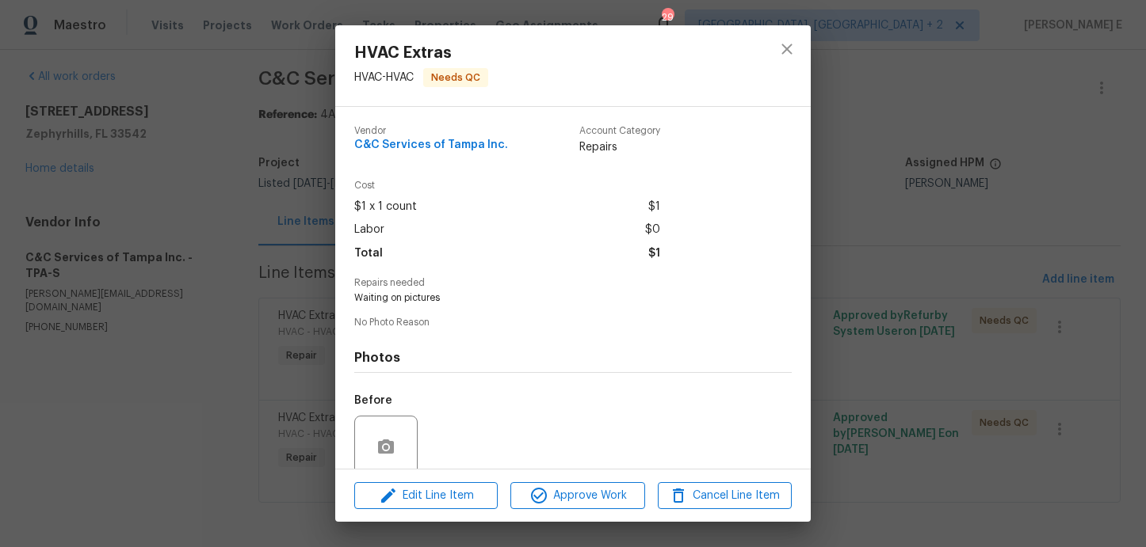
scroll to position [128, 0]
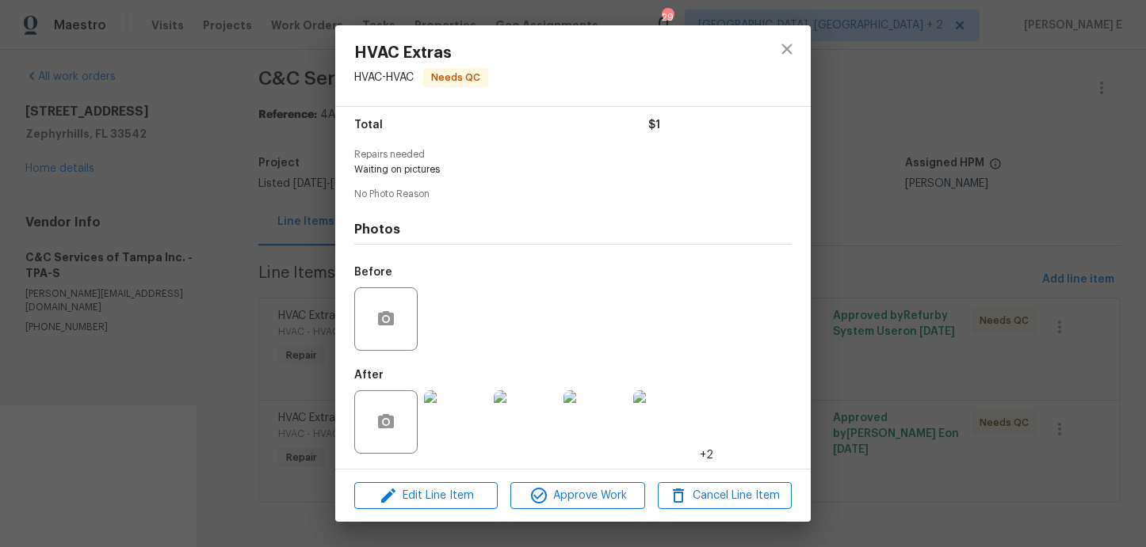
click at [452, 416] on img at bounding box center [455, 422] width 63 height 63
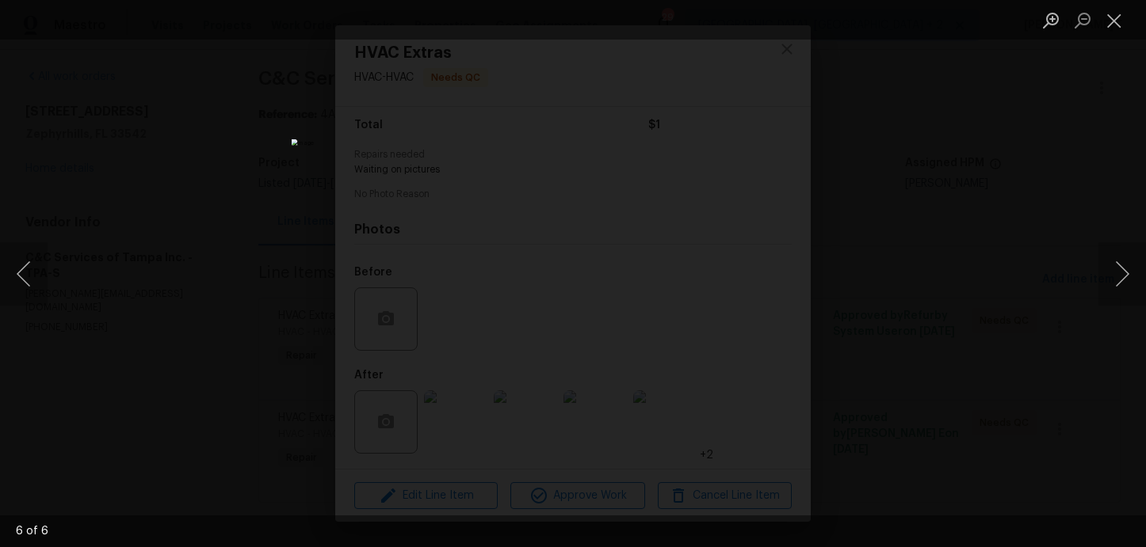
click at [922, 163] on div "Lightbox" at bounding box center [573, 273] width 1146 height 547
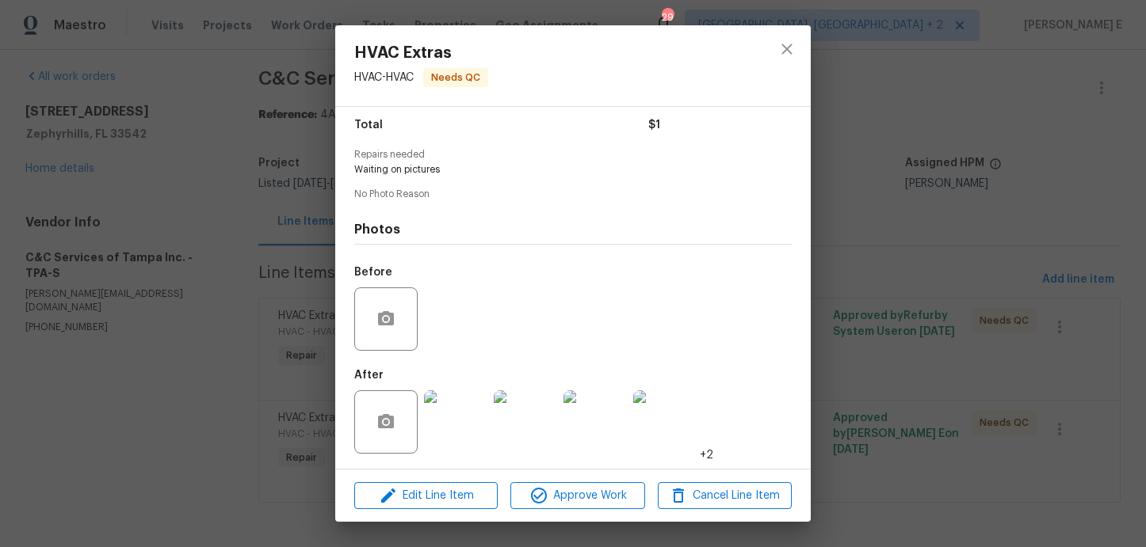
click at [922, 163] on div "HVAC Extras HVAC - HVAC Needs QC Vendor C&C Services of Tampa Inc. Account Cate…" at bounding box center [573, 273] width 1146 height 547
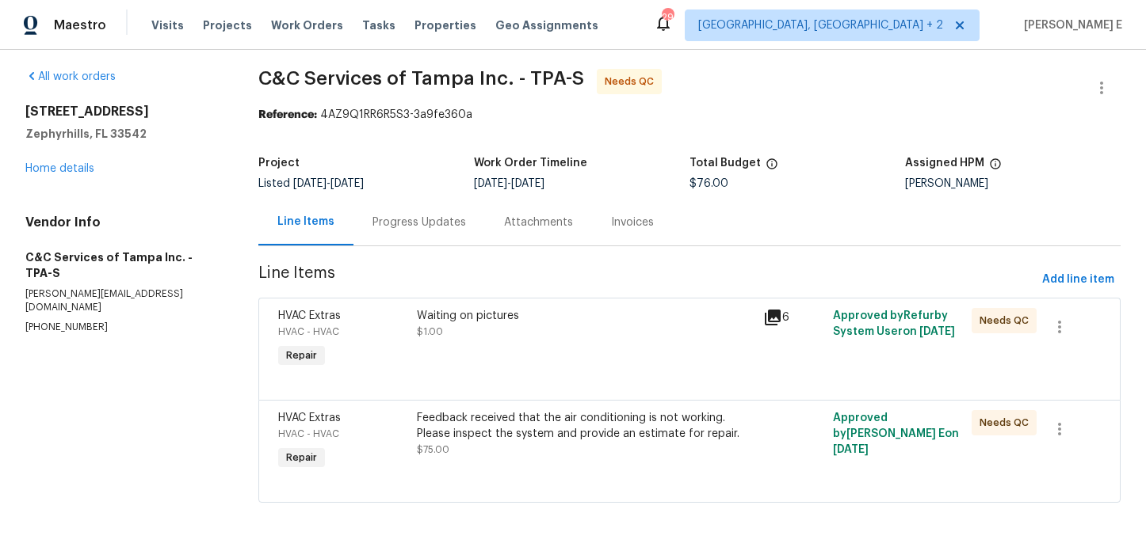
click at [600, 452] on div "Feedback received that the air conditioning is not working. Please inspect the …" at bounding box center [585, 434] width 337 height 48
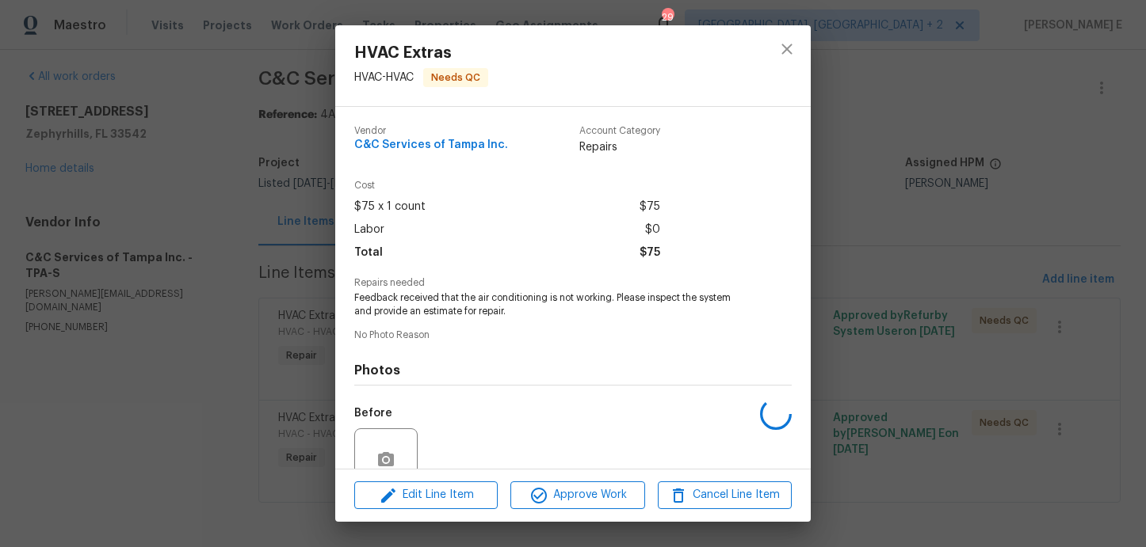
scroll to position [142, 0]
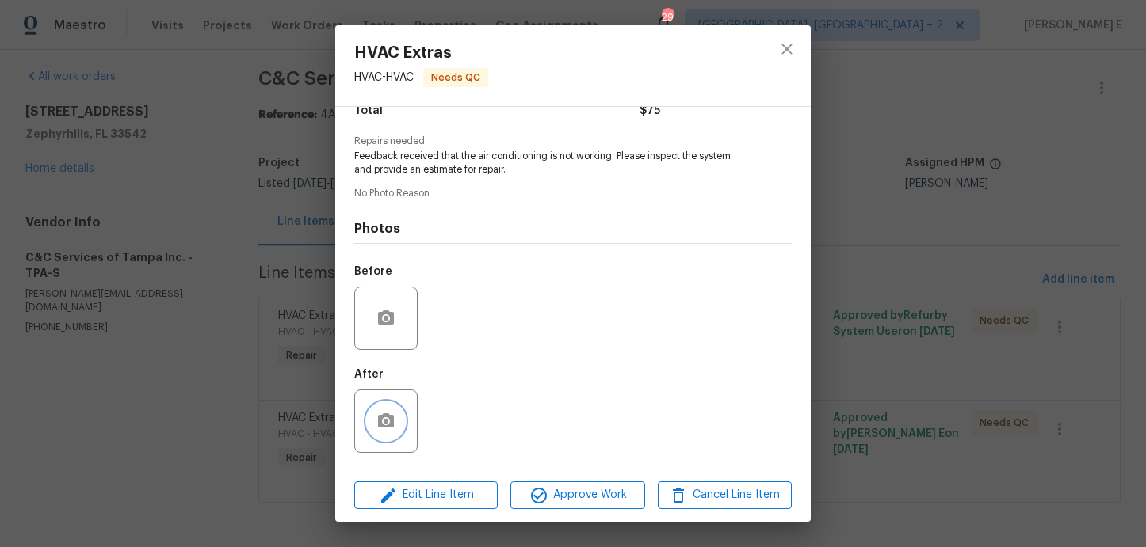
click at [387, 420] on circle "button" at bounding box center [385, 421] width 5 height 5
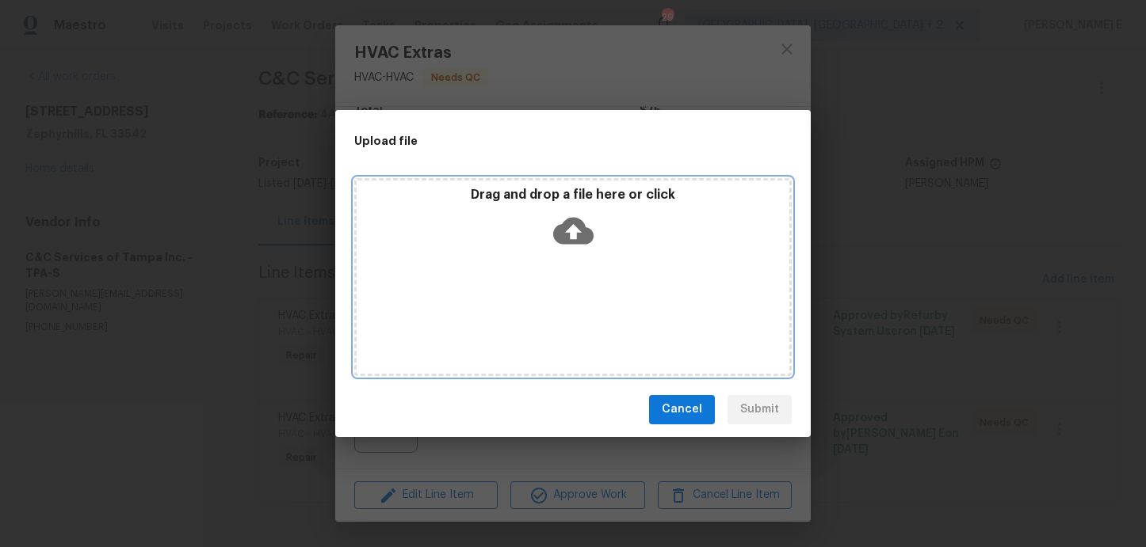
click at [568, 234] on icon at bounding box center [573, 230] width 40 height 27
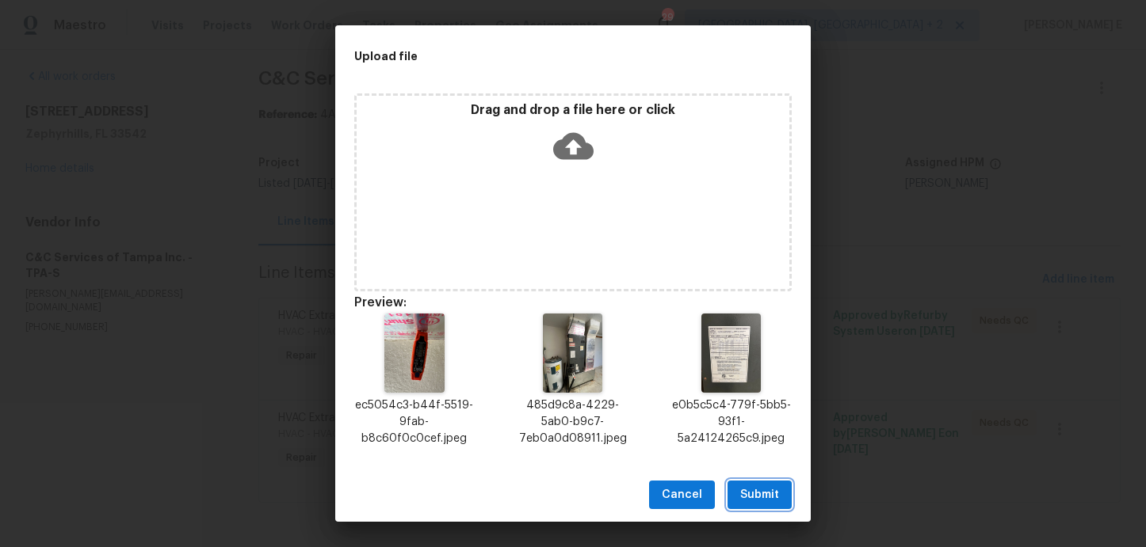
click at [759, 488] on span "Submit" at bounding box center [759, 496] width 39 height 20
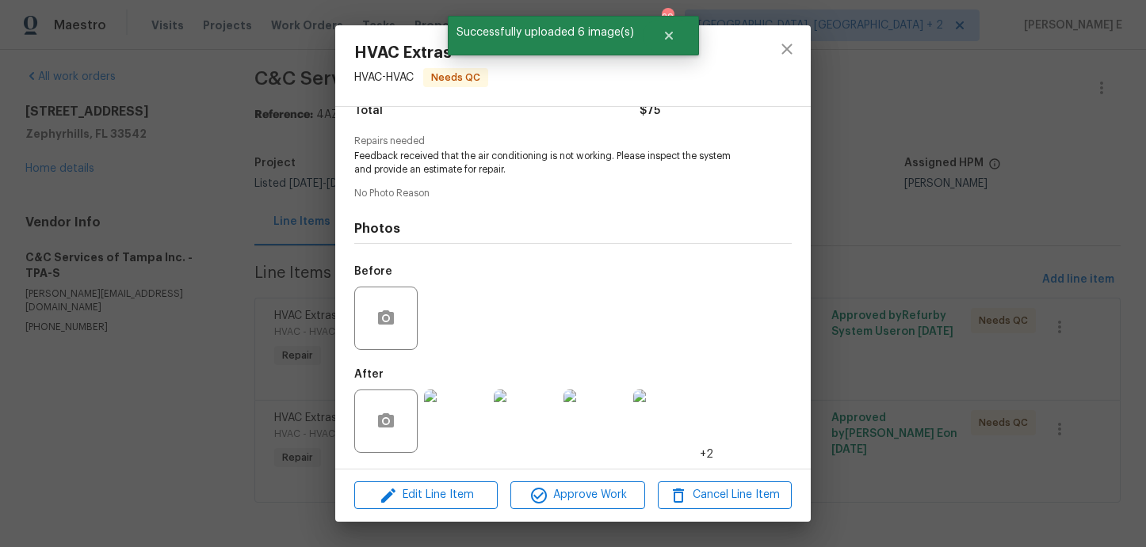
click at [872, 231] on div "HVAC Extras HVAC - HVAC Needs QC Vendor C&C Services of Tampa Inc. Account Cate…" at bounding box center [573, 273] width 1146 height 547
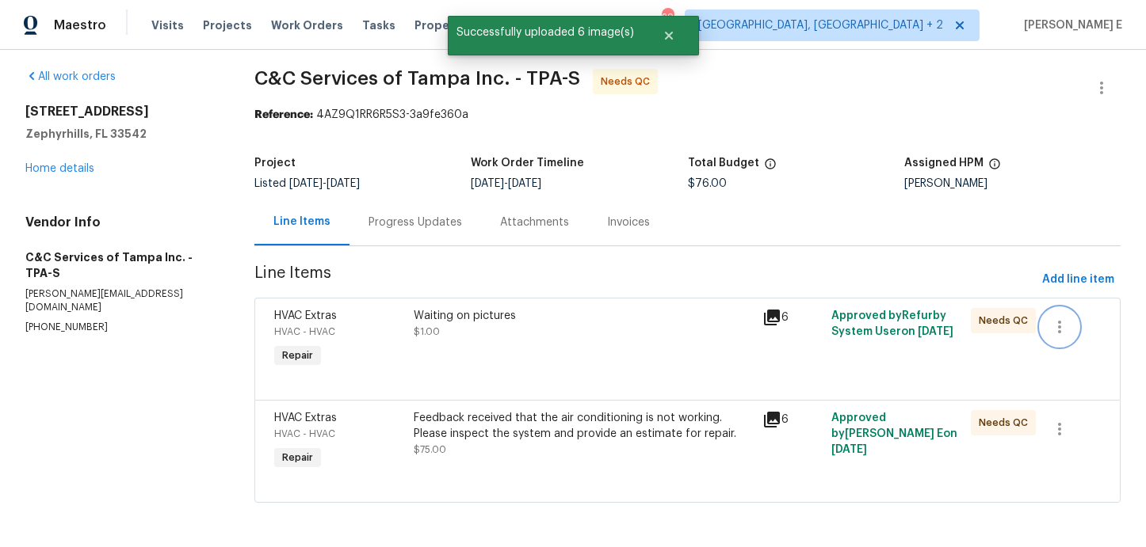
click at [1060, 326] on icon "button" at bounding box center [1059, 327] width 3 height 13
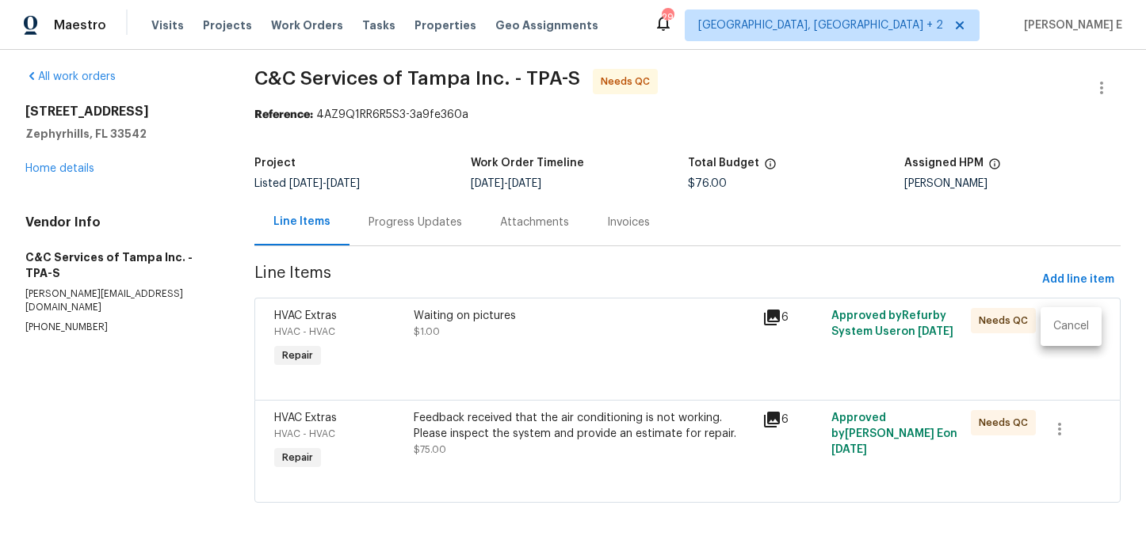
click at [1059, 332] on li "Cancel" at bounding box center [1070, 327] width 61 height 26
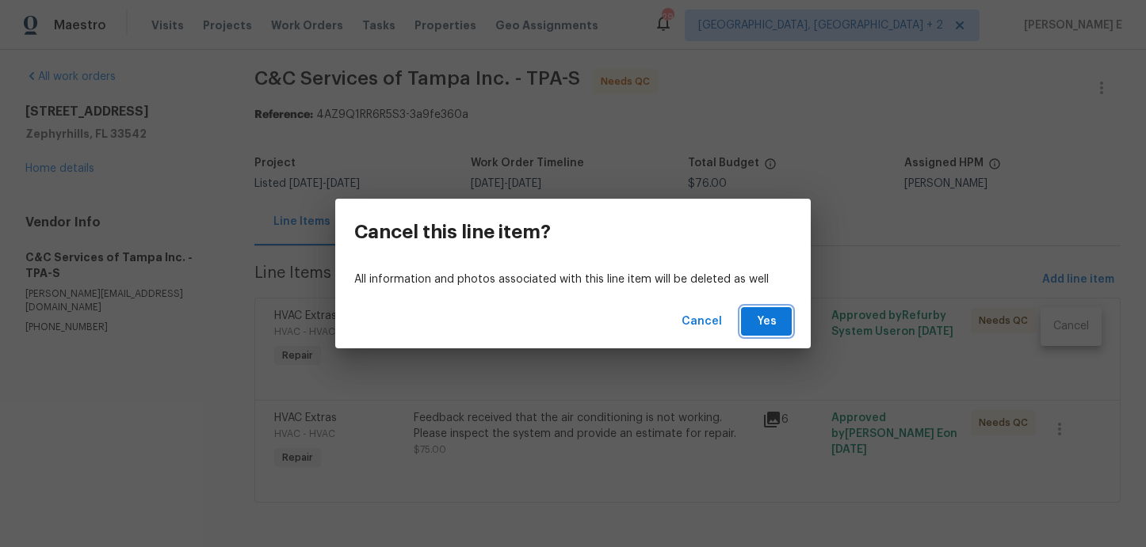
click at [757, 322] on span "Yes" at bounding box center [765, 322] width 25 height 20
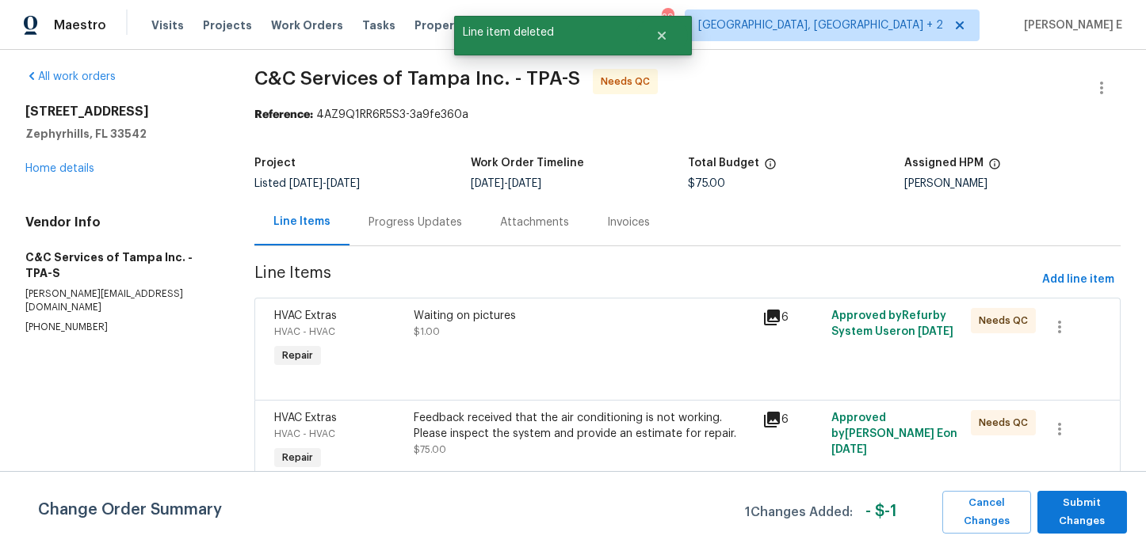
scroll to position [0, 0]
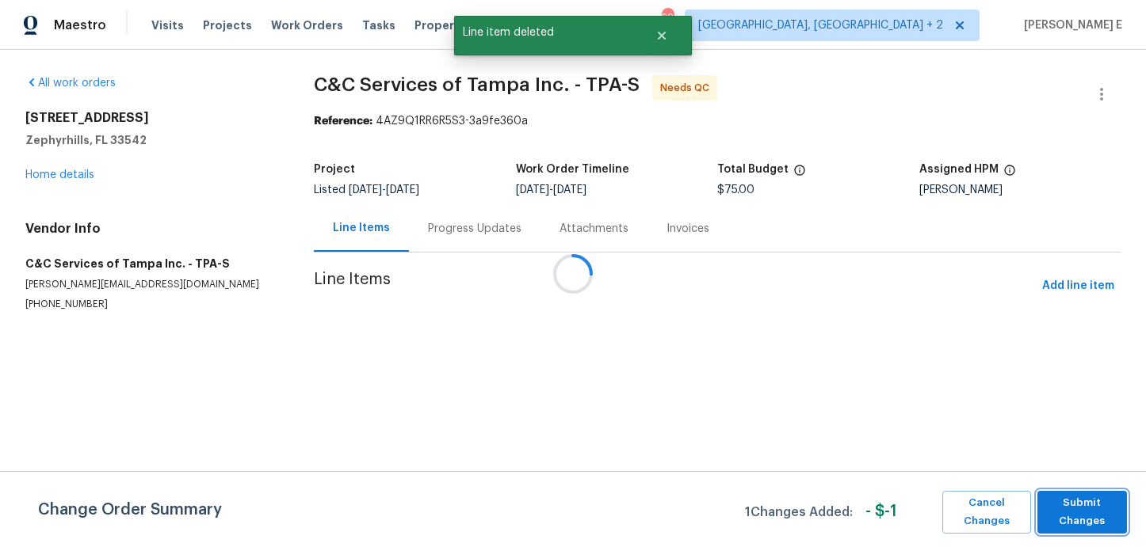
click at [1104, 522] on span "Submit Changes" at bounding box center [1082, 512] width 74 height 36
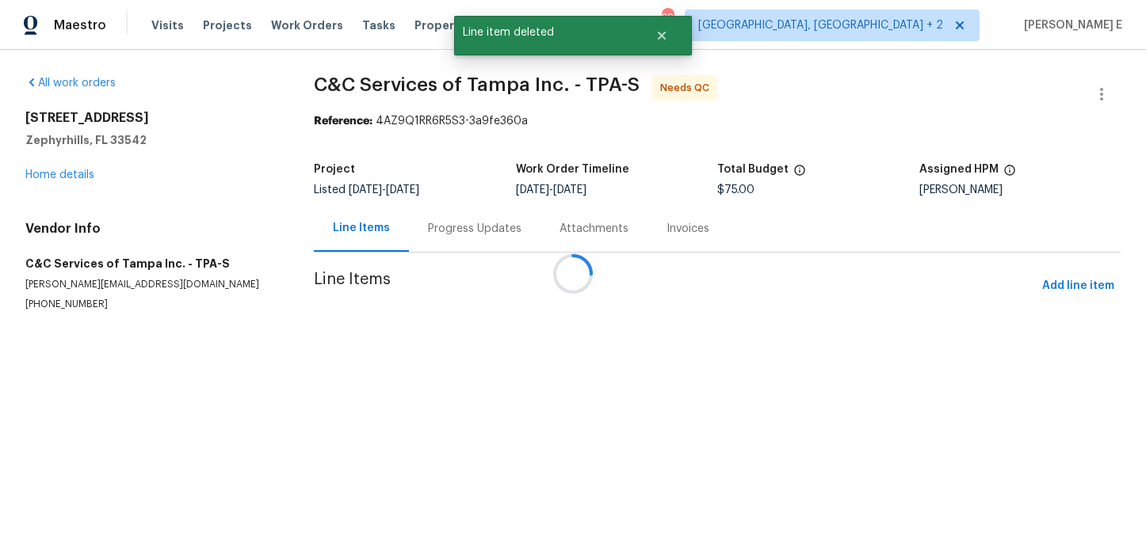
click at [433, 223] on div at bounding box center [573, 273] width 1146 height 547
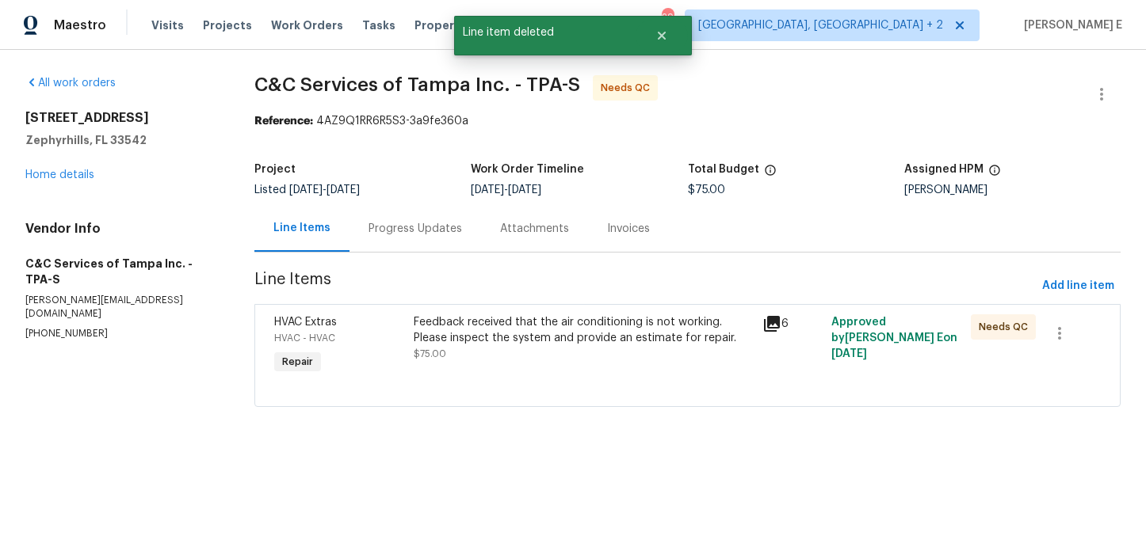
click at [436, 227] on div "Progress Updates" at bounding box center [414, 229] width 93 height 16
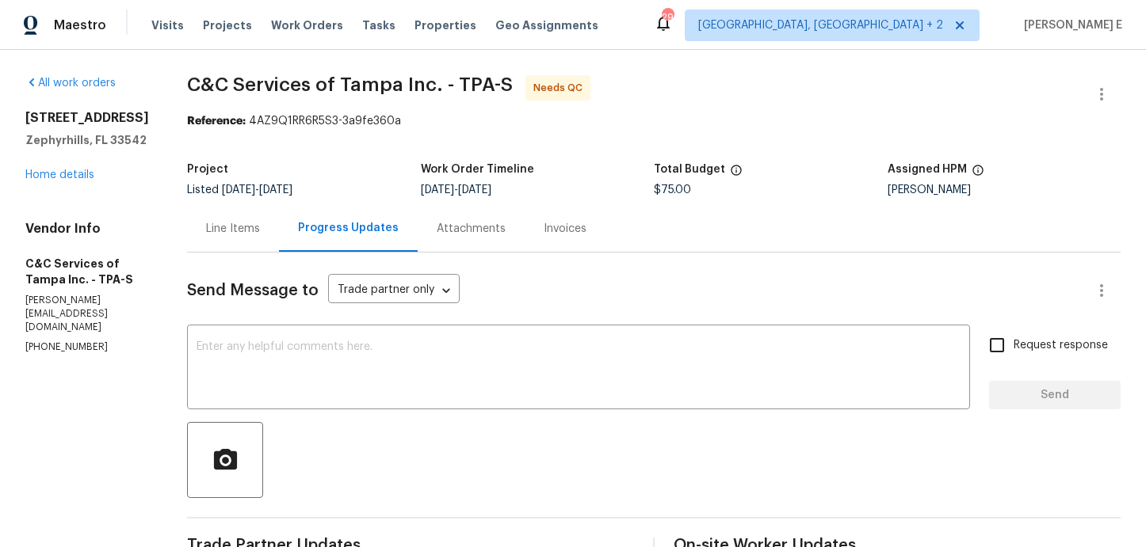
click at [260, 231] on div "Line Items" at bounding box center [233, 229] width 54 height 16
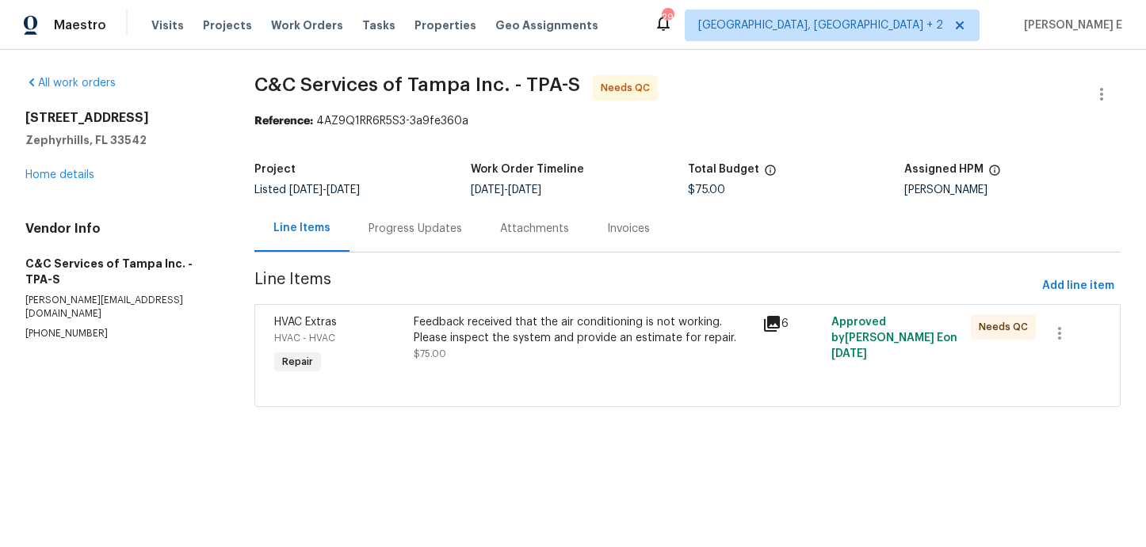
click at [404, 346] on div "HVAC Extras HVAC - HVAC Repair" at bounding box center [338, 346] width 139 height 73
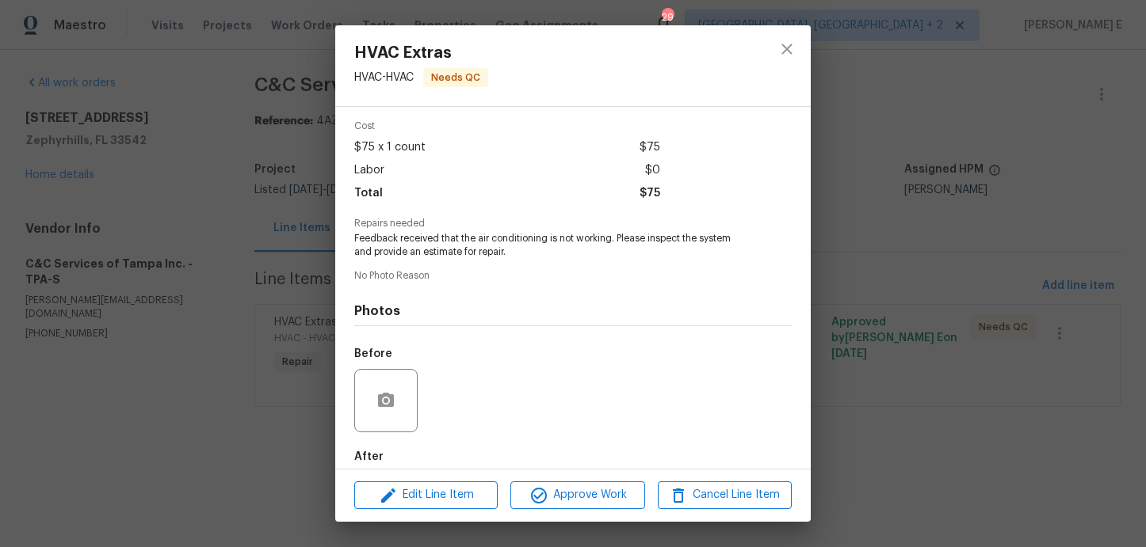
scroll to position [142, 0]
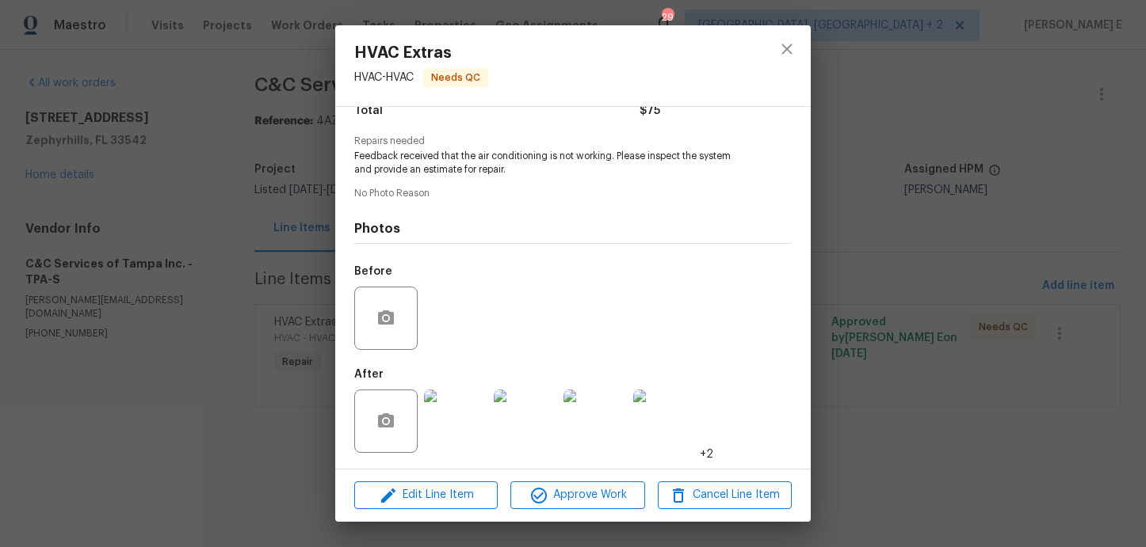
click at [416, 514] on div "Edit Line Item Approve Work Cancel Line Item" at bounding box center [572, 495] width 475 height 53
click at [428, 503] on span "Edit Line Item" at bounding box center [426, 496] width 134 height 20
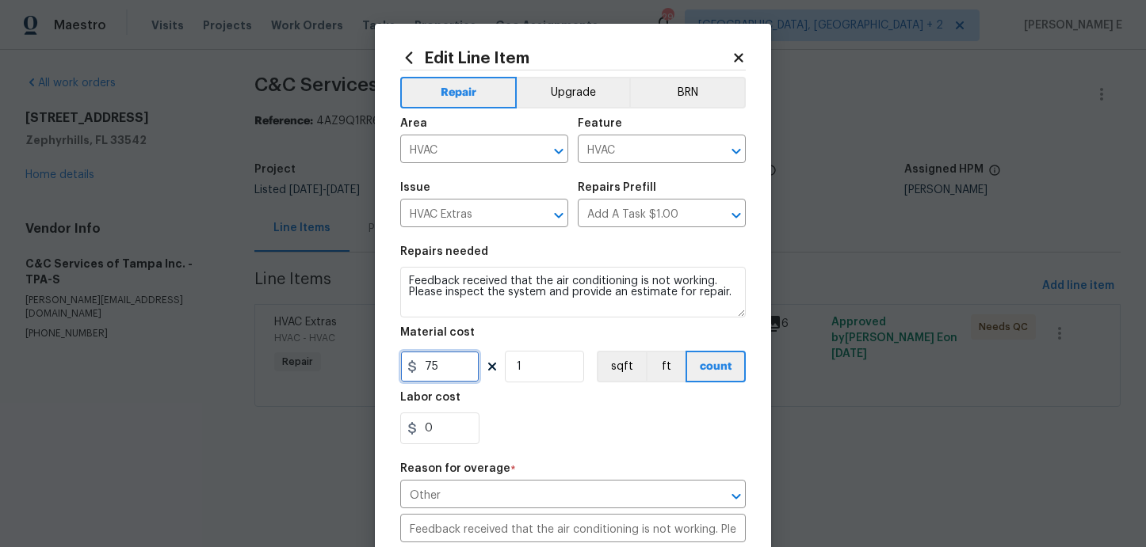
click at [442, 362] on input "75" at bounding box center [439, 367] width 79 height 32
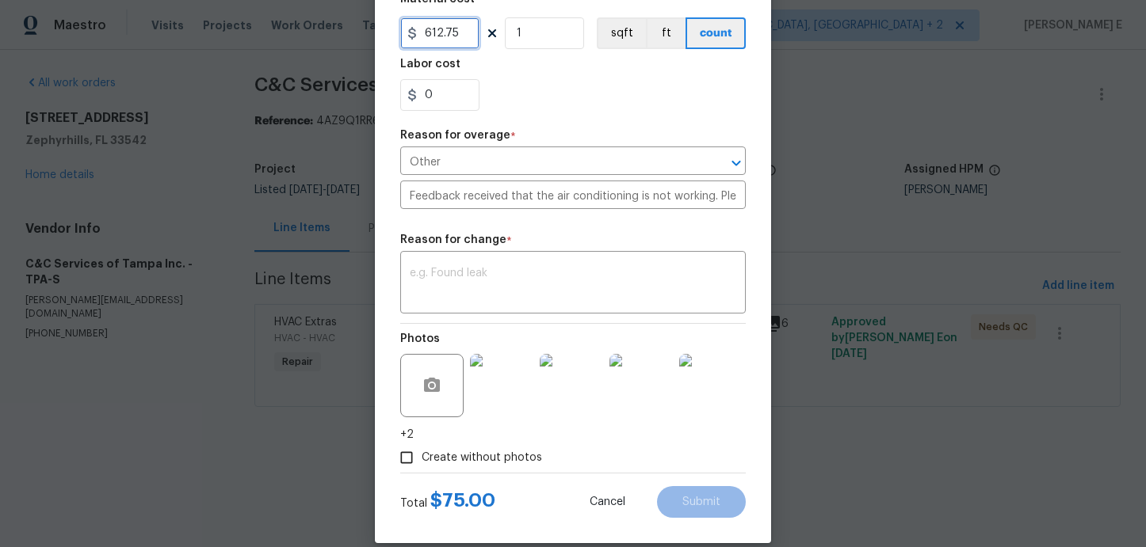
scroll to position [355, 0]
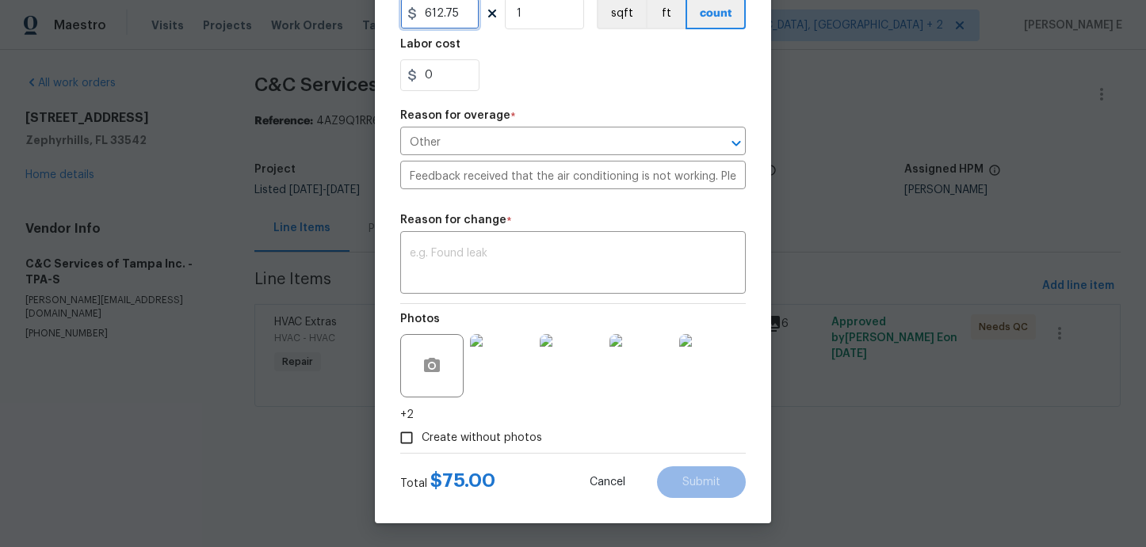
type input "612.75"
click at [657, 276] on textarea at bounding box center [573, 264] width 326 height 33
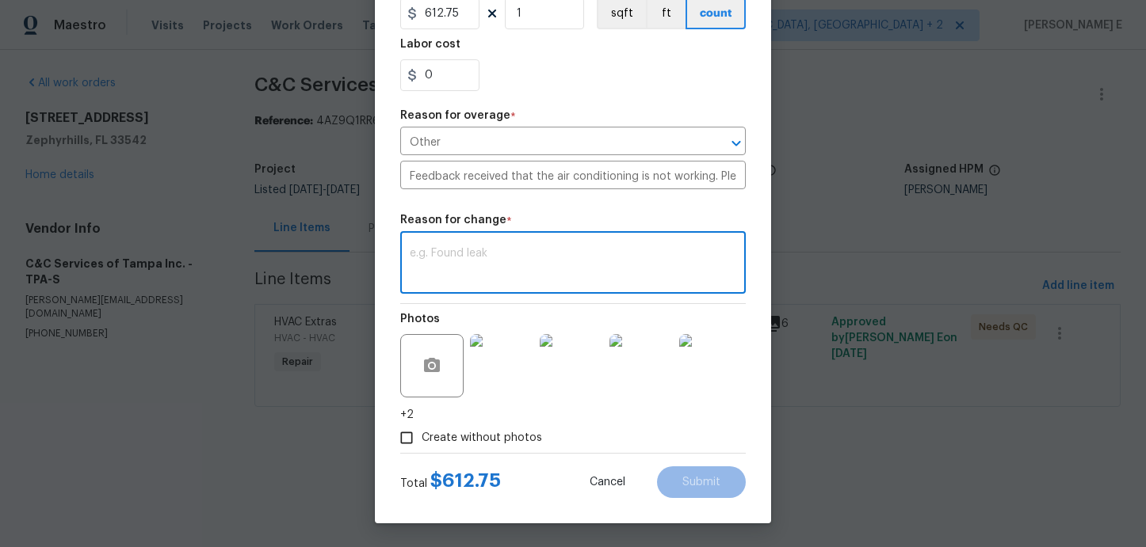
paste textarea "(KE) Updated per vendor's final cost."
type textarea "(KE) Updated per vendor's final cost."
click at [690, 481] on span "Submit" at bounding box center [701, 483] width 38 height 12
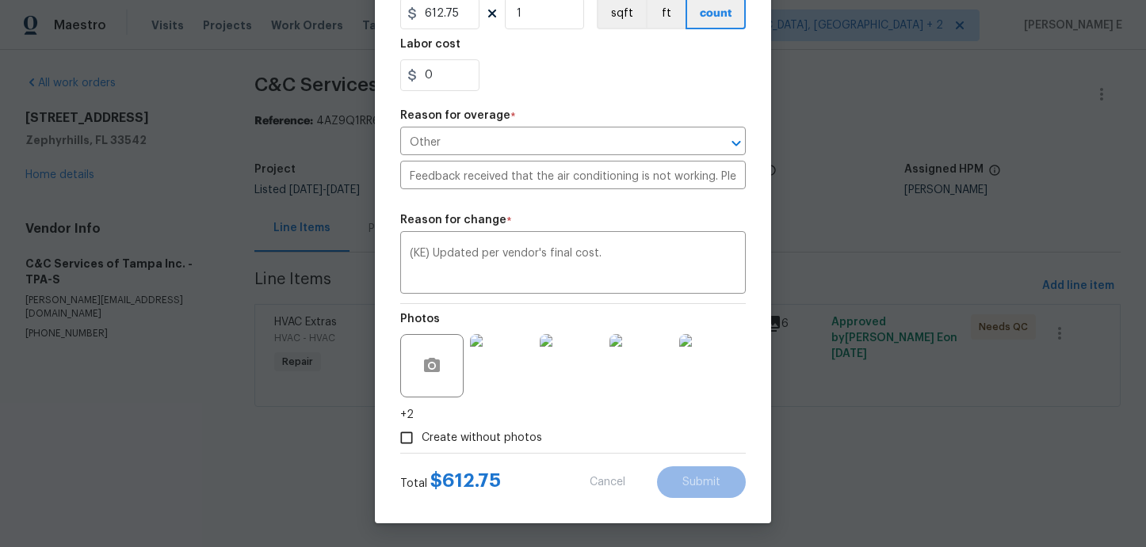
type input "75"
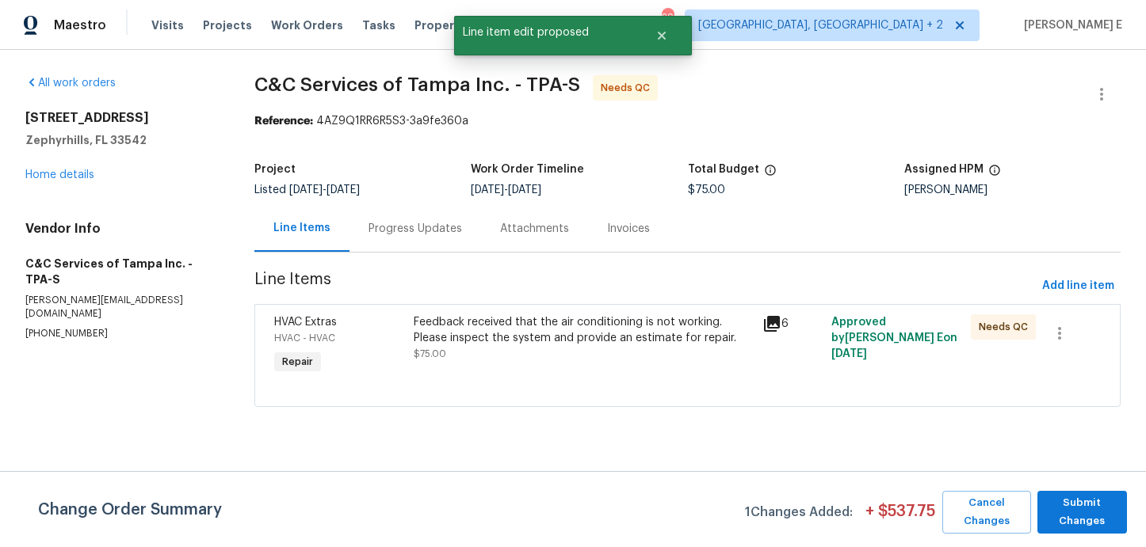
scroll to position [0, 0]
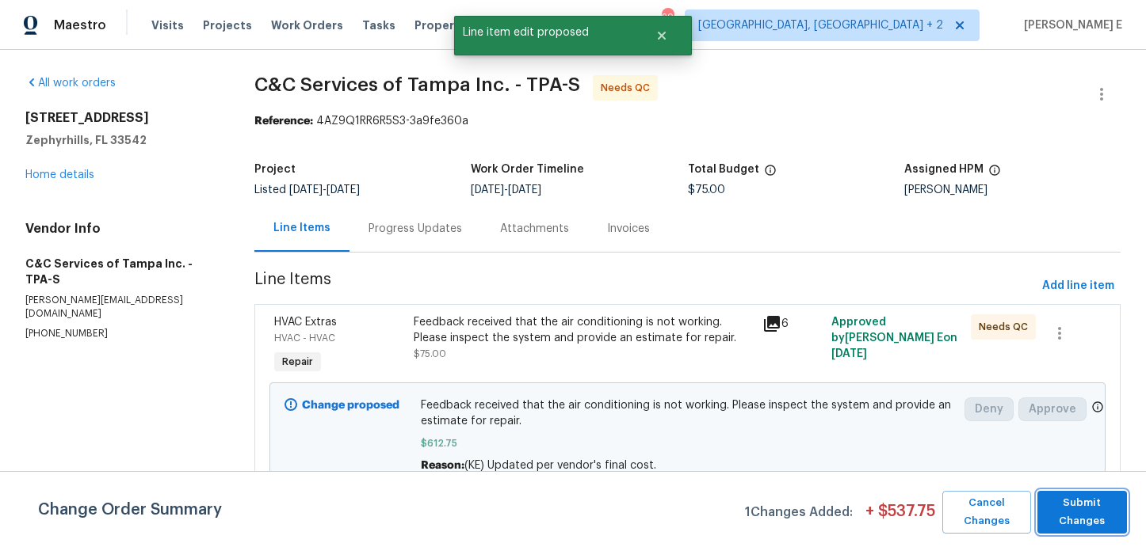
click at [1068, 509] on span "Submit Changes" at bounding box center [1082, 512] width 74 height 36
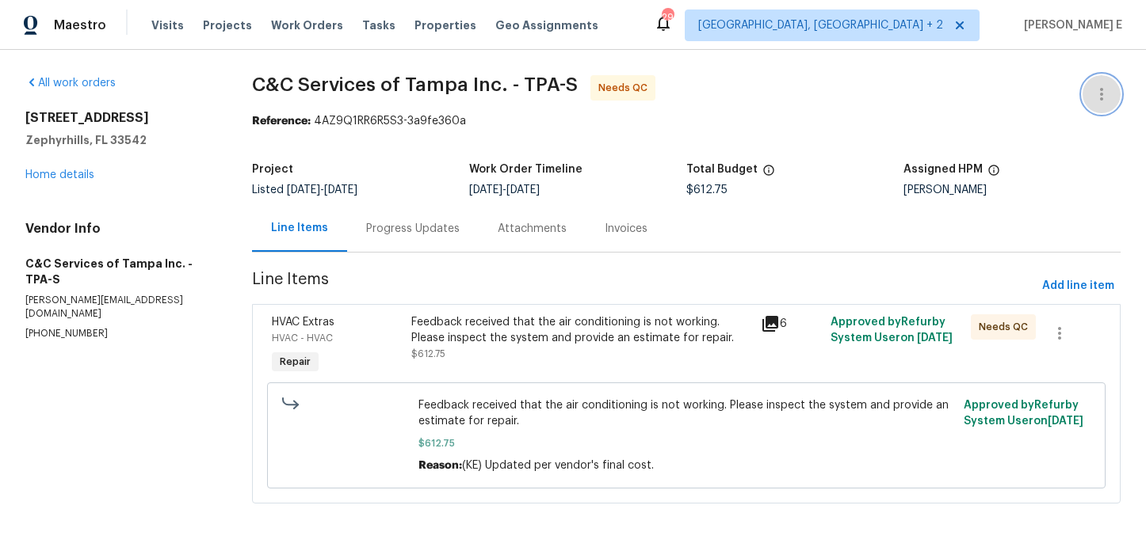
click at [1099, 104] on button "button" at bounding box center [1101, 94] width 38 height 38
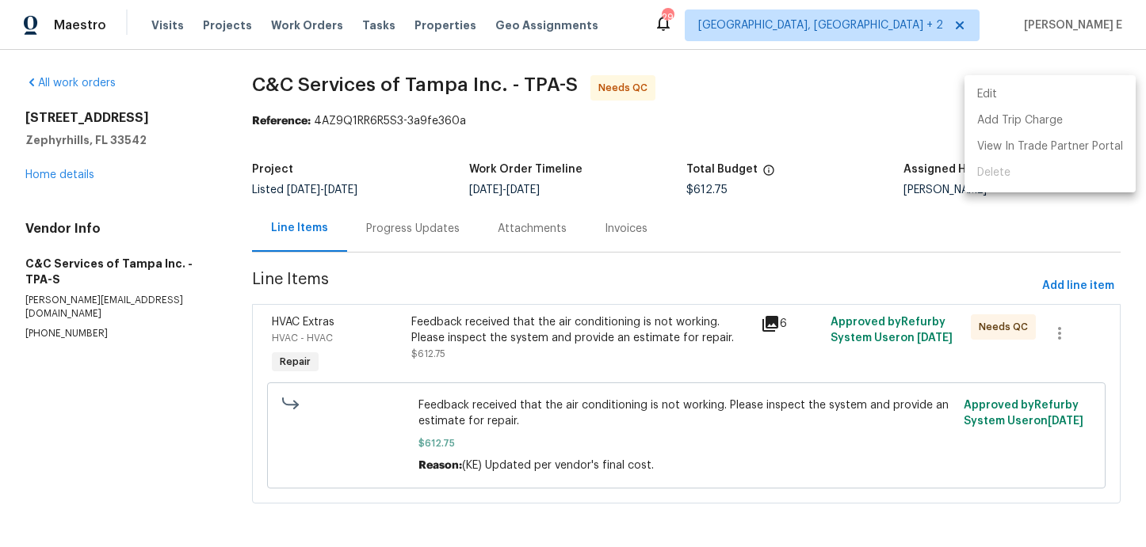
click at [1029, 99] on li "Edit" at bounding box center [1049, 95] width 171 height 26
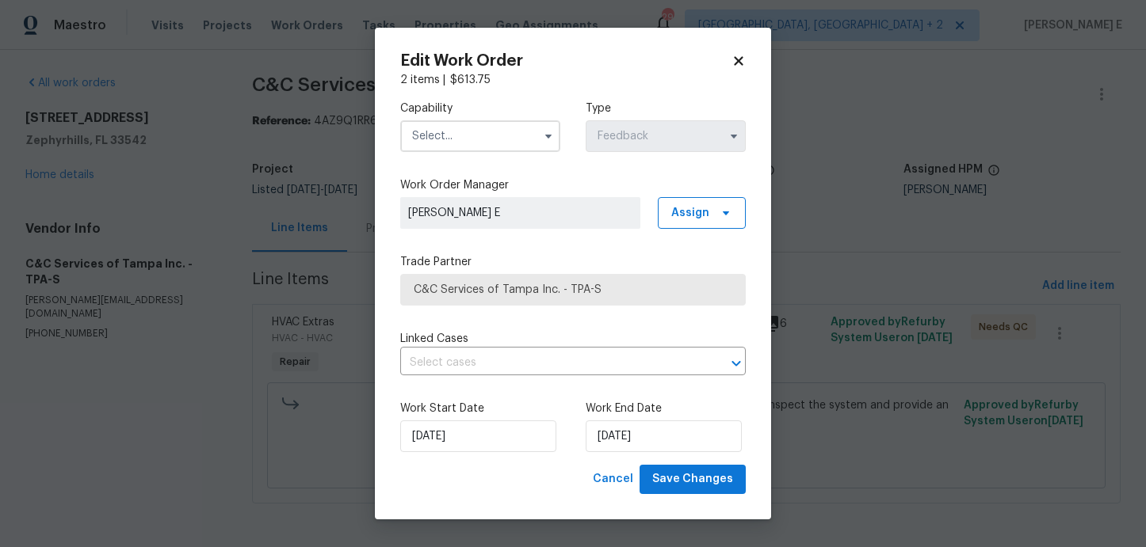
click at [444, 146] on input "text" at bounding box center [480, 136] width 160 height 32
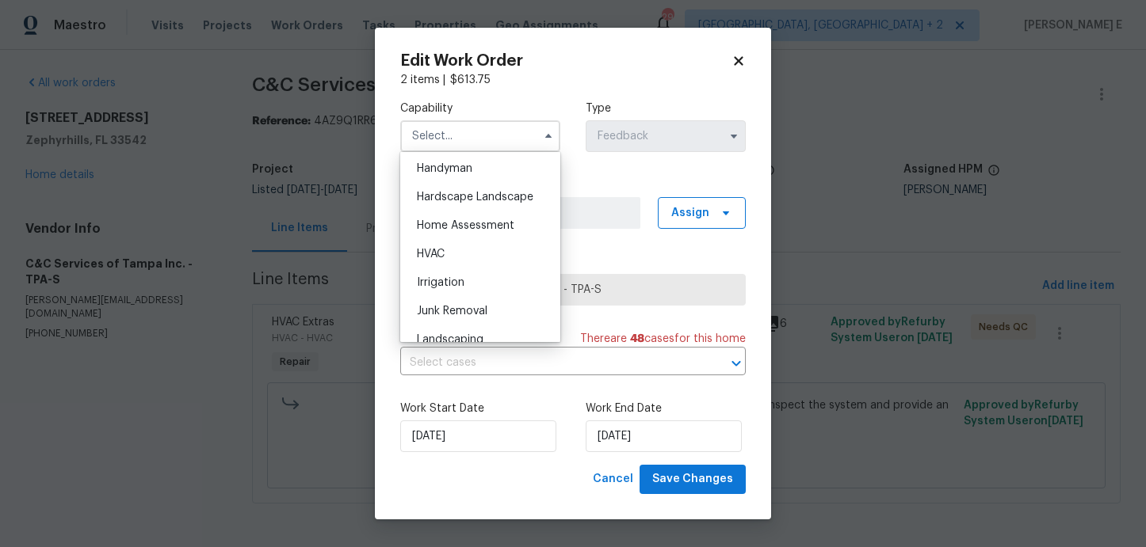
scroll to position [841, 0]
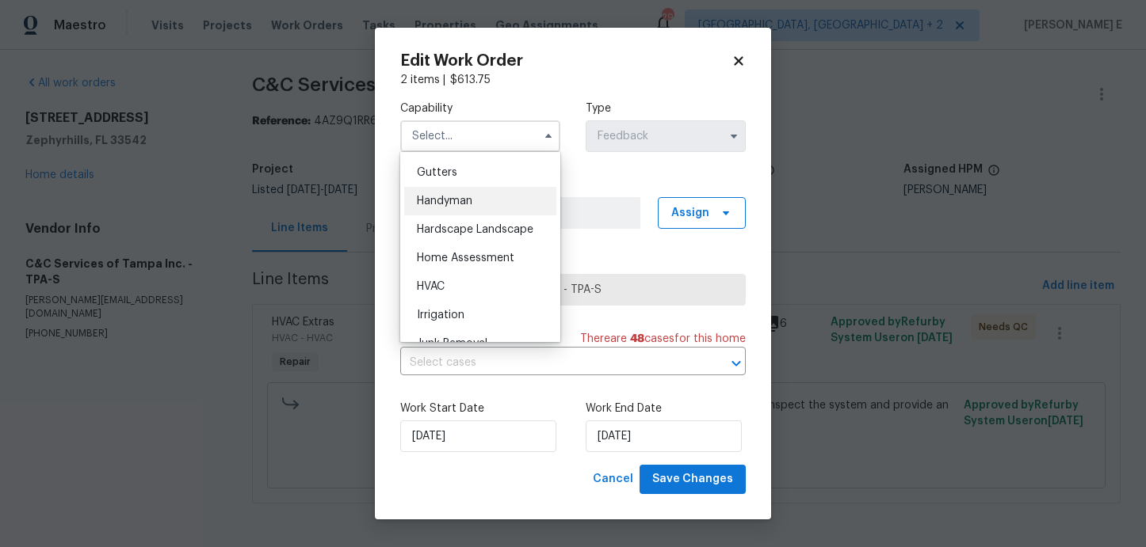
click at [457, 188] on div "Handyman" at bounding box center [480, 201] width 152 height 29
type input "Handyman"
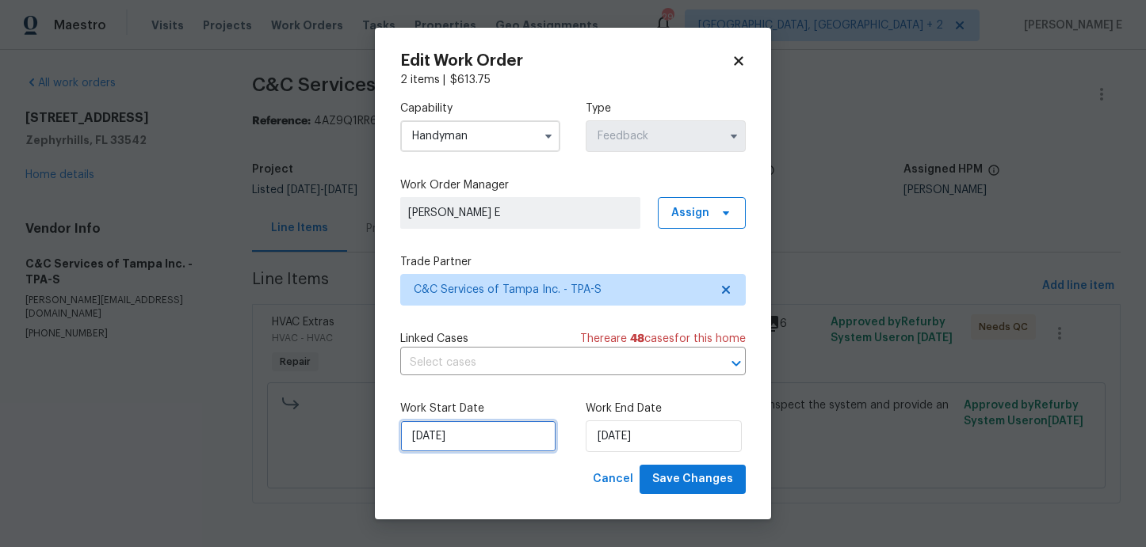
click at [488, 444] on input "22/08/2025" at bounding box center [478, 437] width 156 height 32
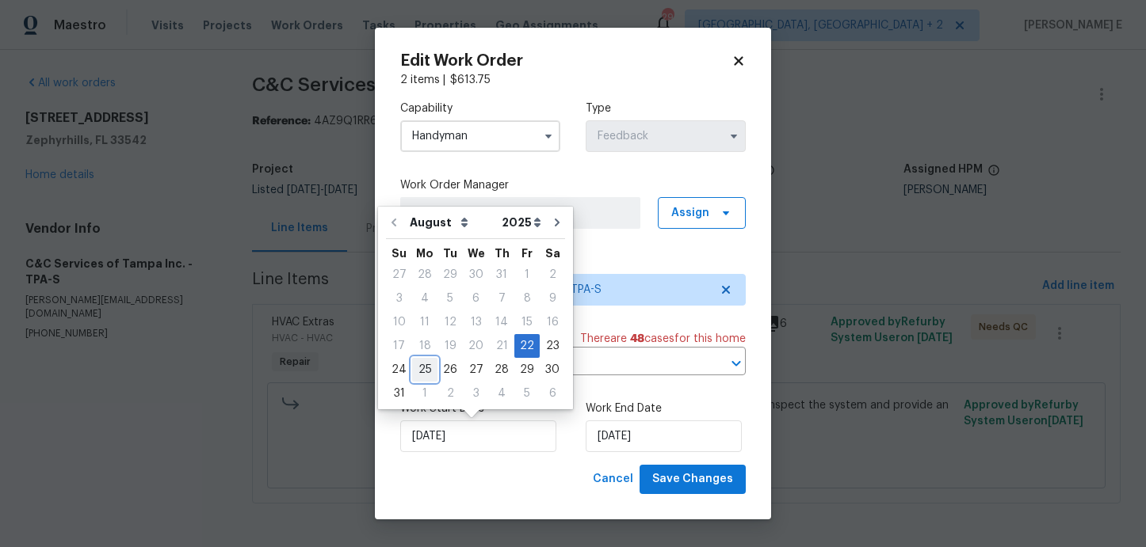
click at [415, 372] on div "25" at bounding box center [424, 370] width 25 height 22
type input "25/08/2025"
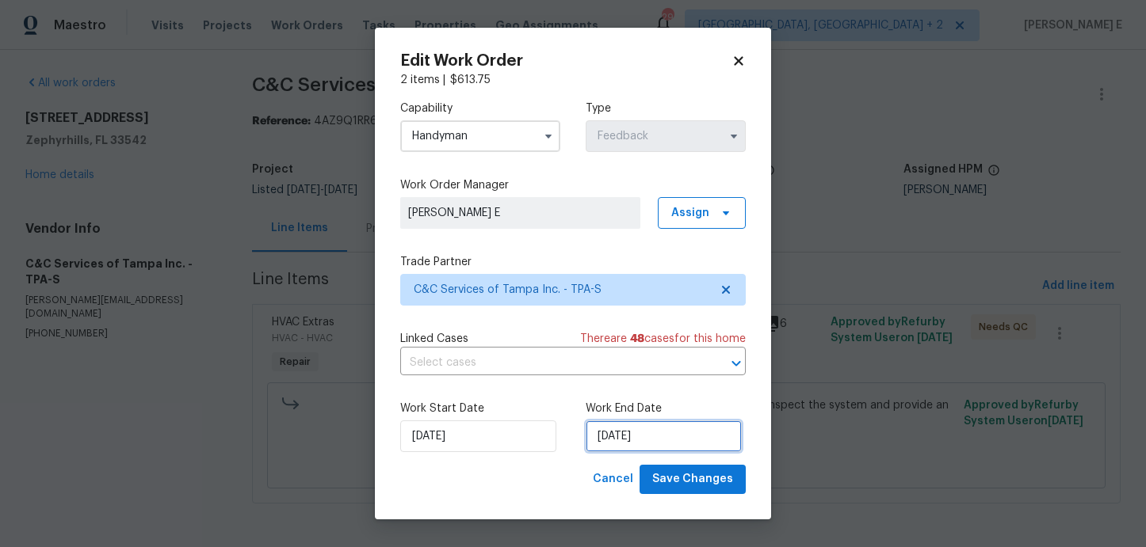
click at [645, 446] on input "26/08/2025" at bounding box center [663, 437] width 156 height 32
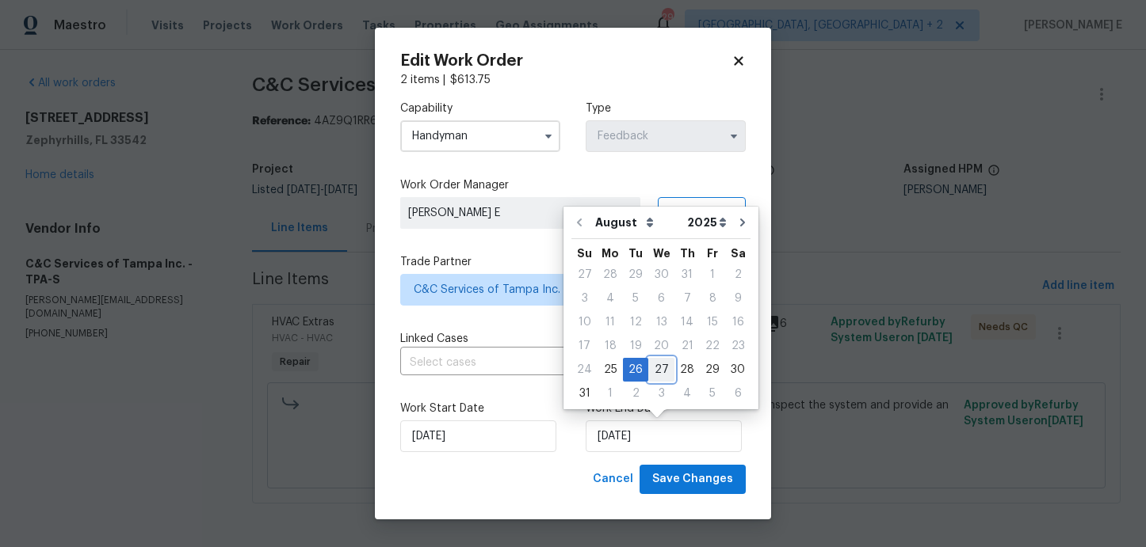
click at [661, 379] on div "27" at bounding box center [661, 370] width 26 height 22
type input "27/08/2025"
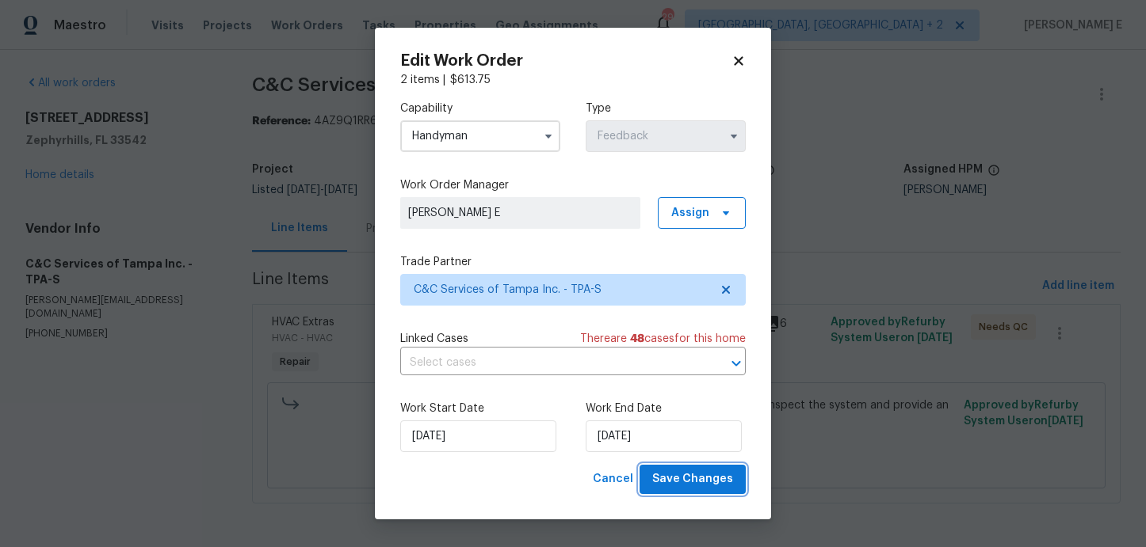
click at [728, 479] on span "Save Changes" at bounding box center [692, 480] width 81 height 20
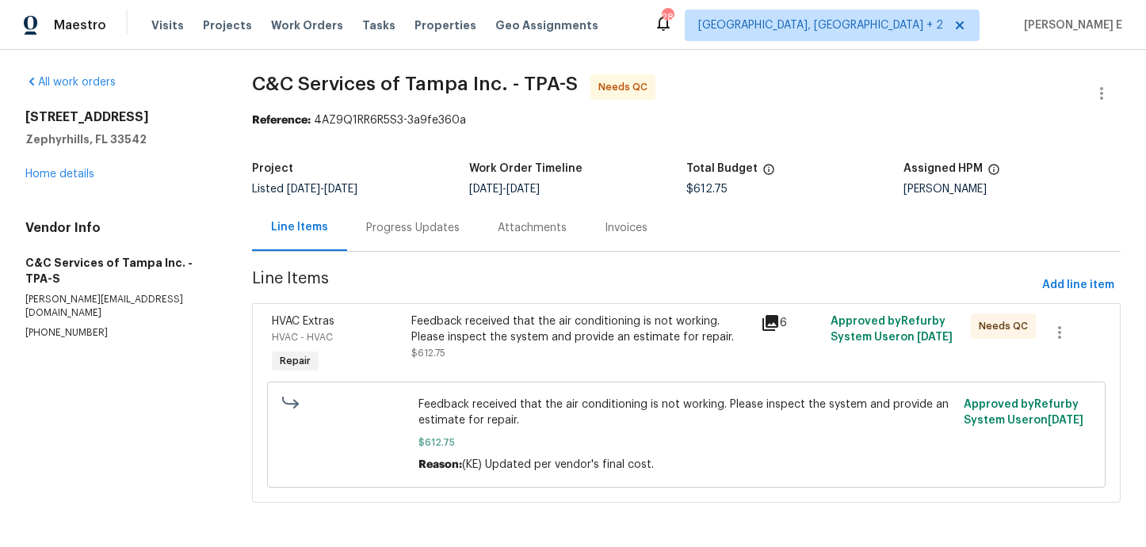
scroll to position [0, 0]
click at [586, 335] on div "Feedback received that the air conditioning is not working. Please inspect the …" at bounding box center [581, 330] width 340 height 32
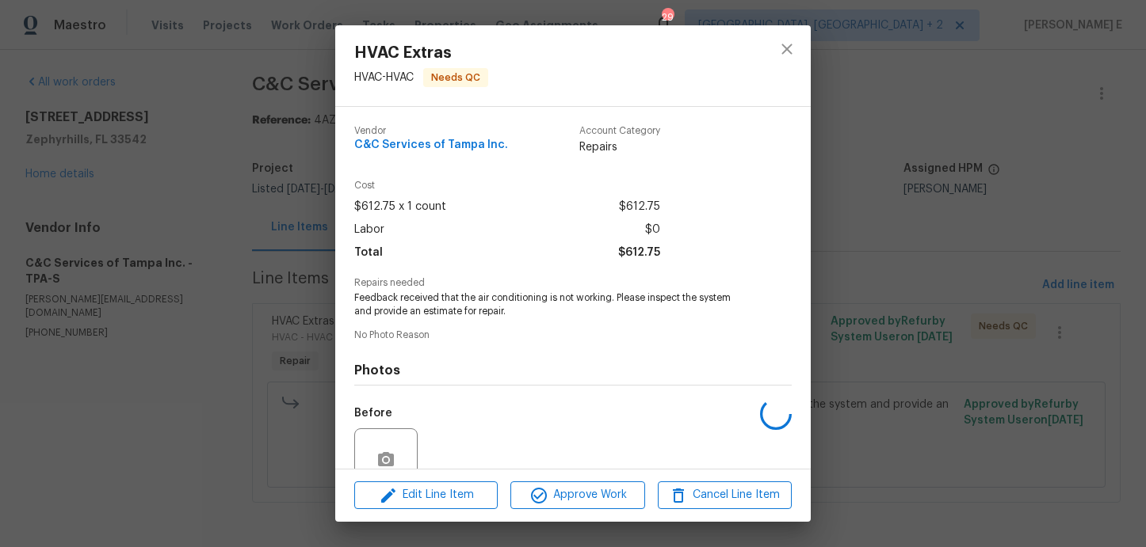
scroll to position [142, 0]
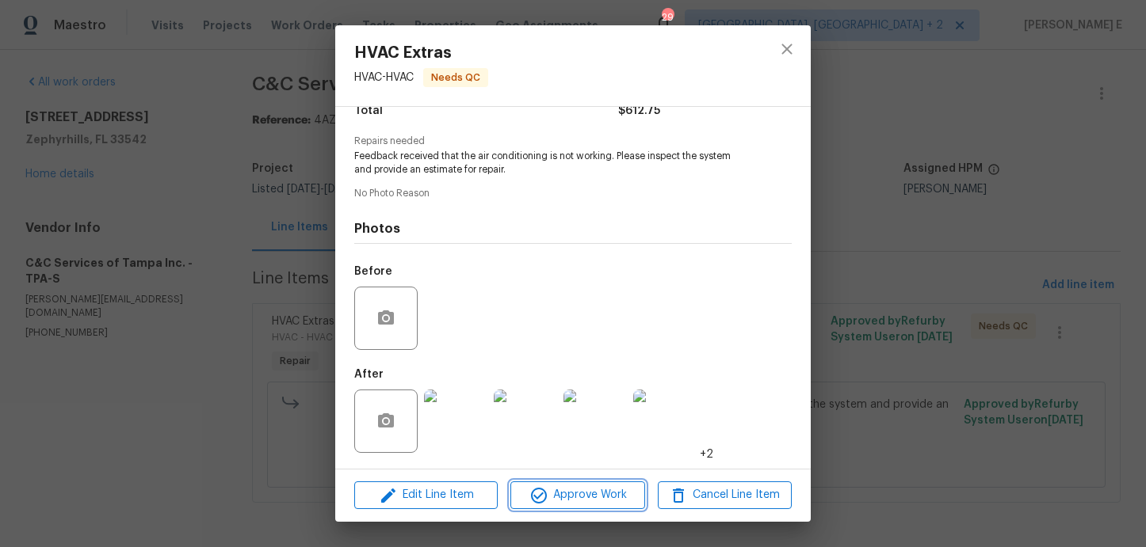
click at [567, 486] on span "Approve Work" at bounding box center [577, 496] width 124 height 20
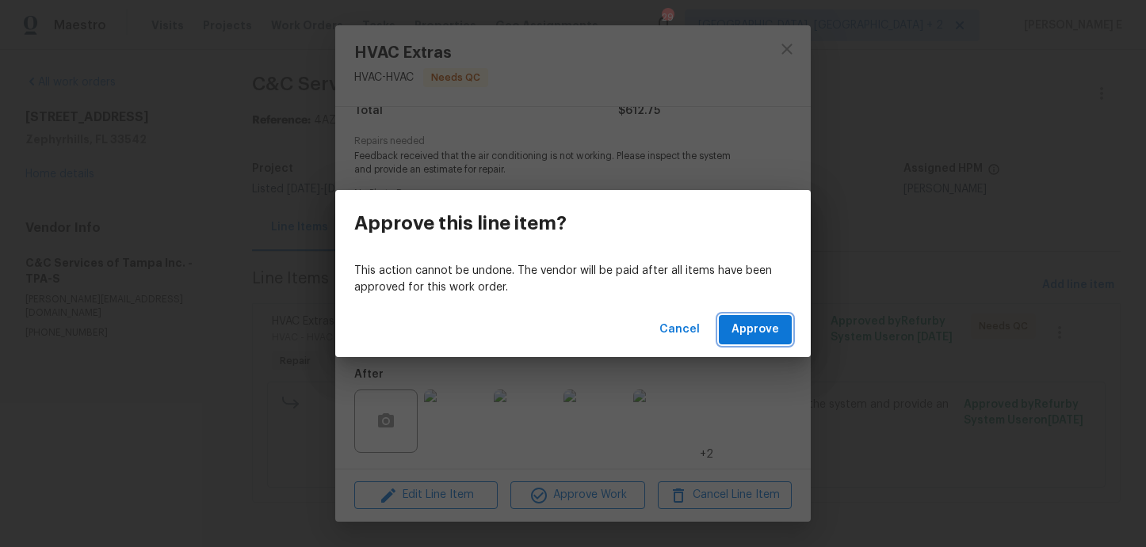
click at [745, 337] on span "Approve" at bounding box center [755, 330] width 48 height 20
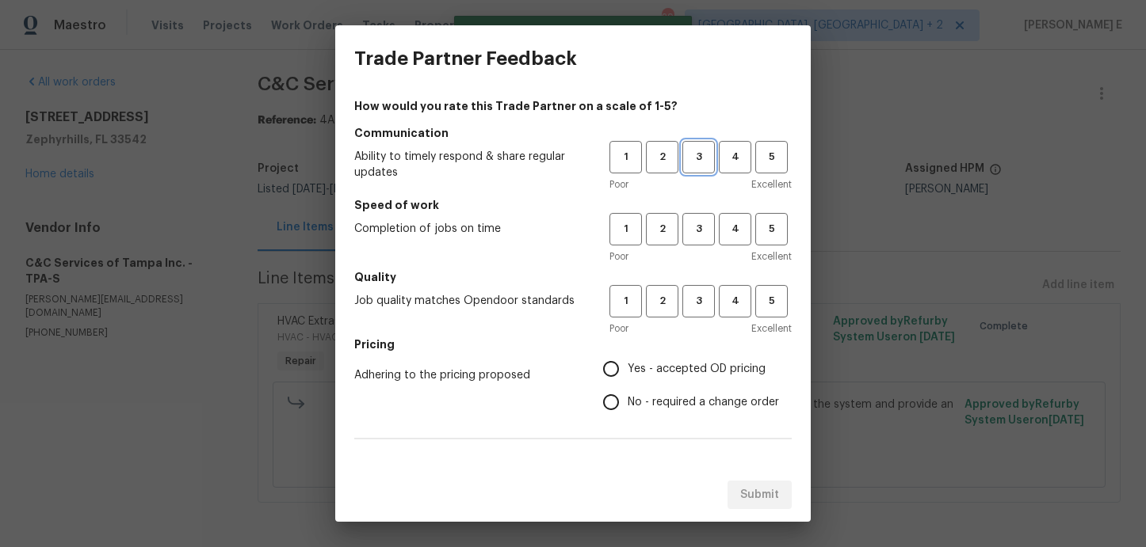
click at [693, 157] on span "3" at bounding box center [698, 157] width 29 height 18
click at [695, 233] on span "3" at bounding box center [698, 229] width 29 height 18
click at [696, 288] on button "3" at bounding box center [698, 301] width 32 height 32
click at [627, 417] on input "No - required a change order" at bounding box center [610, 402] width 33 height 33
radio input "true"
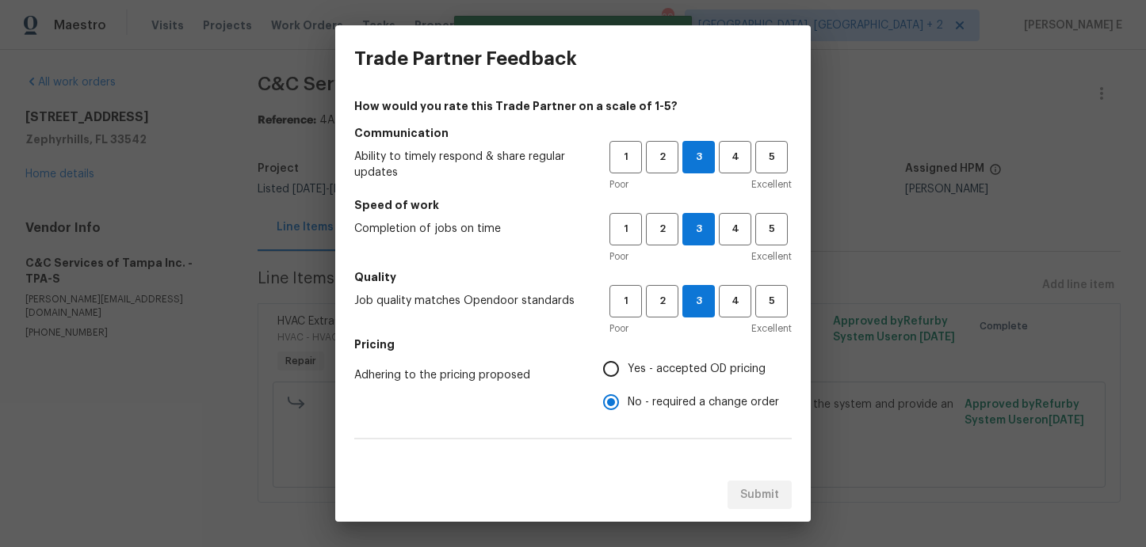
scroll to position [257, 0]
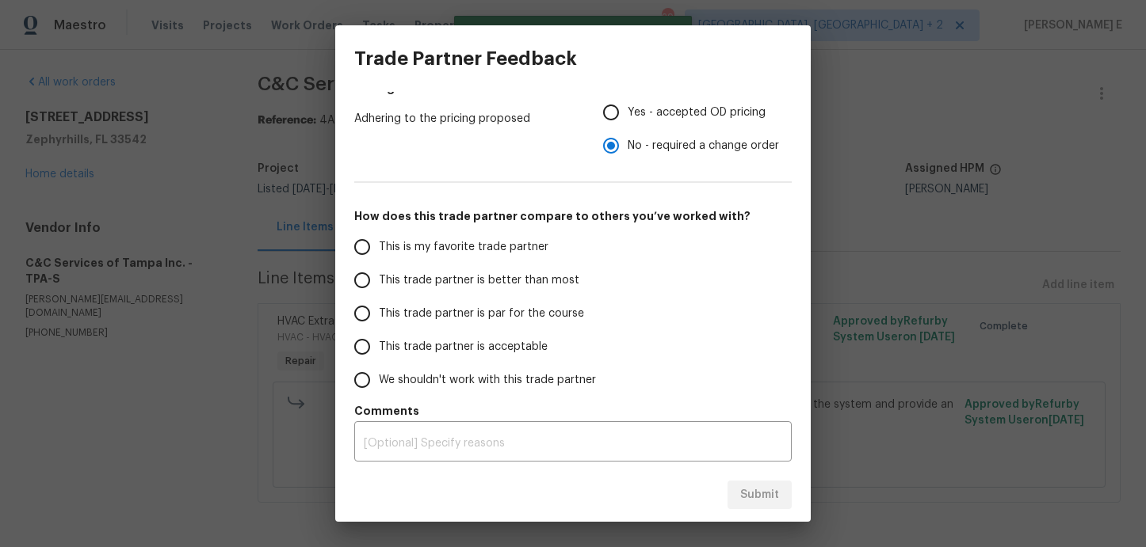
click at [541, 320] on span "This trade partner is par for the course" at bounding box center [481, 314] width 205 height 17
click at [379, 320] on input "This trade partner is par for the course" at bounding box center [361, 313] width 33 height 33
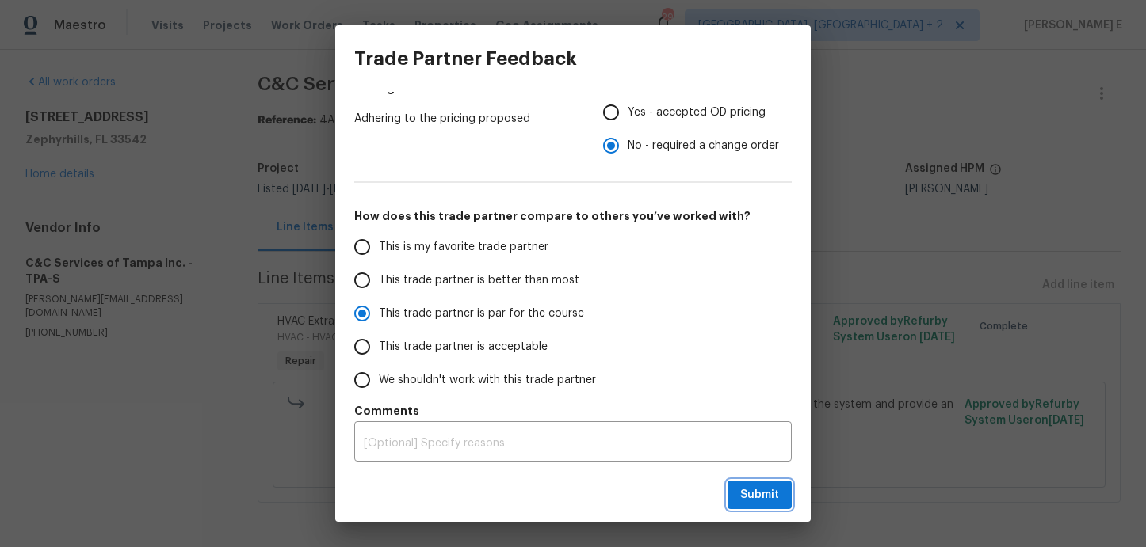
click at [761, 484] on button "Submit" at bounding box center [759, 495] width 64 height 29
radio input "true"
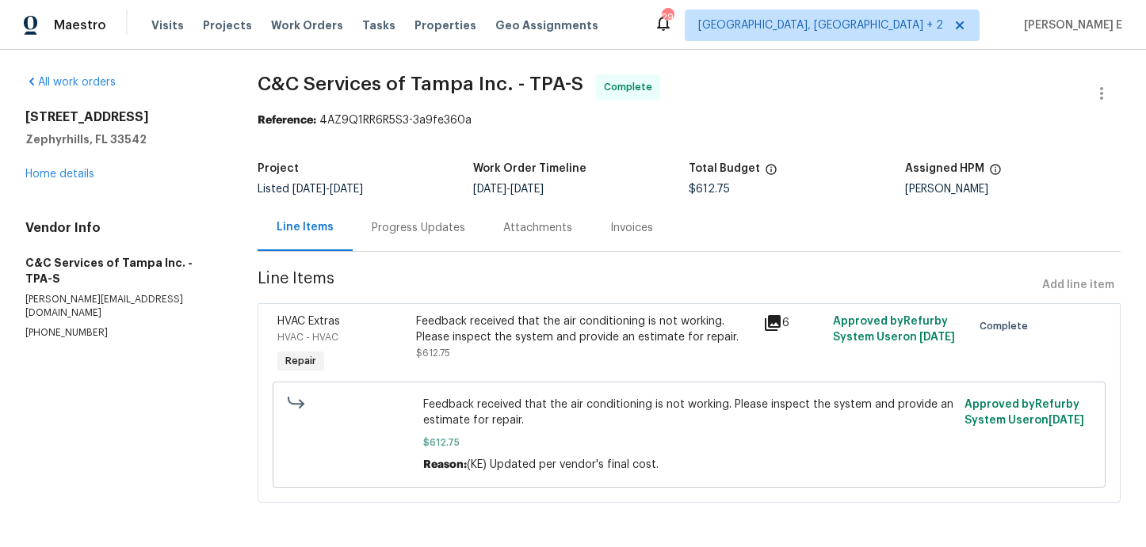
click at [445, 236] on div "Progress Updates" at bounding box center [419, 227] width 132 height 47
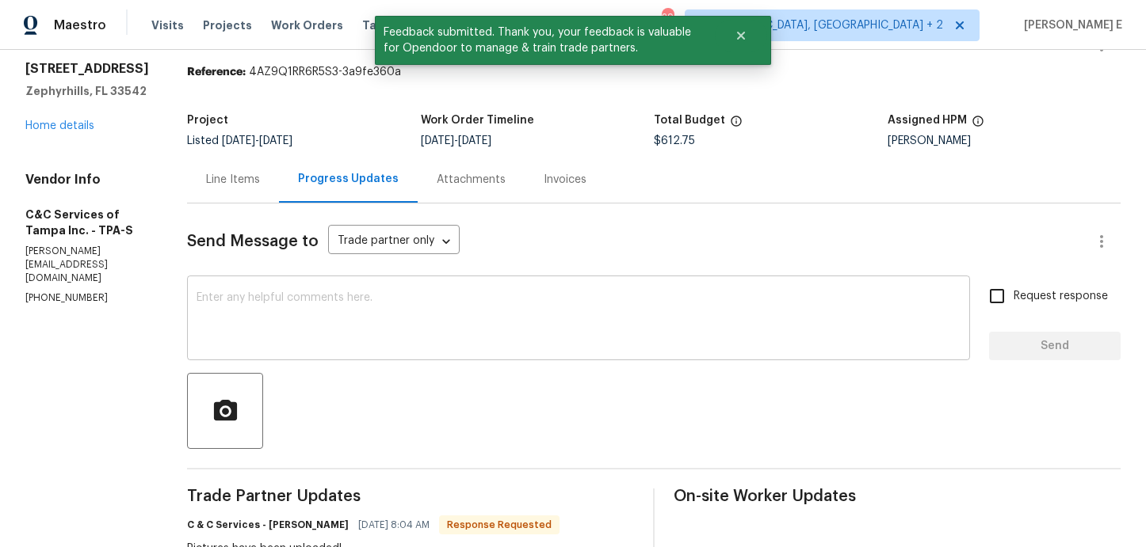
scroll to position [44, 0]
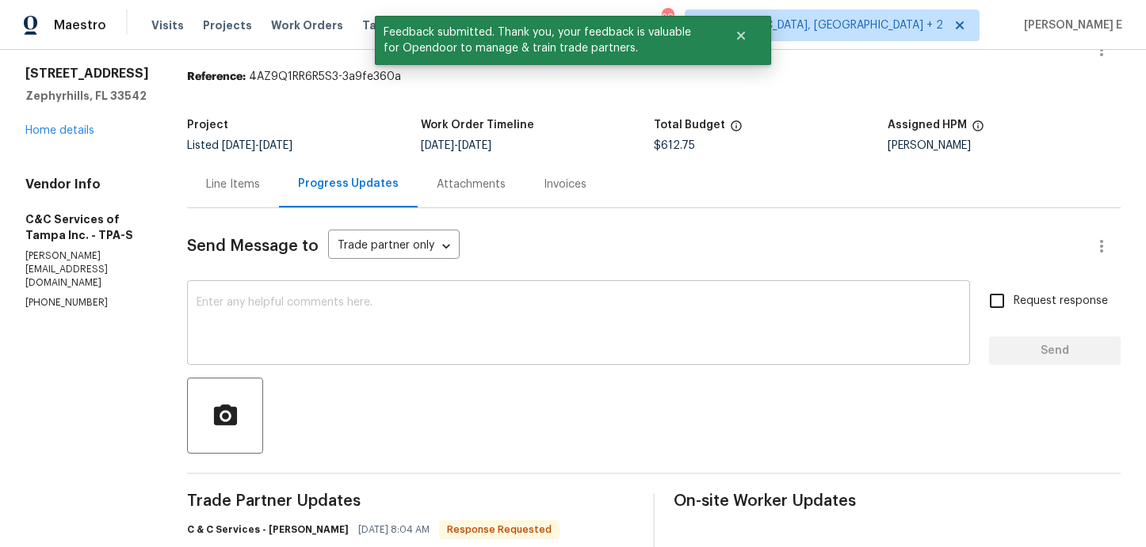
click at [468, 307] on textarea at bounding box center [578, 324] width 764 height 55
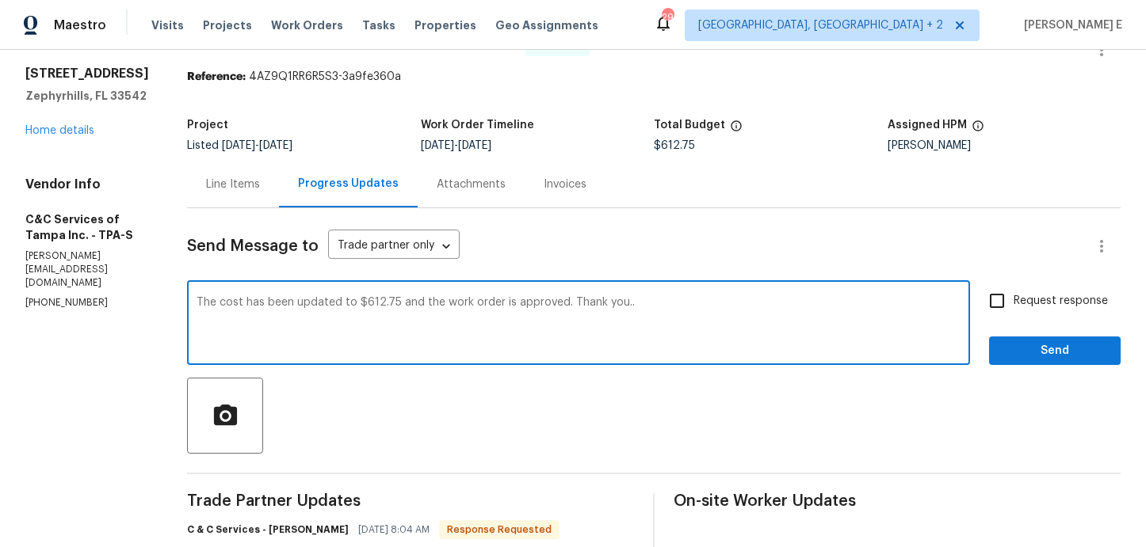
type textarea "The cost has been updated to $612.75 and the work order is approved. Thank you.."
click at [1008, 312] on input "Request response" at bounding box center [996, 300] width 33 height 33
checkbox input "true"
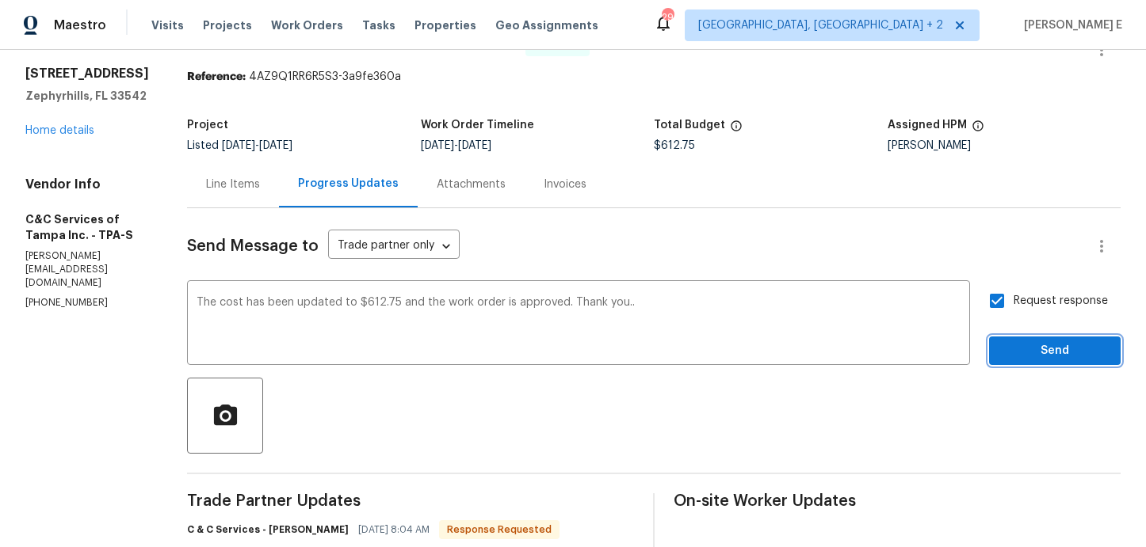
click at [1012, 337] on button "Send" at bounding box center [1055, 351] width 132 height 29
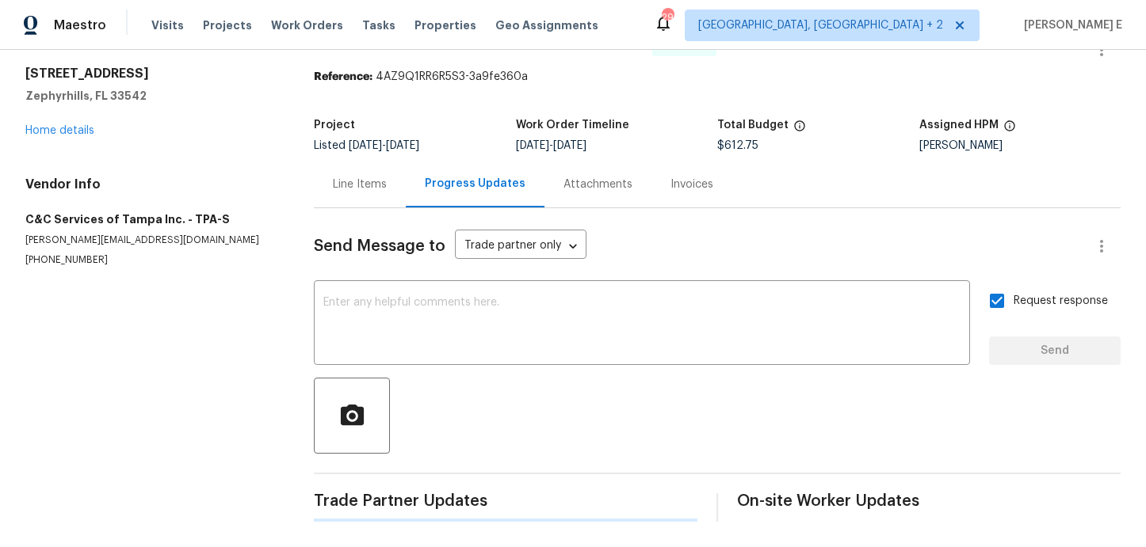
scroll to position [0, 0]
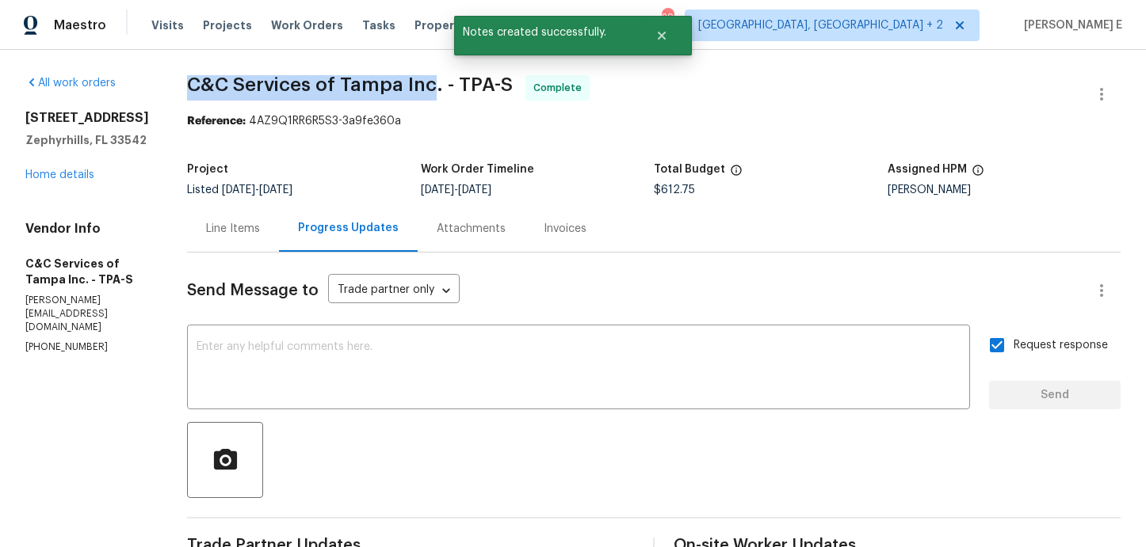
drag, startPoint x: 219, startPoint y: 84, endPoint x: 466, endPoint y: 86, distance: 247.2
click at [466, 86] on span "C&C Services of Tampa Inc. - TPA-S" at bounding box center [350, 84] width 326 height 19
copy span "C&C Services of Tampa Inc"
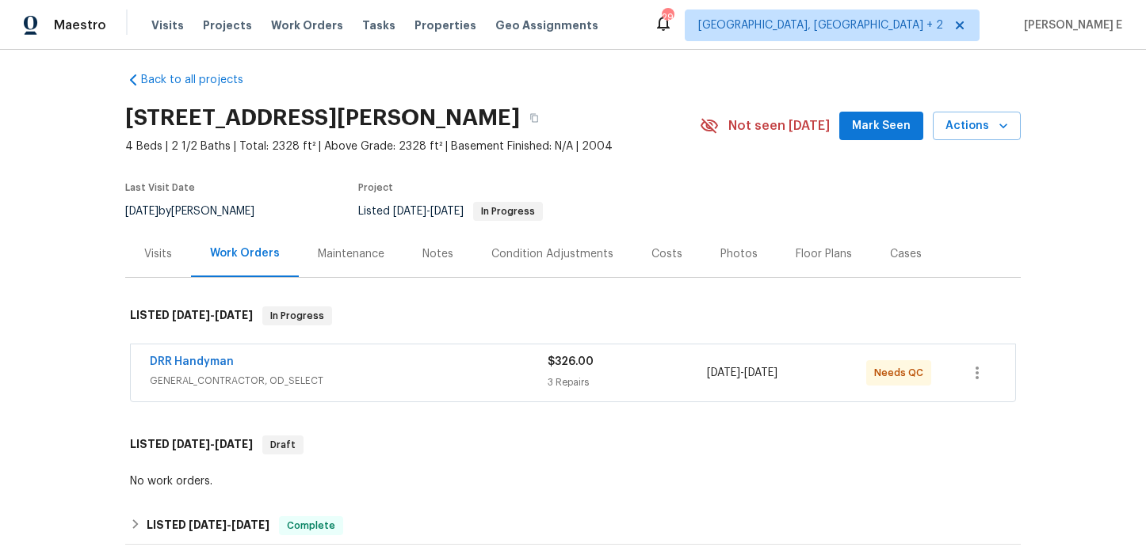
scroll to position [11, 0]
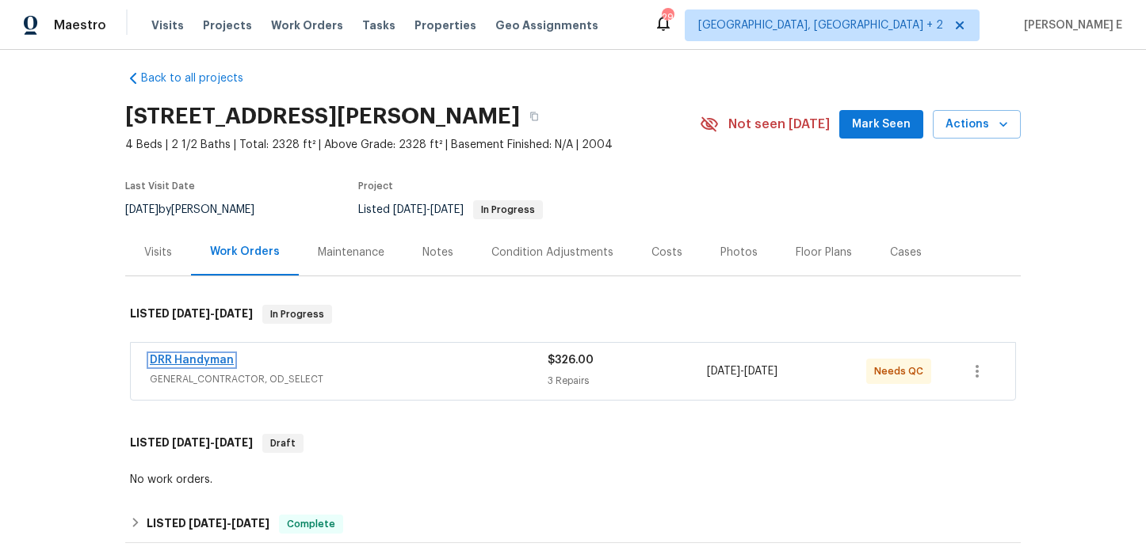
click at [166, 355] on link "DRR Handyman" at bounding box center [192, 360] width 84 height 11
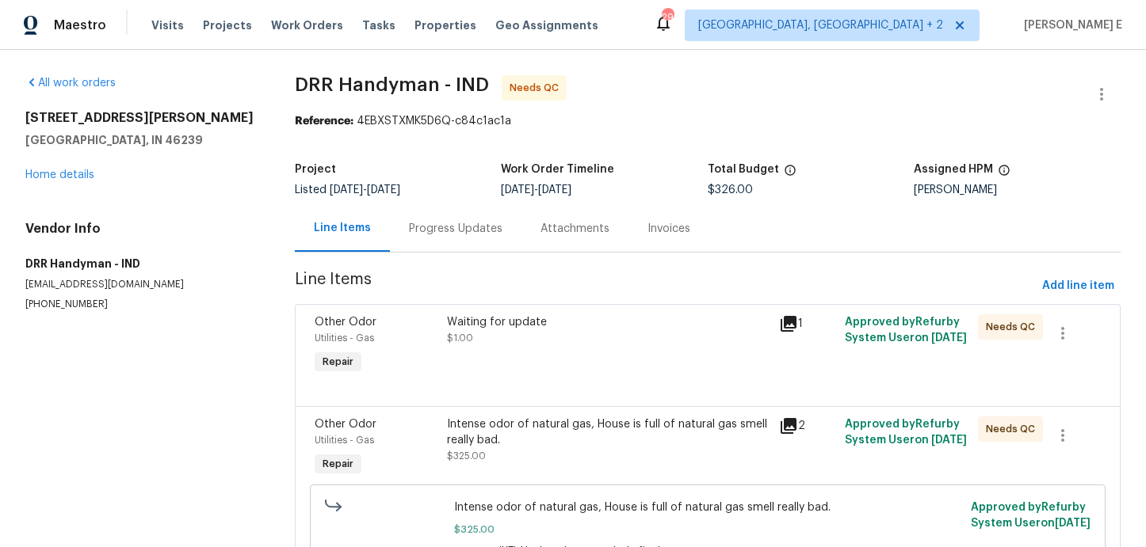
click at [433, 238] on div "Progress Updates" at bounding box center [456, 228] width 132 height 47
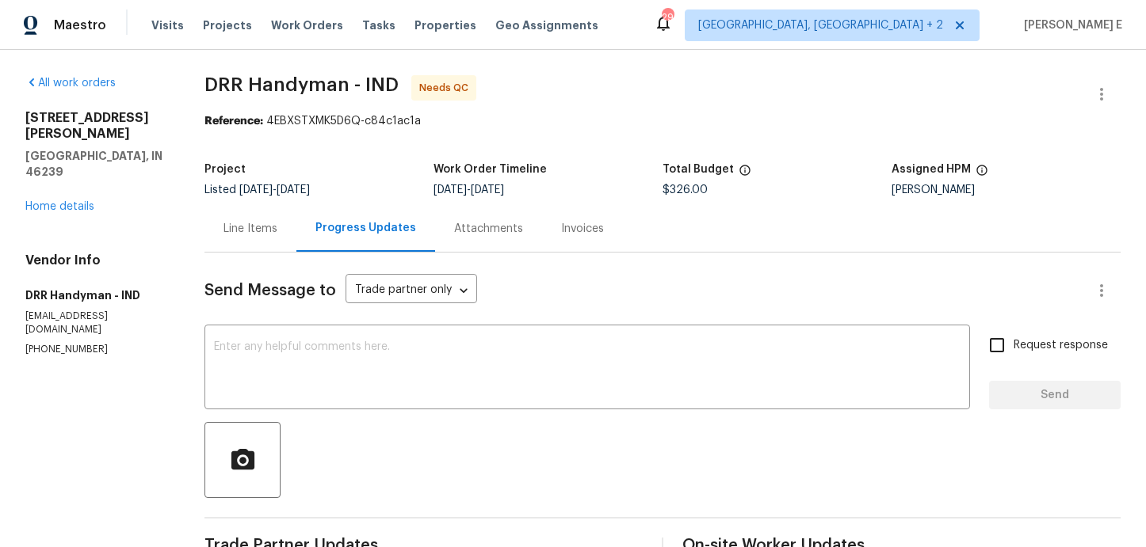
click at [261, 232] on div "Line Items" at bounding box center [250, 229] width 54 height 16
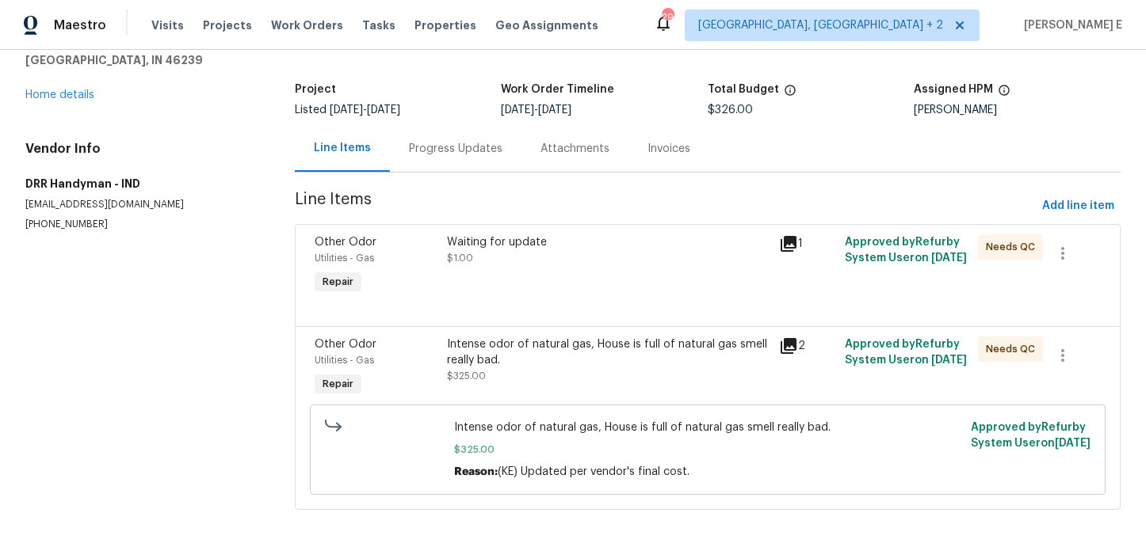
scroll to position [88, 0]
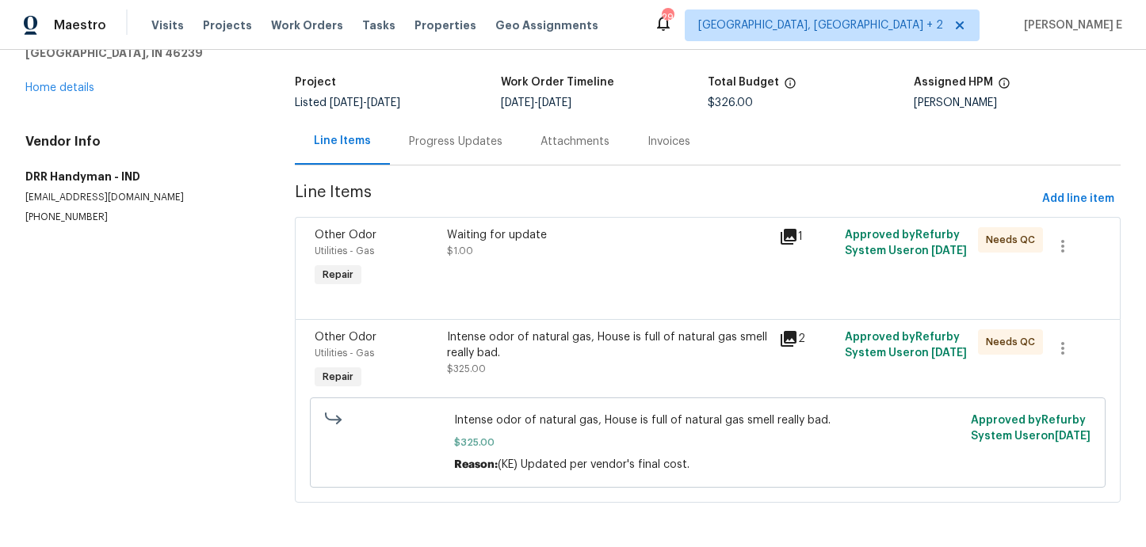
click at [512, 358] on div "Intense odor of natural gas, House is full of natural gas smell really bad." at bounding box center [608, 346] width 322 height 32
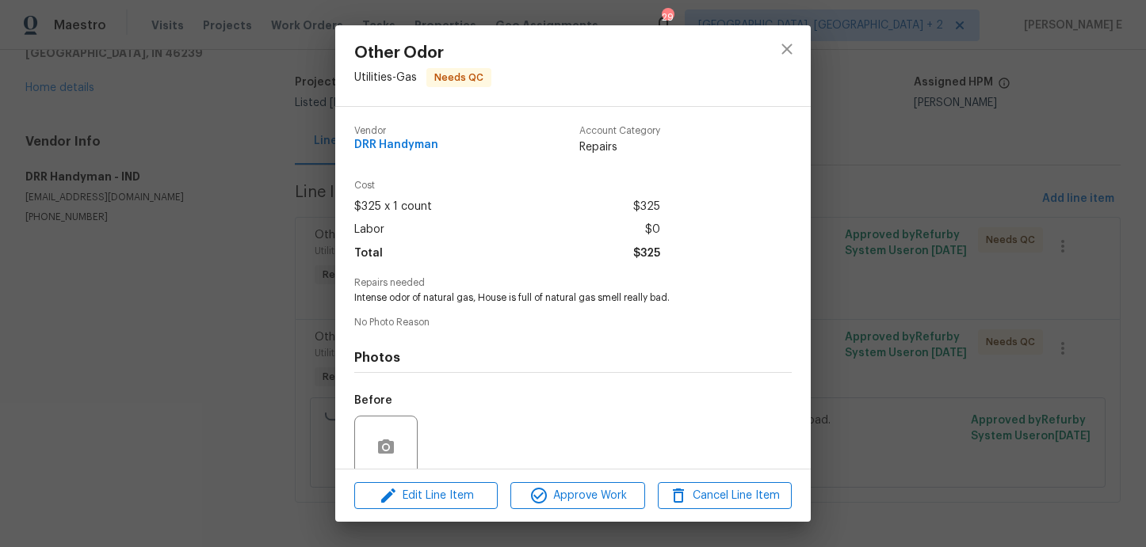
scroll to position [128, 0]
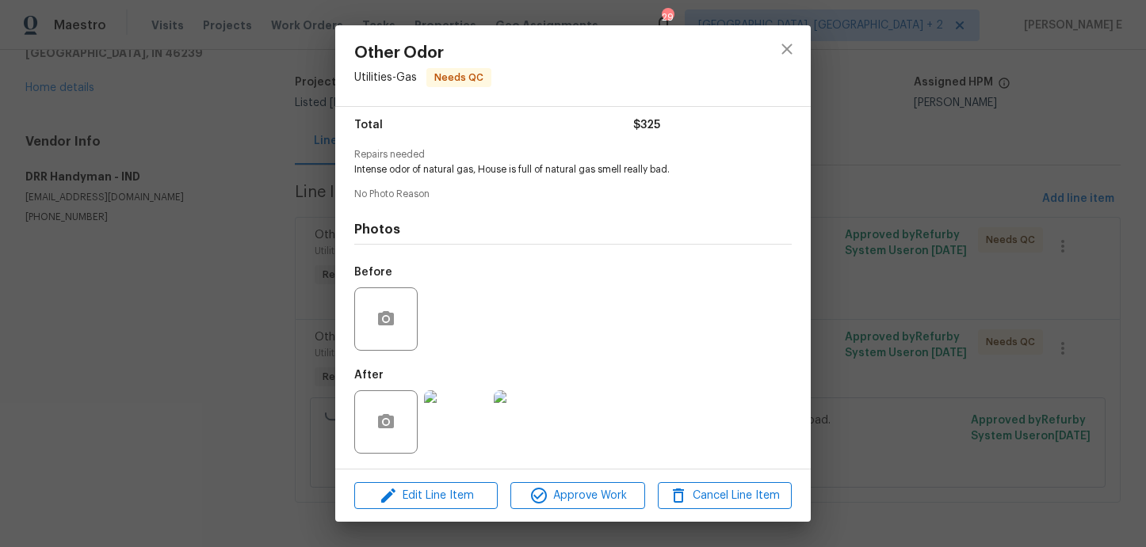
click at [465, 431] on img at bounding box center [455, 422] width 63 height 63
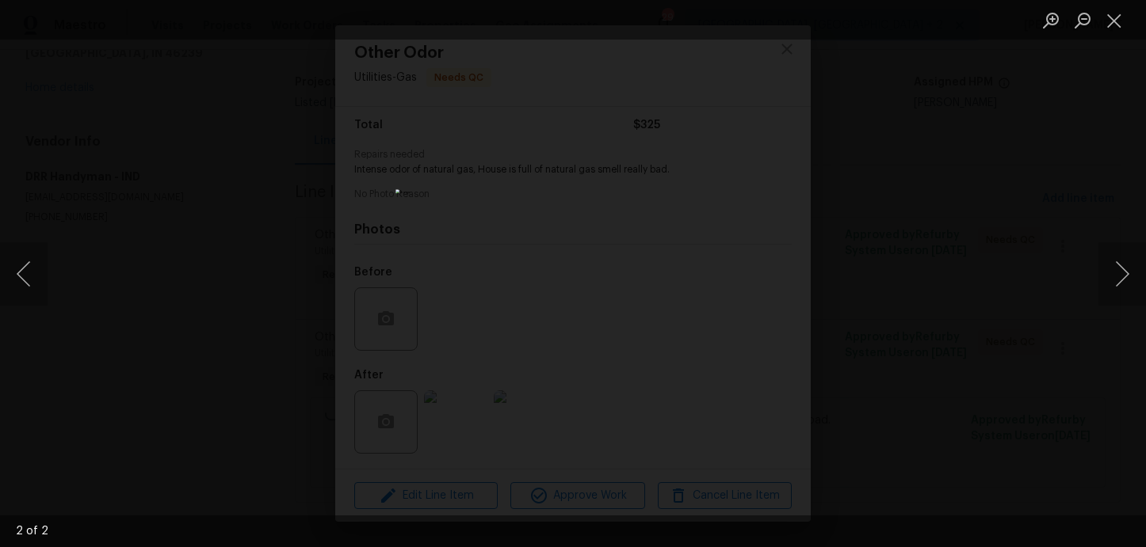
click at [852, 254] on div "Lightbox" at bounding box center [573, 273] width 1146 height 547
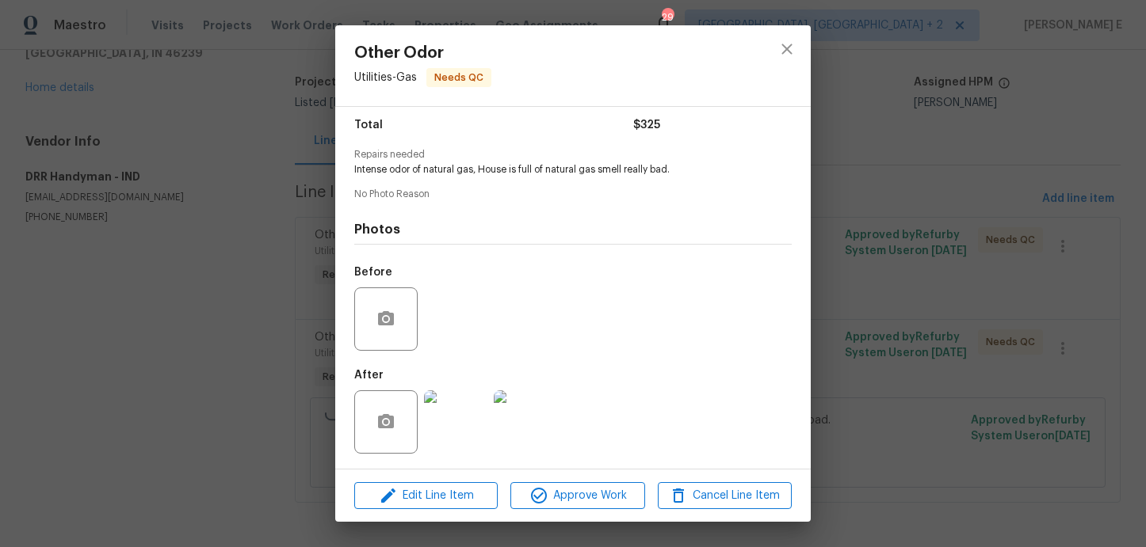
click at [852, 254] on div "Other Odor Utilities - Gas Needs QC Vendor DRR Handyman Account Category Repair…" at bounding box center [573, 273] width 1146 height 547
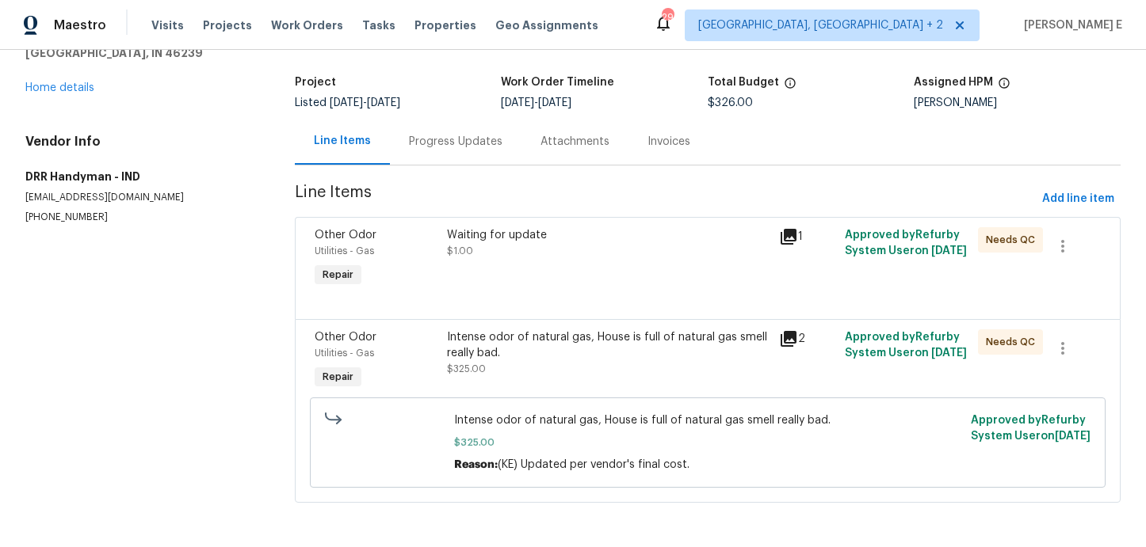
click at [513, 292] on div at bounding box center [708, 300] width 786 height 19
click at [524, 249] on div "Waiting for update $1.00" at bounding box center [608, 243] width 322 height 32
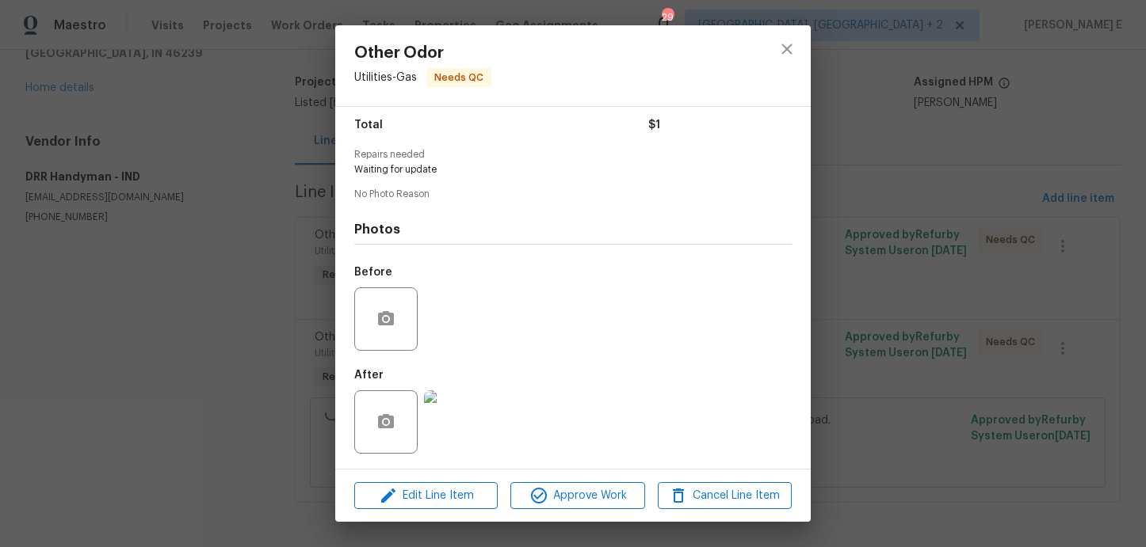
click at [439, 429] on img at bounding box center [455, 422] width 63 height 63
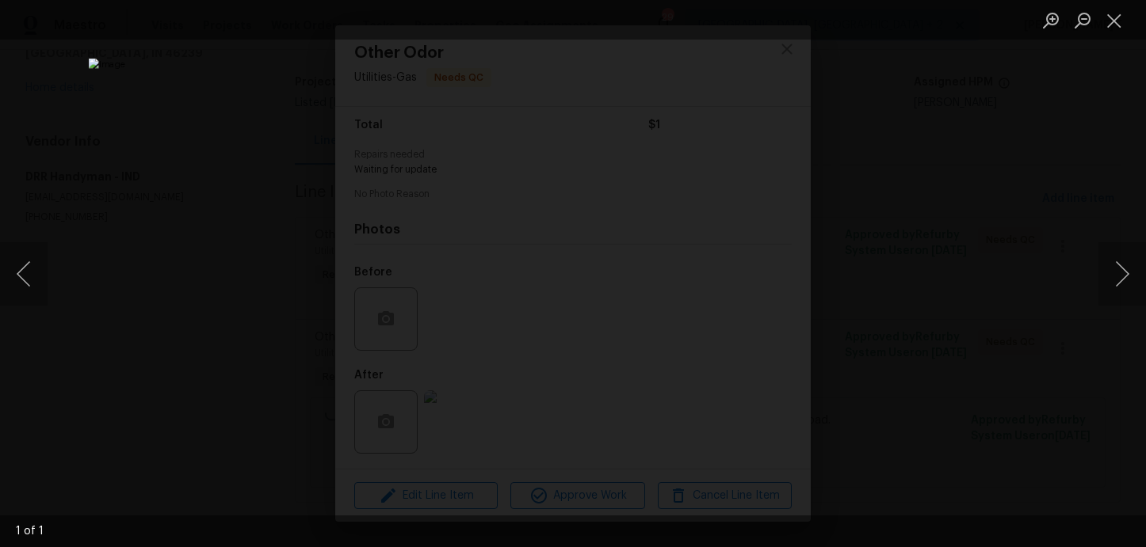
click at [1043, 166] on div "Lightbox" at bounding box center [573, 273] width 1146 height 547
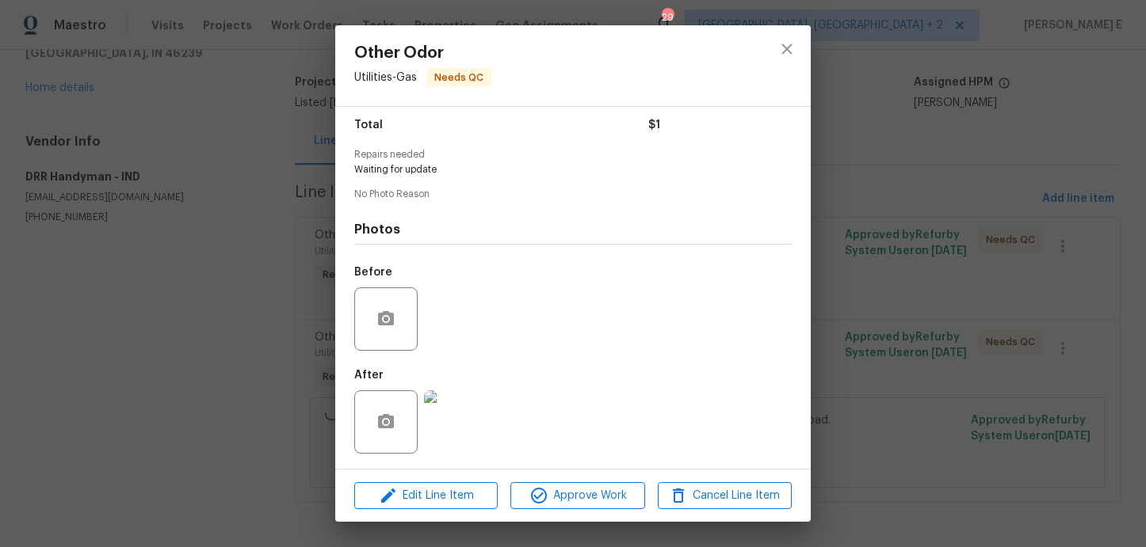
click at [1043, 166] on div "Other Odor Utilities - Gas Needs QC Vendor DRR Handyman Account Category Repair…" at bounding box center [573, 273] width 1146 height 547
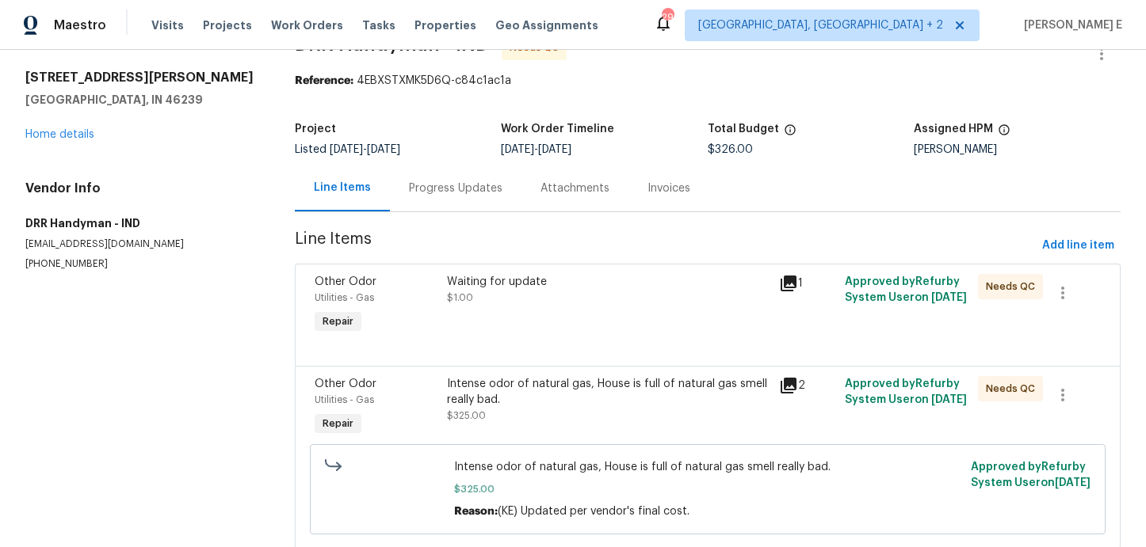
scroll to position [0, 0]
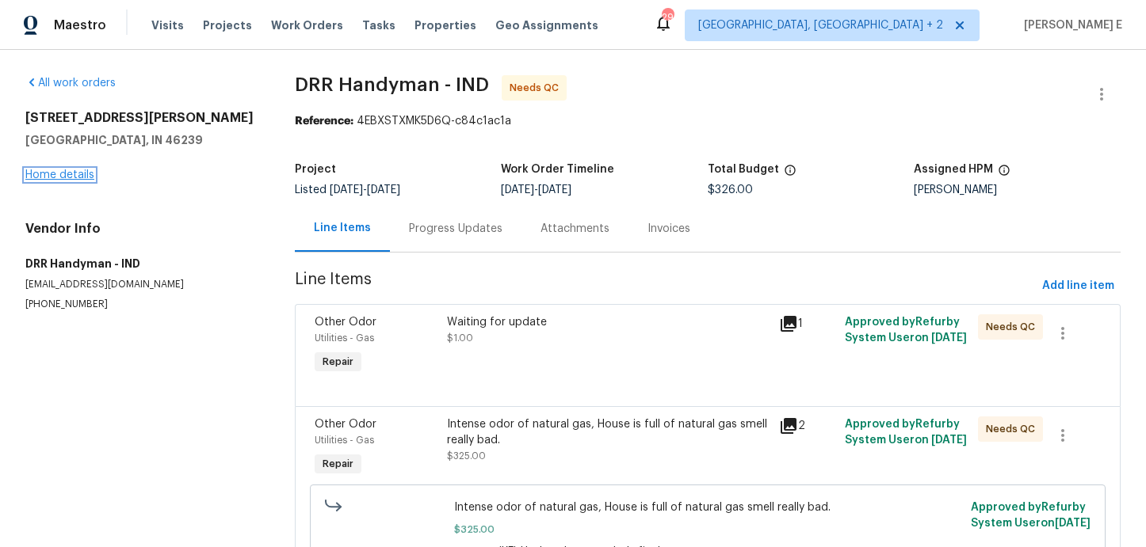
click at [86, 176] on link "Home details" at bounding box center [59, 175] width 69 height 11
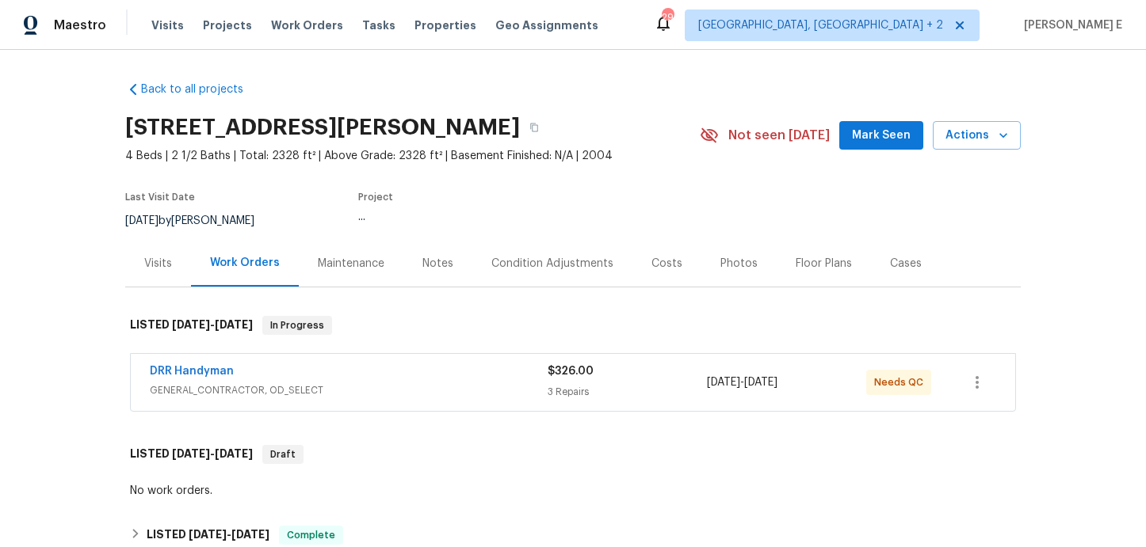
click at [162, 258] on div "Visits" at bounding box center [158, 264] width 28 height 16
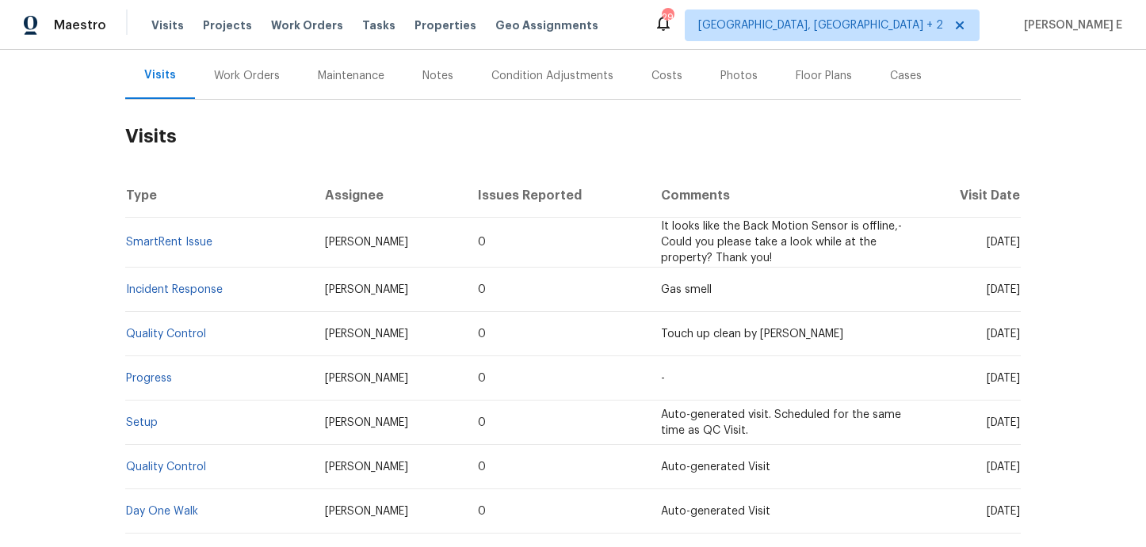
scroll to position [189, 0]
click at [141, 242] on link "SmartRent Issue" at bounding box center [169, 240] width 86 height 11
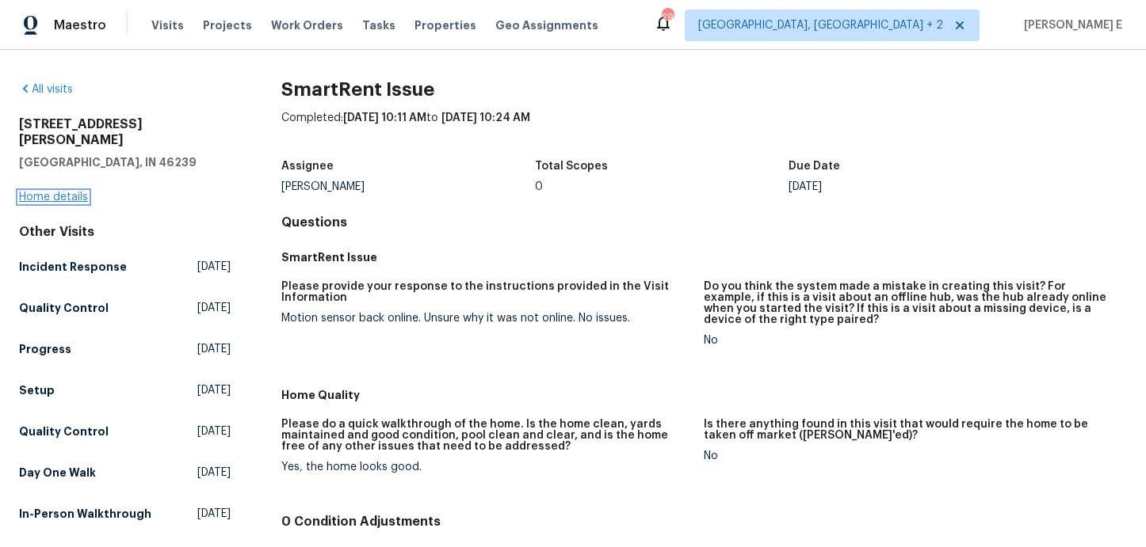
click at [73, 192] on link "Home details" at bounding box center [53, 197] width 69 height 11
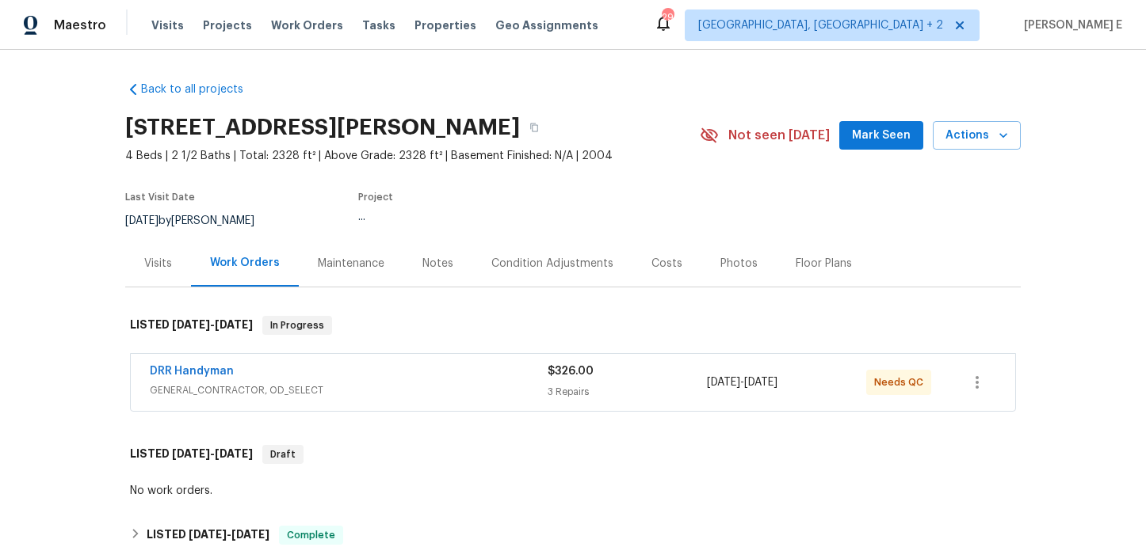
scroll to position [40, 0]
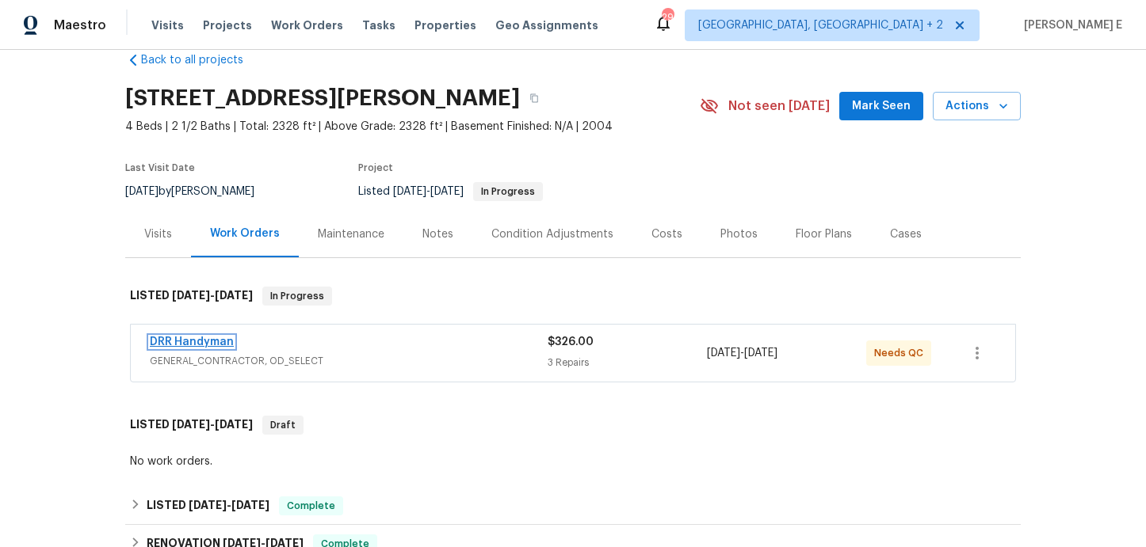
click at [219, 340] on link "DRR Handyman" at bounding box center [192, 342] width 84 height 11
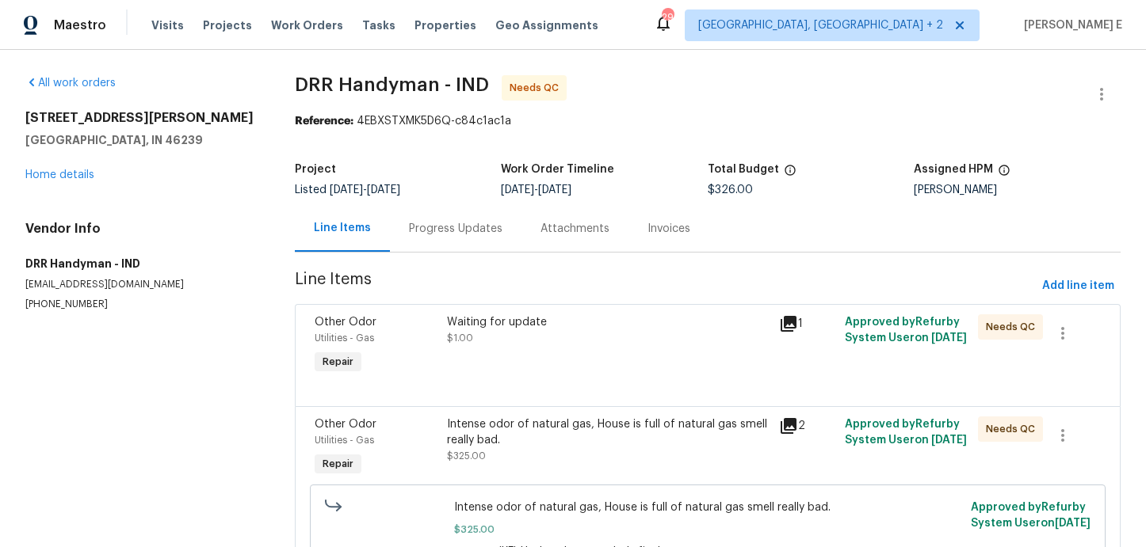
click at [486, 238] on div "Progress Updates" at bounding box center [456, 228] width 132 height 47
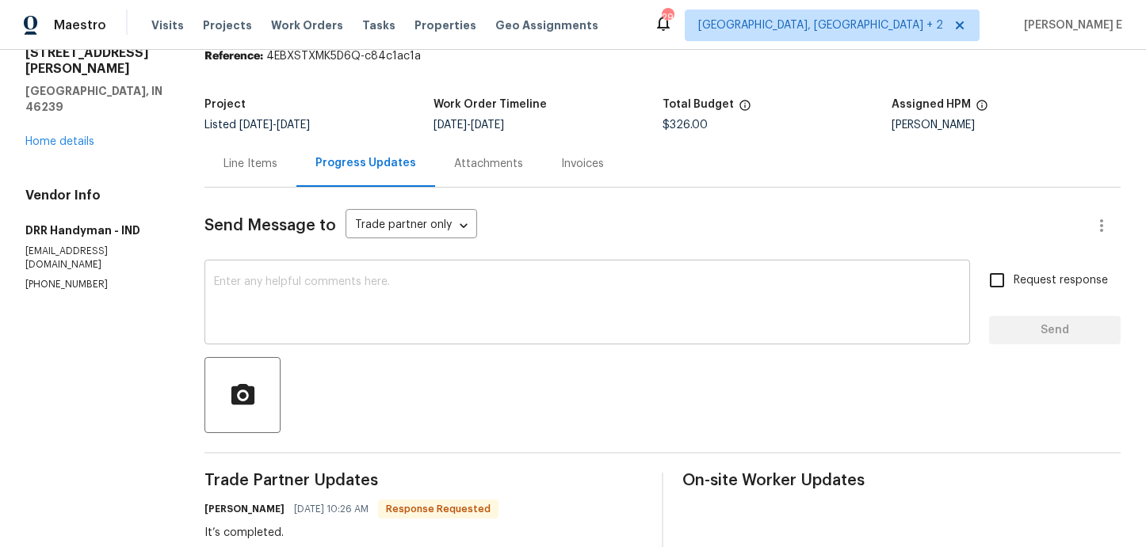
scroll to position [66, 0]
click at [479, 297] on textarea at bounding box center [587, 303] width 746 height 55
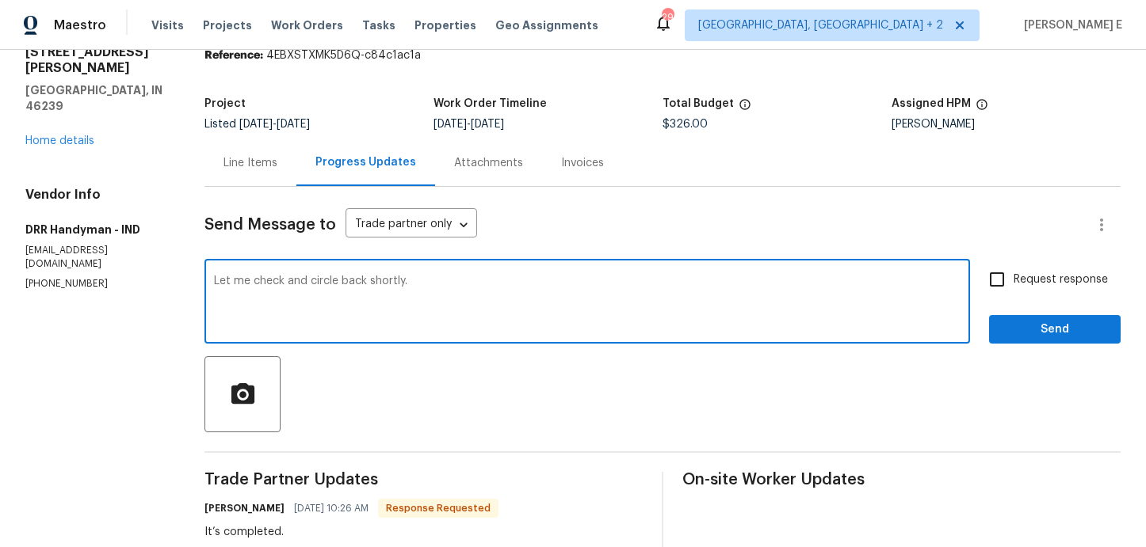
type textarea "Let me check and circle back shortly."
click at [1006, 281] on input "Request response" at bounding box center [996, 279] width 33 height 33
checkbox input "true"
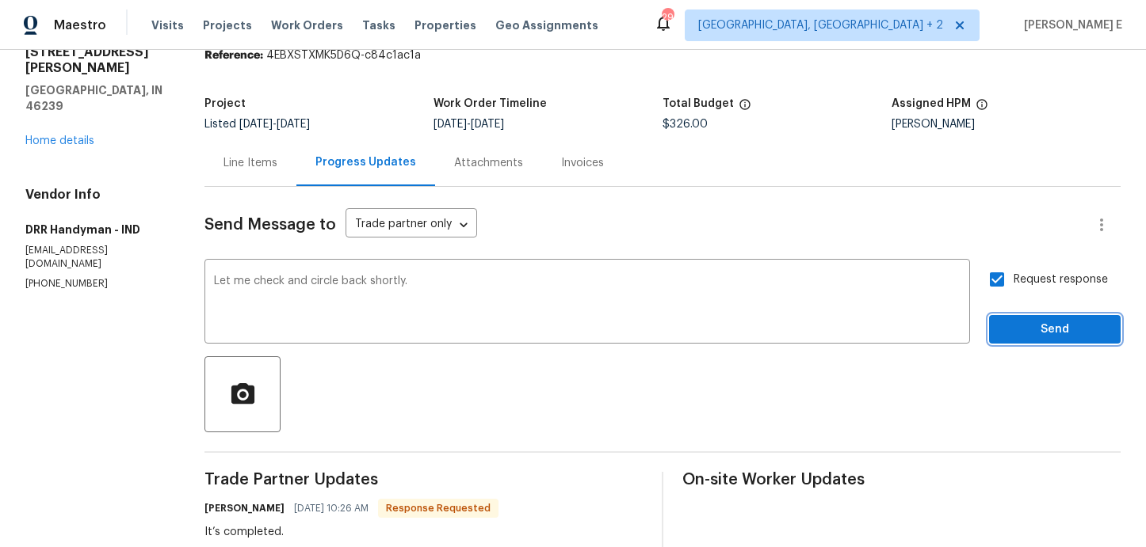
click at [1050, 334] on span "Send" at bounding box center [1054, 330] width 106 height 20
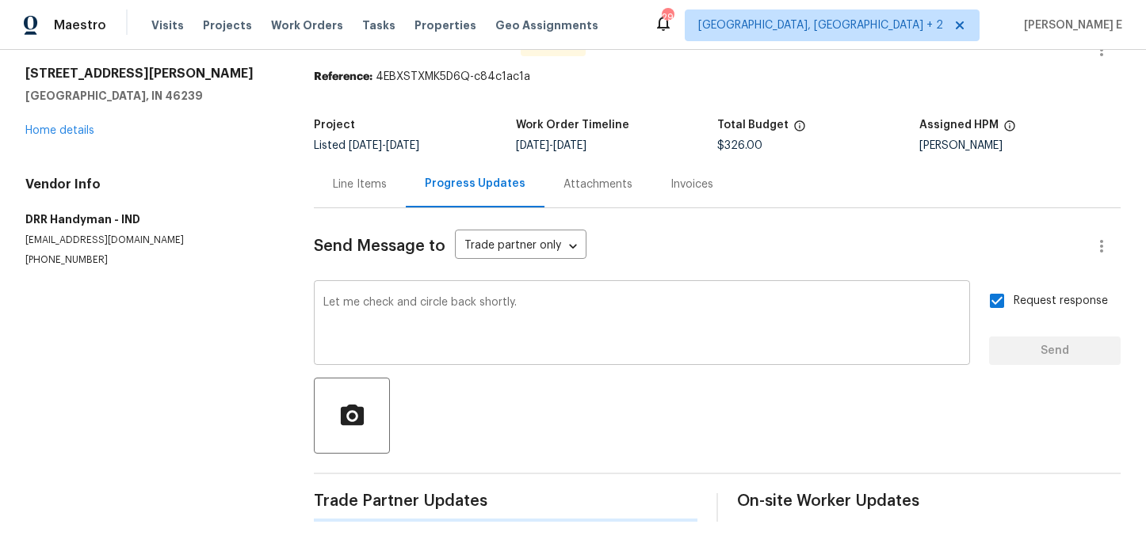
scroll to position [0, 0]
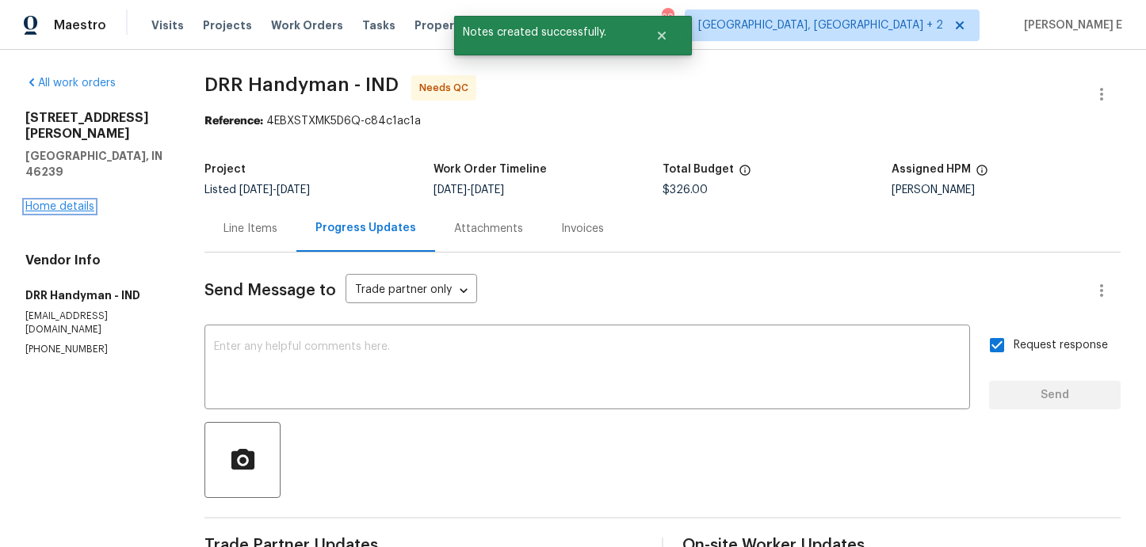
click at [81, 201] on link "Home details" at bounding box center [59, 206] width 69 height 11
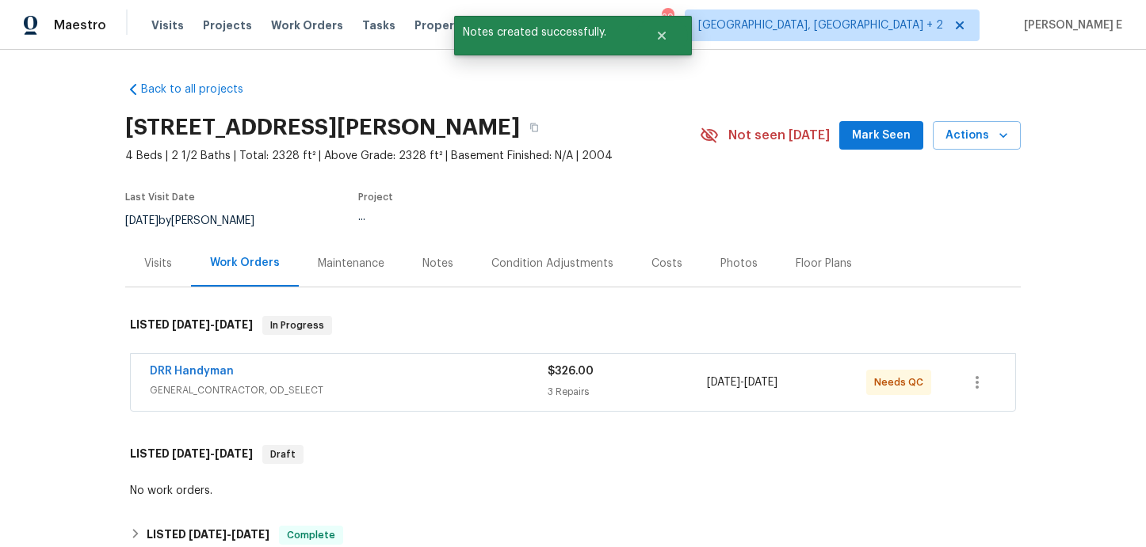
click at [166, 287] on div "Visits Work Orders Maintenance Notes Condition Adjustments Costs Photos Floor P…" at bounding box center [572, 264] width 895 height 48
click at [162, 272] on div "Visits" at bounding box center [158, 263] width 66 height 47
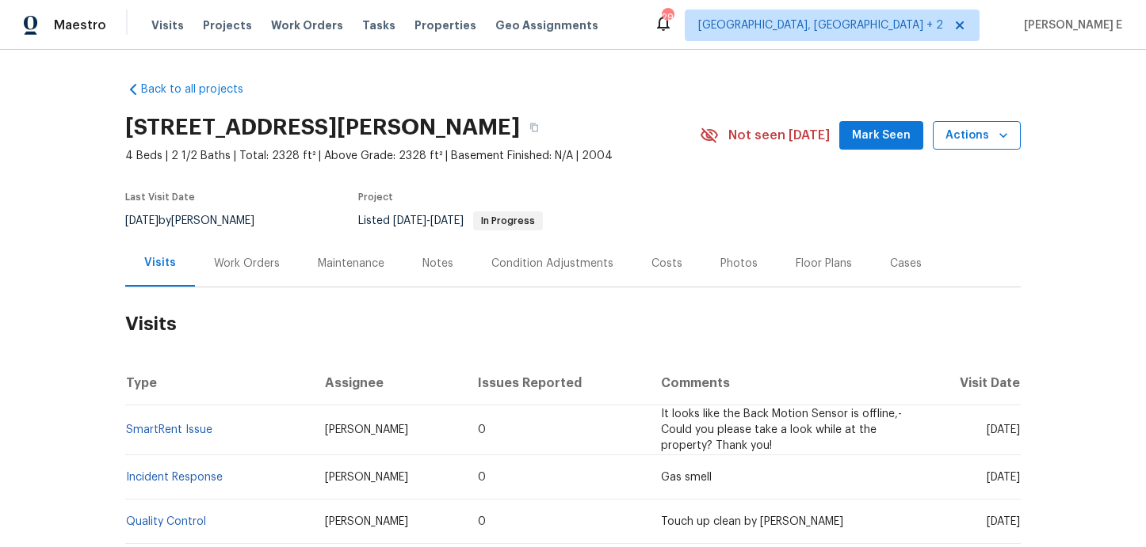
click at [967, 142] on span "Actions" at bounding box center [976, 136] width 63 height 20
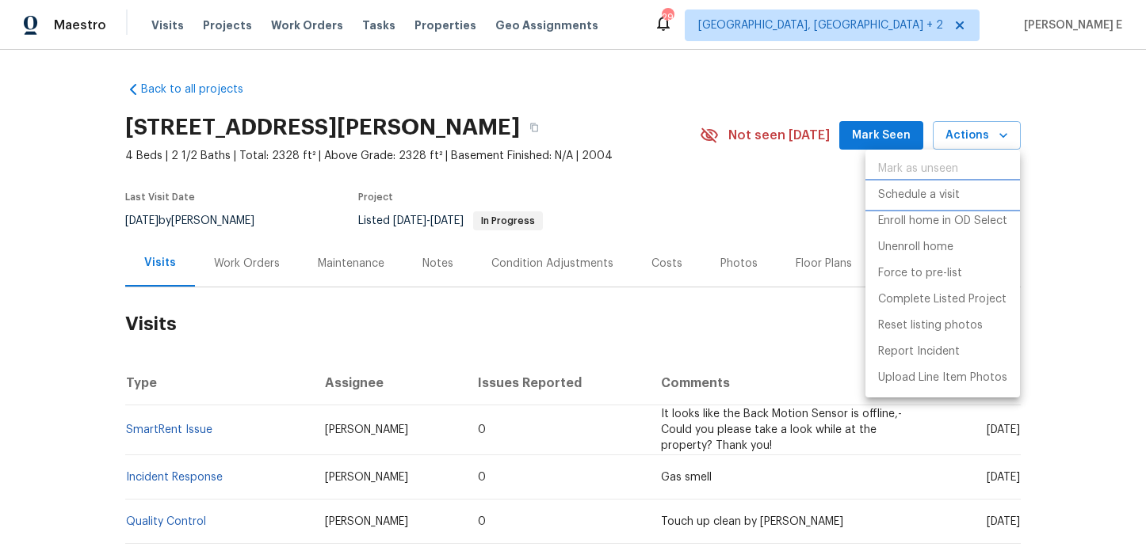
click at [909, 202] on p "Schedule a visit" at bounding box center [919, 195] width 82 height 17
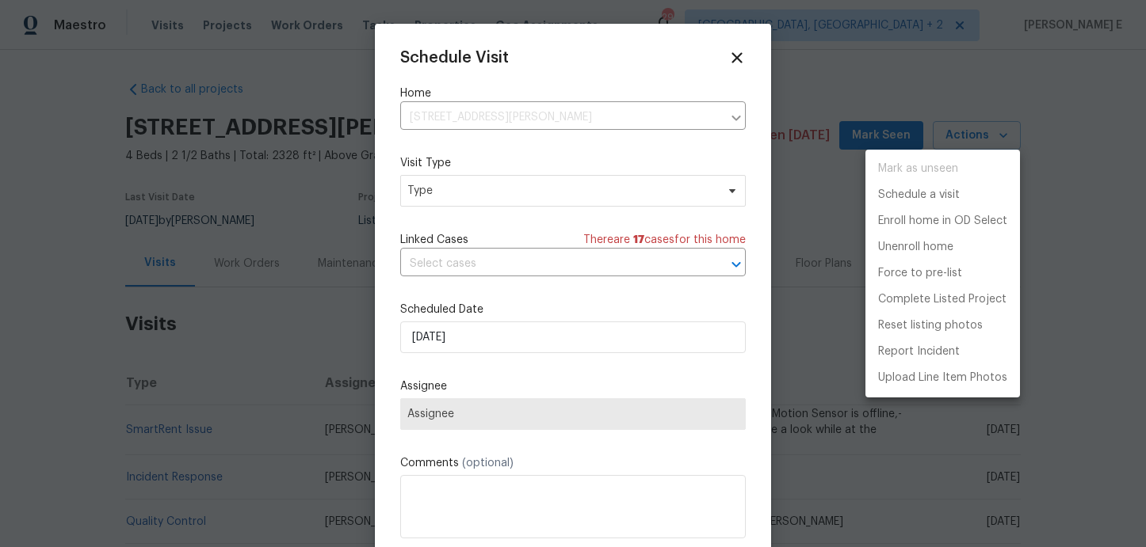
click at [433, 195] on div at bounding box center [573, 273] width 1146 height 547
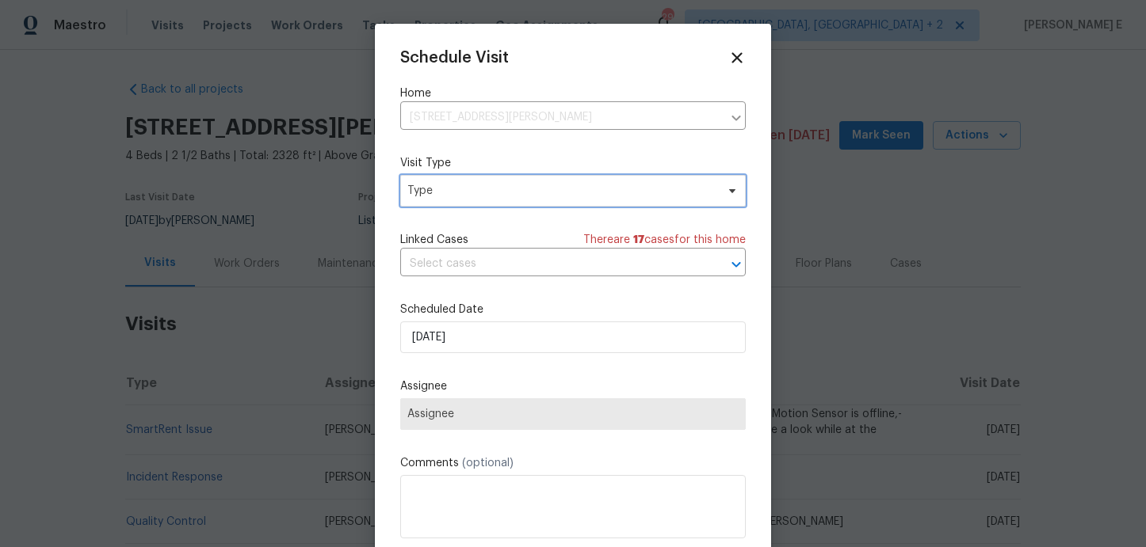
click at [433, 195] on span "Type" at bounding box center [561, 191] width 308 height 16
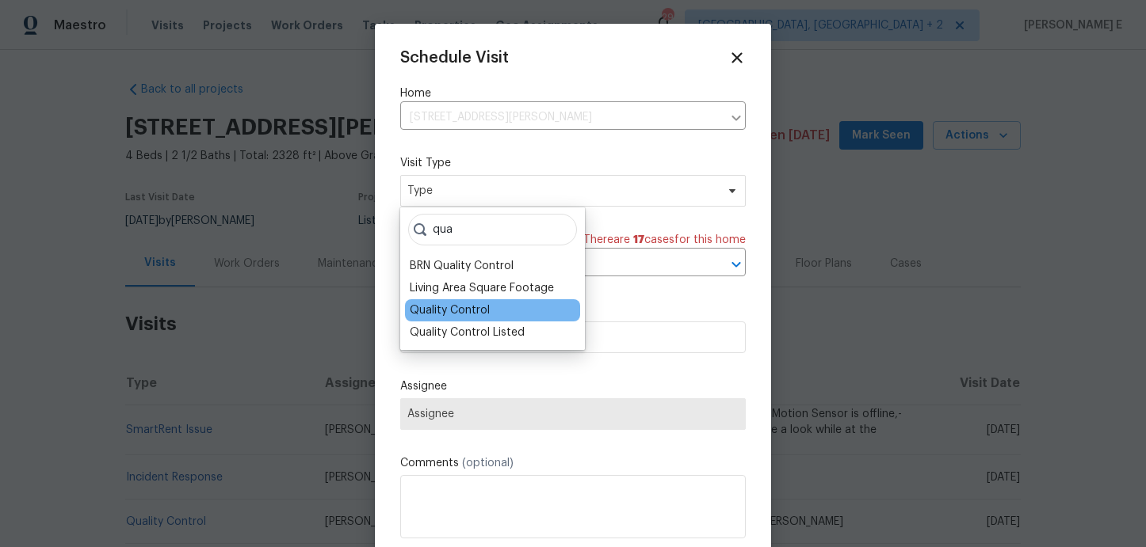
type input "qua"
click at [435, 305] on div "Quality Control" at bounding box center [450, 311] width 80 height 16
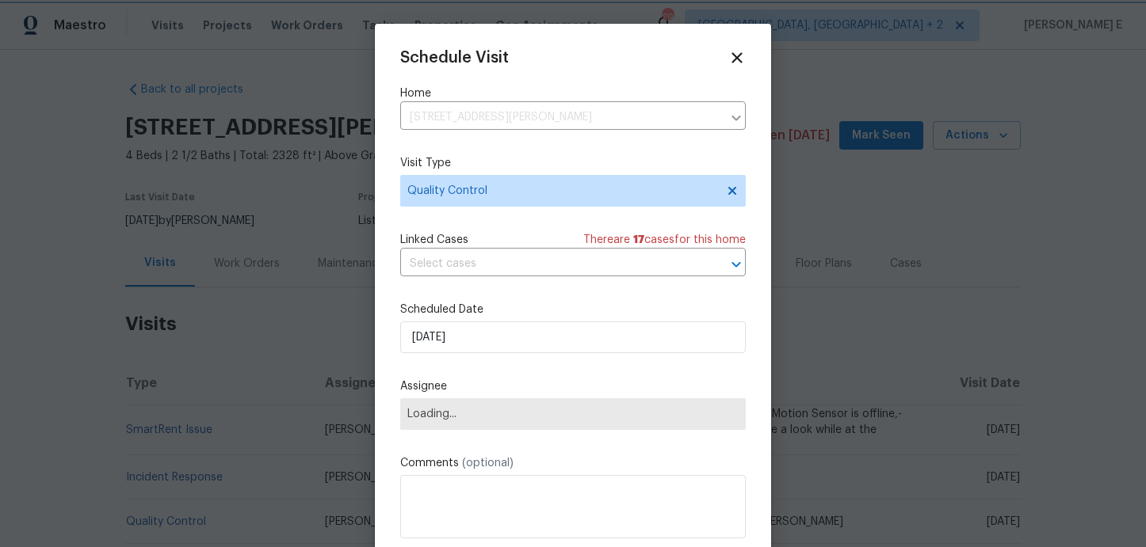
scroll to position [29, 0]
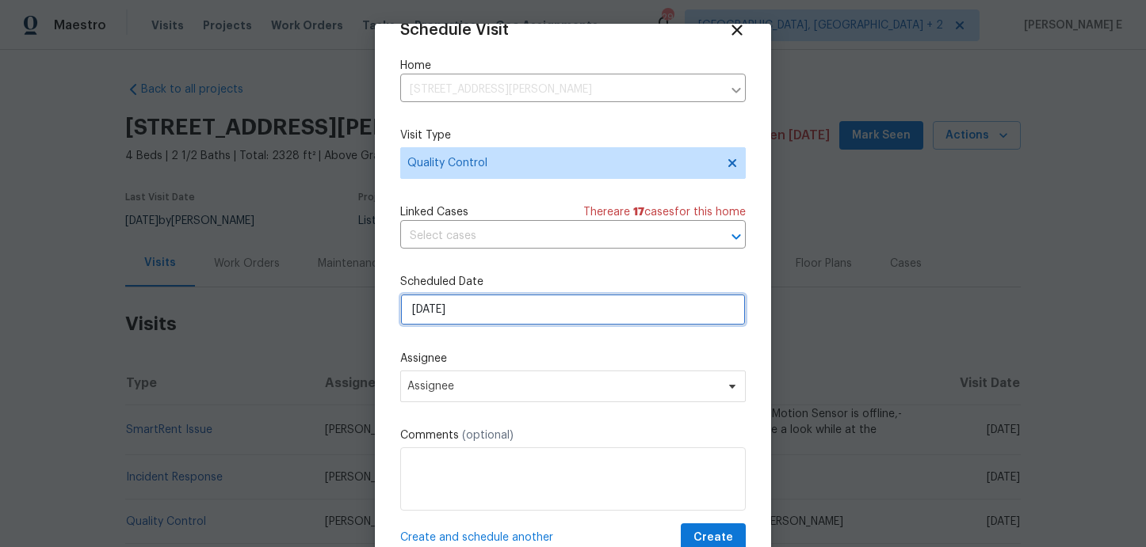
click at [434, 304] on input "28/08/2025" at bounding box center [572, 310] width 345 height 32
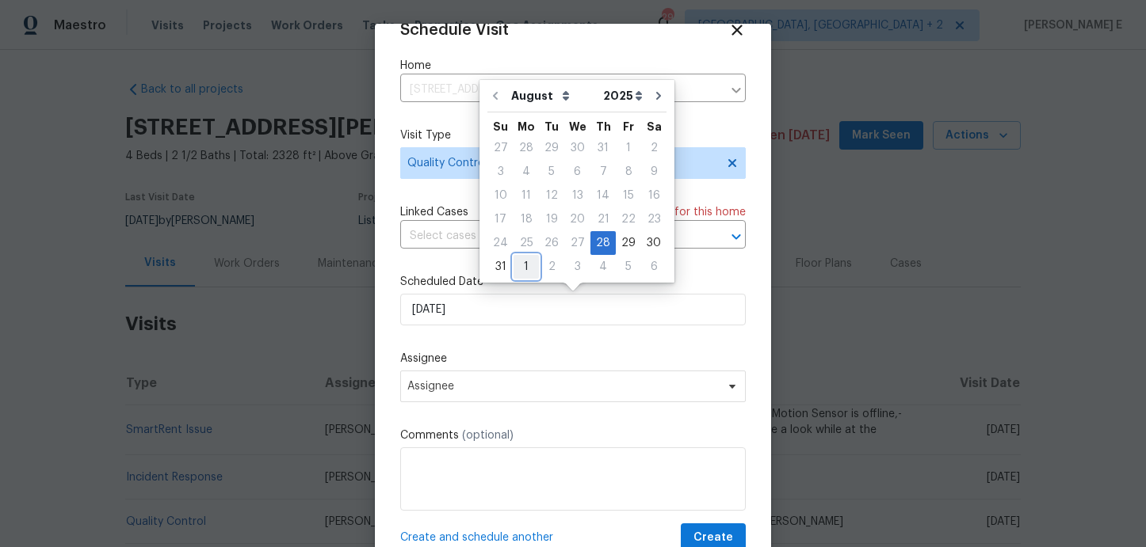
click at [520, 267] on div "1" at bounding box center [525, 267] width 25 height 22
type input "01/09/2025"
select select "8"
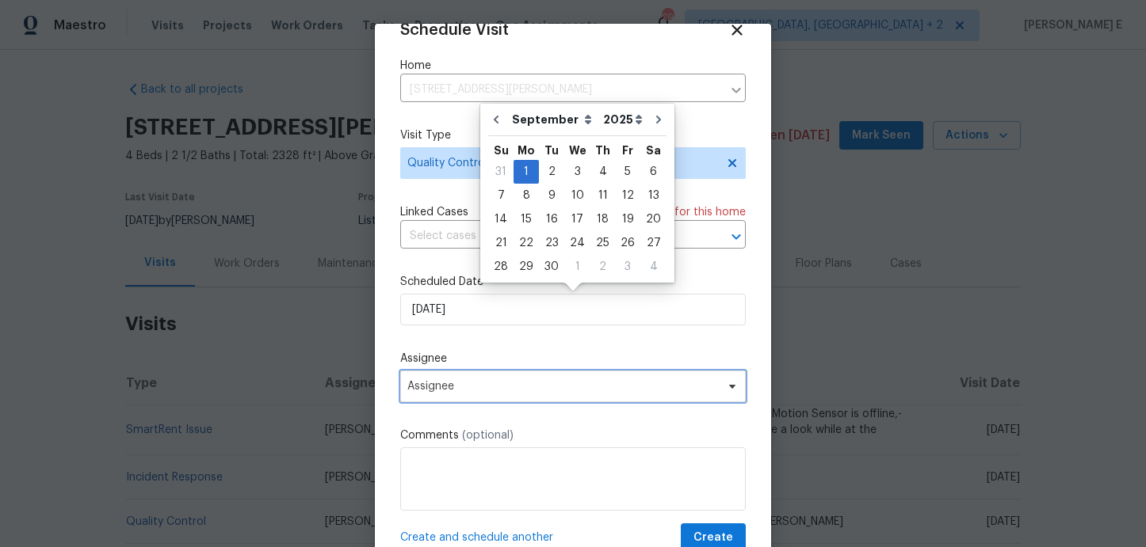
click at [453, 390] on span "Assignee" at bounding box center [562, 386] width 311 height 13
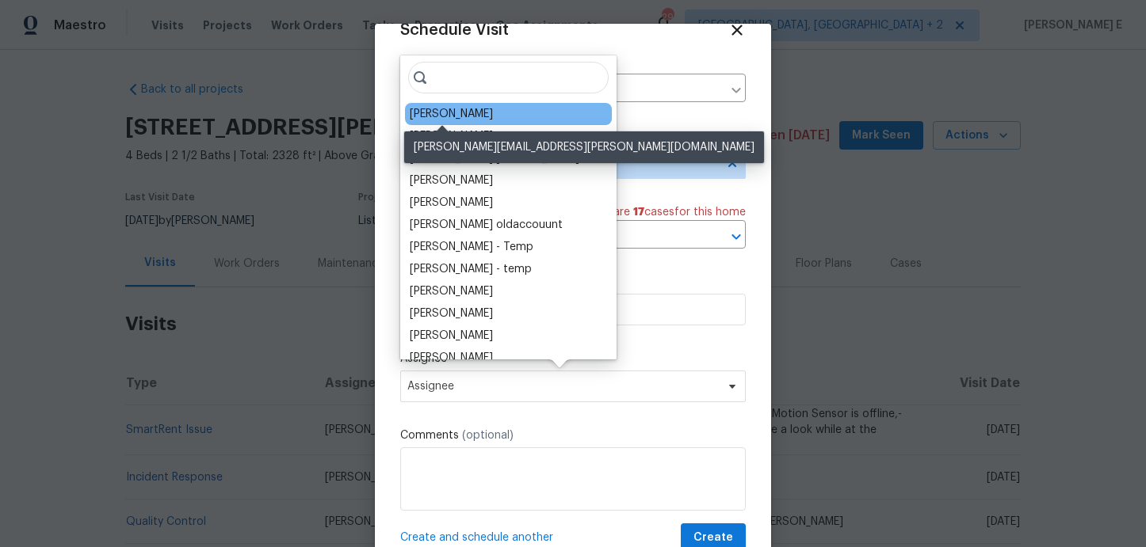
click at [444, 117] on div "Dodd Drayer" at bounding box center [451, 114] width 83 height 16
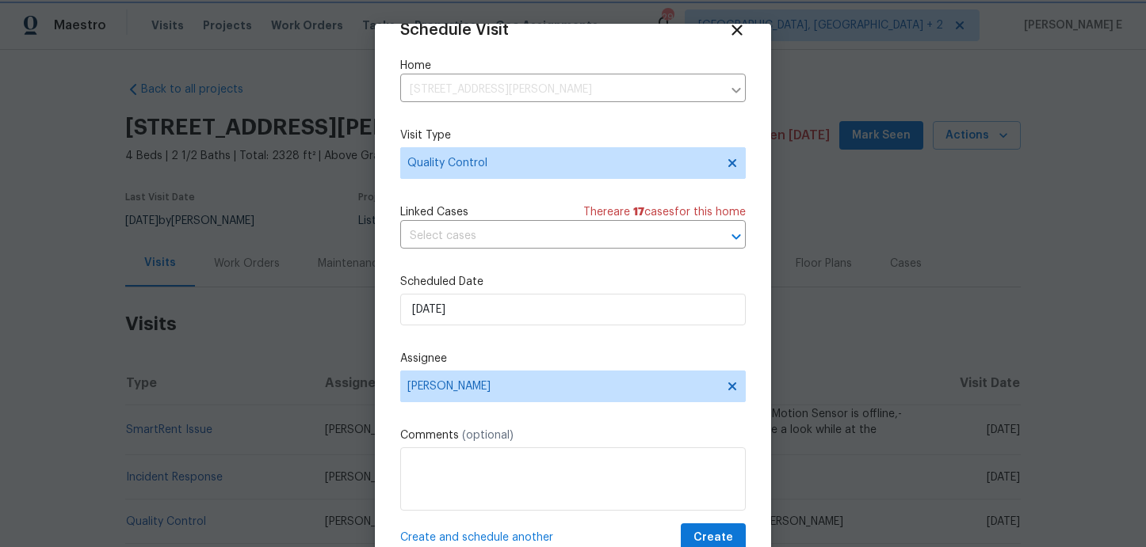
scroll to position [55, 0]
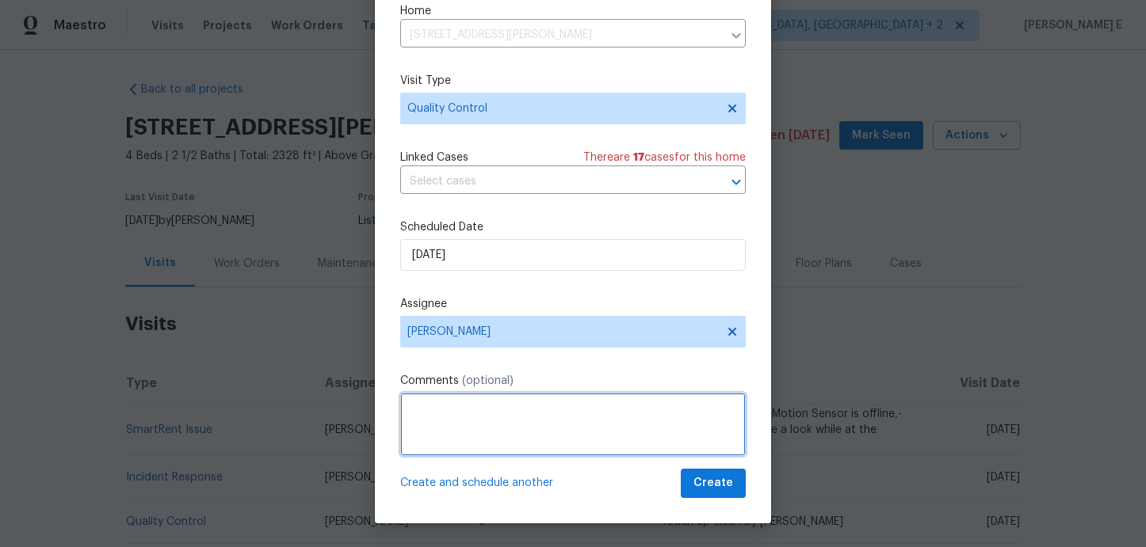
click at [487, 428] on textarea at bounding box center [572, 424] width 345 height 63
drag, startPoint x: 714, startPoint y: 409, endPoint x: 714, endPoint y: 437, distance: 28.5
click at [714, 409] on textarea "TP completed the odor treatment. Kindly visit the property and QC the WO." at bounding box center [572, 424] width 345 height 63
type textarea "TP completed the odor treatment. Kindly visit the property if the smell still e…"
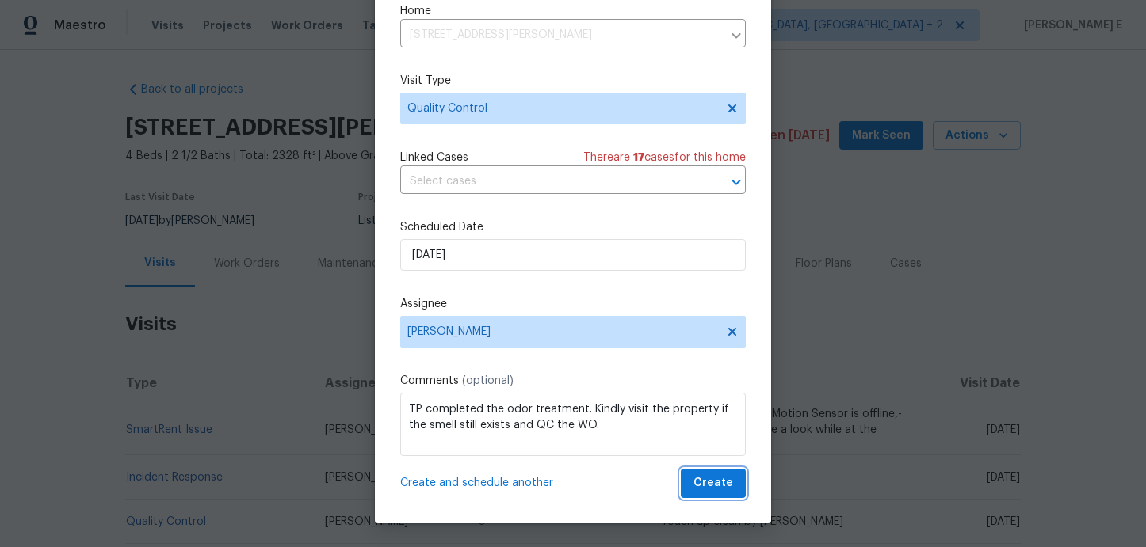
click at [694, 490] on button "Create" at bounding box center [713, 483] width 65 height 29
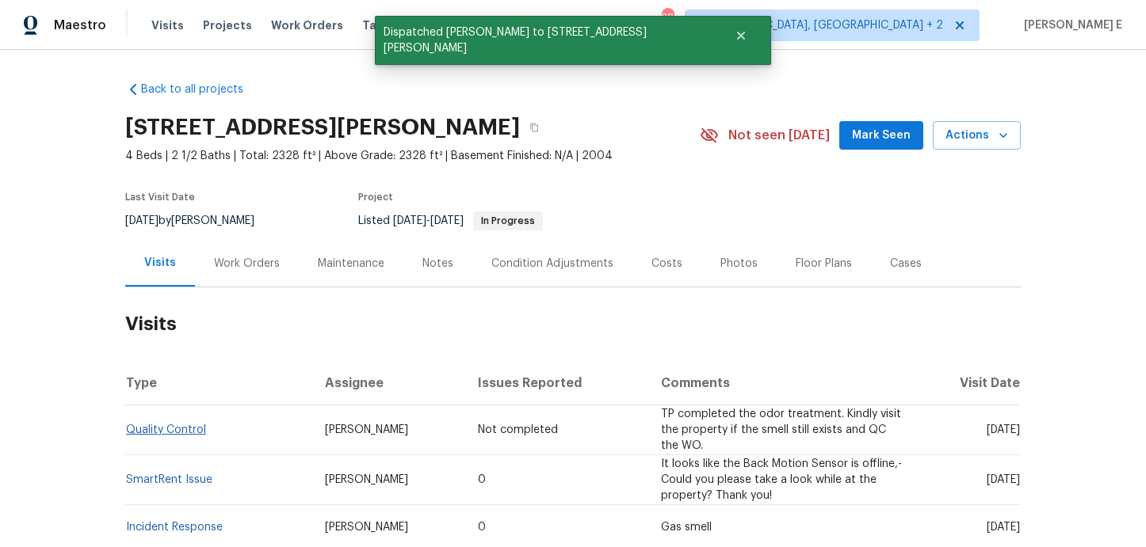
scroll to position [0, 0]
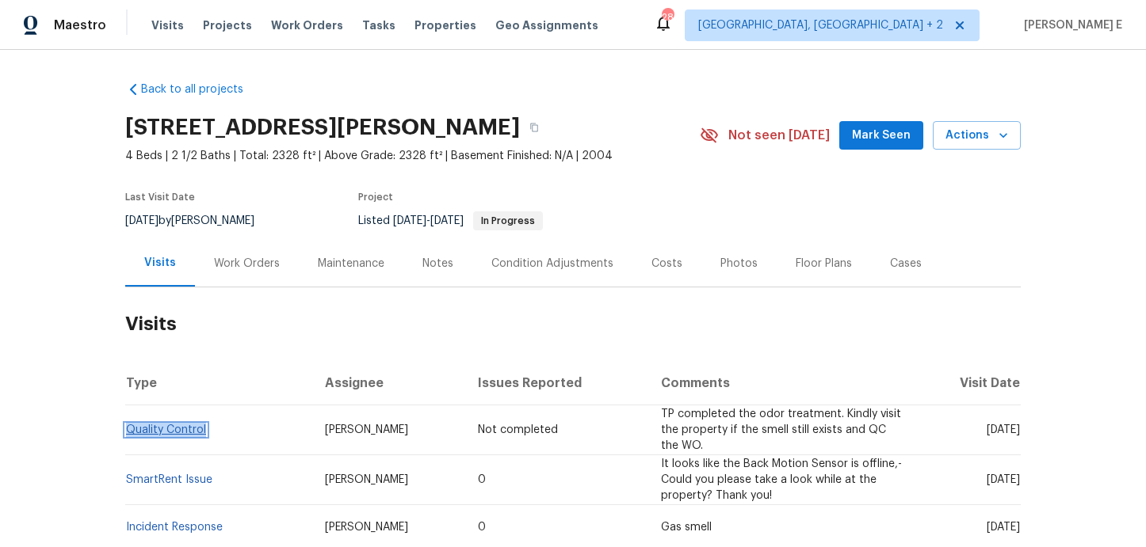
copy link "Quality Control"
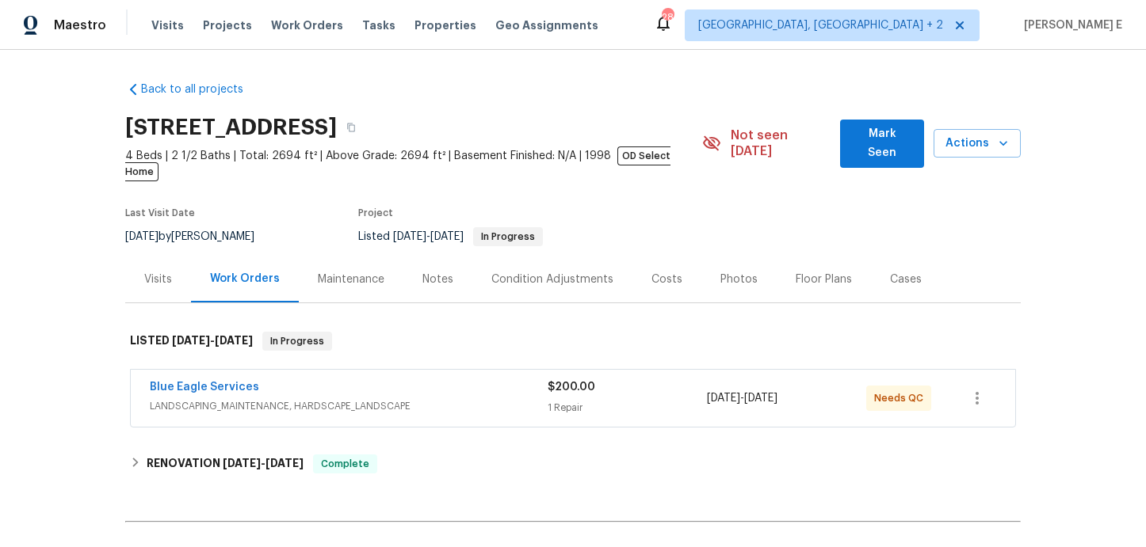
click at [355, 382] on div "Blue Eagle Services" at bounding box center [349, 388] width 398 height 19
